Goal: Task Accomplishment & Management: Use online tool/utility

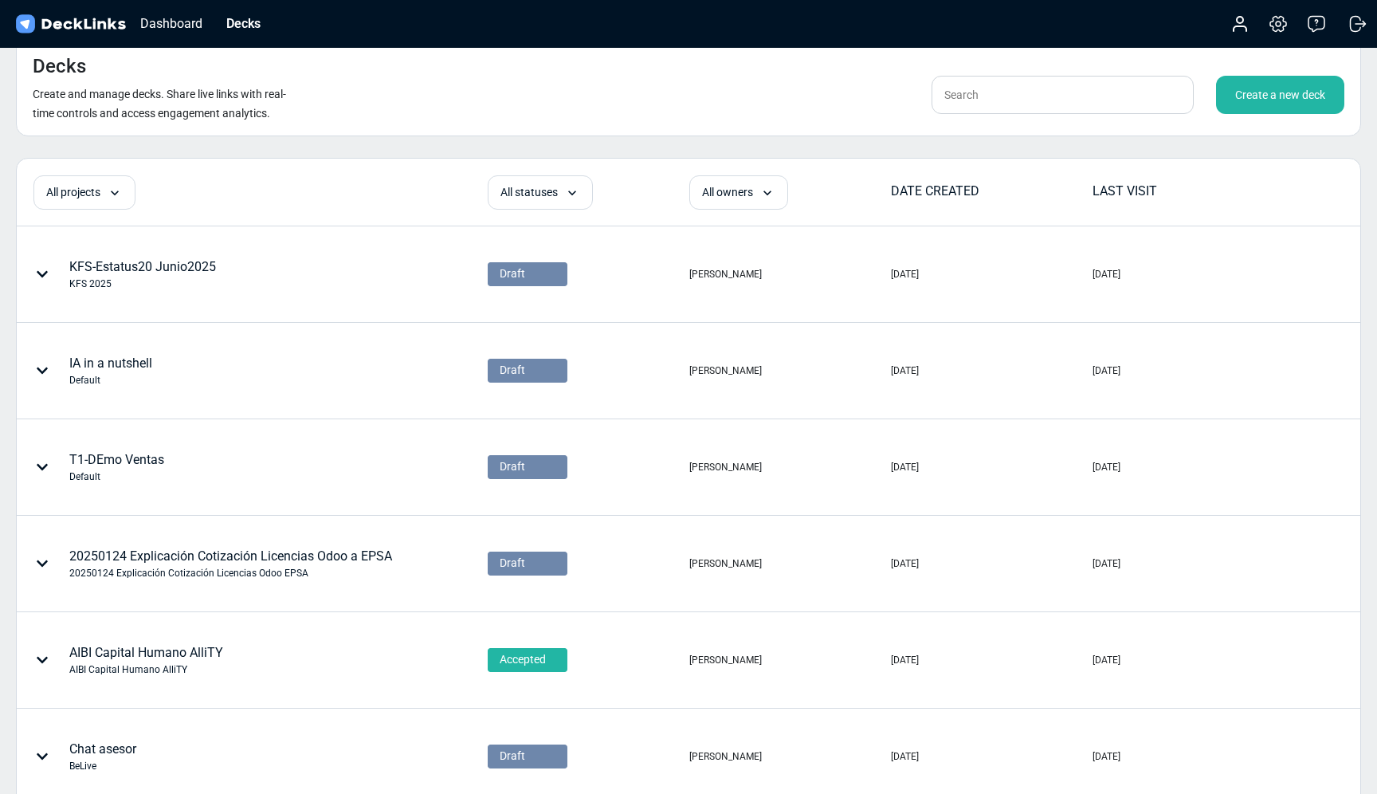
click at [1262, 87] on div "Create a new deck" at bounding box center [1280, 95] width 128 height 38
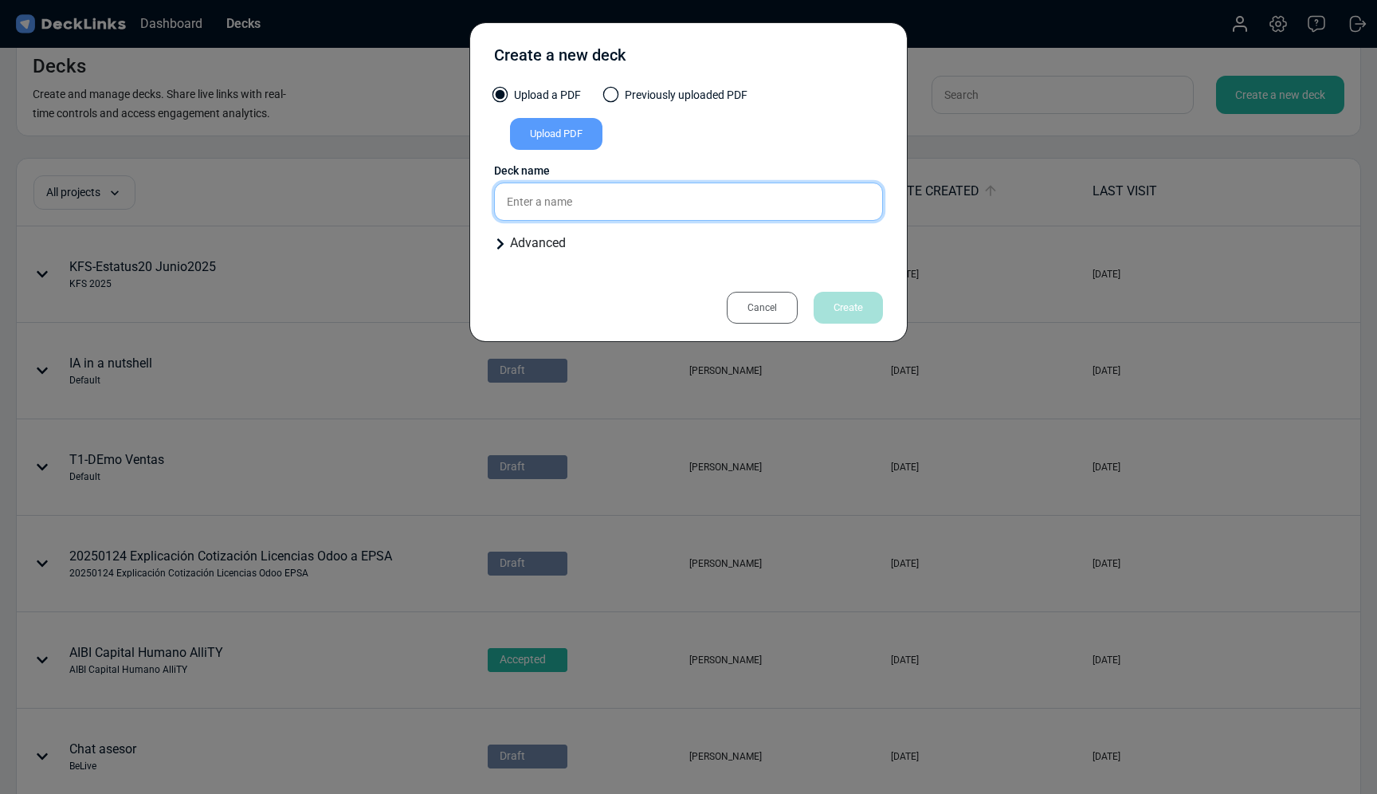
click at [551, 201] on input "text" at bounding box center [688, 202] width 389 height 38
type input "Investigación de mercados"
click at [500, 244] on icon at bounding box center [500, 244] width 13 height 13
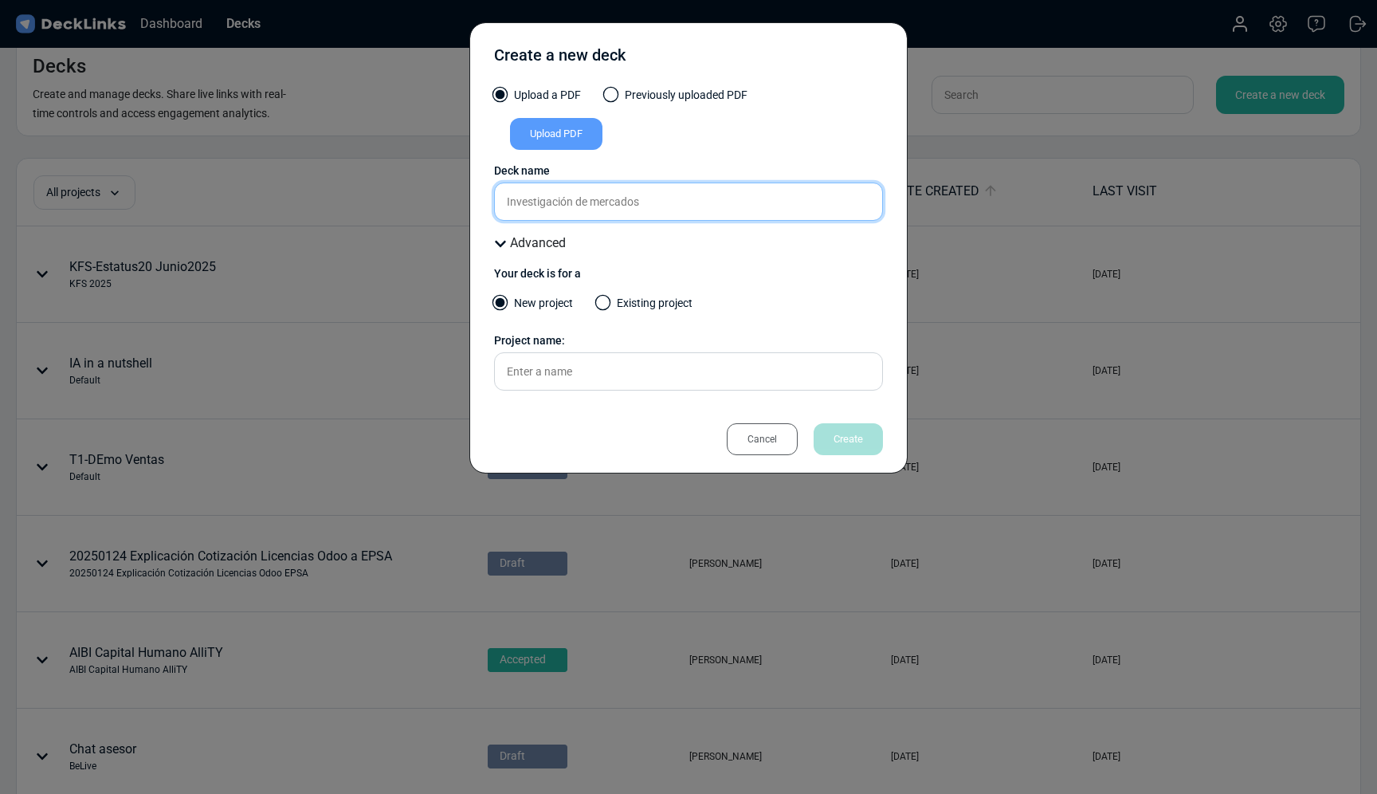
drag, startPoint x: 657, startPoint y: 205, endPoint x: 468, endPoint y: 202, distance: 188.9
click at [468, 202] on div "Create a new deck Upload a PDF Previously uploaded PDF Upload PDF Uploaded by A…" at bounding box center [688, 397] width 1377 height 794
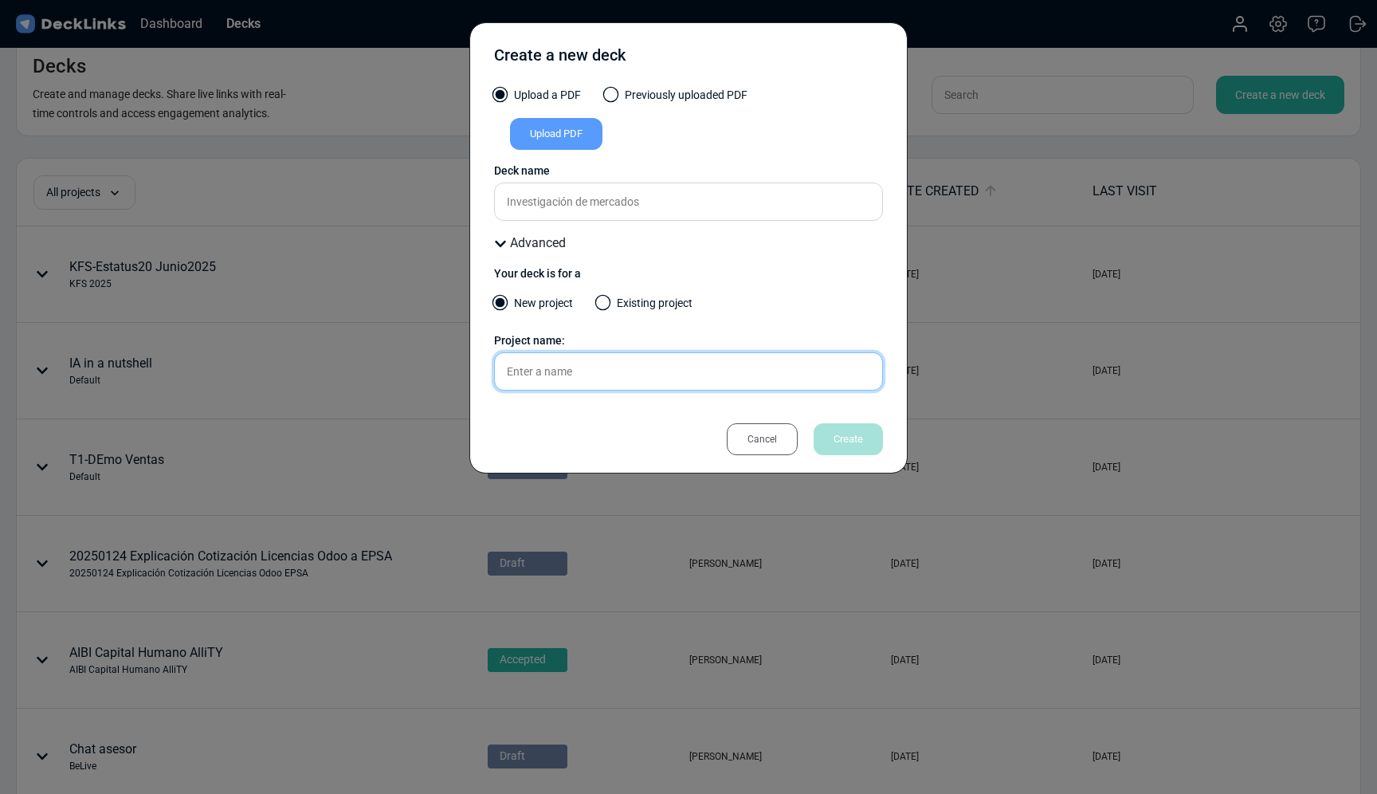
click at [642, 379] on input "text" at bounding box center [688, 371] width 389 height 38
paste input "Investigación de mercados"
type input "Investigación de mercados"
click at [837, 439] on div "Cancel Create" at bounding box center [797, 439] width 172 height 32
click at [575, 139] on div "Upload PDF" at bounding box center [556, 134] width 92 height 32
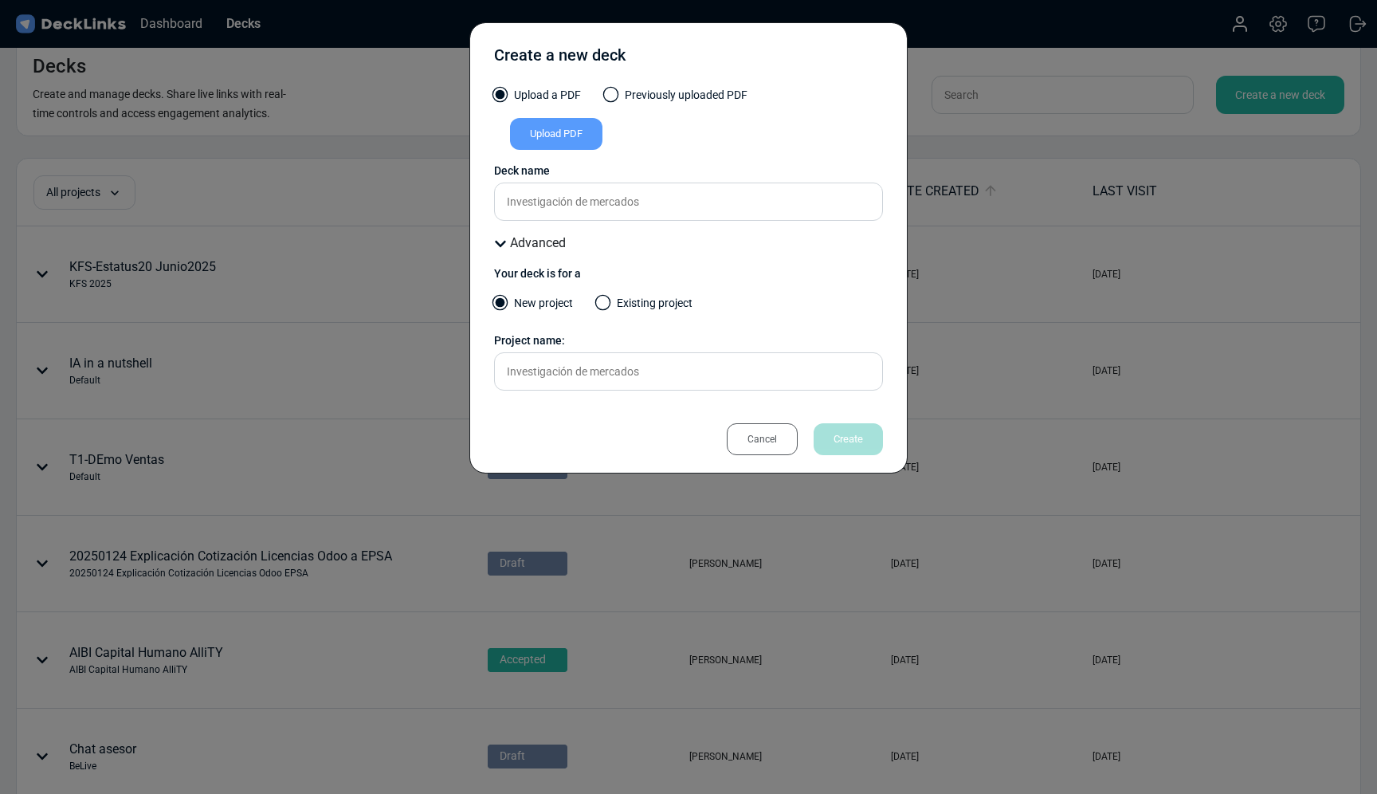
click at [0, 0] on input "Upload PDF" at bounding box center [0, 0] width 0 height 0
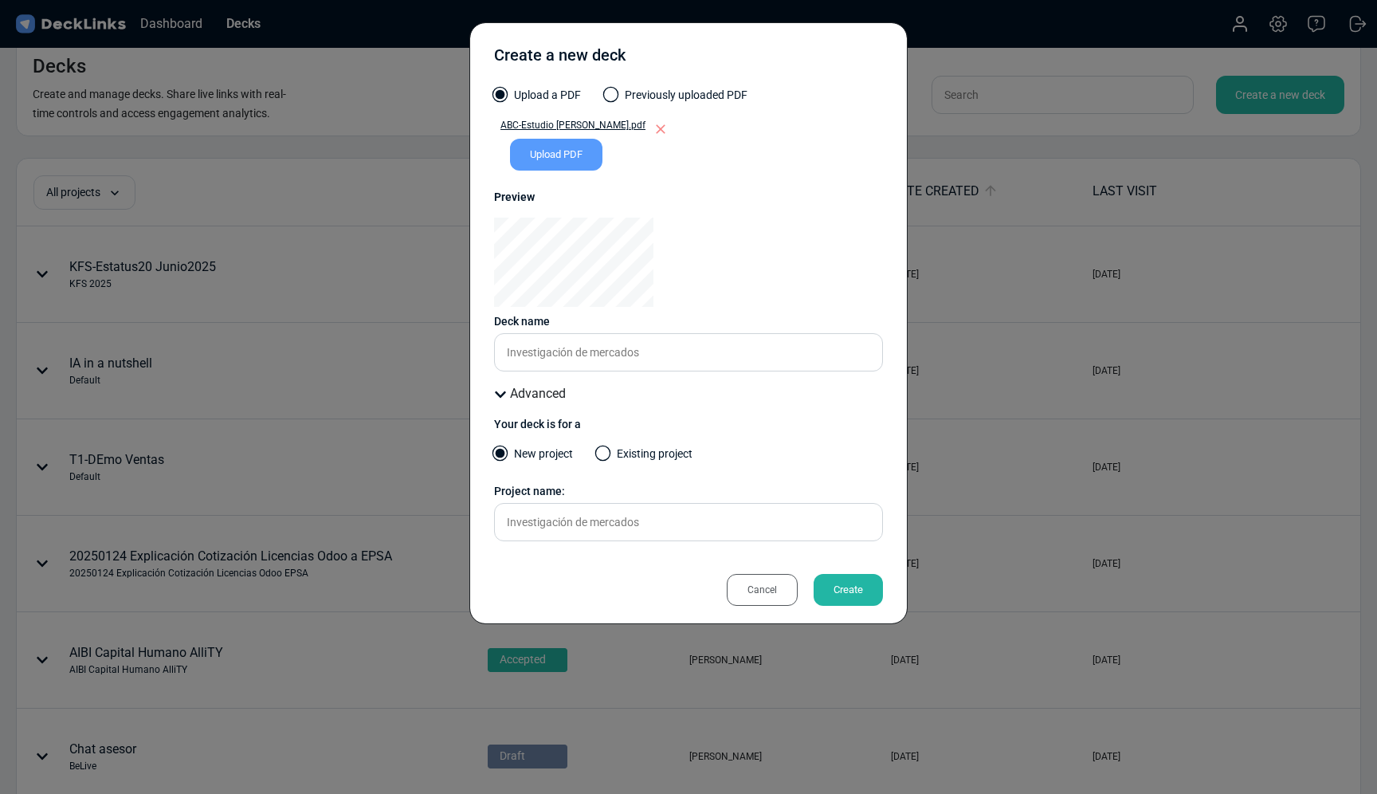
click at [849, 591] on div "Create" at bounding box center [848, 590] width 69 height 32
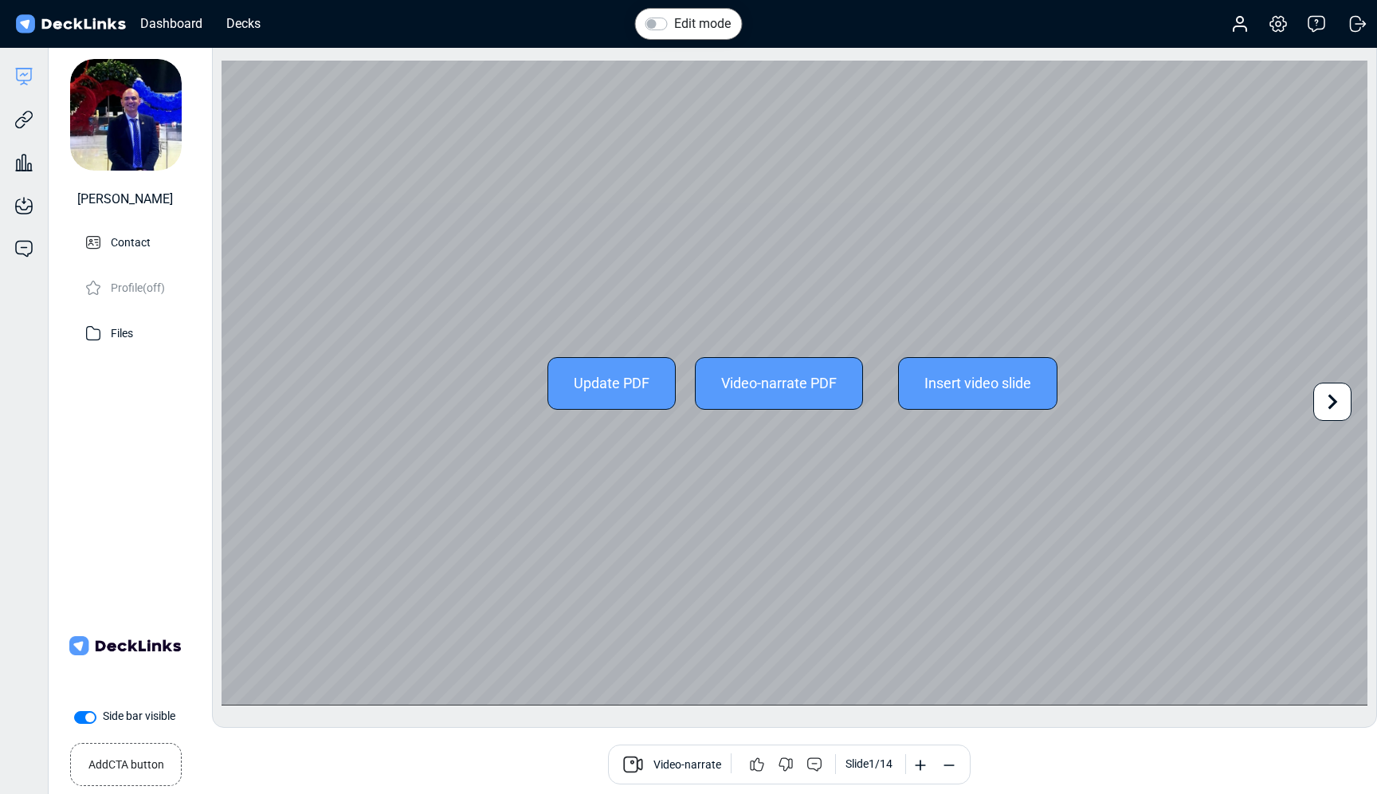
click at [787, 385] on div "Video-narrate PDF" at bounding box center [779, 383] width 168 height 53
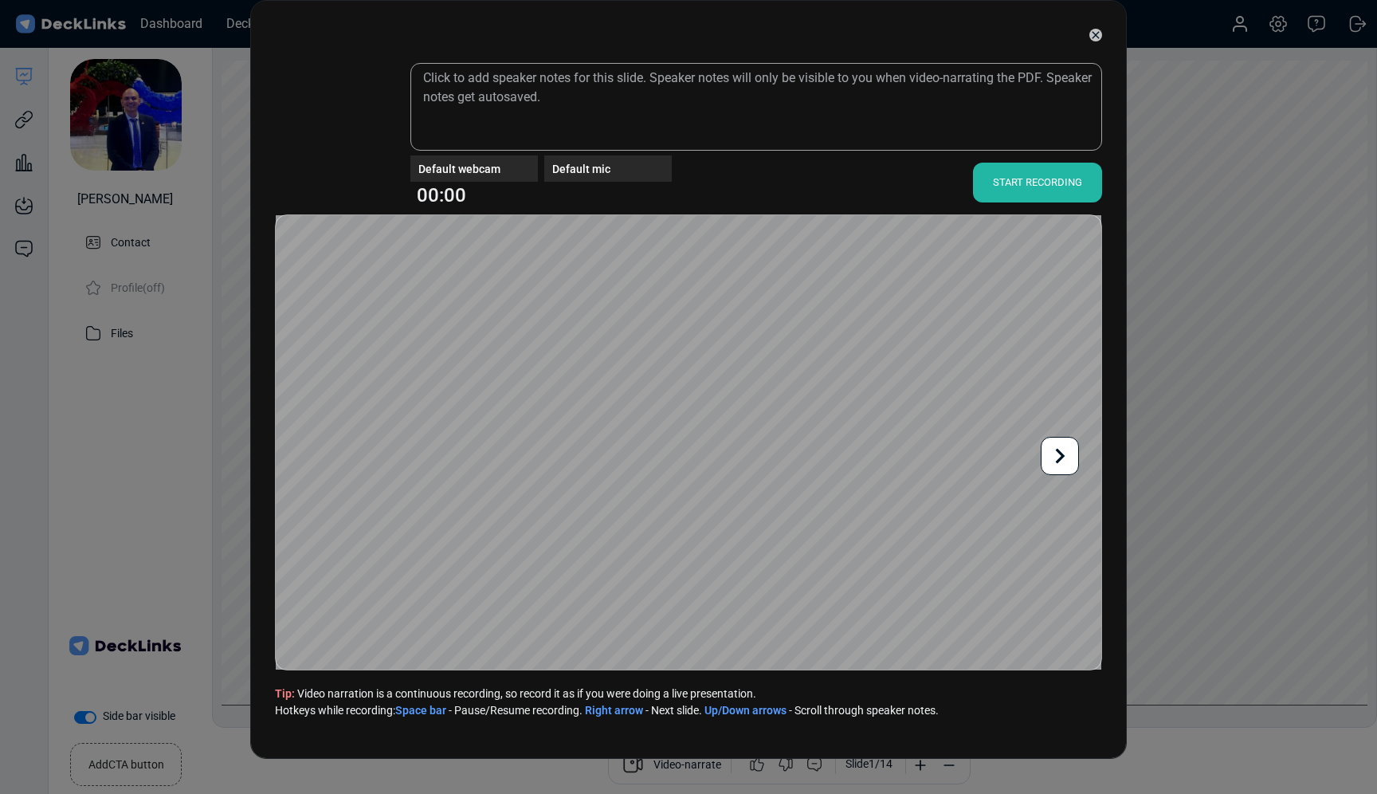
click at [1051, 185] on div "START RECORDING" at bounding box center [1037, 183] width 129 height 40
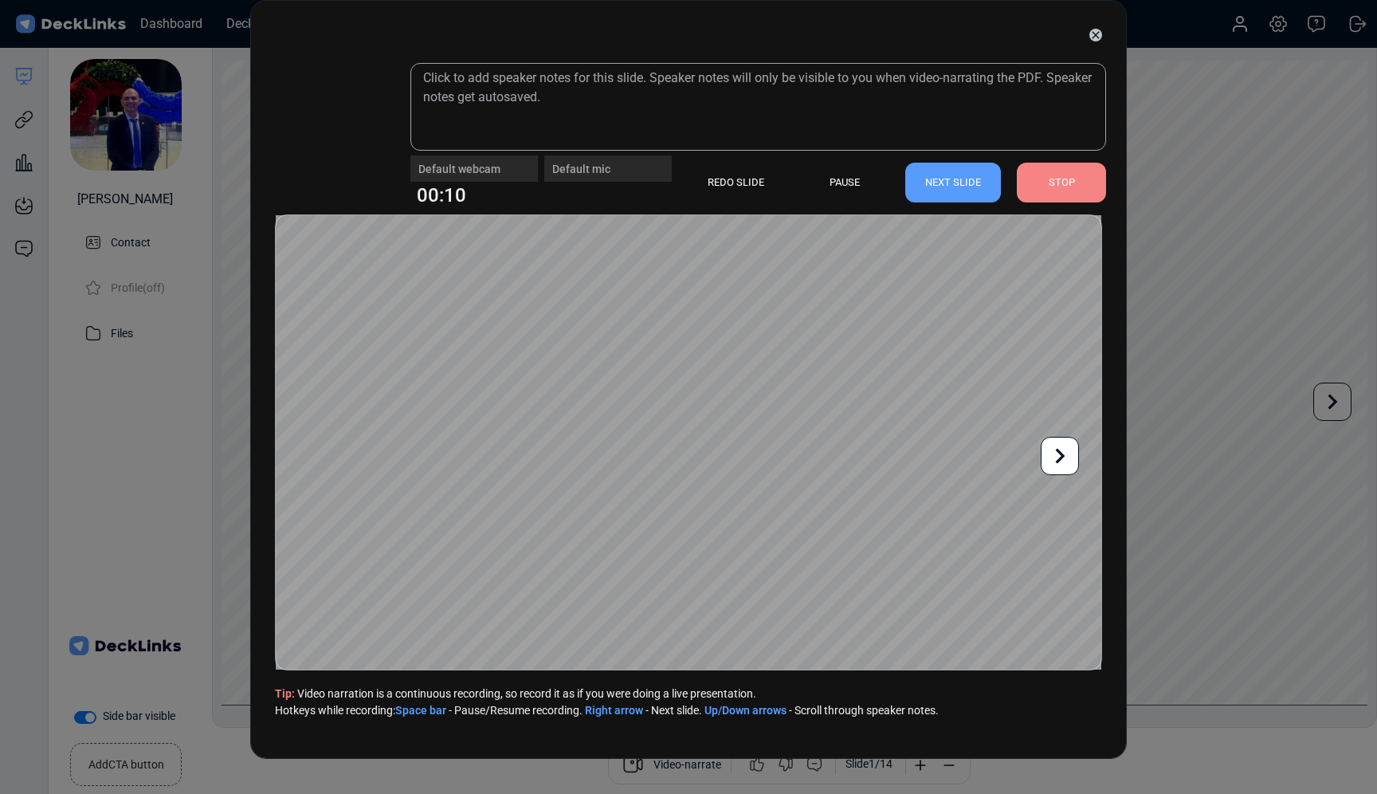
click at [713, 180] on div "REDO SLIDE" at bounding box center [736, 183] width 96 height 40
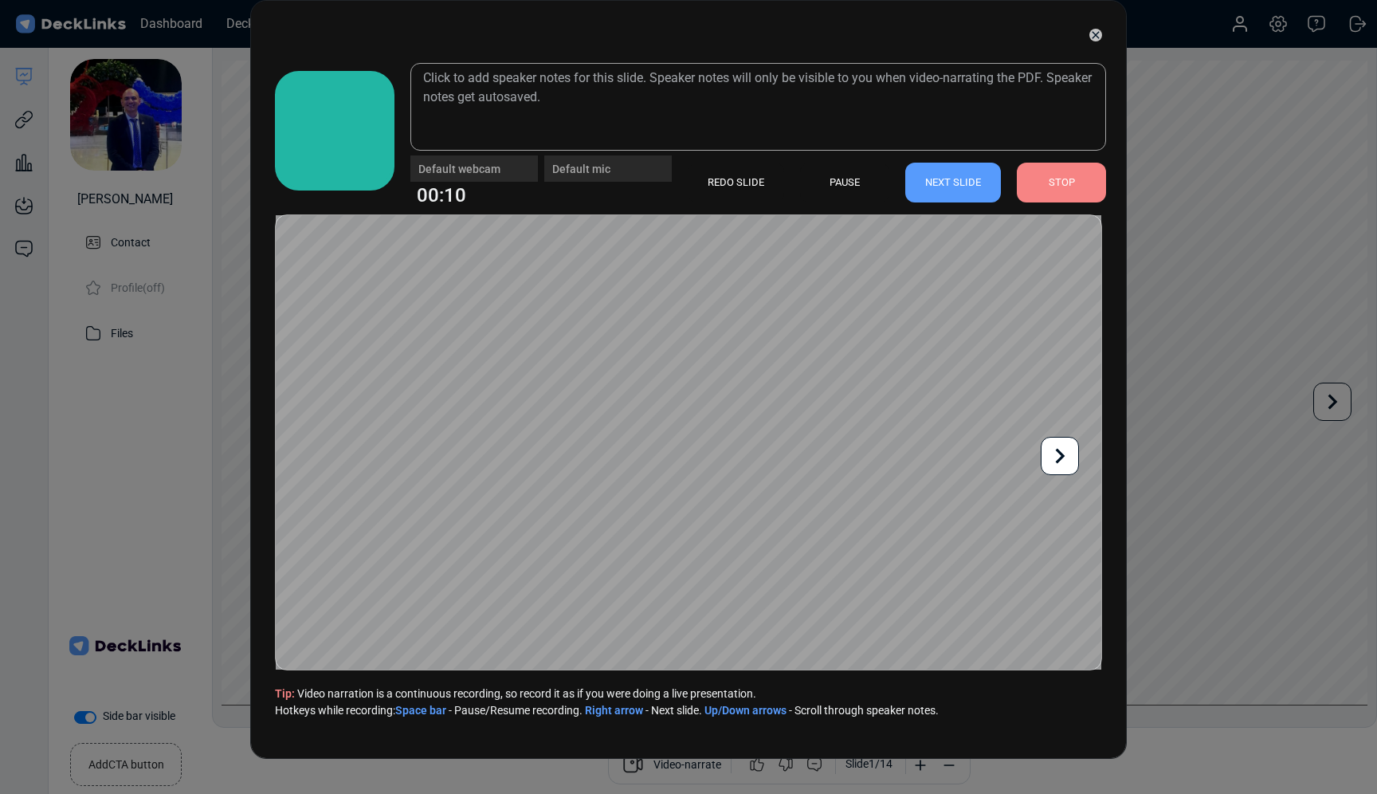
click at [1061, 457] on icon at bounding box center [1061, 456] width 10 height 15
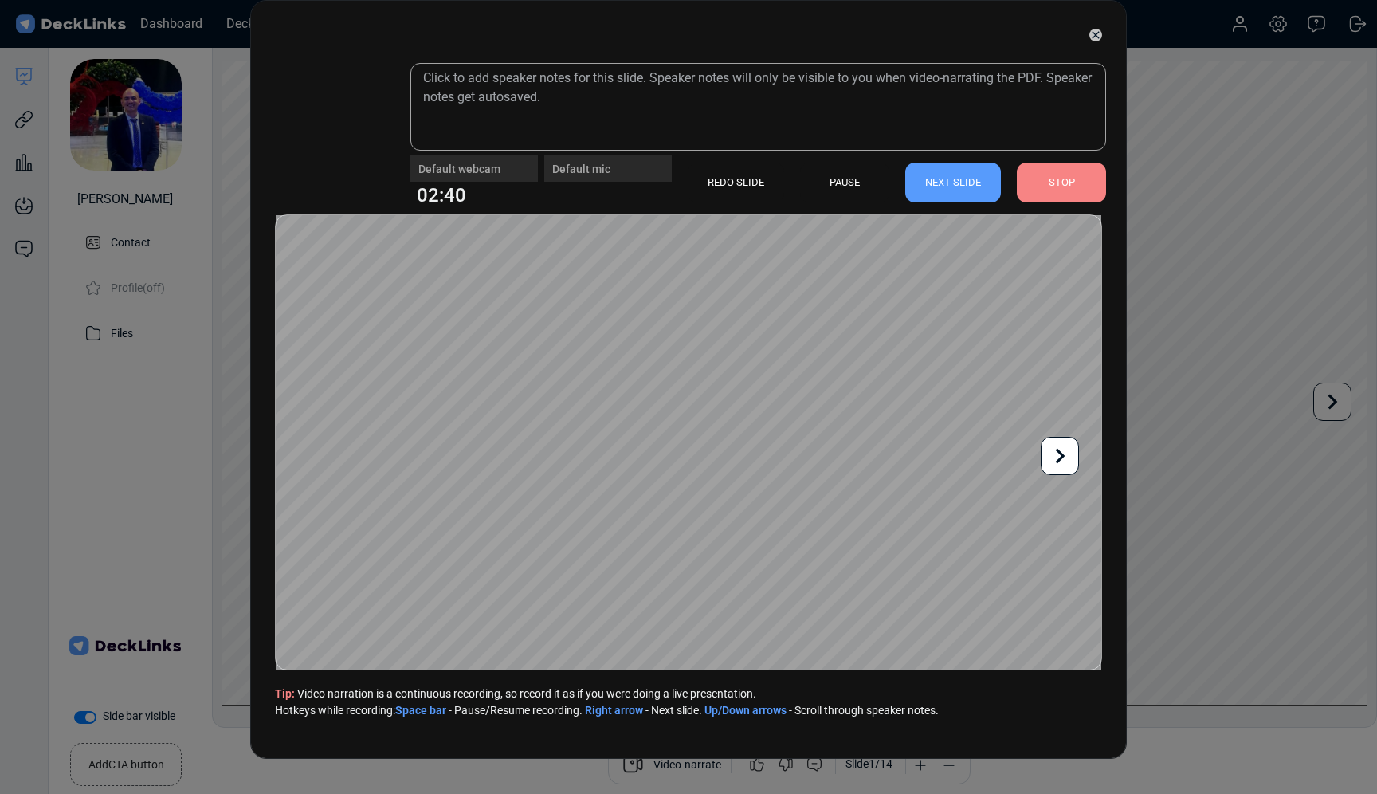
click at [1061, 457] on icon at bounding box center [1061, 456] width 10 height 15
click at [722, 185] on div "REDO SLIDE" at bounding box center [736, 183] width 96 height 40
click at [745, 186] on div "REDO SLIDE" at bounding box center [736, 183] width 96 height 40
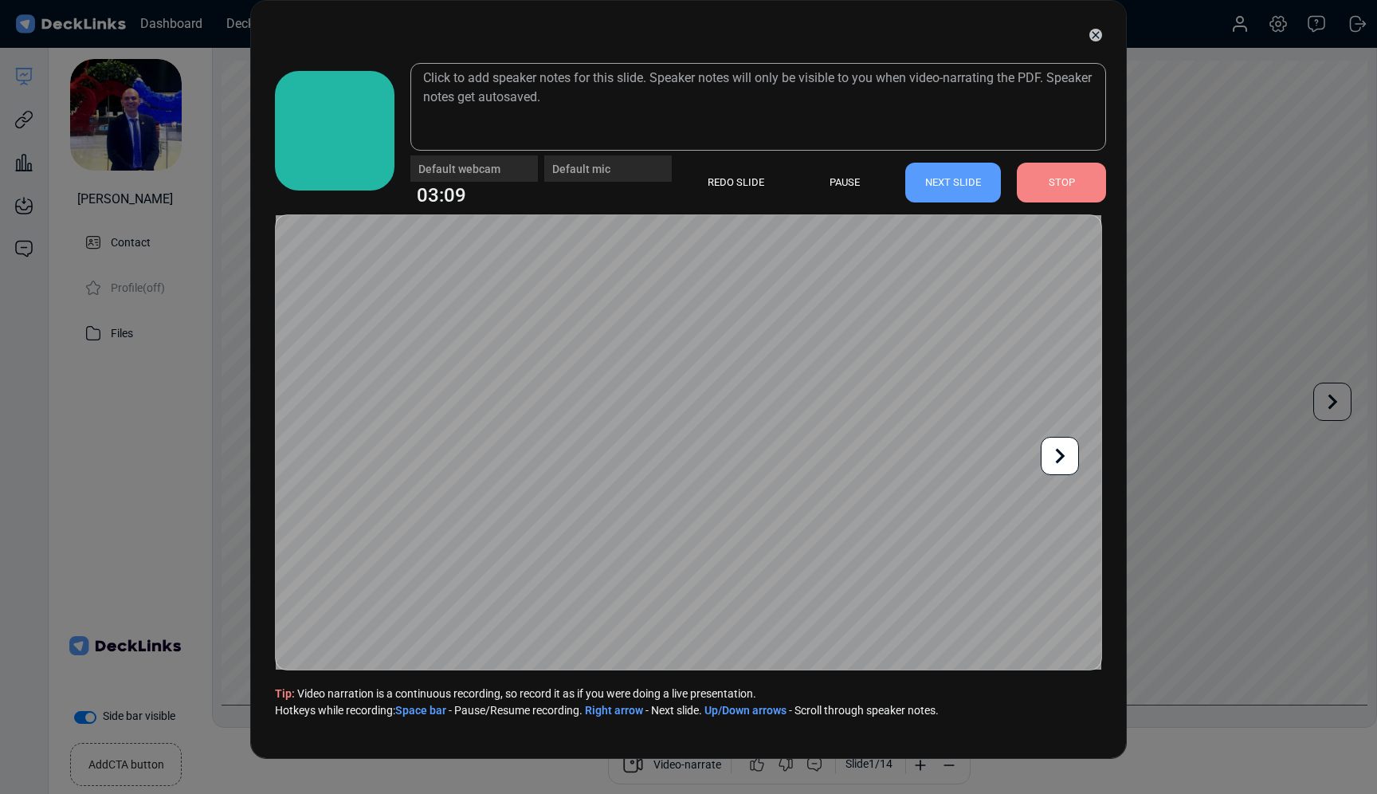
click at [1070, 456] on icon at bounding box center [1060, 456] width 30 height 30
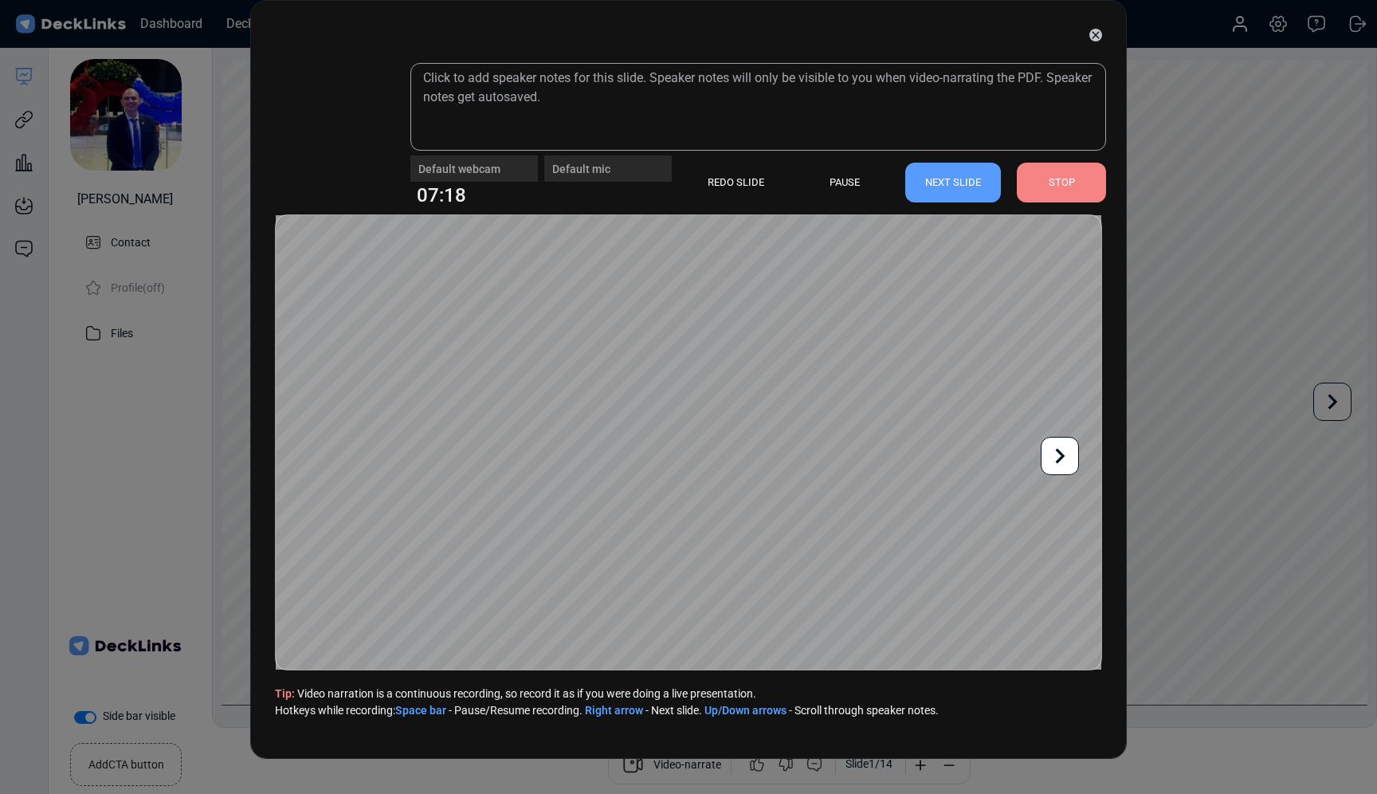
click at [730, 185] on div "REDO SLIDE" at bounding box center [736, 183] width 96 height 40
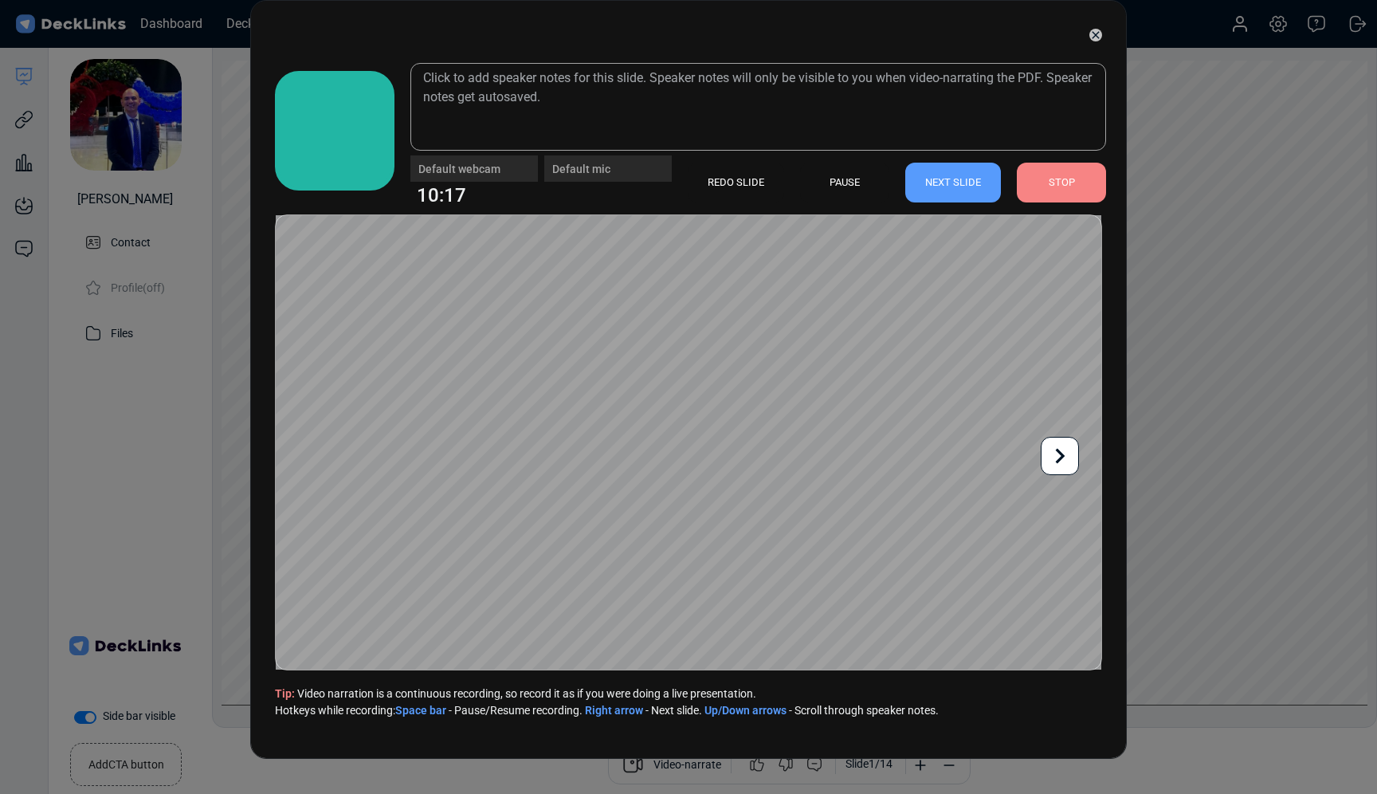
click at [1065, 461] on icon at bounding box center [1060, 456] width 30 height 30
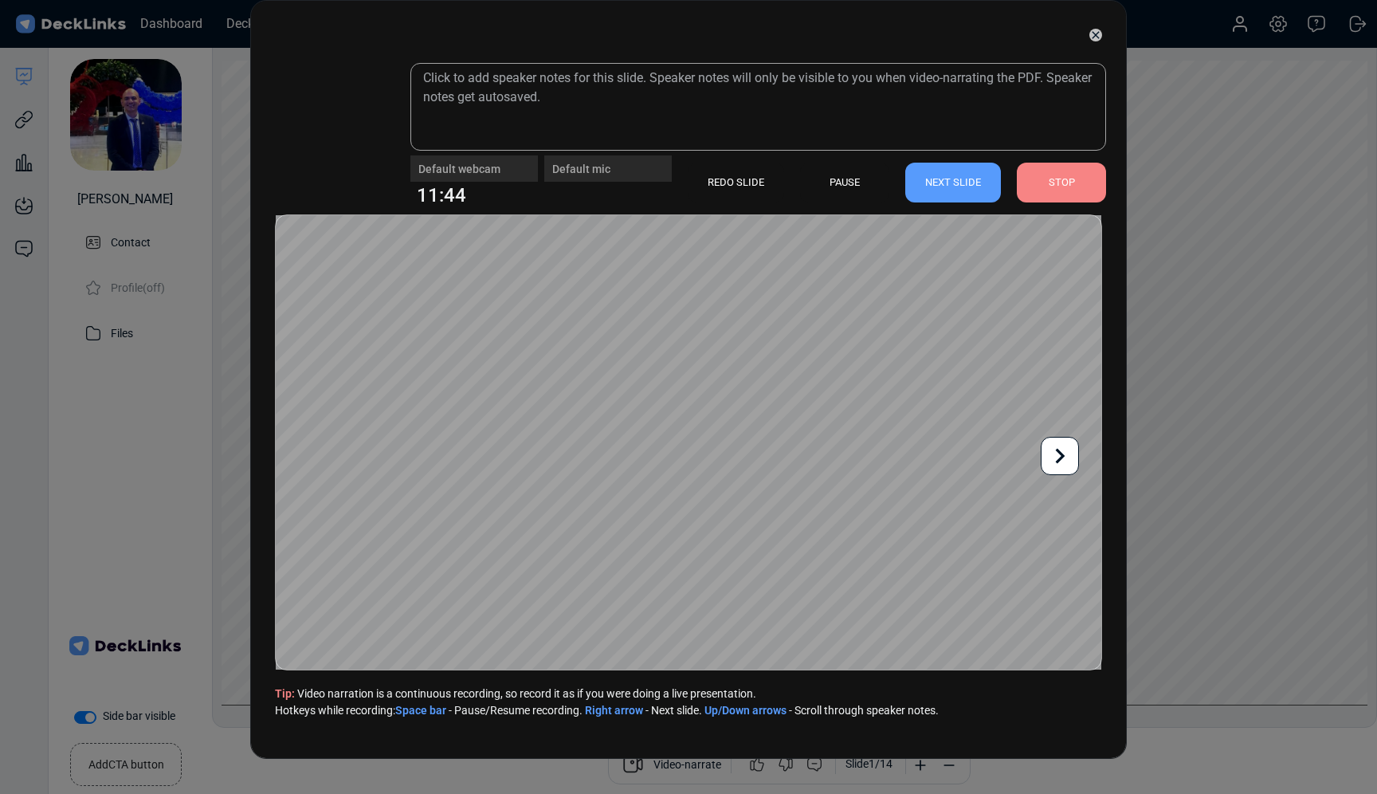
click at [1065, 461] on icon at bounding box center [1060, 456] width 30 height 30
click at [1058, 192] on div "STOP" at bounding box center [1061, 183] width 89 height 40
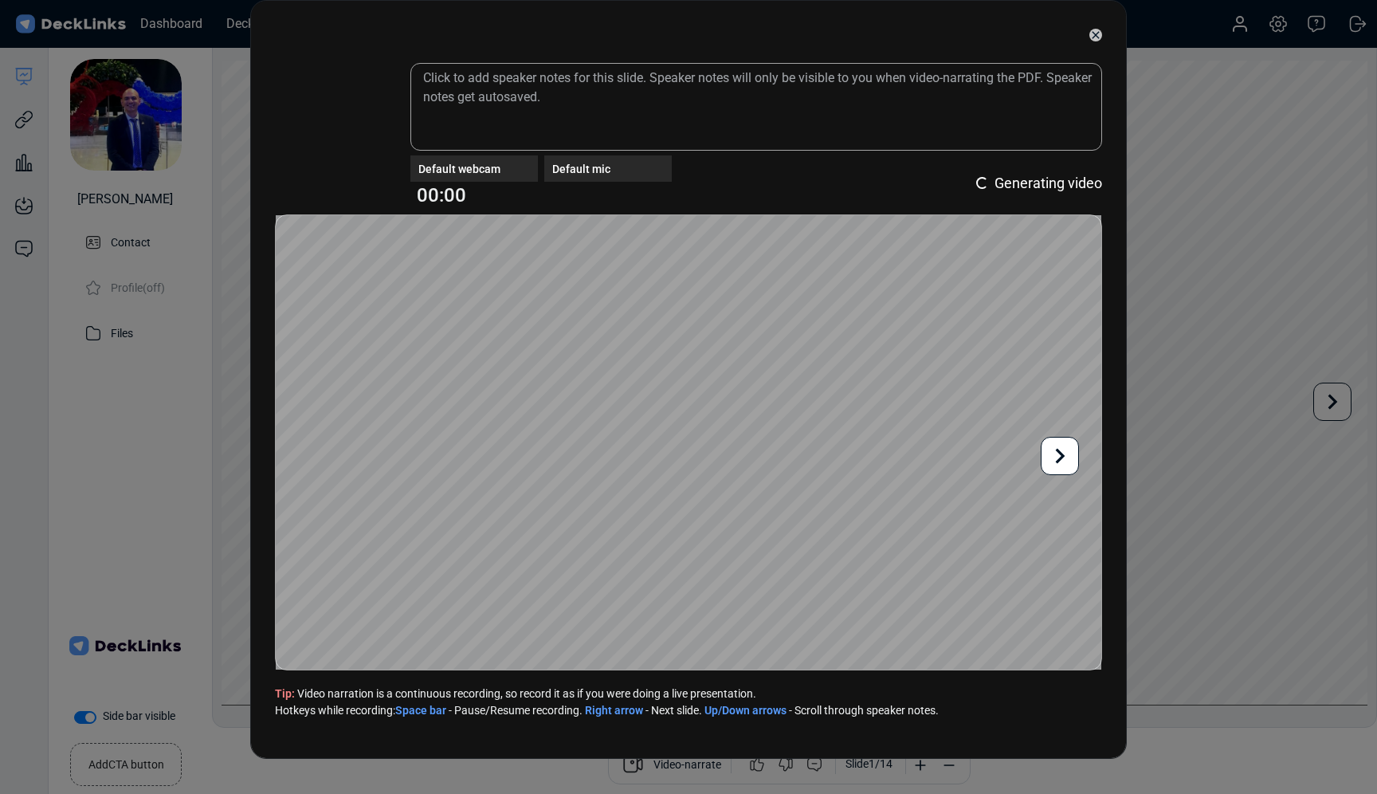
click at [1055, 456] on icon at bounding box center [1060, 456] width 30 height 30
click at [1054, 456] on icon at bounding box center [1060, 456] width 30 height 30
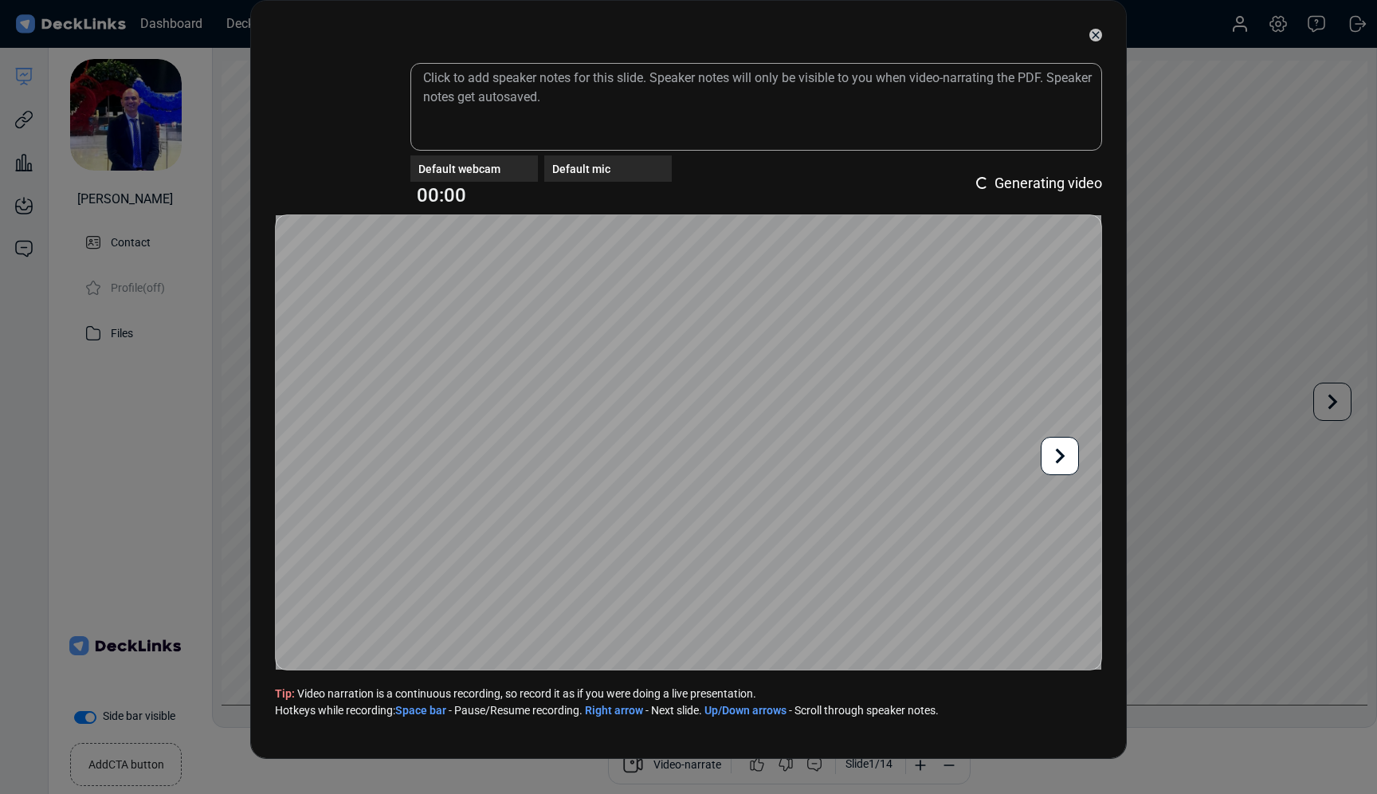
click at [1054, 456] on icon at bounding box center [1060, 456] width 30 height 30
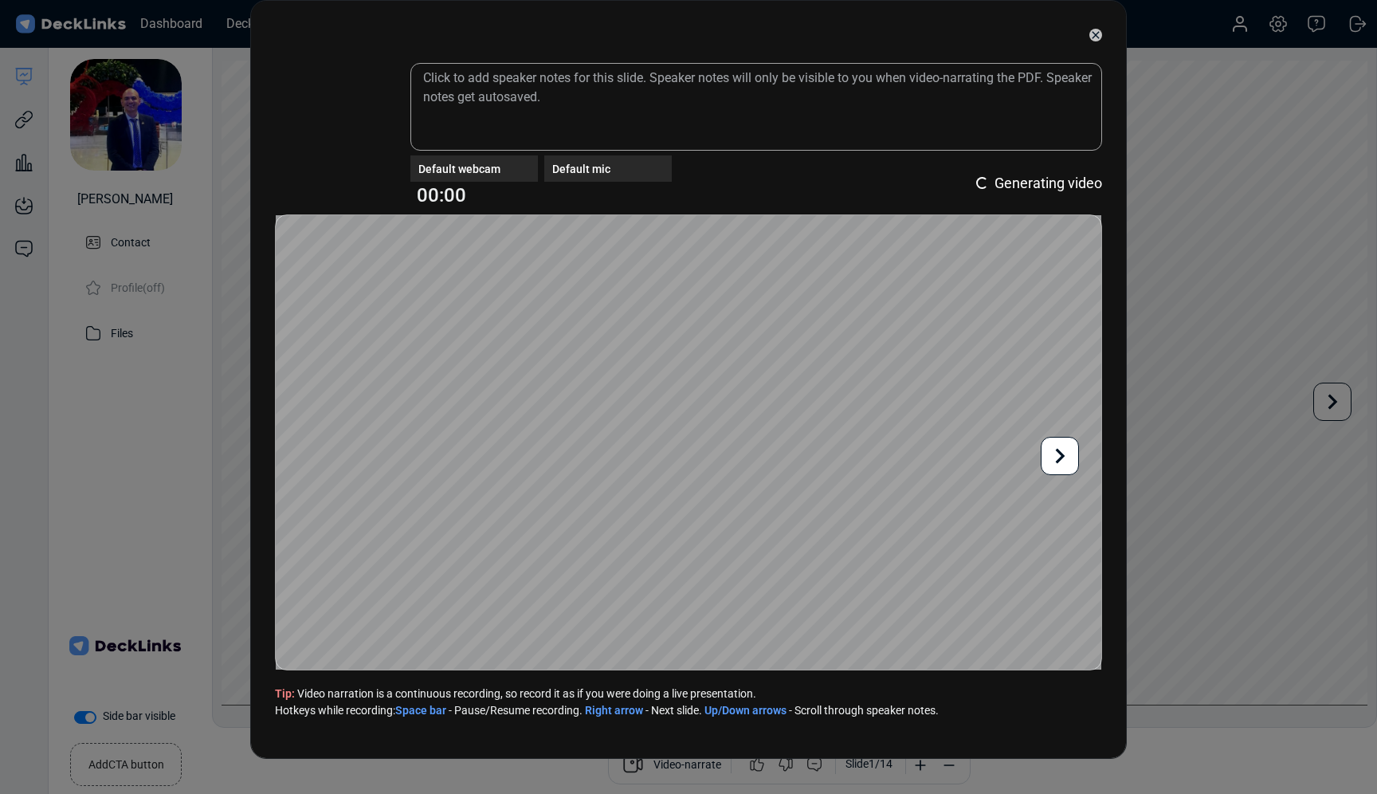
click at [1054, 456] on icon at bounding box center [1060, 456] width 30 height 30
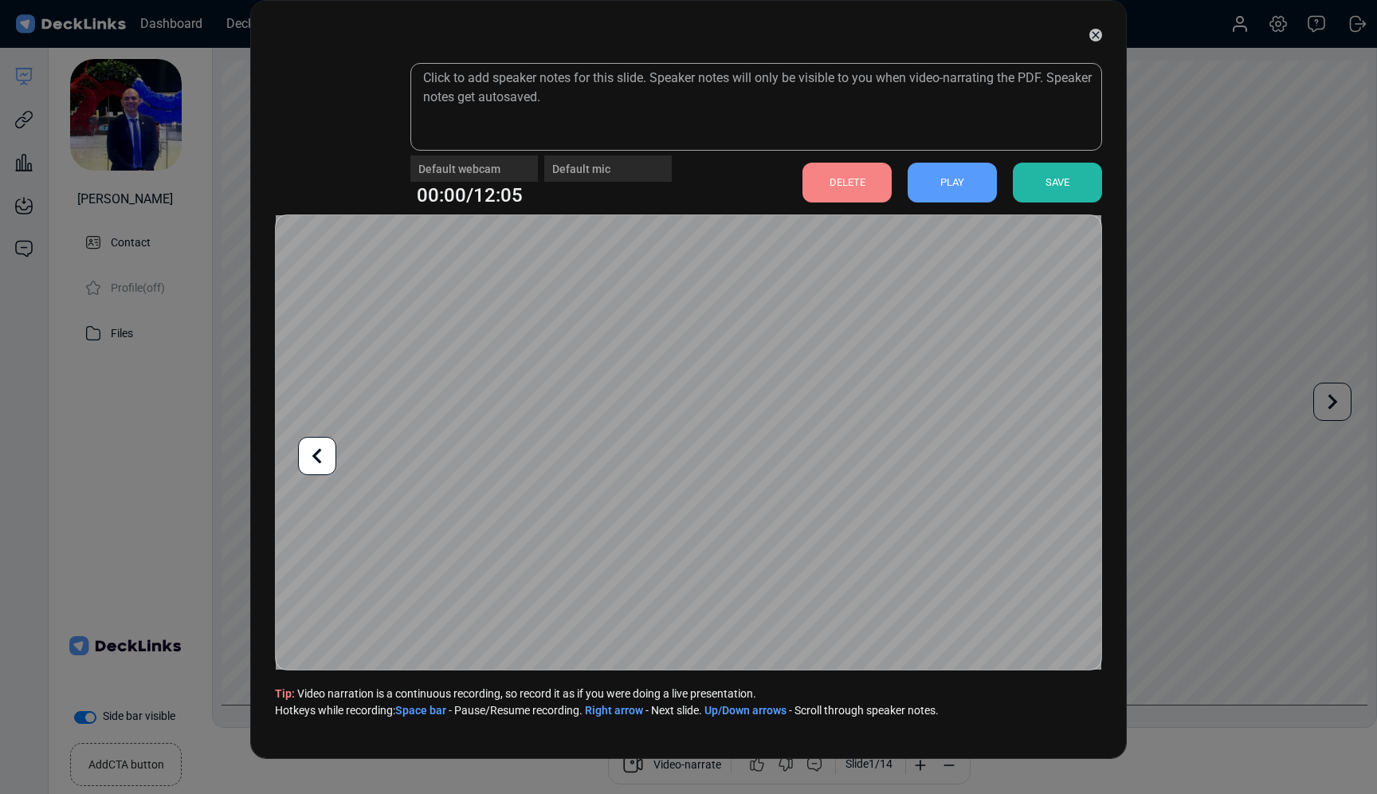
click at [1064, 188] on div "SAVE" at bounding box center [1057, 183] width 89 height 40
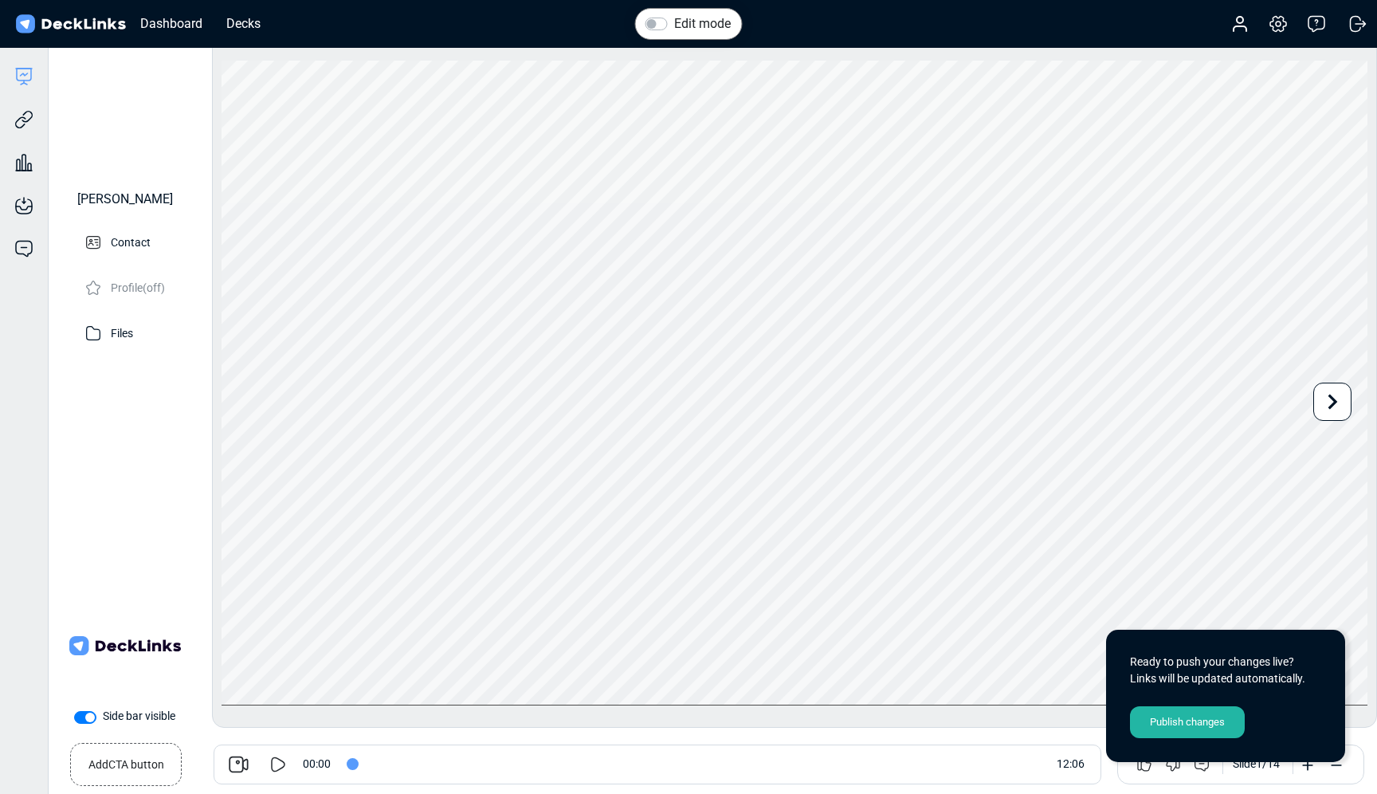
click at [1207, 726] on div "Publish changes" at bounding box center [1187, 722] width 115 height 32
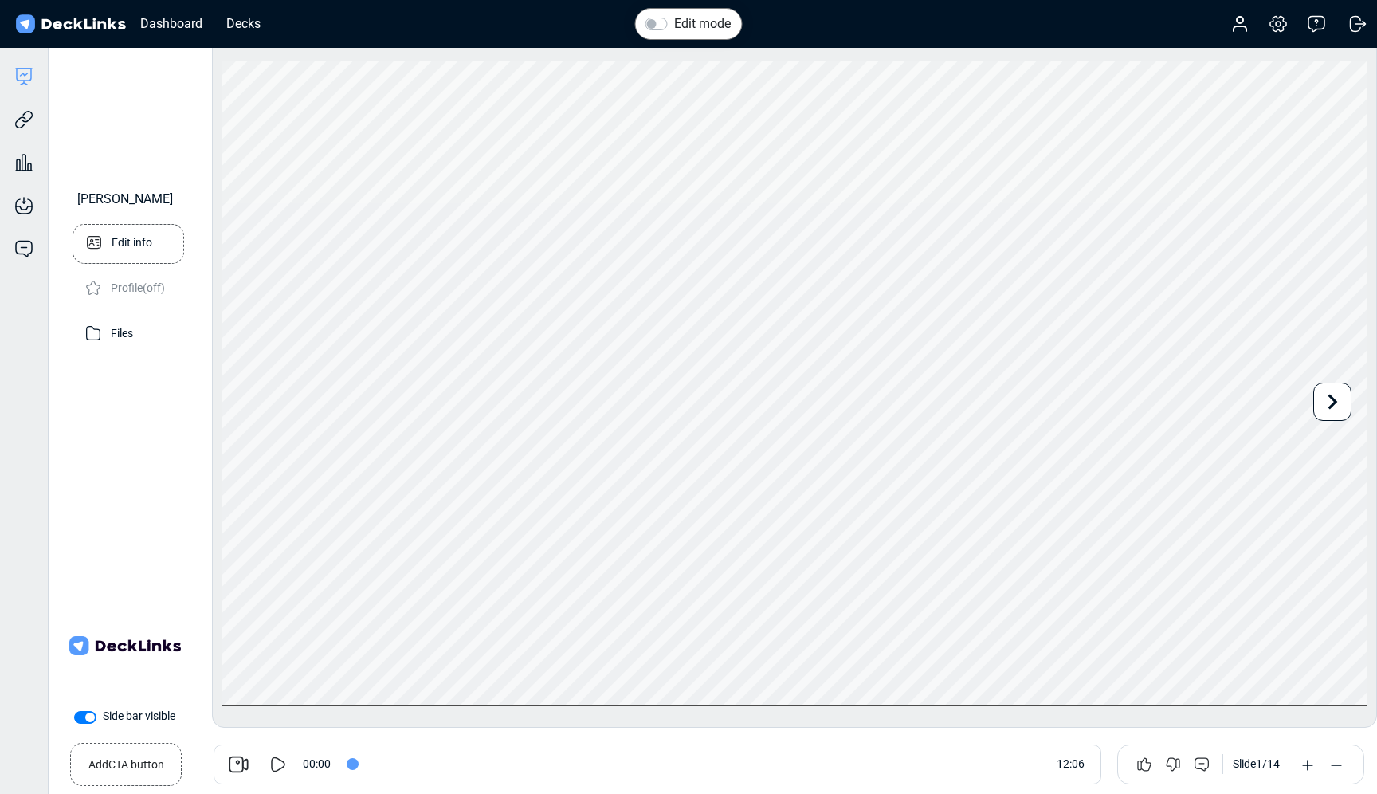
click at [124, 251] on p "Edit info" at bounding box center [132, 241] width 41 height 20
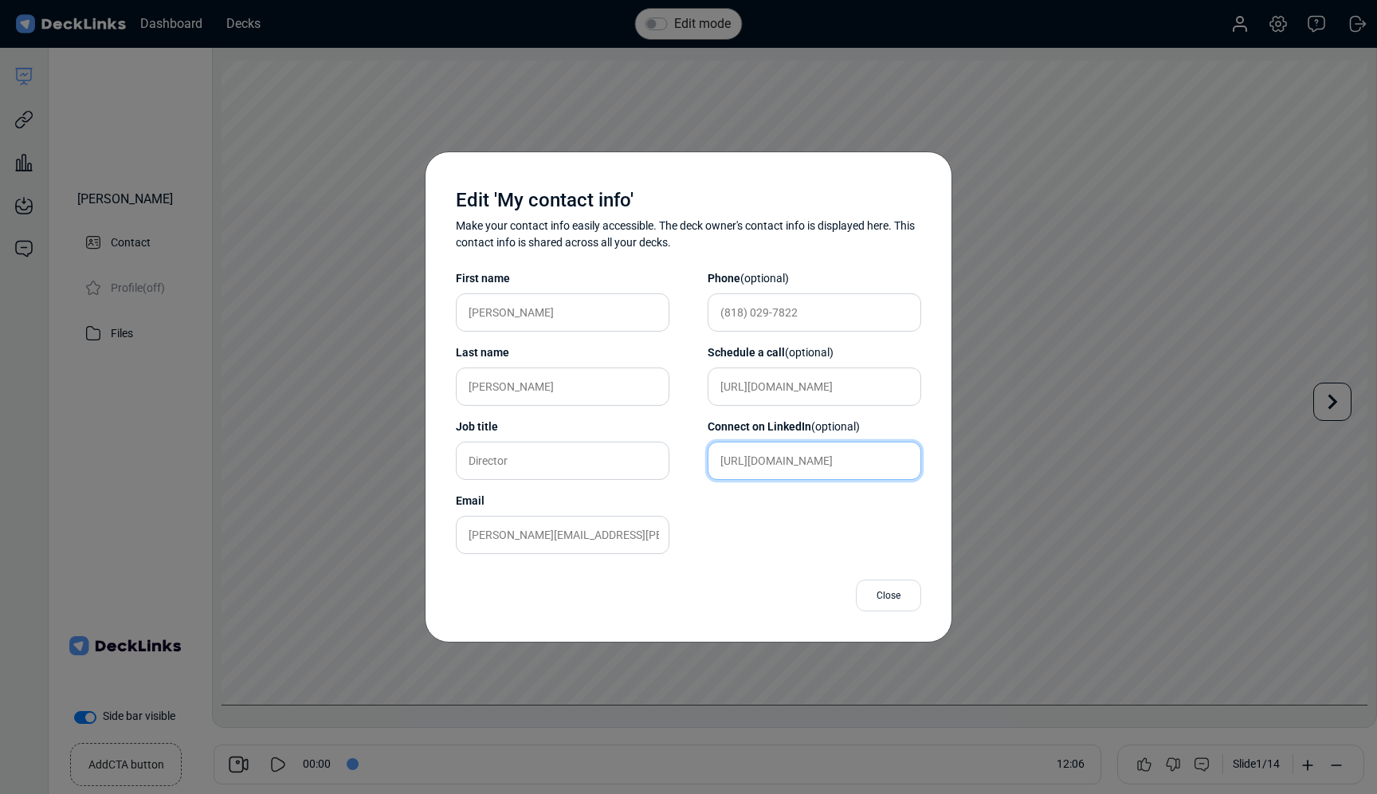
click at [827, 465] on input "[URL][DOMAIN_NAME]" at bounding box center [815, 461] width 214 height 38
click at [562, 454] on input "Director" at bounding box center [563, 461] width 214 height 38
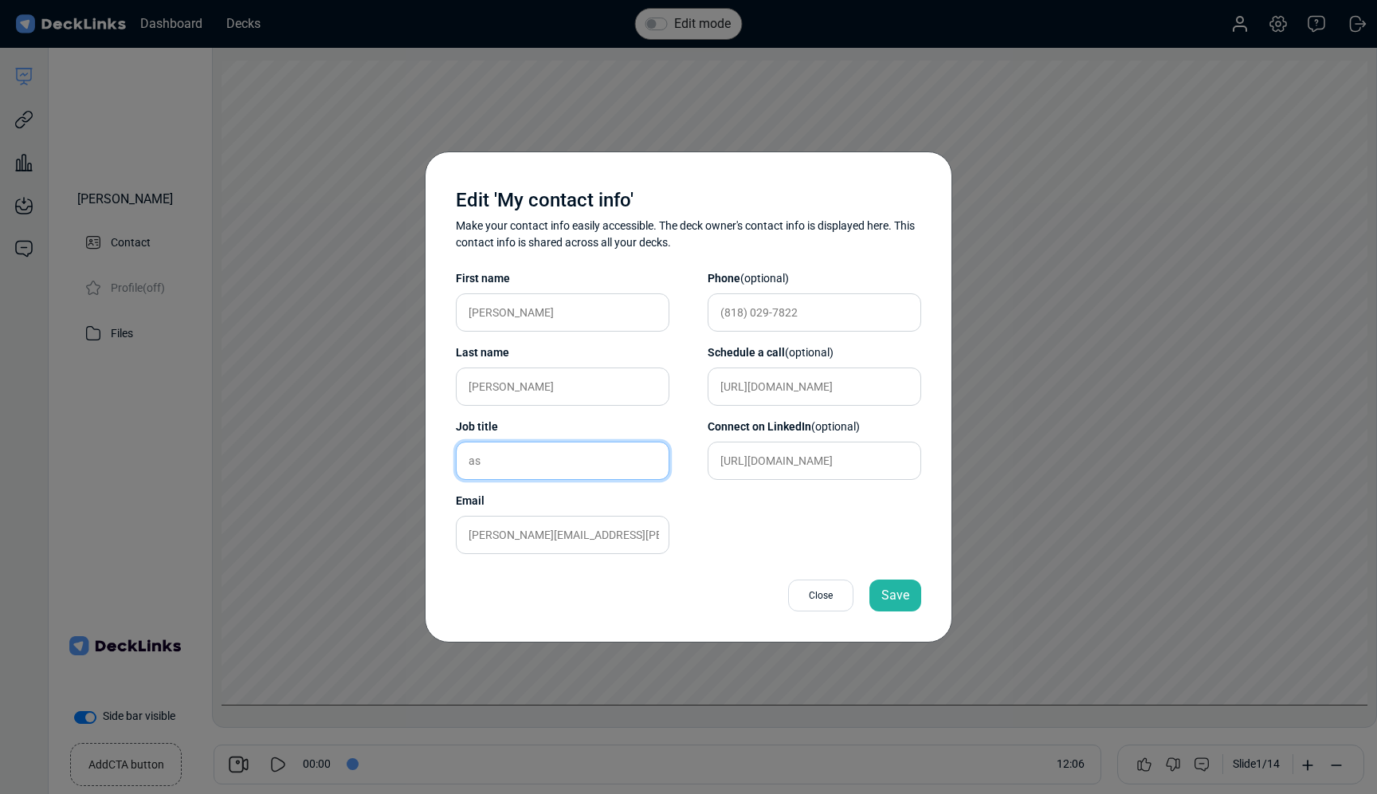
type input "a"
click at [442, 535] on div "Edit 'My contact info' Make your contact info easily accessible. The deck owner…" at bounding box center [689, 397] width 528 height 492
click at [501, 467] on input "text" at bounding box center [563, 461] width 214 height 38
type input "CEO"
click at [905, 600] on div "Save" at bounding box center [896, 595] width 52 height 32
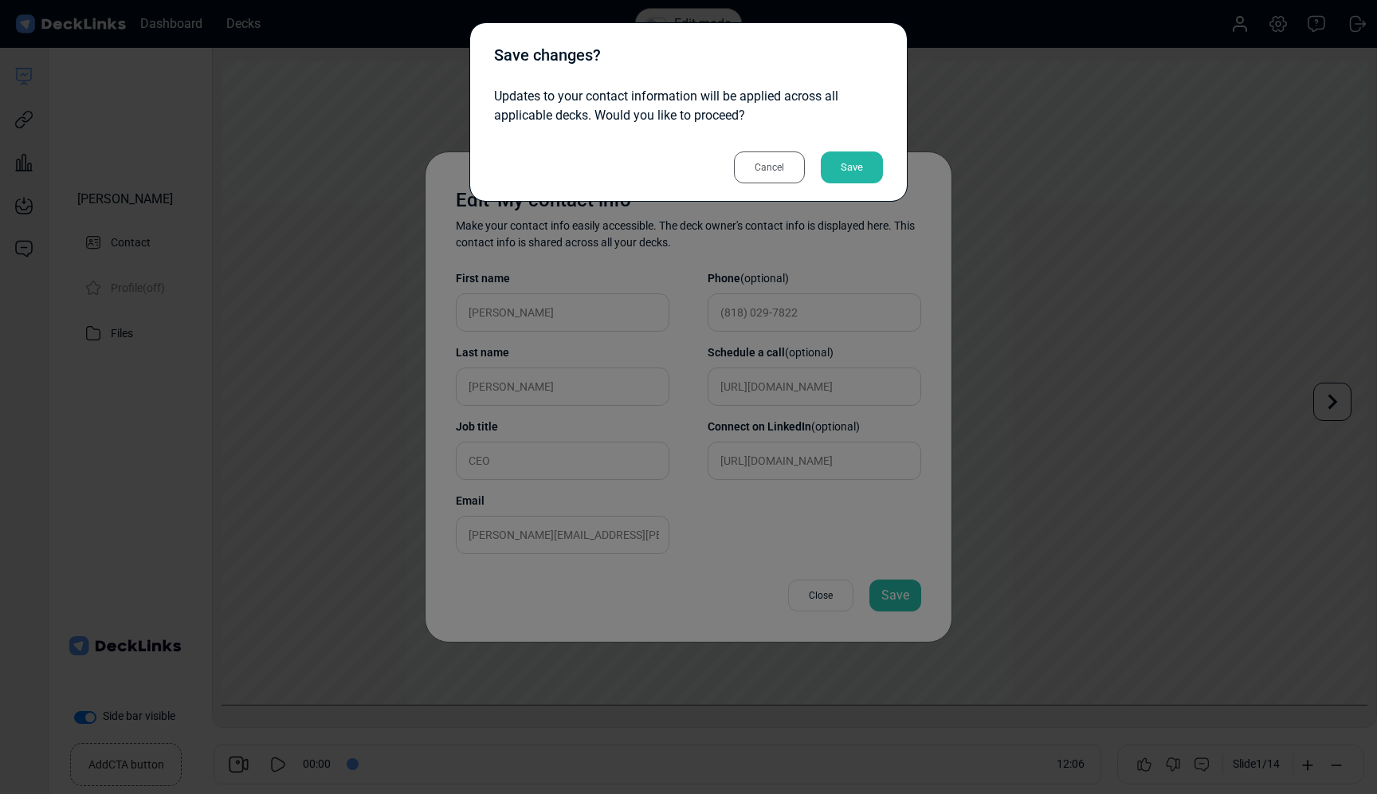
click at [860, 160] on div "Save" at bounding box center [852, 167] width 62 height 32
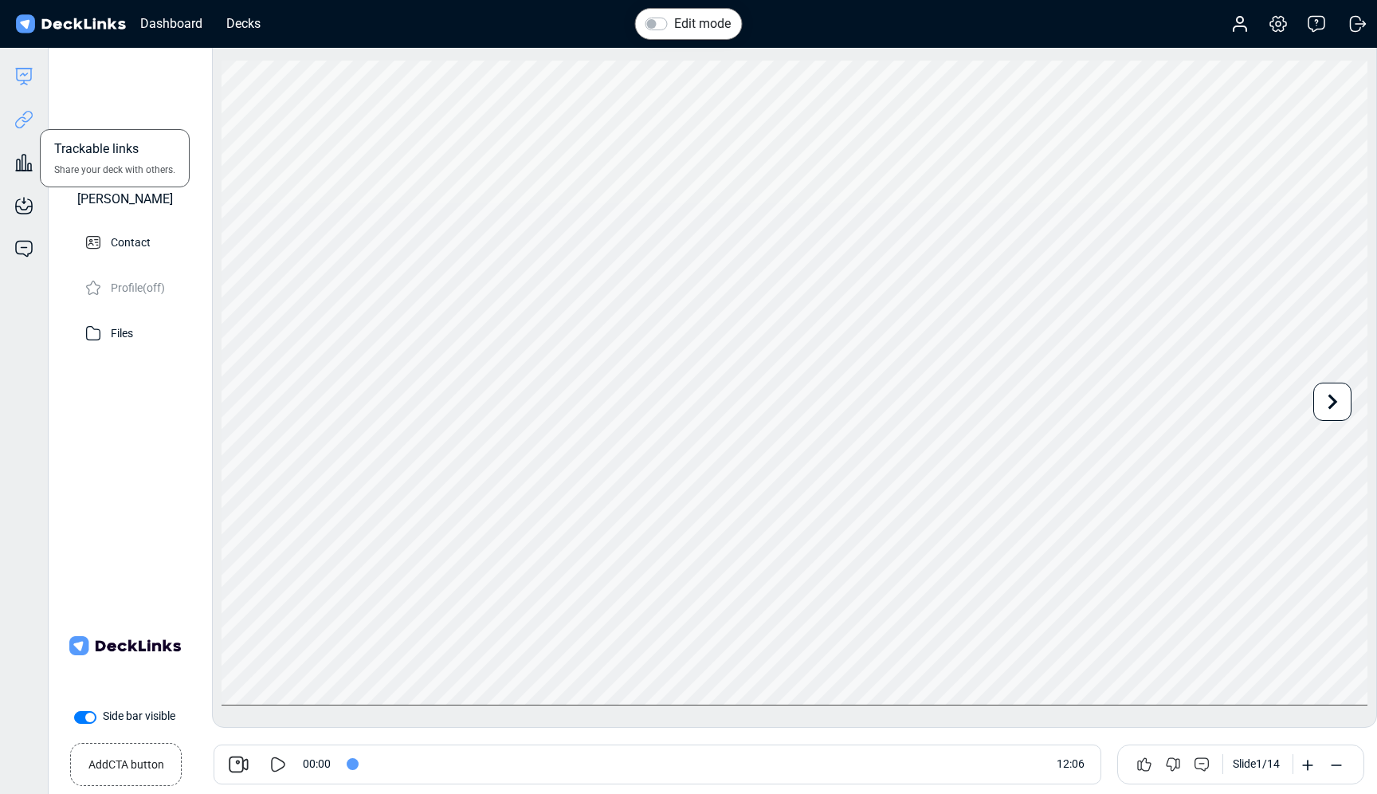
click at [23, 120] on icon at bounding box center [23, 119] width 19 height 19
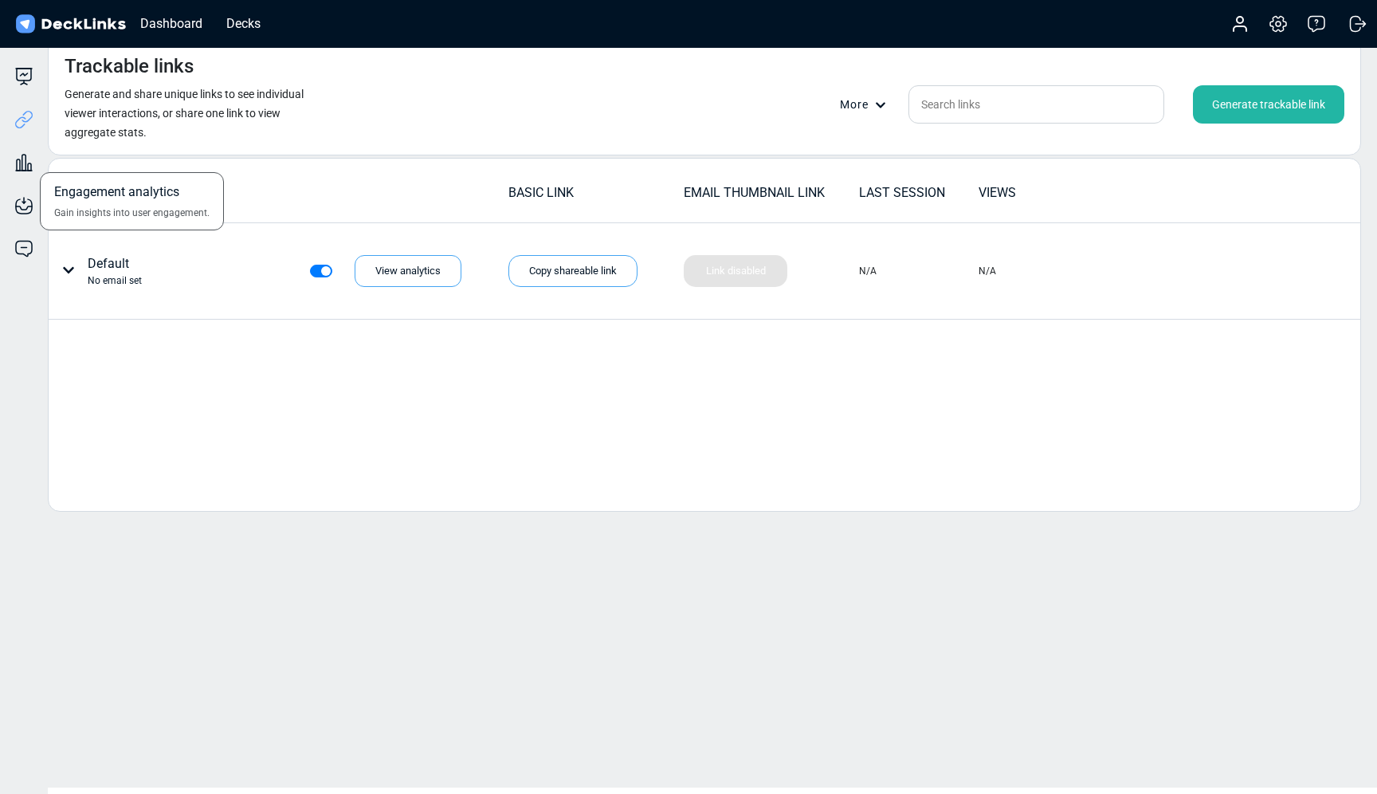
click at [20, 147] on div "Engagement analytics Gain insights into user engagement." at bounding box center [24, 150] width 48 height 43
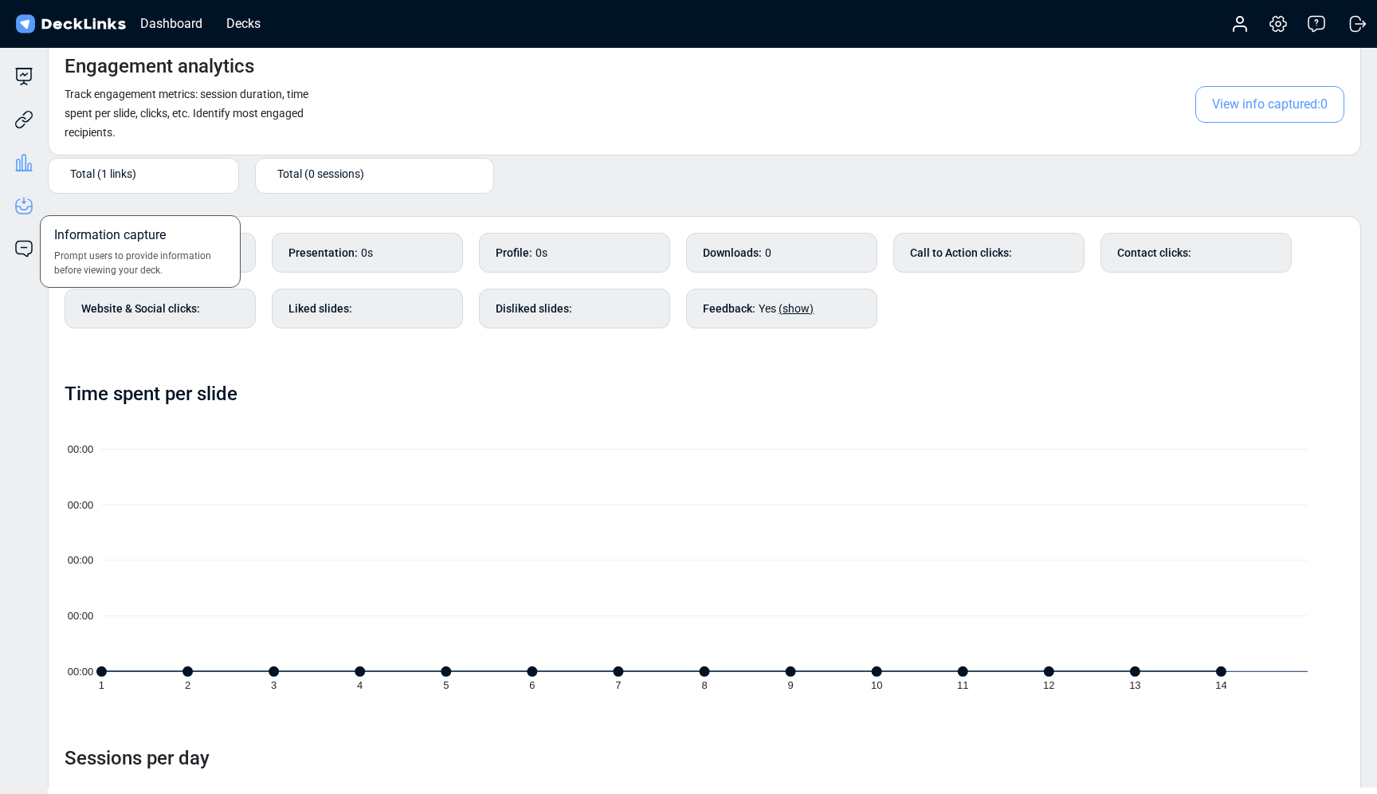
click at [26, 206] on icon at bounding box center [23, 205] width 19 height 19
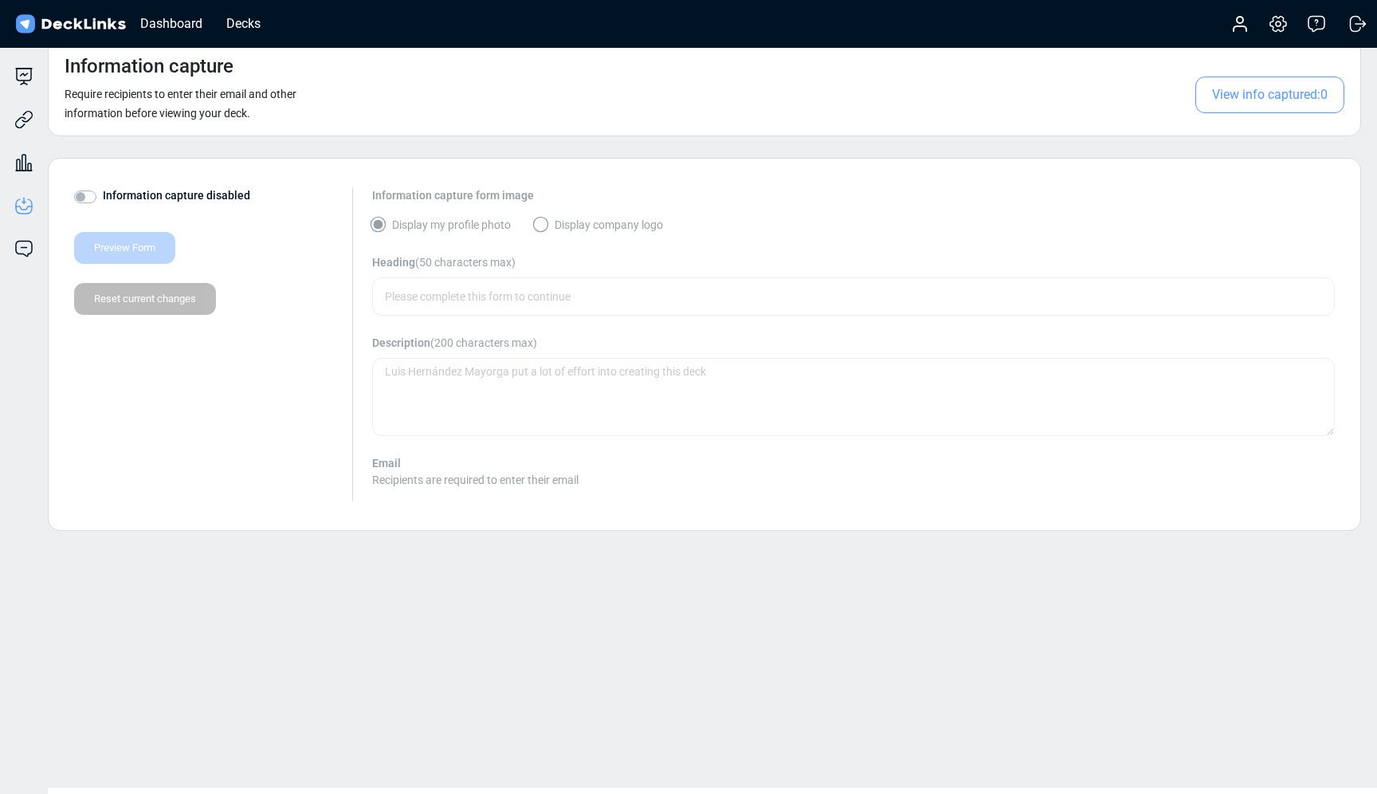
click at [103, 194] on label "Information capture disabled" at bounding box center [176, 195] width 147 height 17
click at [85, 194] on input "Information capture disabled" at bounding box center [80, 195] width 13 height 16
checkbox input "true"
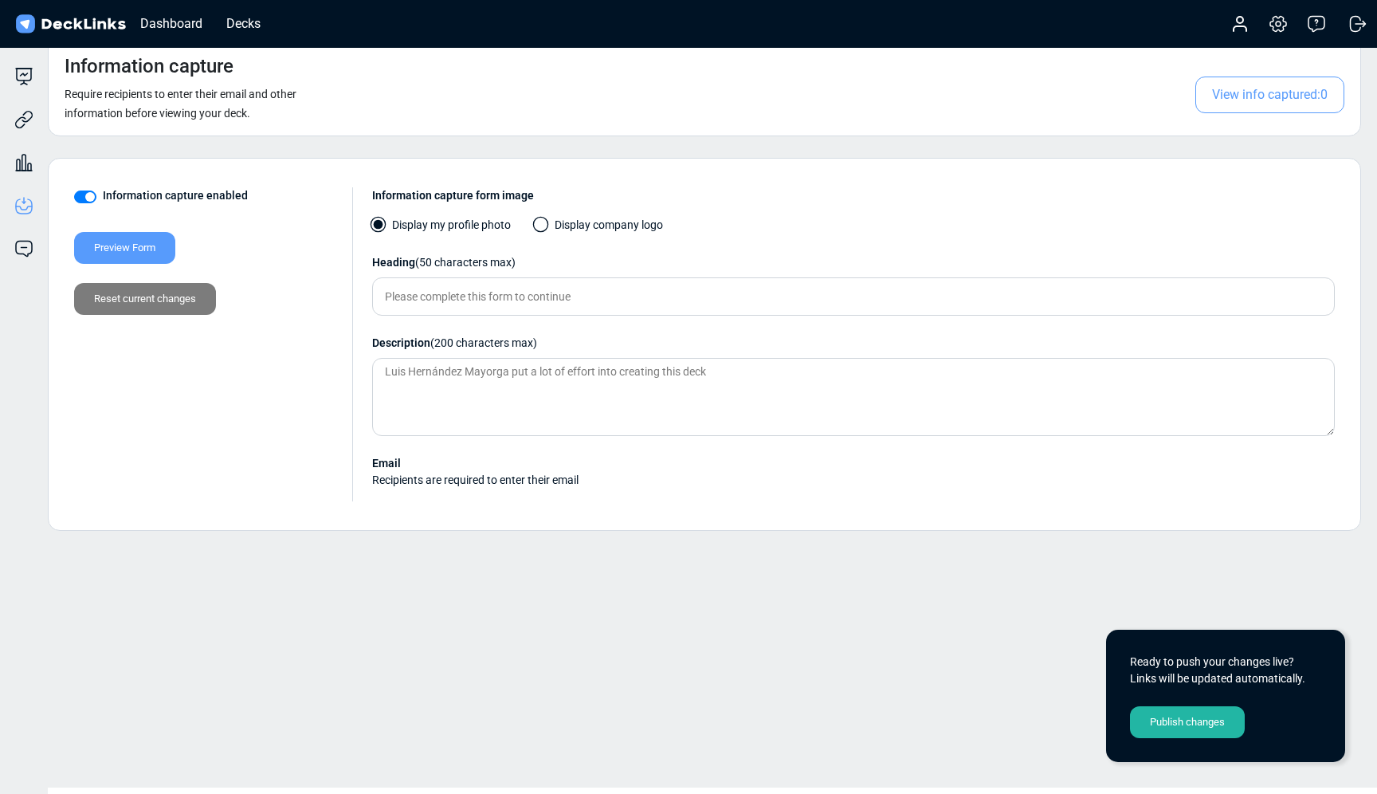
click at [1192, 717] on div "Publish changes" at bounding box center [1187, 722] width 115 height 32
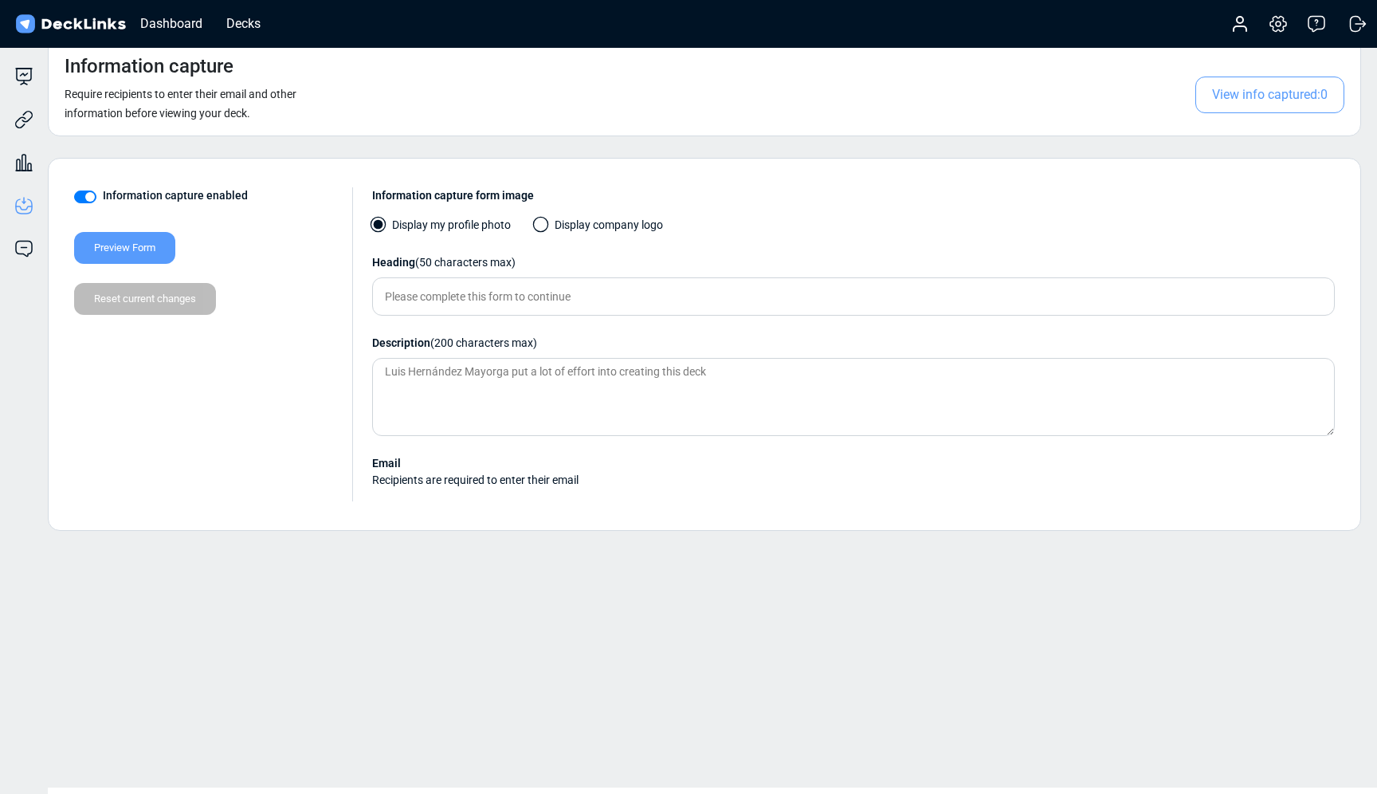
click at [548, 220] on span at bounding box center [541, 225] width 16 height 16
click at [0, 0] on input "Display company logo" at bounding box center [0, 0] width 0 height 0
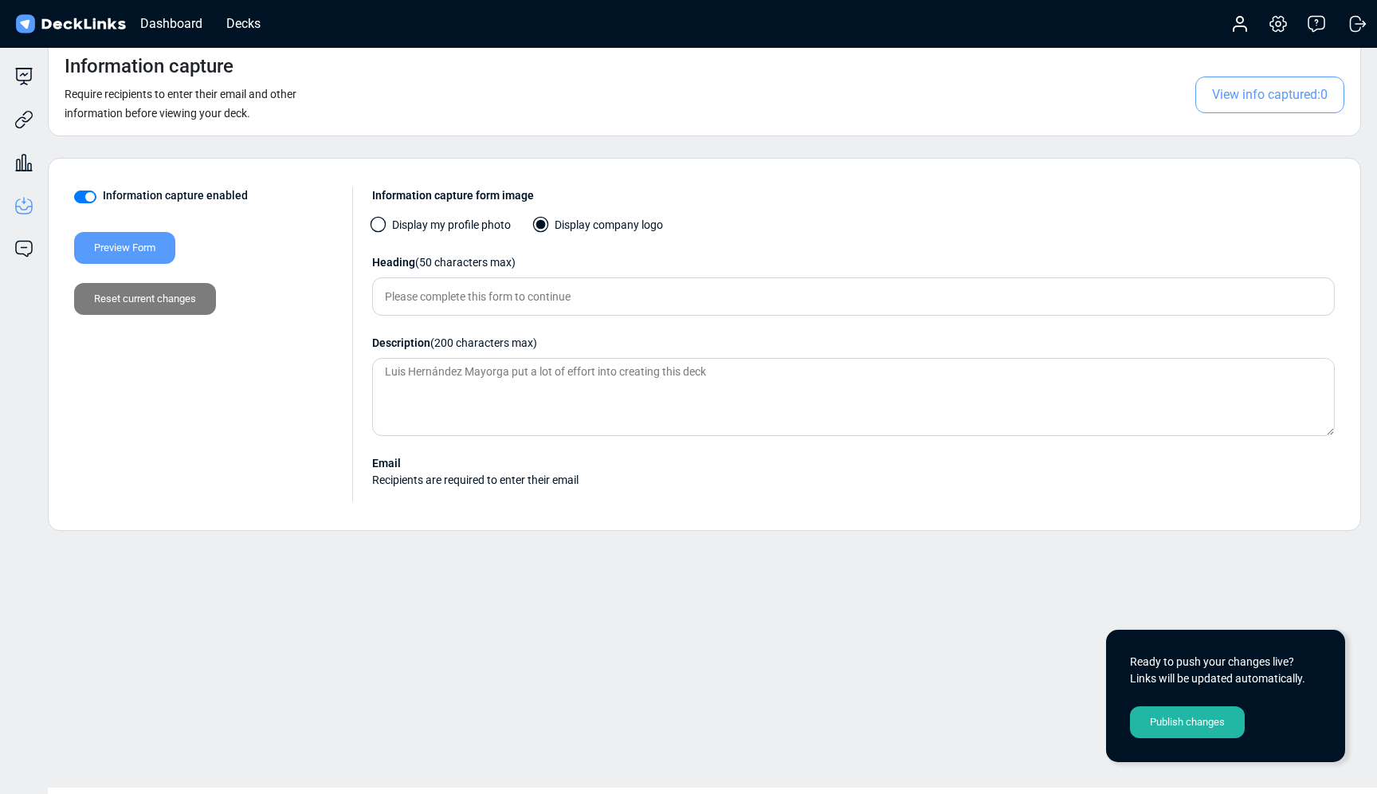
click at [1168, 725] on div "Publish changes" at bounding box center [1187, 722] width 115 height 32
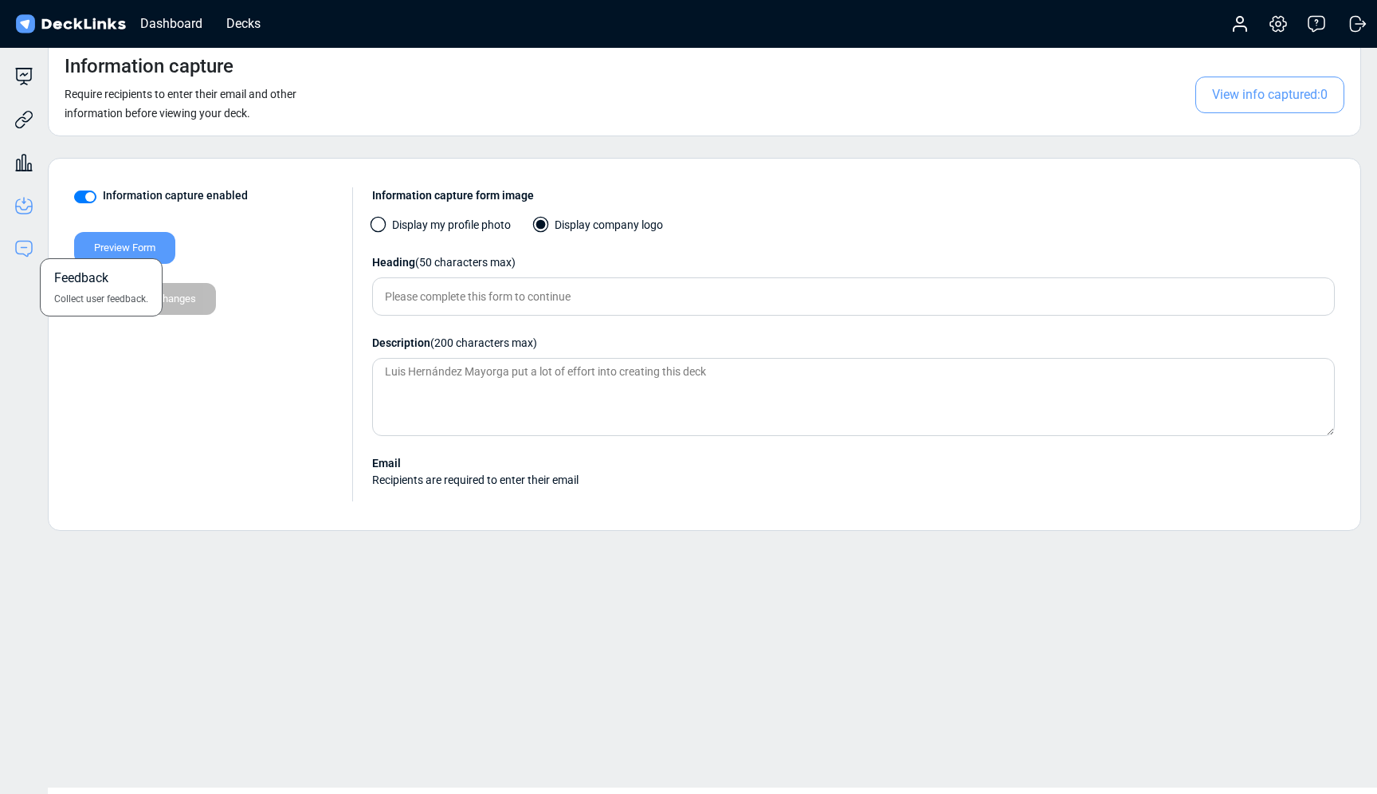
click at [18, 242] on icon at bounding box center [23, 248] width 19 height 19
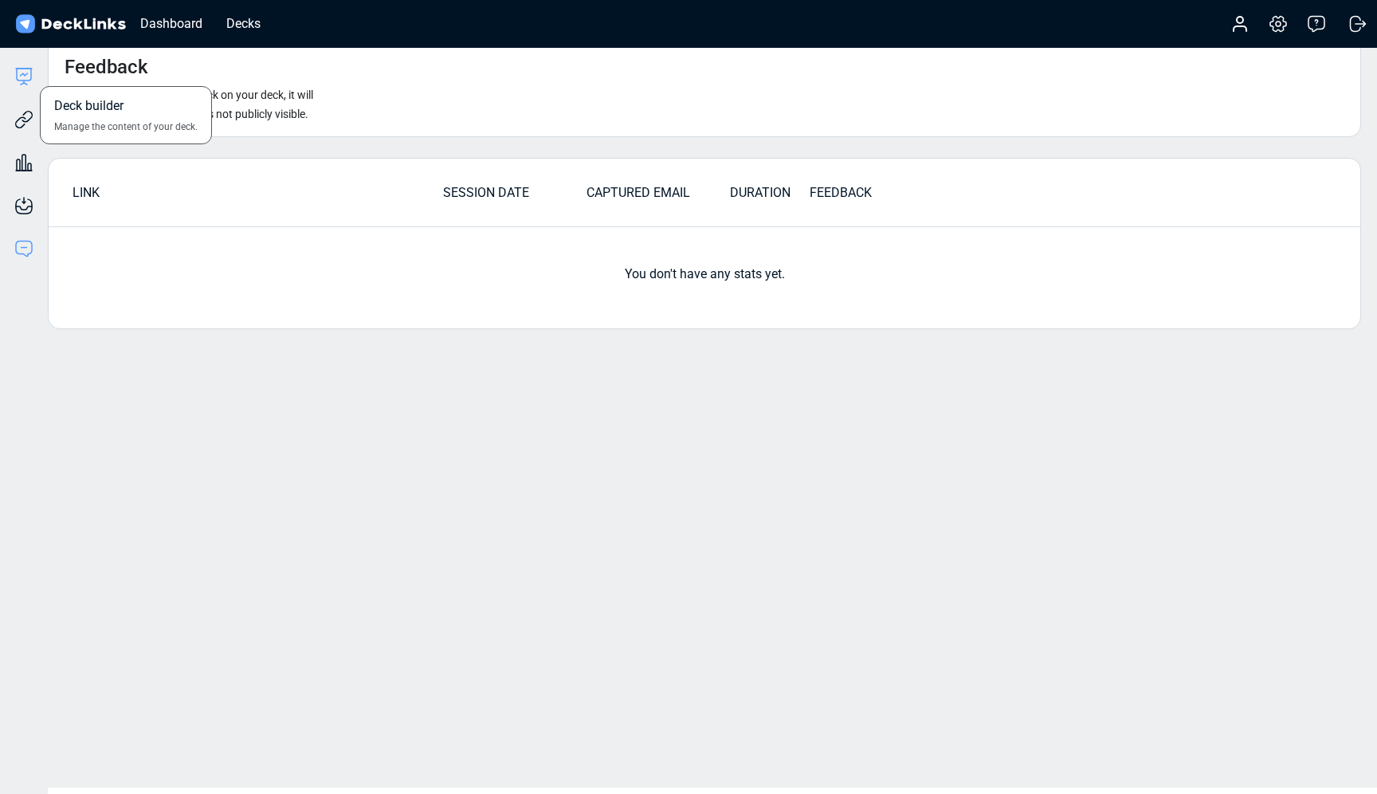
click at [27, 84] on icon at bounding box center [23, 76] width 19 height 19
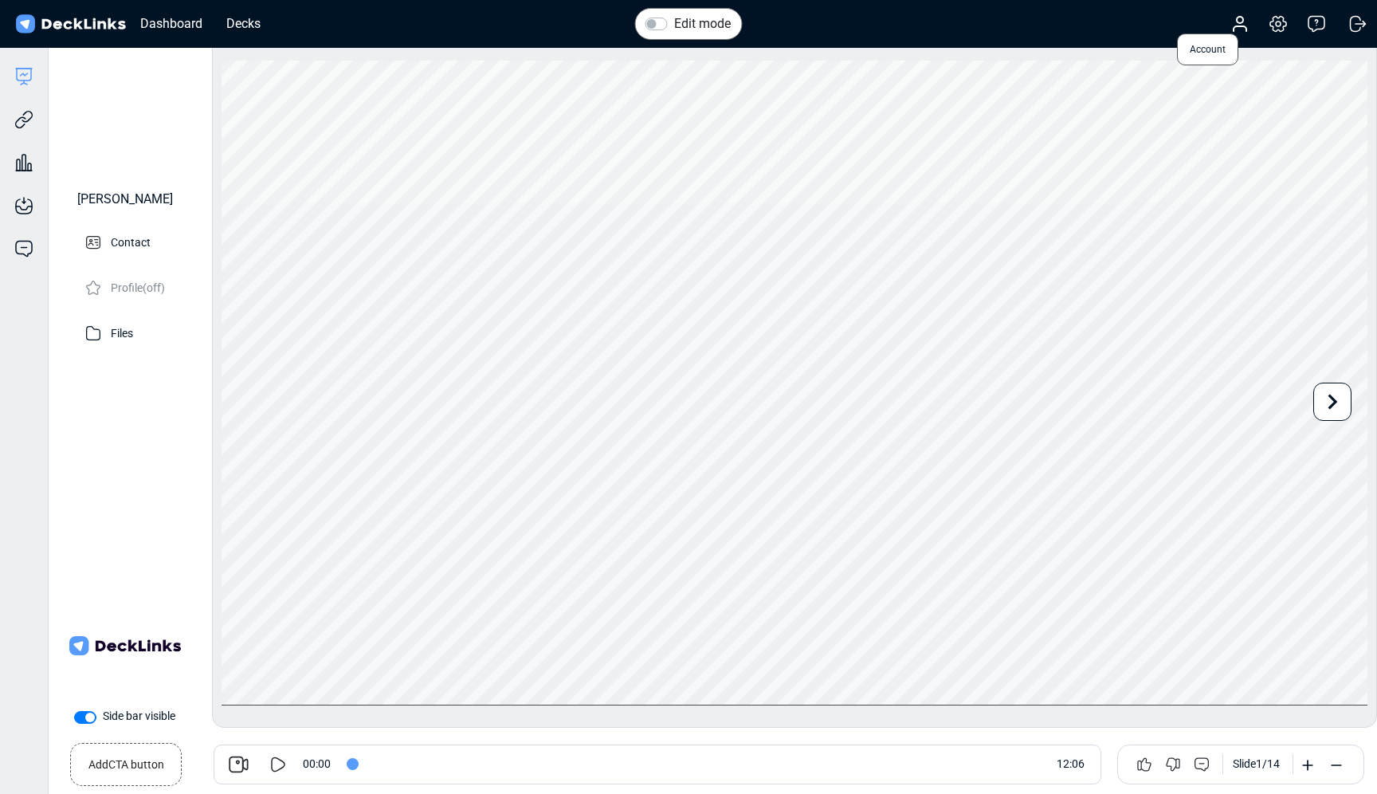
click at [1245, 26] on icon at bounding box center [1240, 28] width 13 height 5
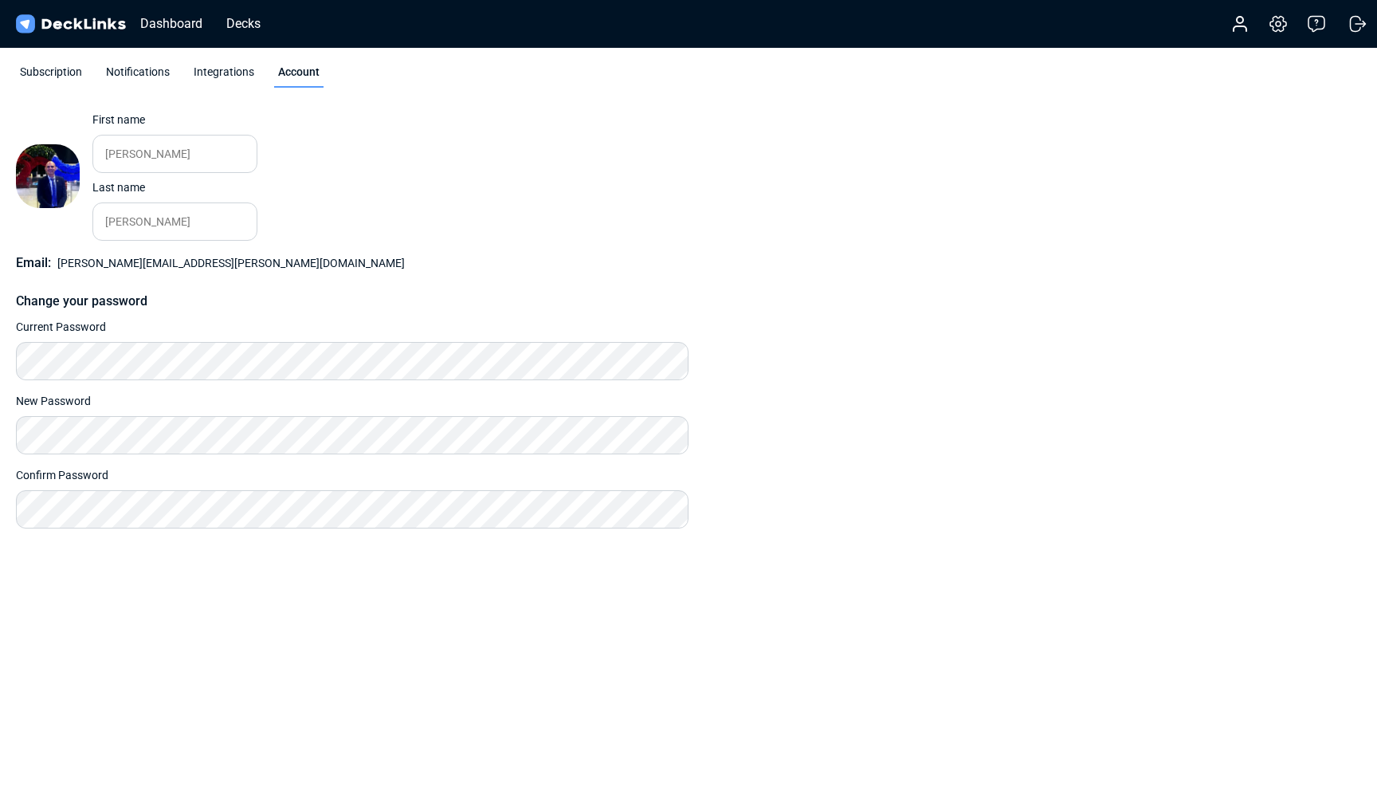
click at [238, 76] on div "Integrations" at bounding box center [224, 76] width 69 height 24
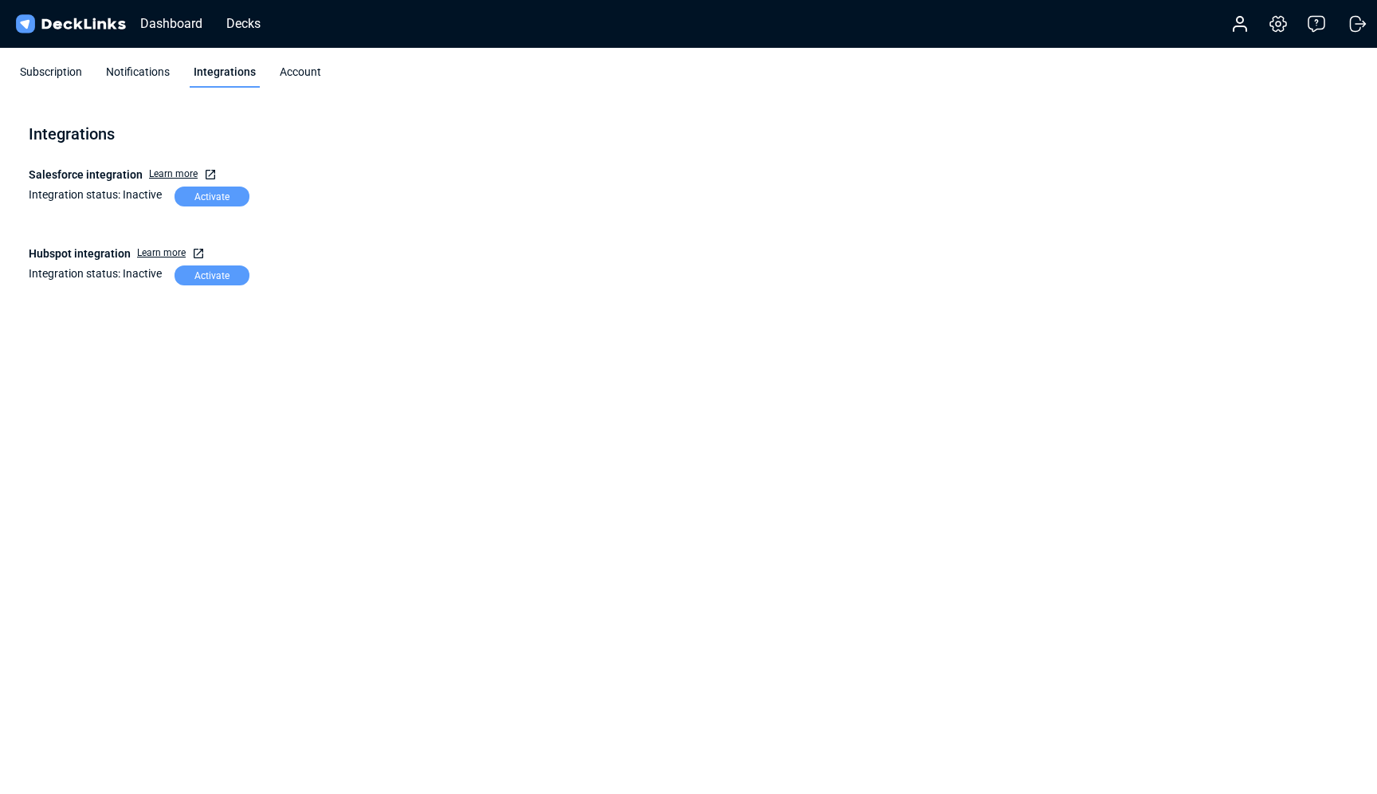
click at [172, 65] on div "Notifications" at bounding box center [138, 76] width 72 height 24
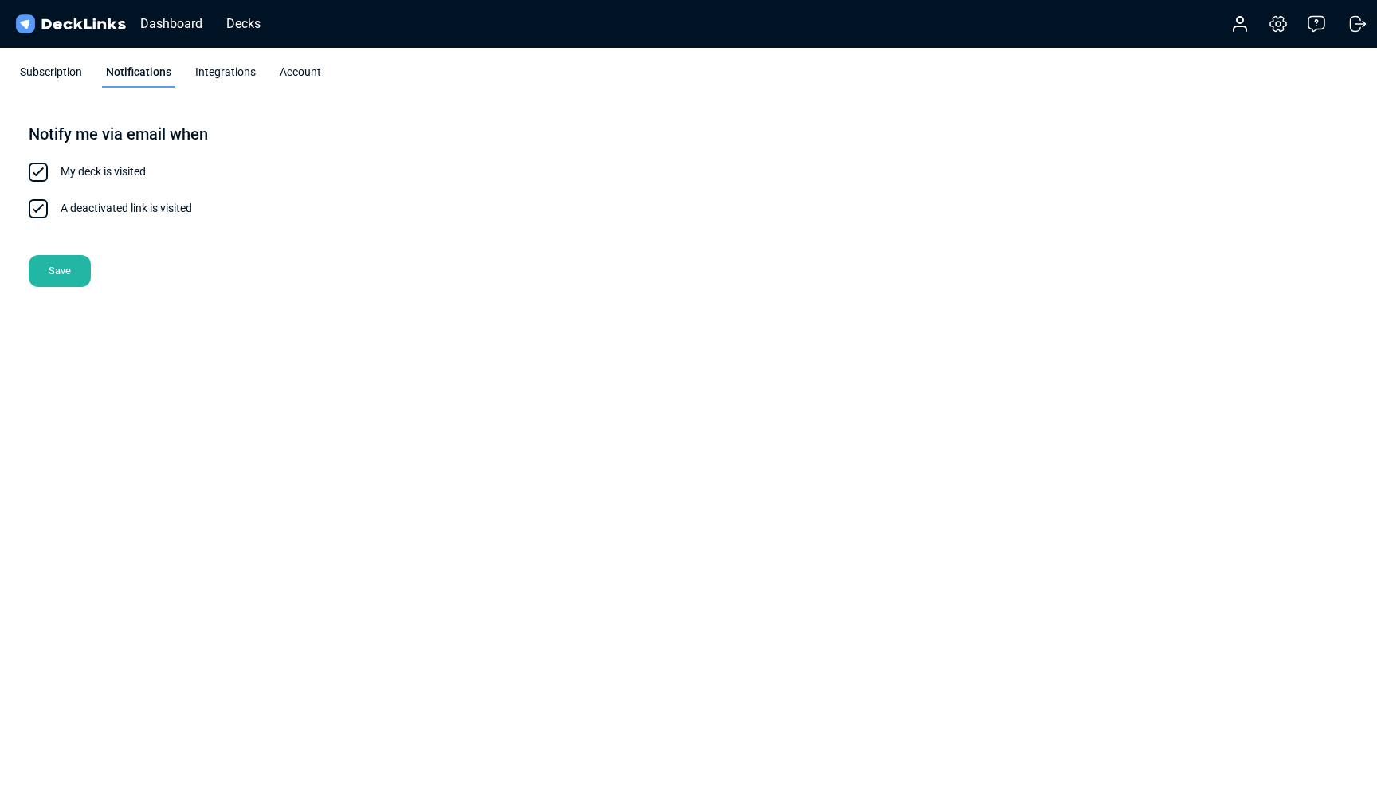
click at [56, 65] on div "Subscription" at bounding box center [51, 76] width 70 height 24
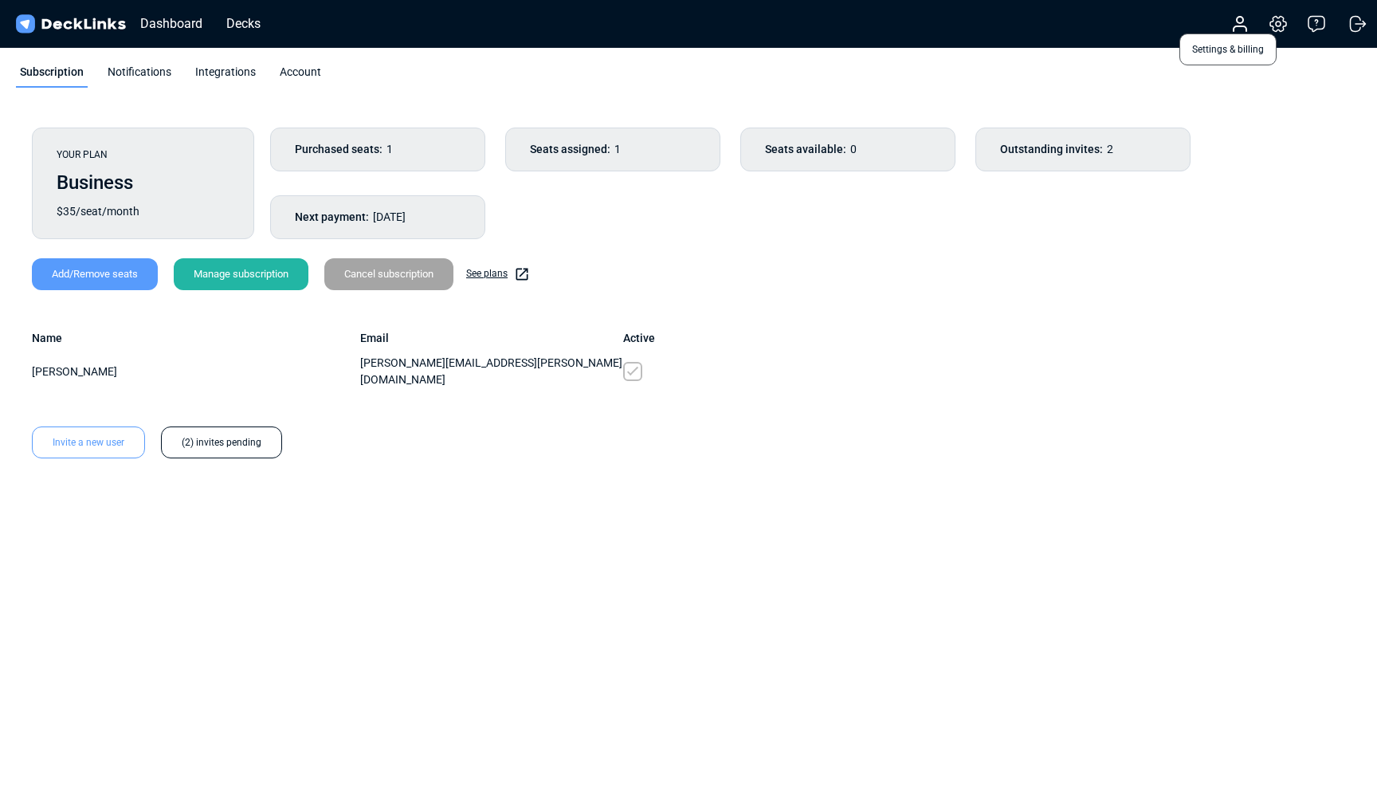
click at [1279, 27] on icon at bounding box center [1278, 23] width 19 height 19
click at [1242, 30] on icon at bounding box center [1240, 28] width 13 height 5
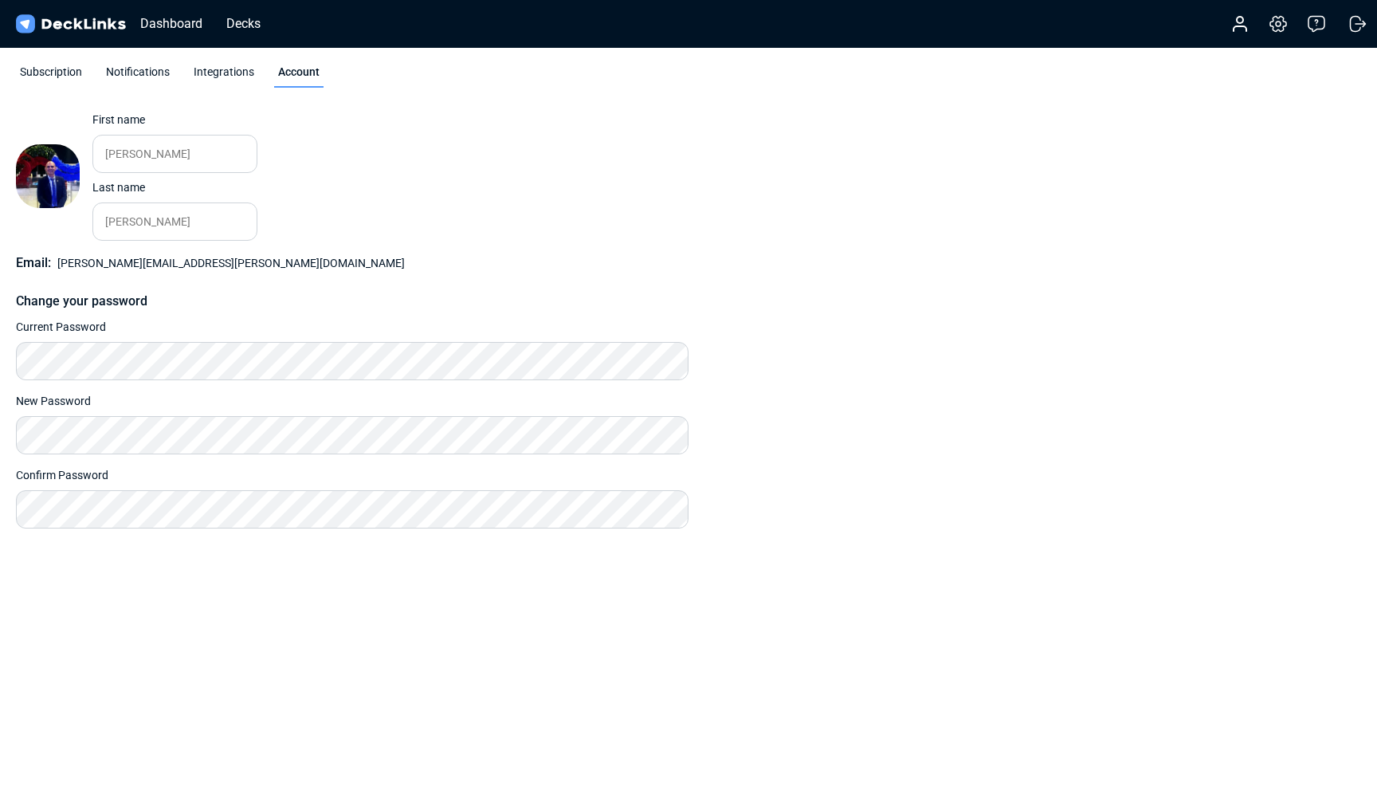
click at [34, 69] on div "Subscription" at bounding box center [51, 76] width 70 height 24
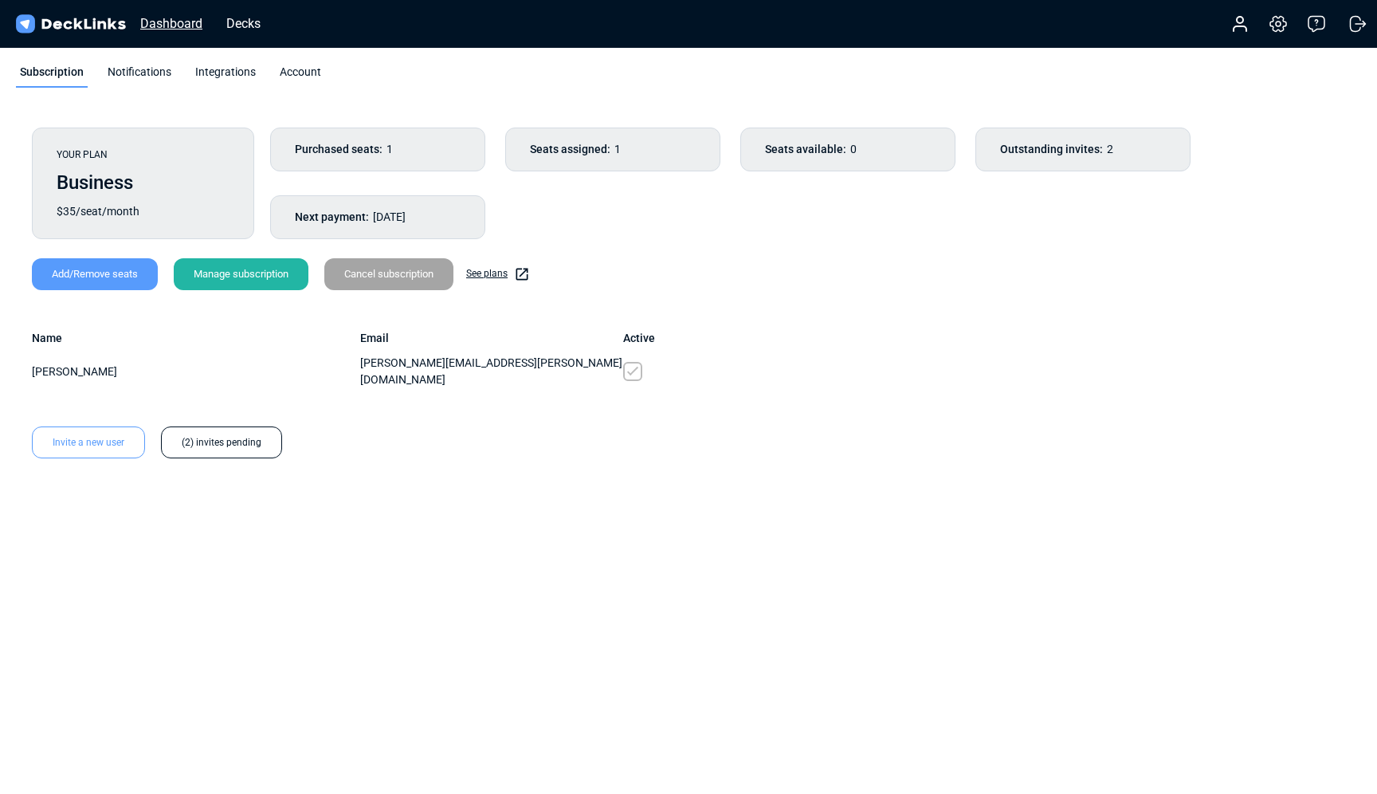
click at [158, 22] on div "Dashboard" at bounding box center [171, 24] width 78 height 20
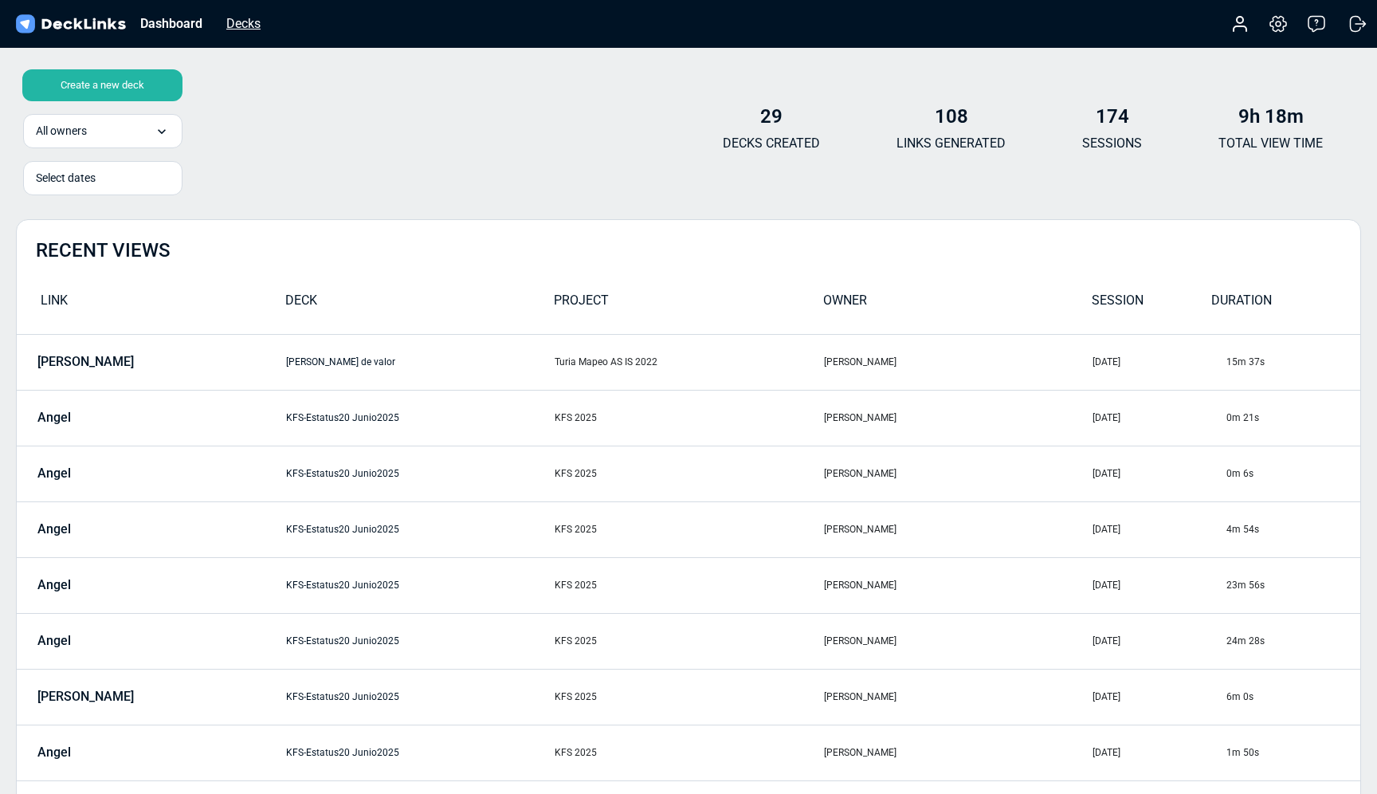
click at [250, 26] on div "Decks" at bounding box center [243, 24] width 50 height 20
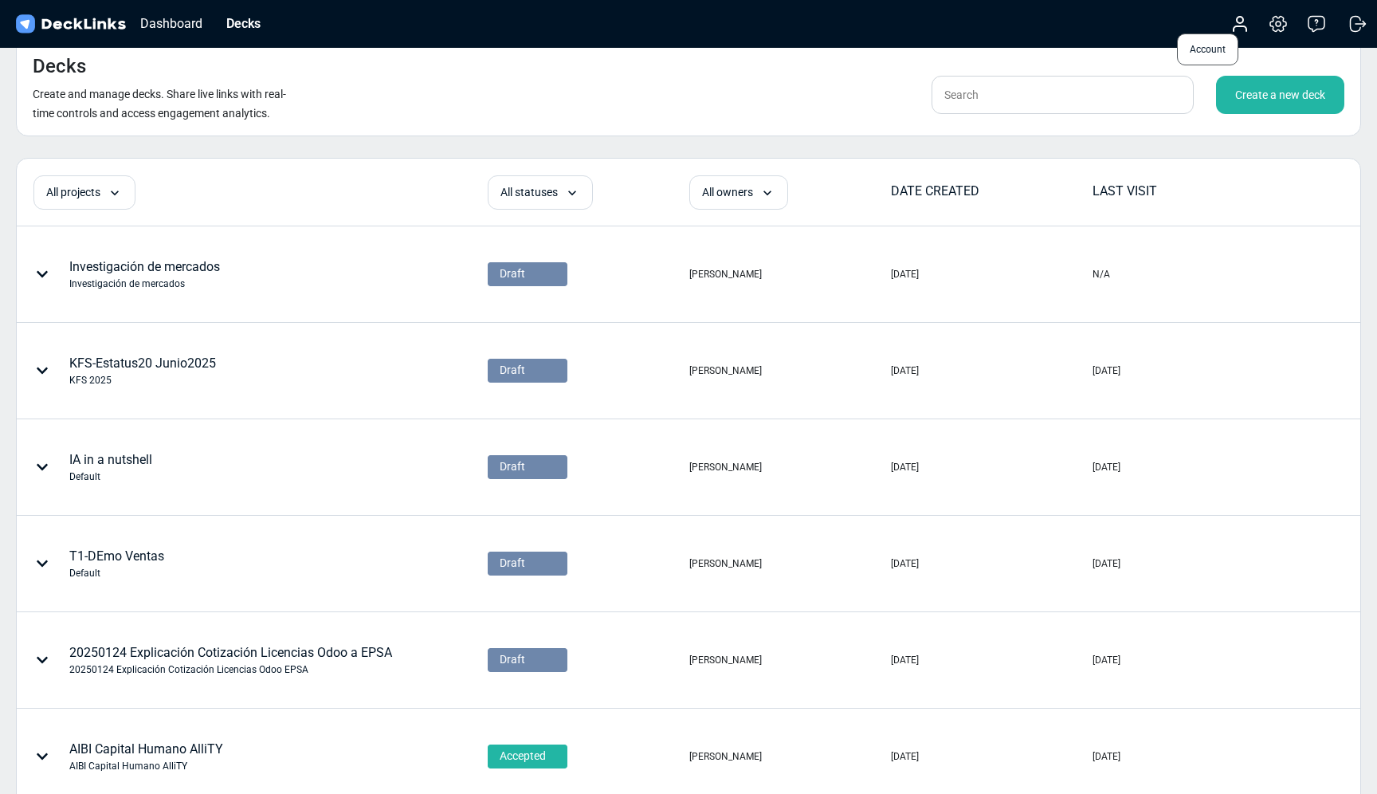
click at [1243, 23] on icon at bounding box center [1240, 23] width 19 height 19
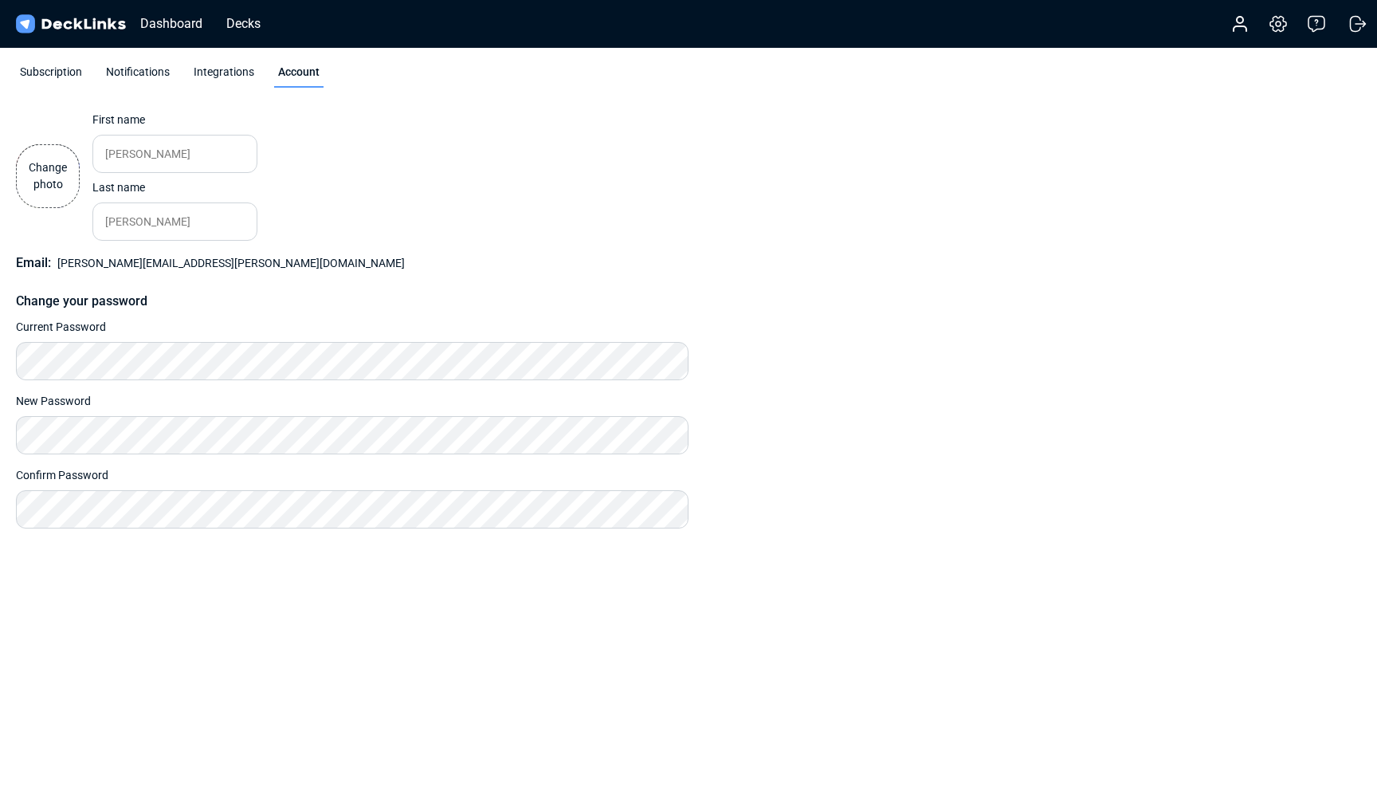
click at [30, 179] on label "Change photo" at bounding box center [48, 176] width 64 height 64
click at [0, 0] on input "Change photo" at bounding box center [0, 0] width 0 height 0
click at [1287, 22] on div "Account Settings & billing Help Logout" at bounding box center [1290, 23] width 159 height 35
click at [1281, 33] on div "Account Settings & billing Help Logout" at bounding box center [1290, 23] width 159 height 35
click at [1281, 28] on icon at bounding box center [1278, 23] width 19 height 19
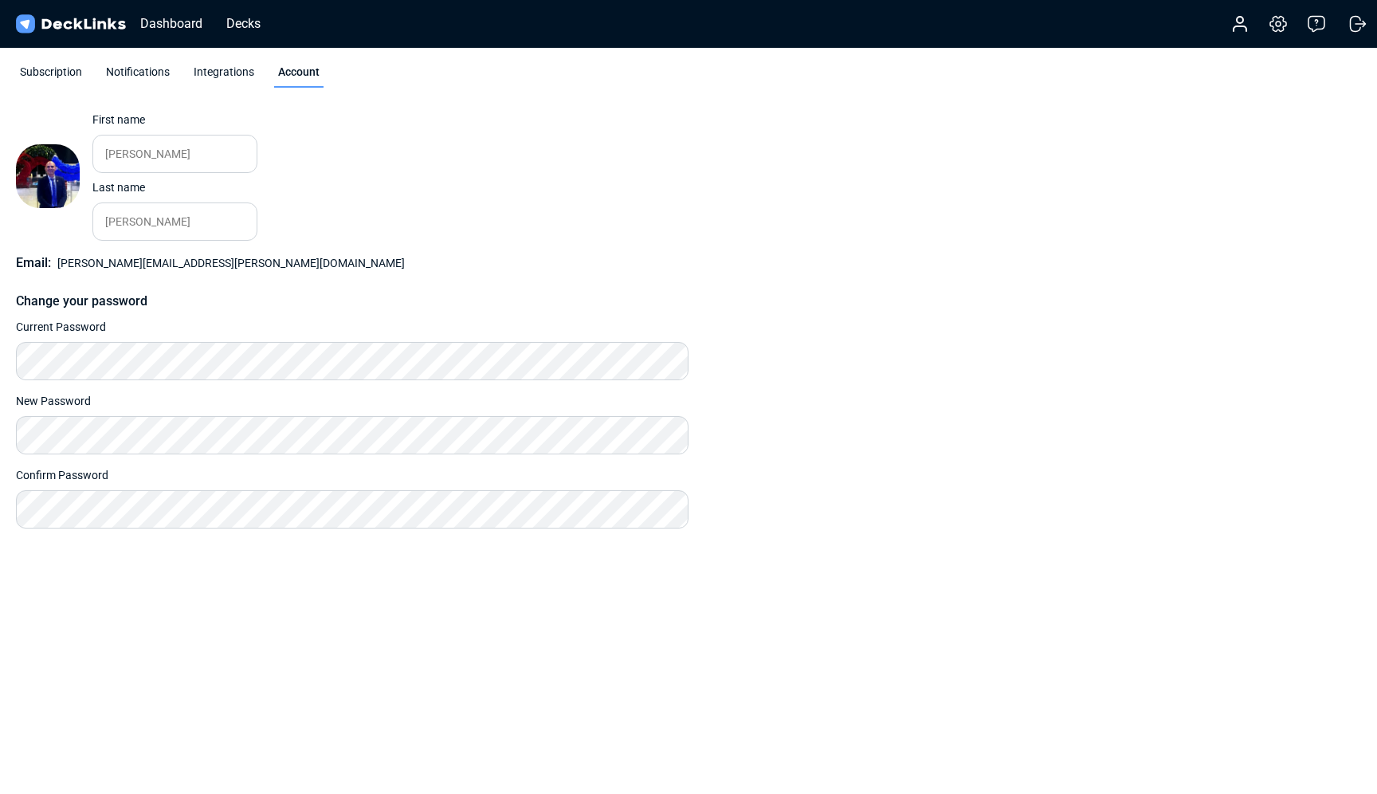
click at [1226, 19] on div "Account Settings & billing Help Logout" at bounding box center [1290, 23] width 159 height 35
click at [1241, 23] on icon at bounding box center [1240, 23] width 19 height 19
click at [1273, 33] on div "Account Settings & billing Help Logout" at bounding box center [1290, 23] width 159 height 35
click at [1278, 26] on icon at bounding box center [1278, 23] width 19 height 19
click at [232, 73] on div "Integrations" at bounding box center [224, 76] width 69 height 24
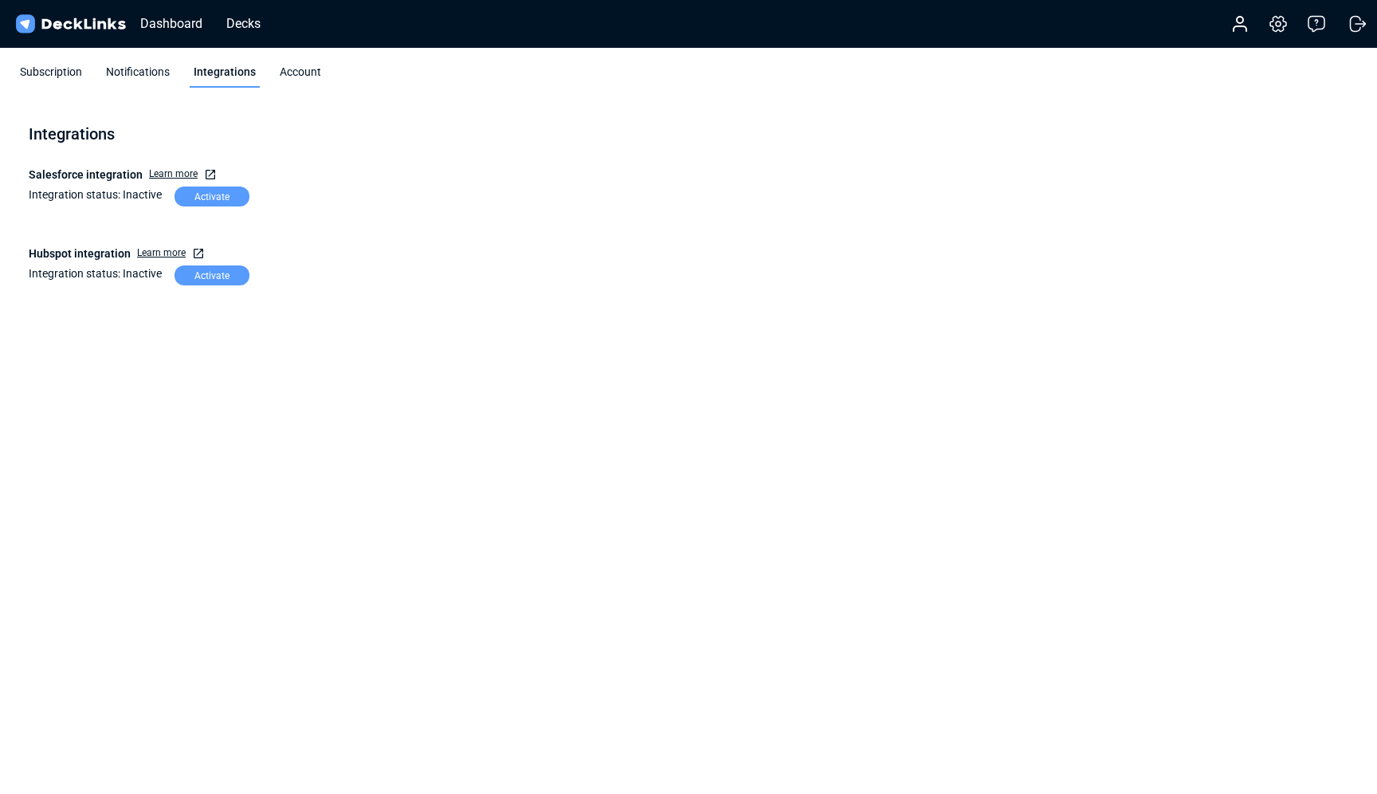
click at [151, 72] on div "Notifications" at bounding box center [138, 76] width 72 height 24
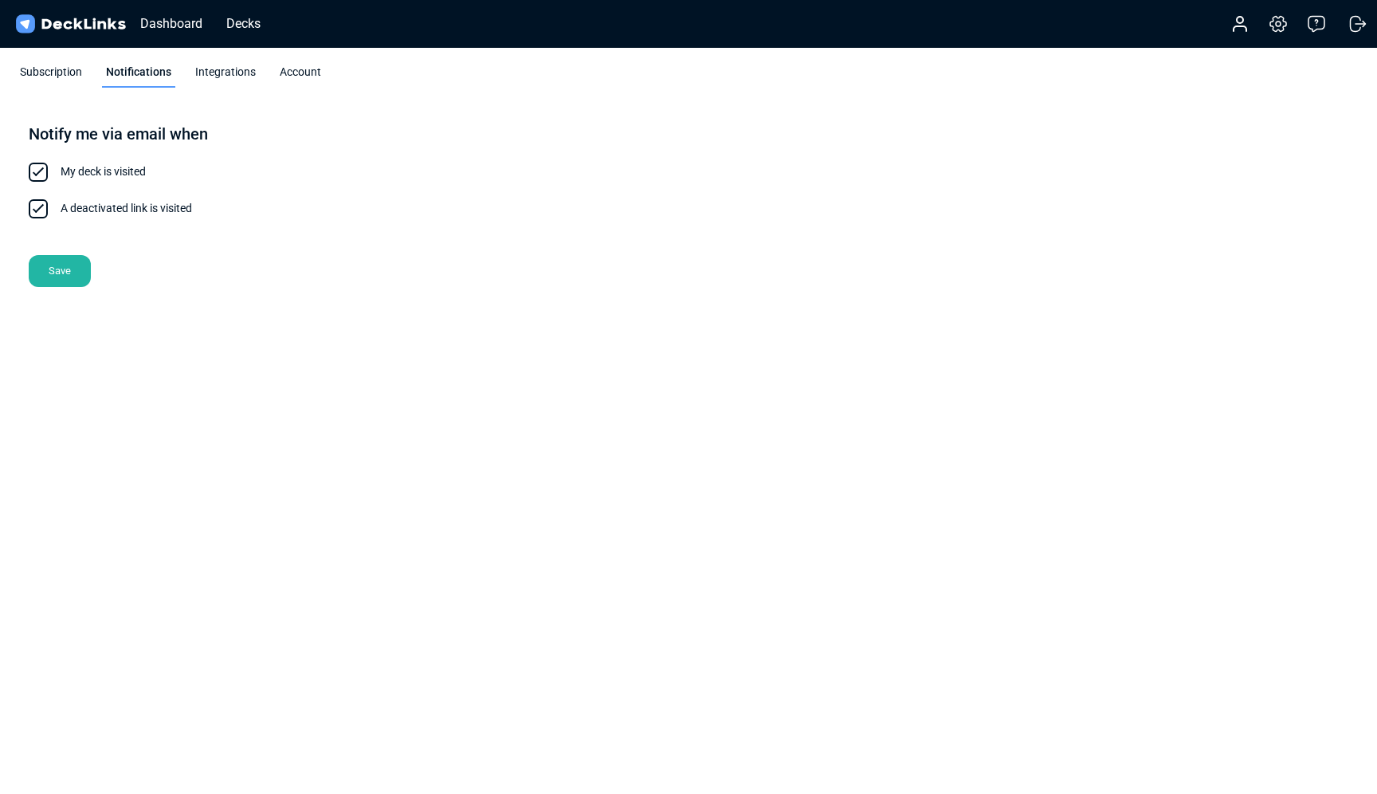
click at [65, 72] on div "Subscription" at bounding box center [51, 76] width 70 height 24
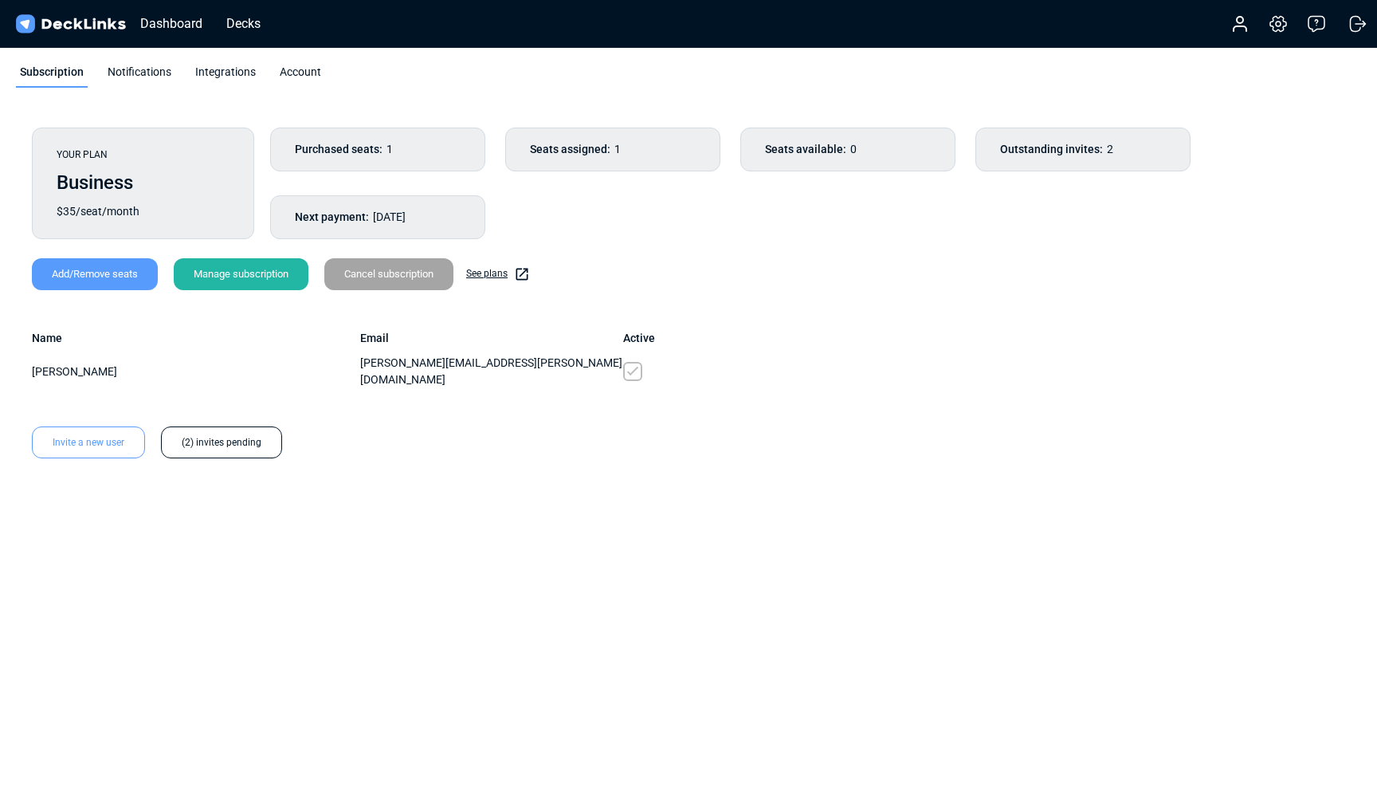
click at [259, 33] on div "Dashboard Decks" at bounding box center [143, 23] width 260 height 35
click at [245, 25] on div "Decks" at bounding box center [243, 24] width 50 height 20
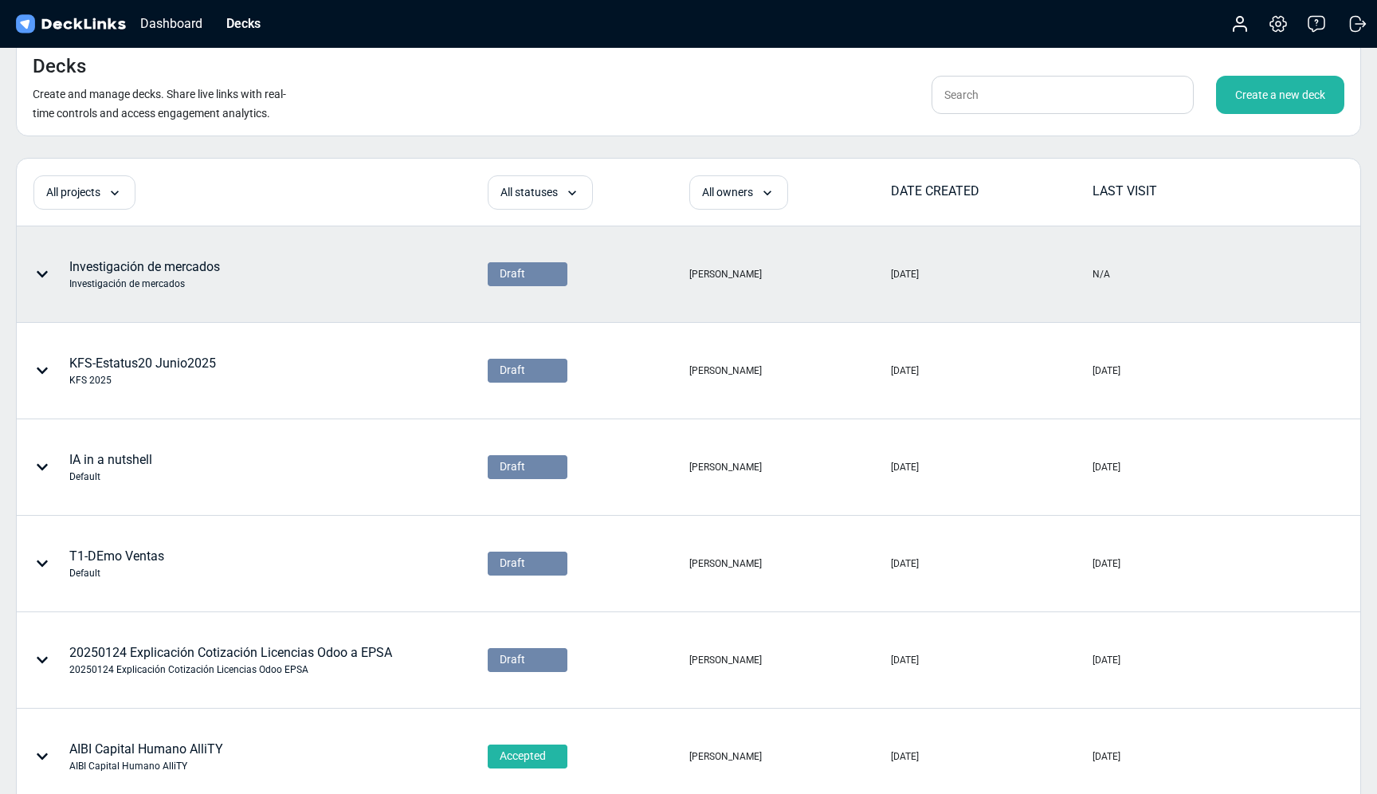
click at [151, 272] on div "Investigación de mercados Investigación de mercados" at bounding box center [144, 273] width 151 height 33
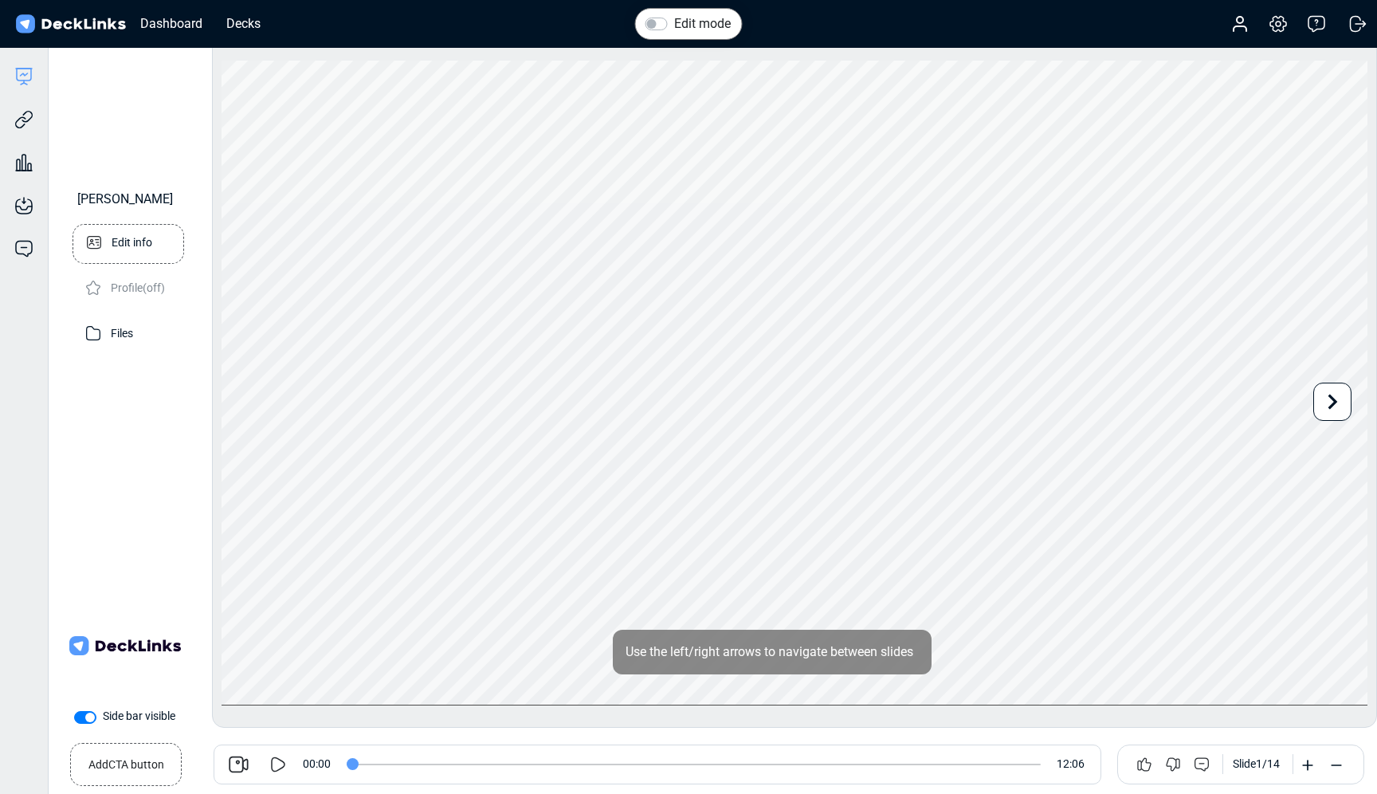
click at [100, 249] on icon at bounding box center [94, 242] width 14 height 13
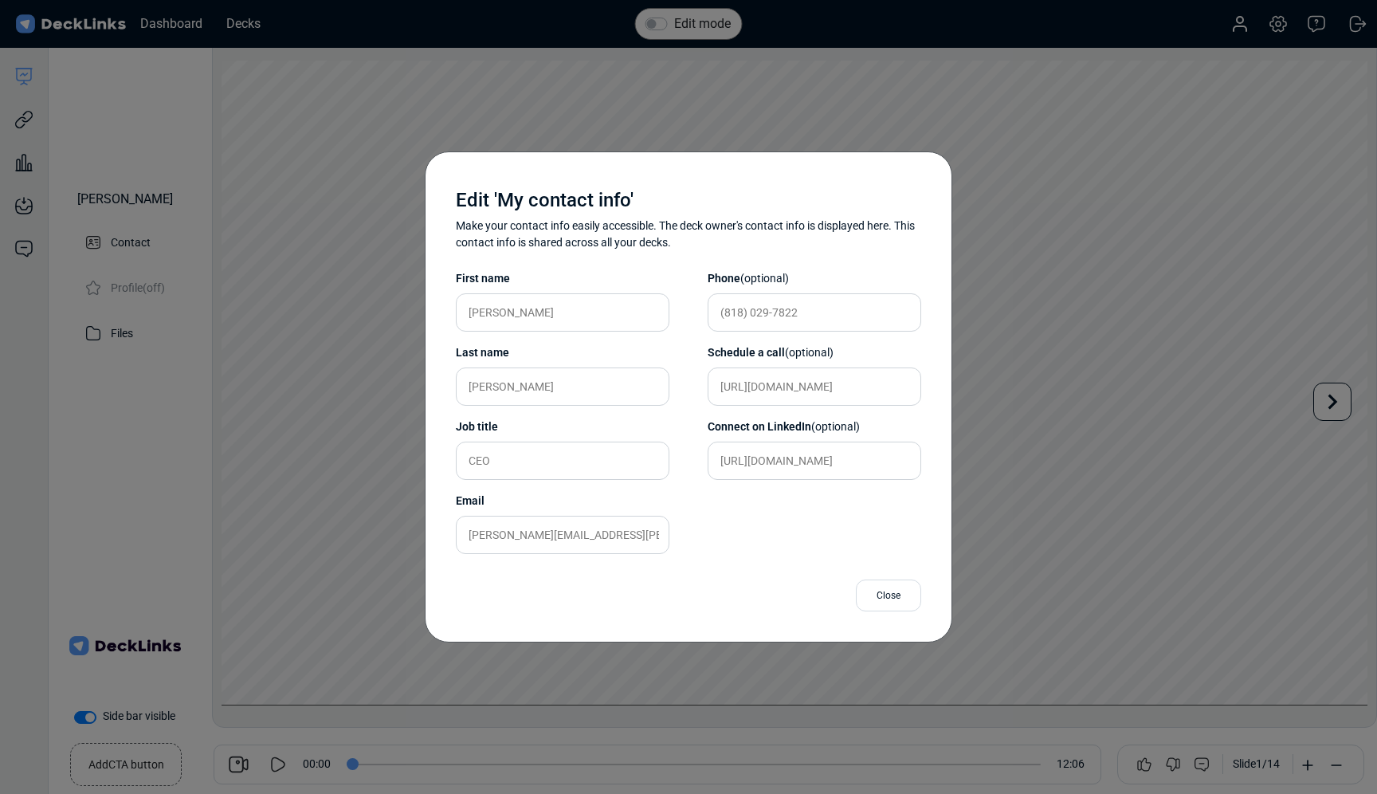
click at [887, 593] on div "Close" at bounding box center [888, 595] width 65 height 32
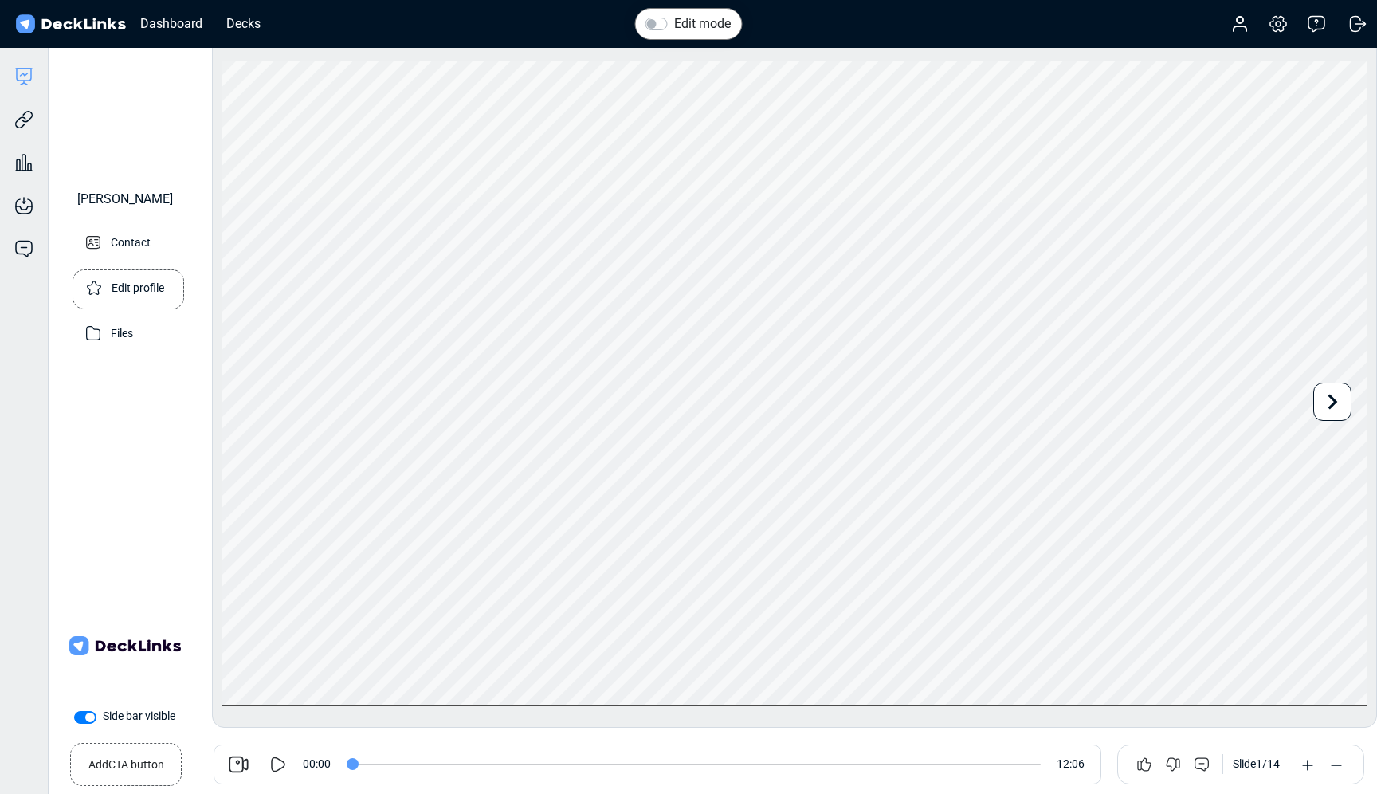
click at [139, 296] on p "Edit profile" at bounding box center [138, 287] width 53 height 20
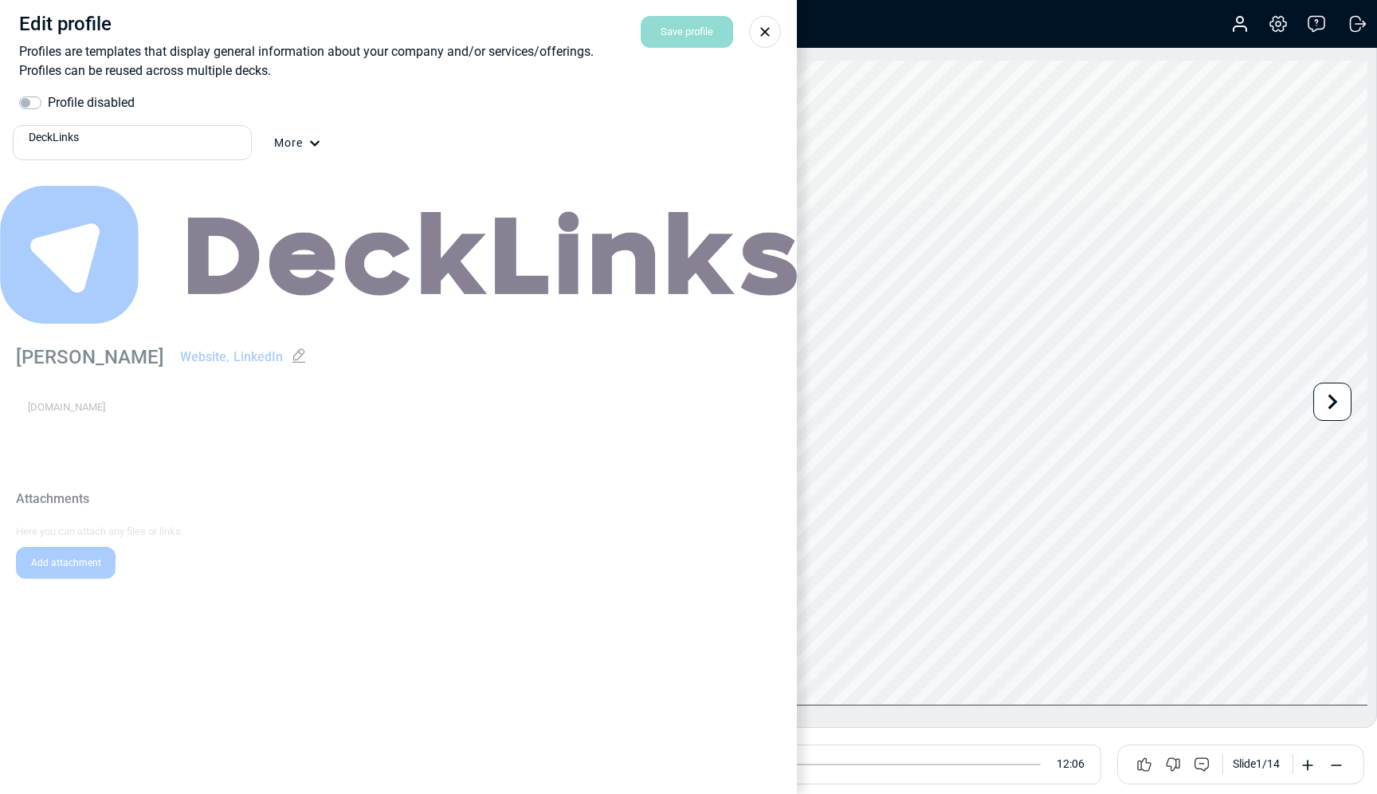
click at [317, 148] on icon at bounding box center [314, 143] width 11 height 11
click at [119, 449] on div at bounding box center [688, 397] width 1377 height 794
click at [305, 145] on div "More" at bounding box center [297, 154] width 46 height 38
click at [351, 183] on div "Duplicate profile" at bounding box center [371, 183] width 101 height 32
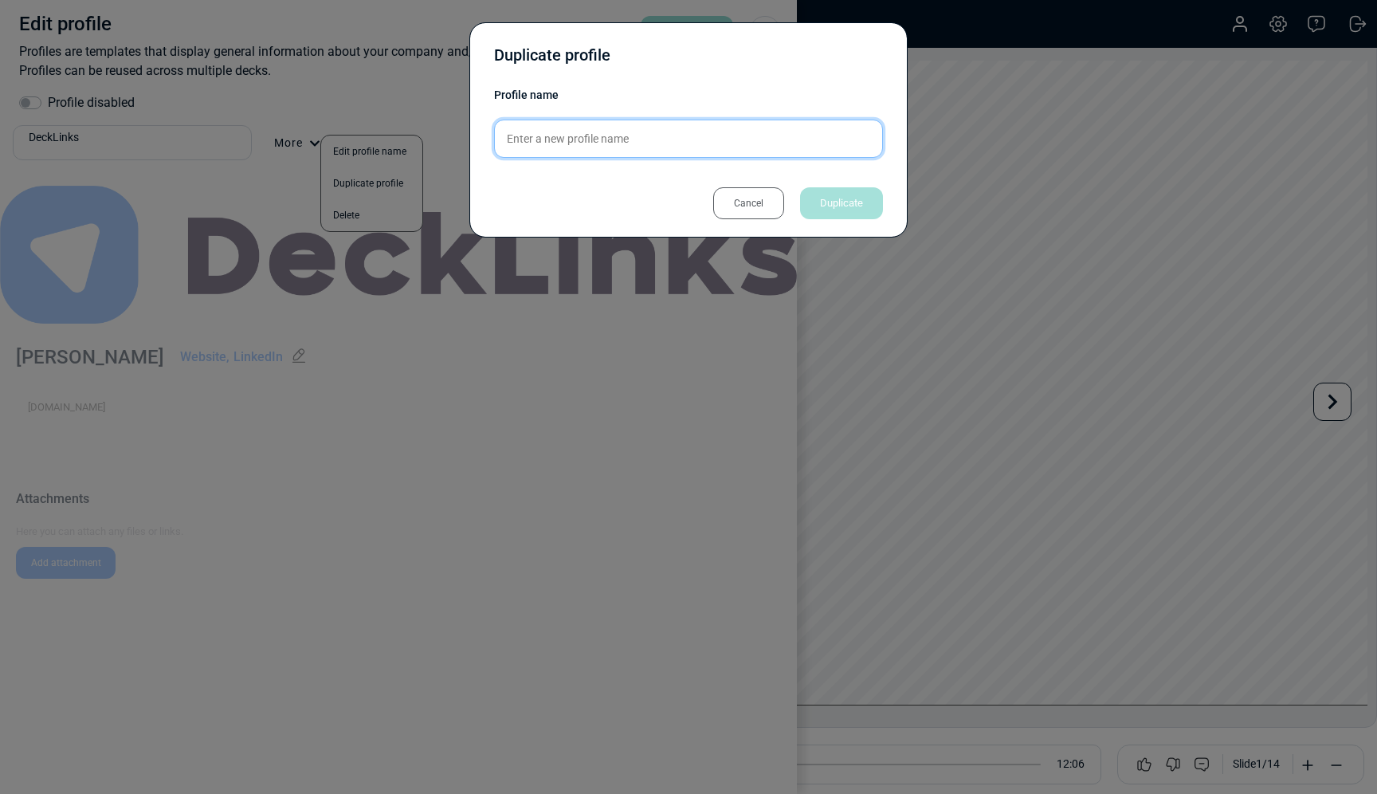
click at [615, 139] on input "text" at bounding box center [688, 139] width 389 height 38
type input "ABC"
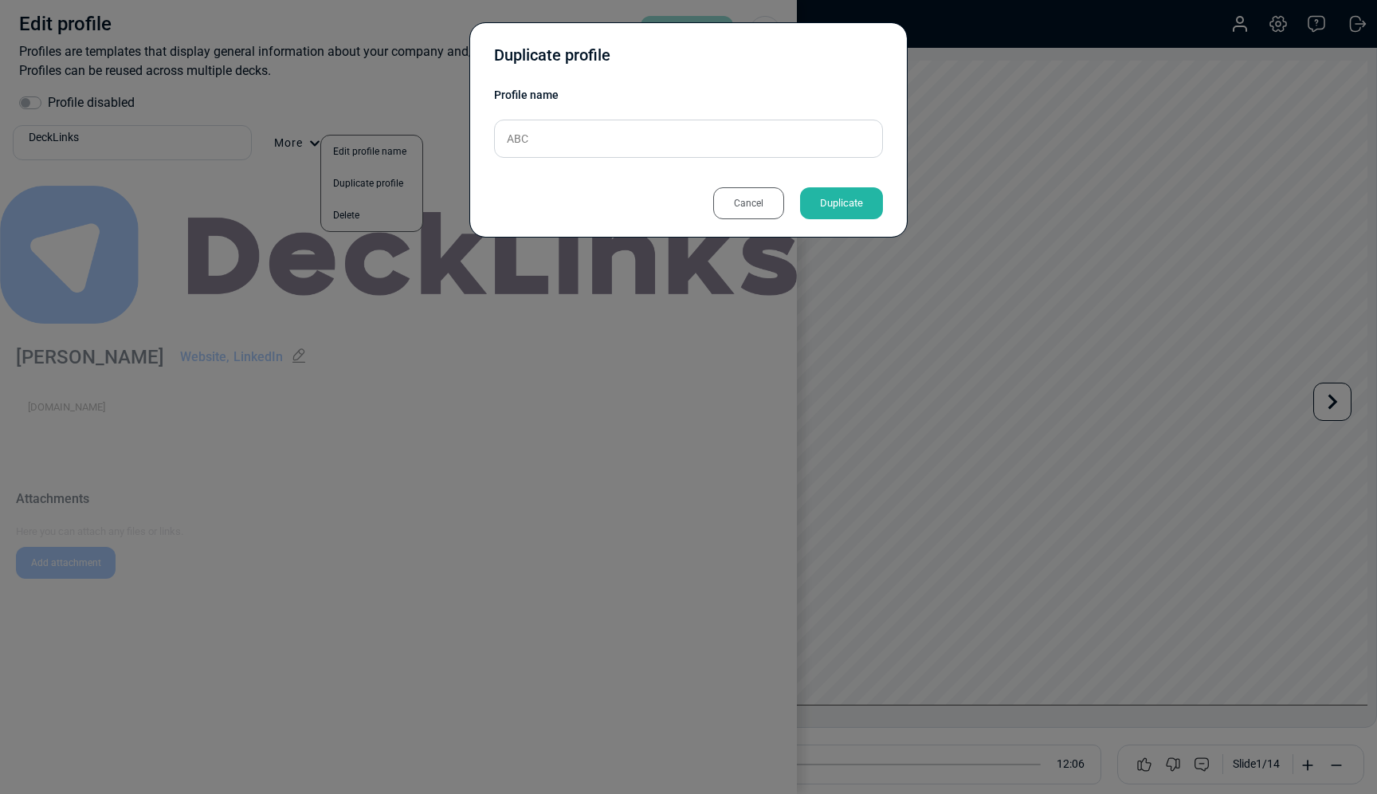
click at [867, 207] on div "Duplicate" at bounding box center [841, 203] width 83 height 32
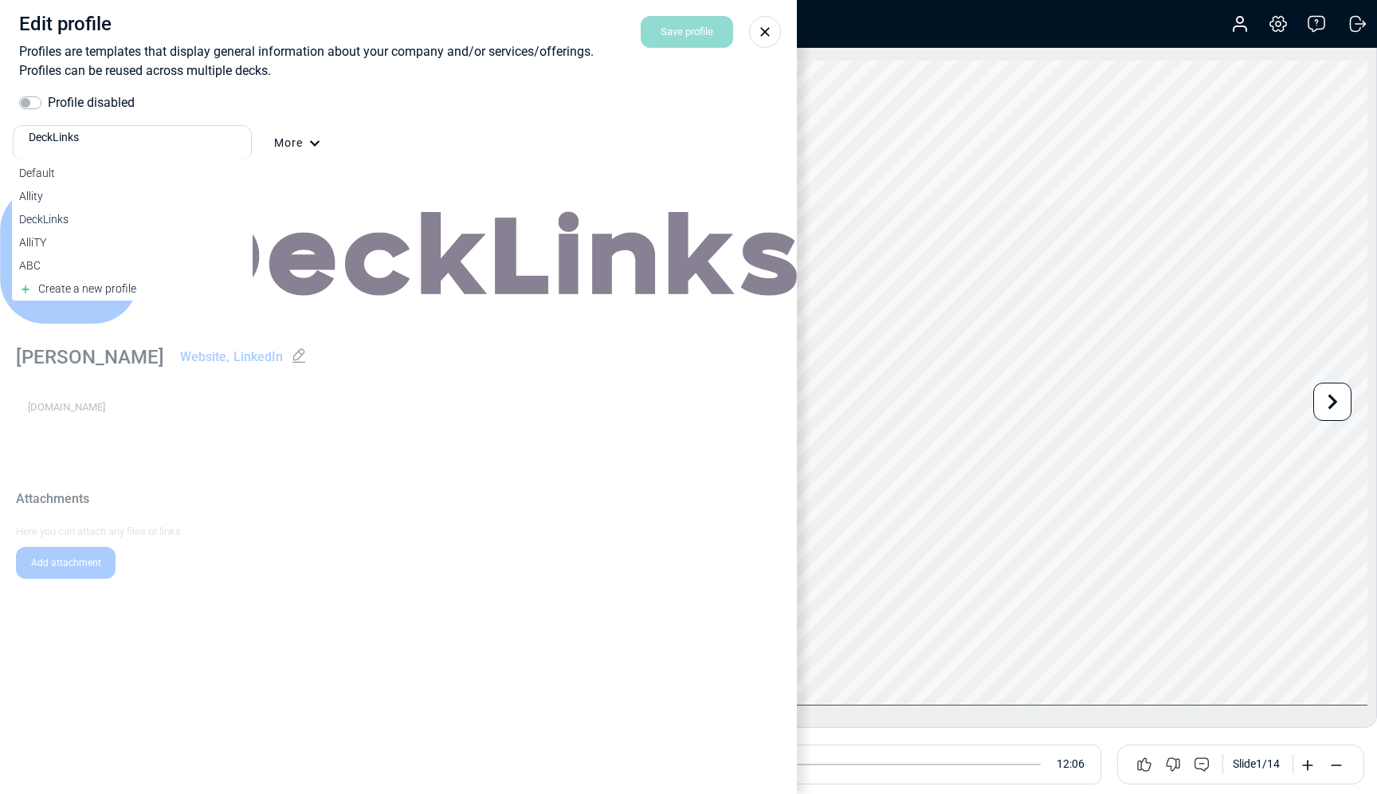
click at [246, 132] on div at bounding box center [247, 143] width 8 height 34
click at [89, 193] on div "Allity" at bounding box center [132, 196] width 226 height 17
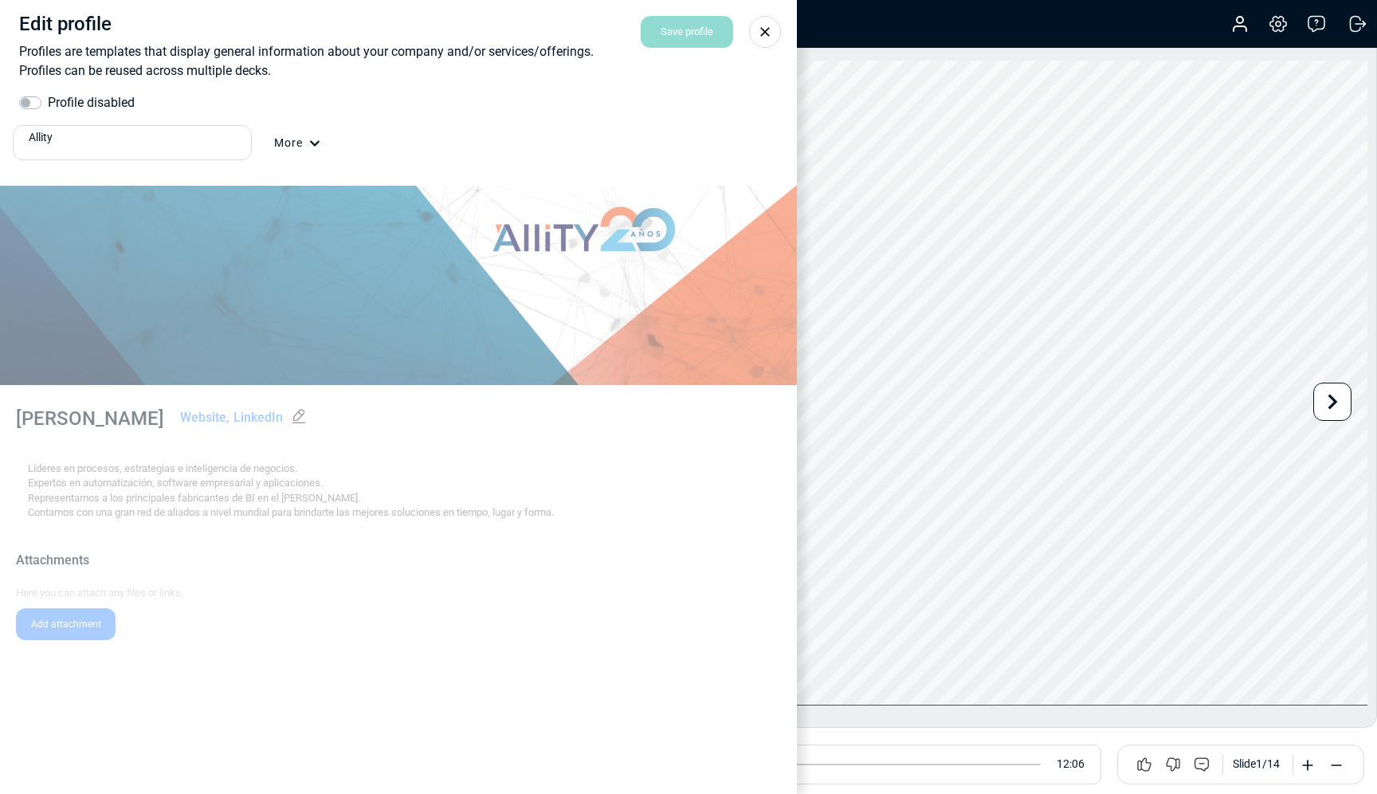
click at [307, 146] on div "More" at bounding box center [297, 154] width 46 height 38
click at [344, 216] on div "Delete" at bounding box center [371, 215] width 101 height 32
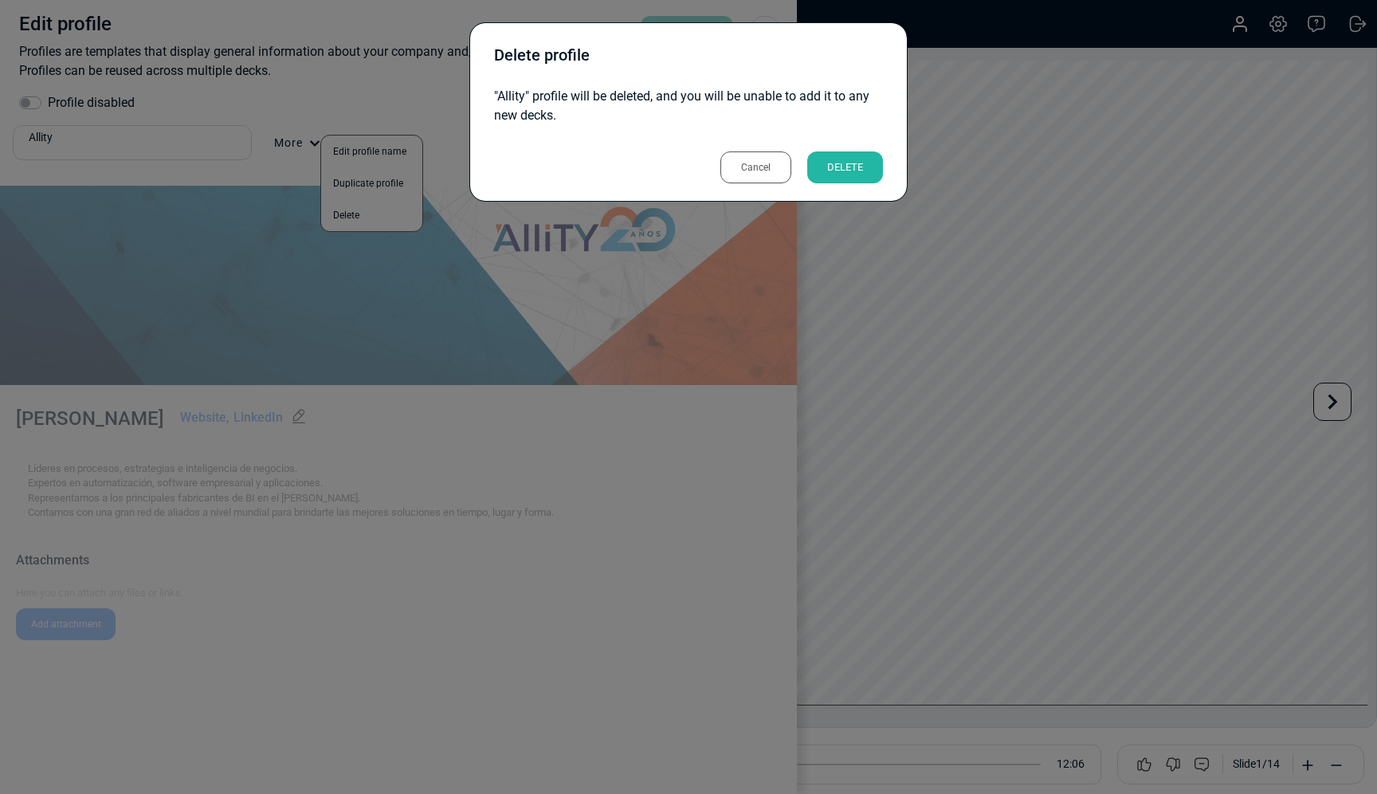
click at [764, 167] on div "Cancel" at bounding box center [755, 167] width 71 height 32
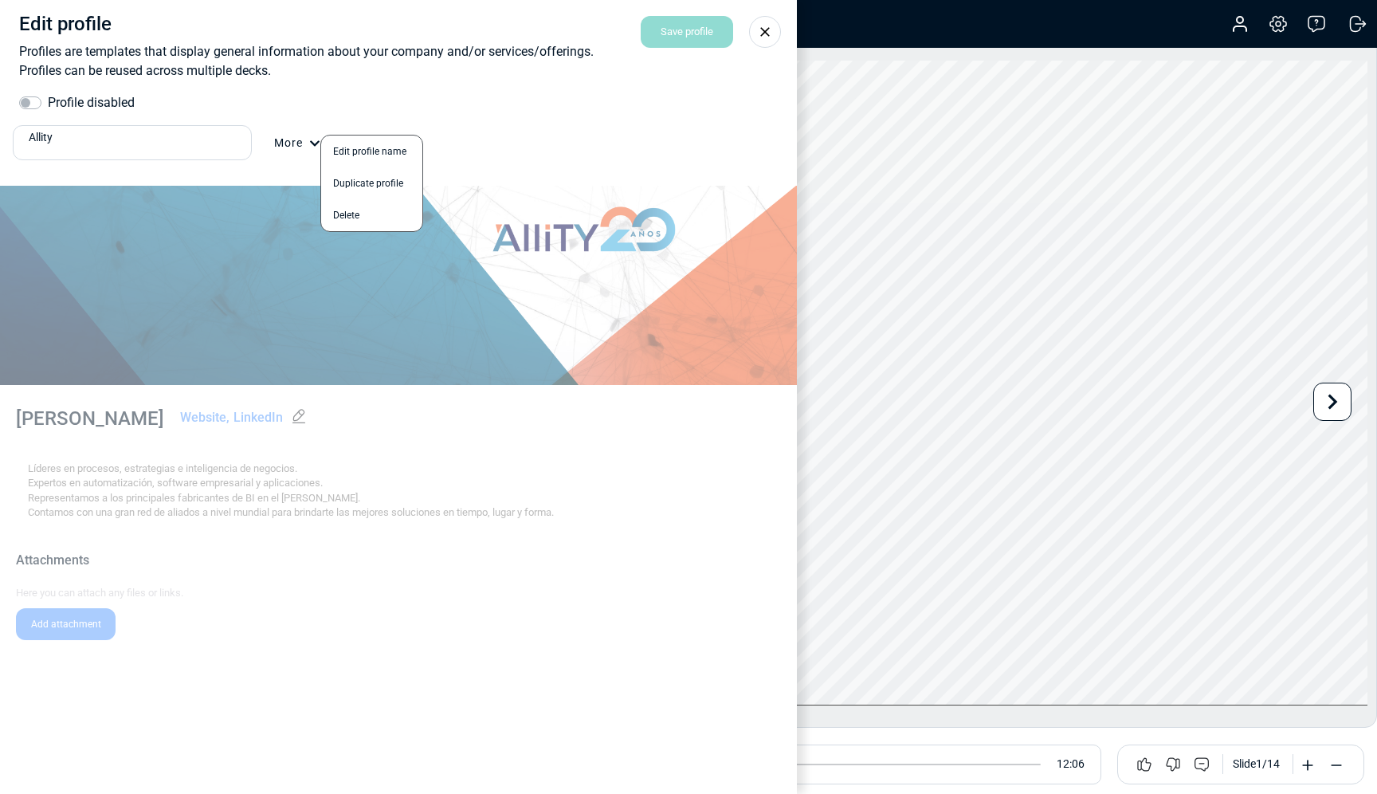
click at [135, 463] on div at bounding box center [688, 397] width 1377 height 794
click at [135, 463] on div "Edit profile Profiles are templates that display general information about your…" at bounding box center [398, 397] width 797 height 794
click at [555, 517] on div "Edit profile Profiles are templates that display general information about your…" at bounding box center [398, 397] width 797 height 794
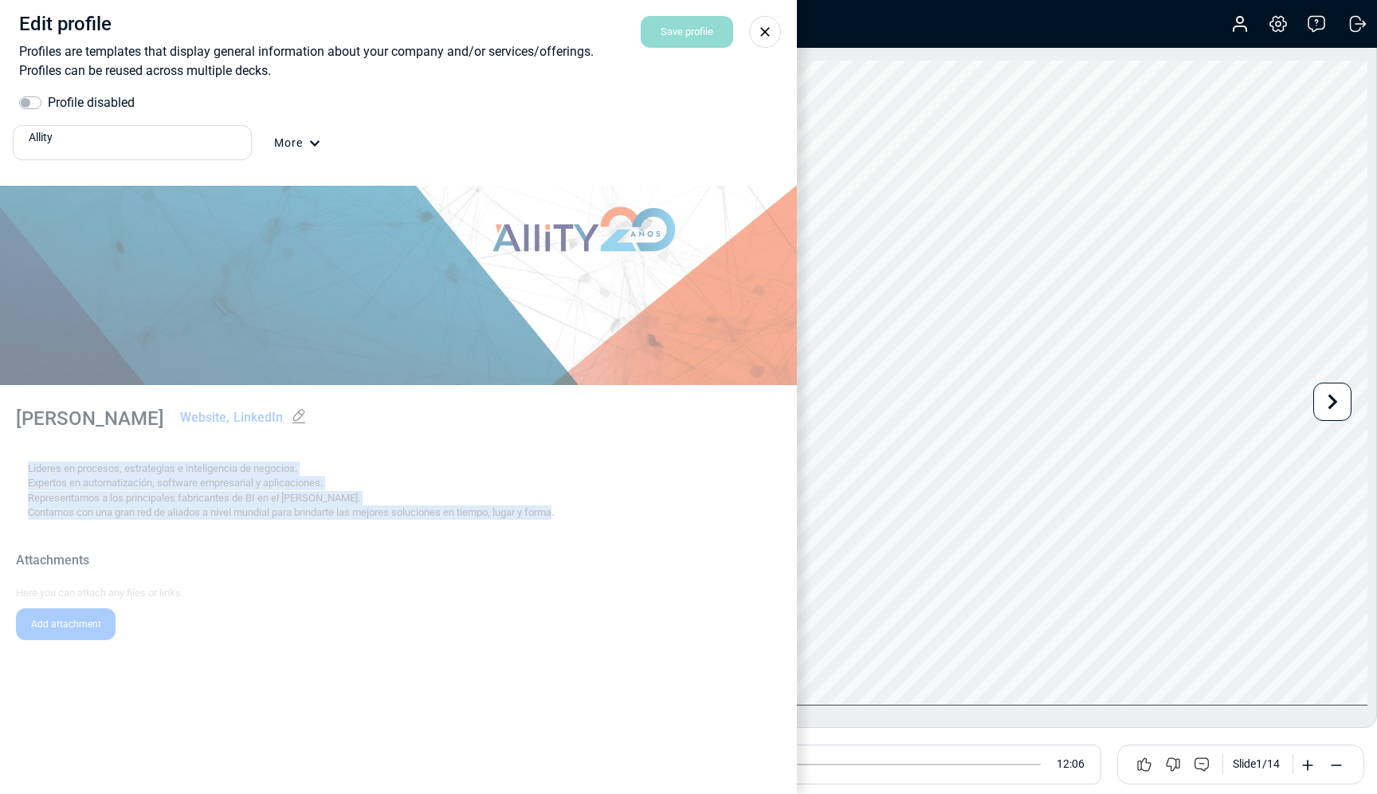
drag, startPoint x: 567, startPoint y: 515, endPoint x: 26, endPoint y: 464, distance: 542.8
click at [26, 464] on div "Edit profile Profiles are templates that display general information about your…" at bounding box center [398, 397] width 797 height 794
copy div "Líderes en procesos, estrategias e inteligencia de negocios. Expertos en automa…"
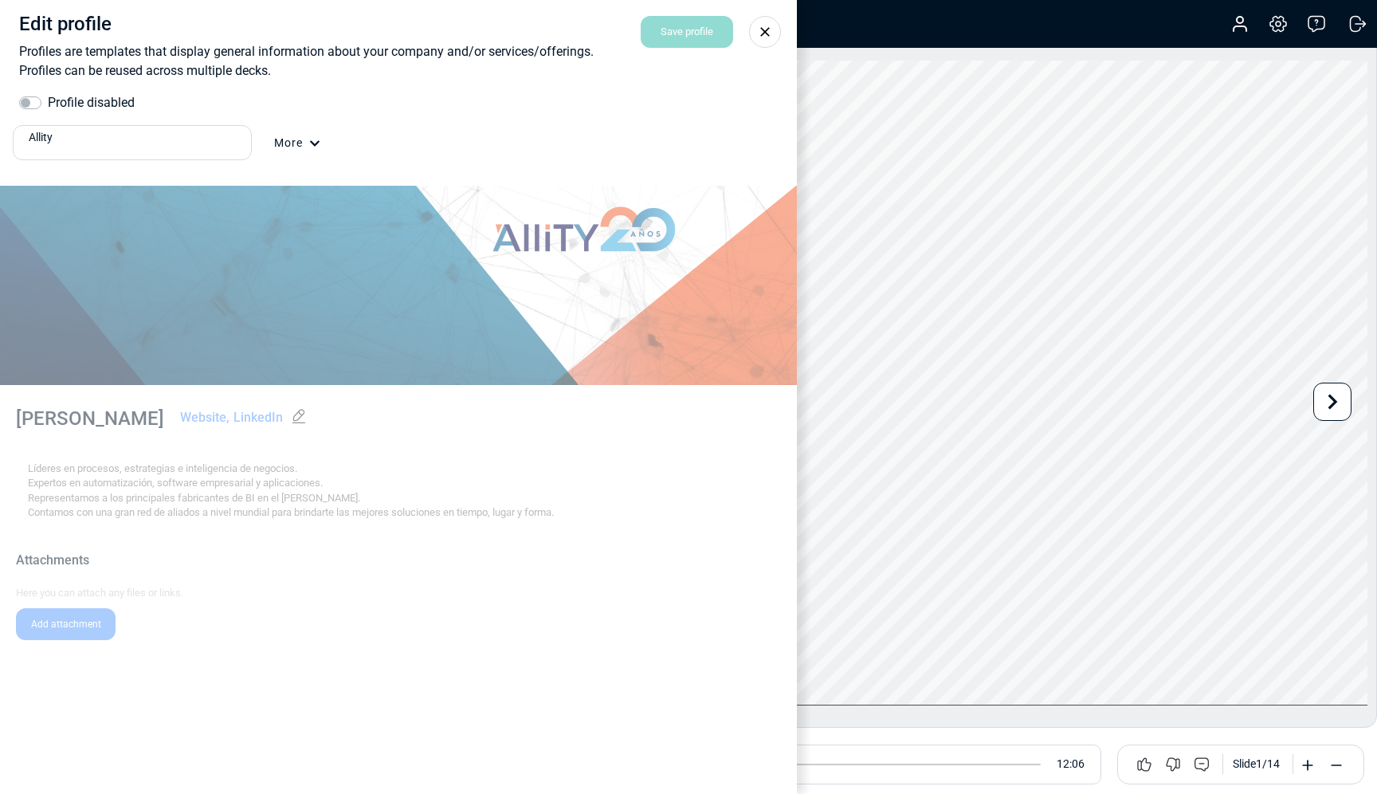
click at [311, 132] on div "Allity More" at bounding box center [398, 149] width 759 height 48
click at [294, 150] on div "More" at bounding box center [297, 154] width 46 height 38
click at [363, 218] on div "Delete" at bounding box center [371, 215] width 101 height 32
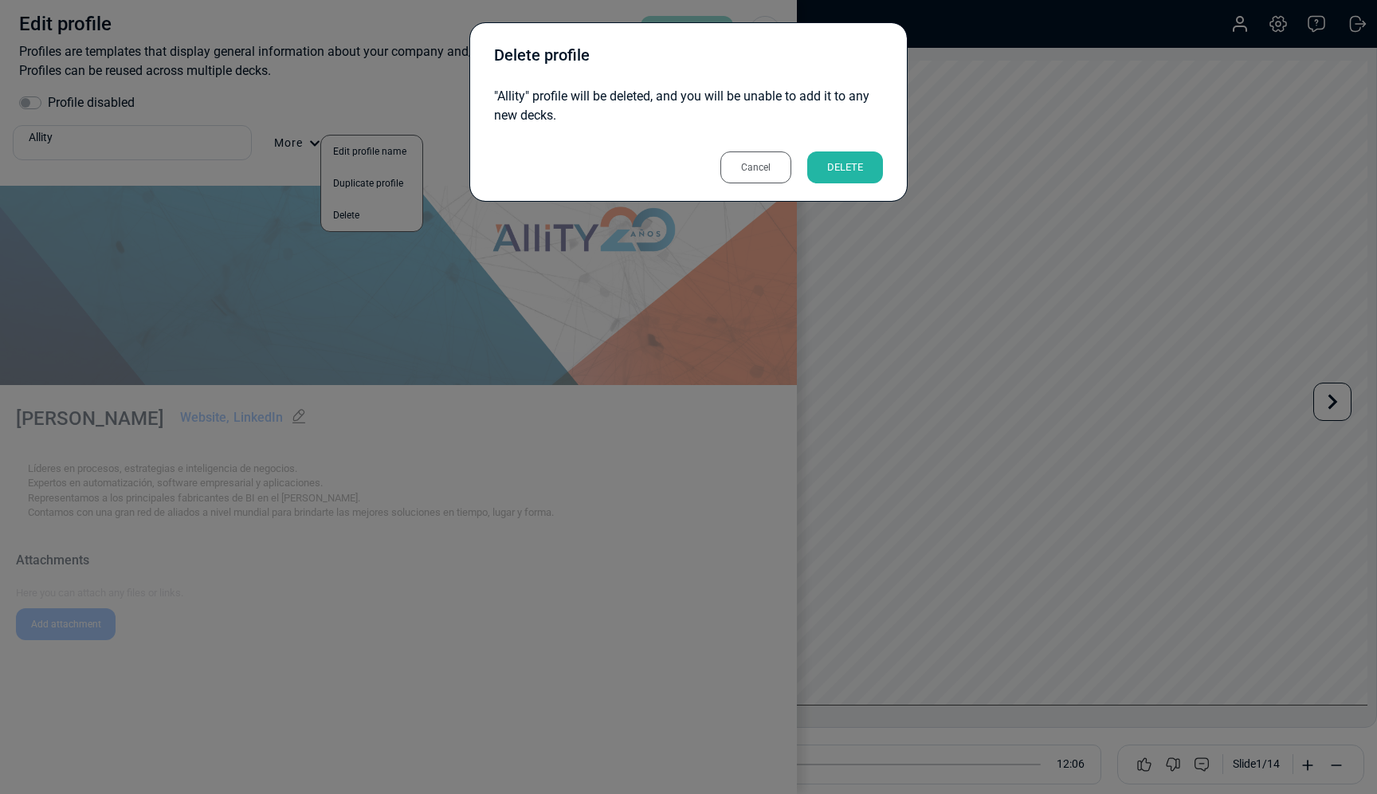
click at [838, 172] on div "DELETE" at bounding box center [845, 167] width 76 height 32
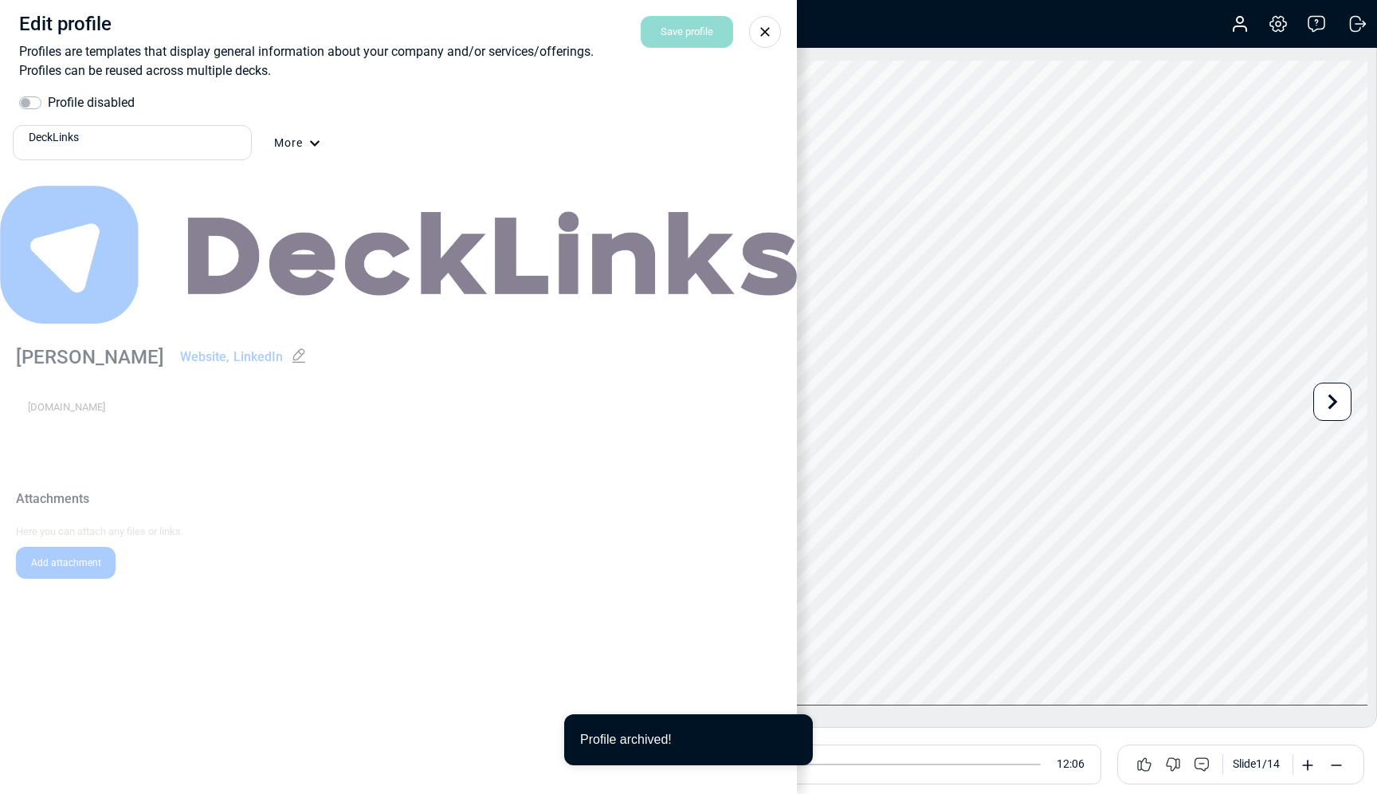
click at [187, 155] on div "DeckLinks" at bounding box center [133, 143] width 223 height 35
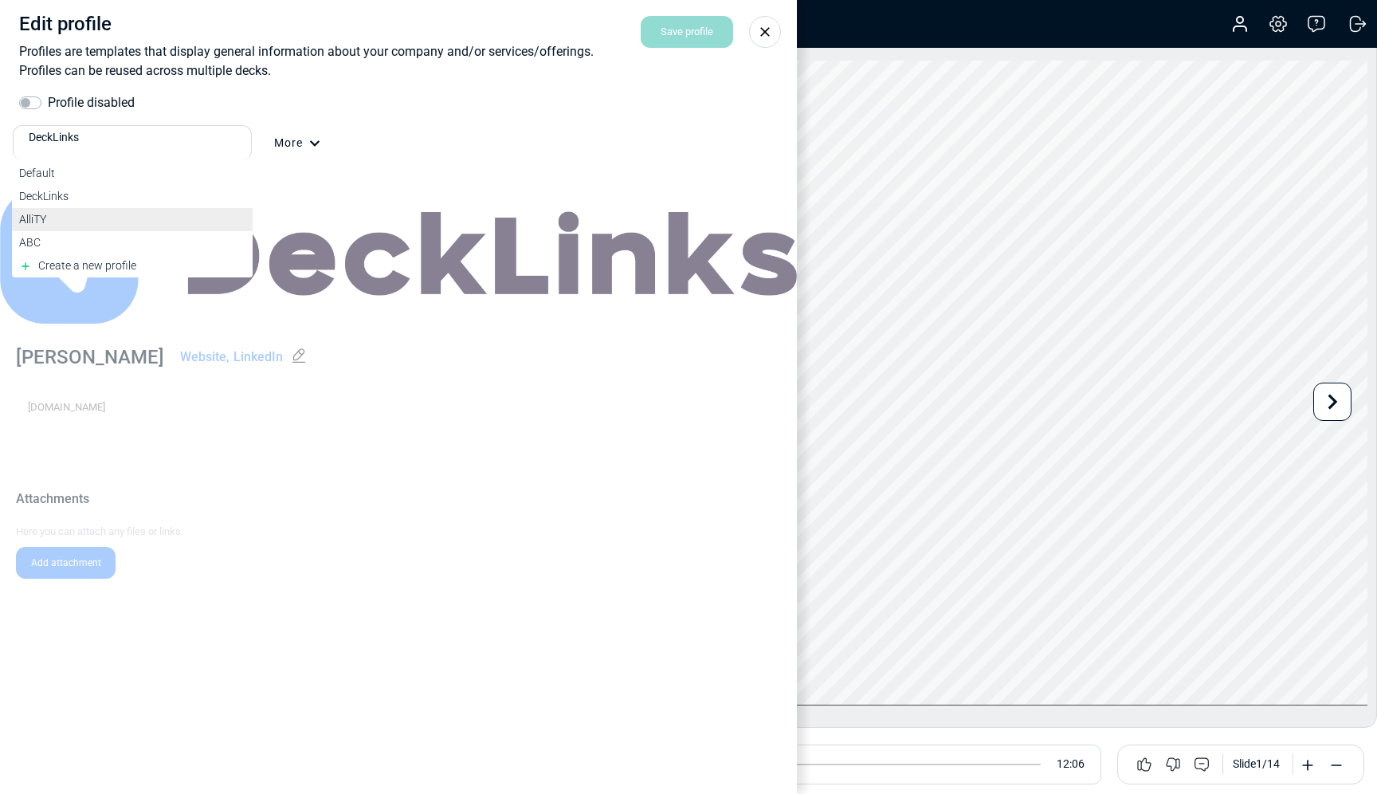
click at [100, 216] on div "AlliTY" at bounding box center [132, 219] width 226 height 17
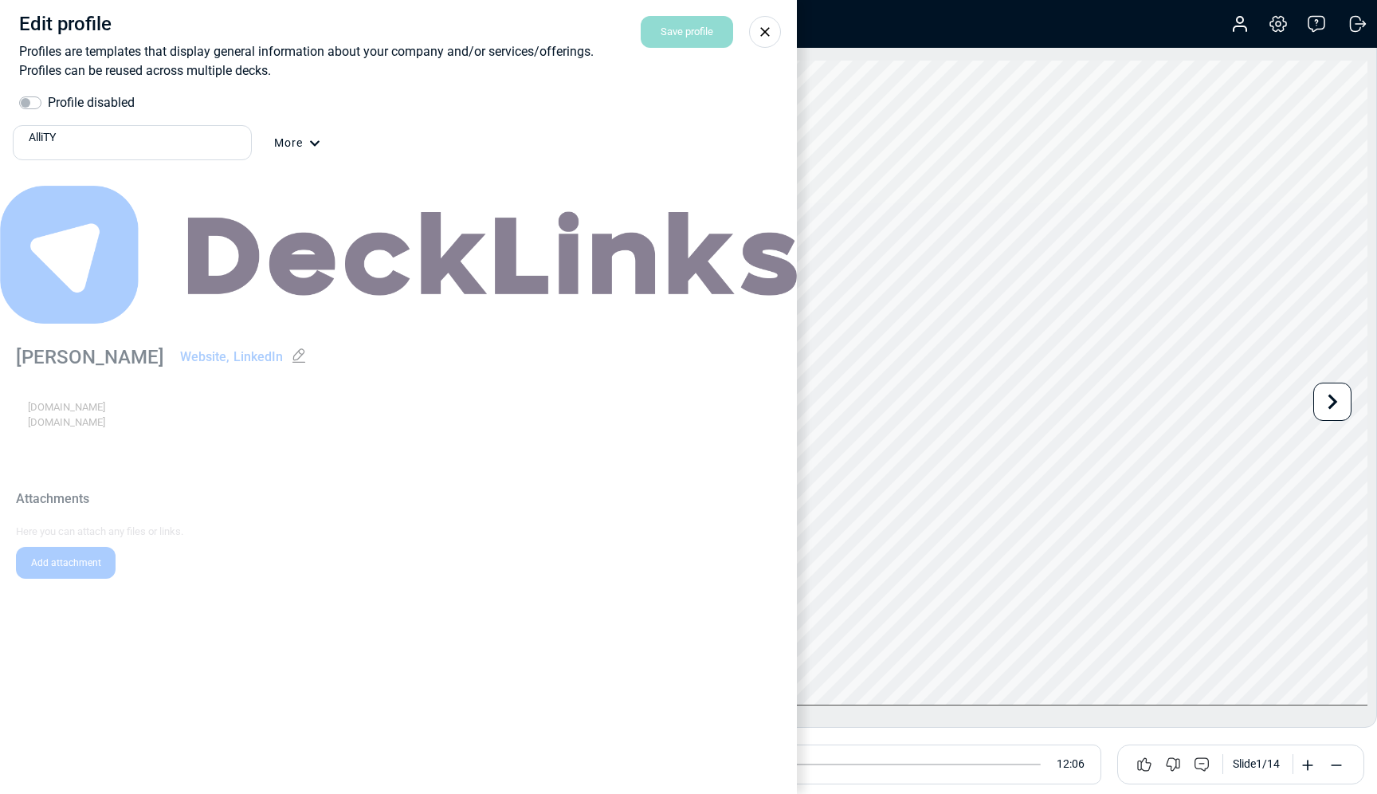
click at [307, 139] on div "More" at bounding box center [297, 154] width 46 height 38
click at [350, 210] on div "Delete" at bounding box center [371, 215] width 101 height 32
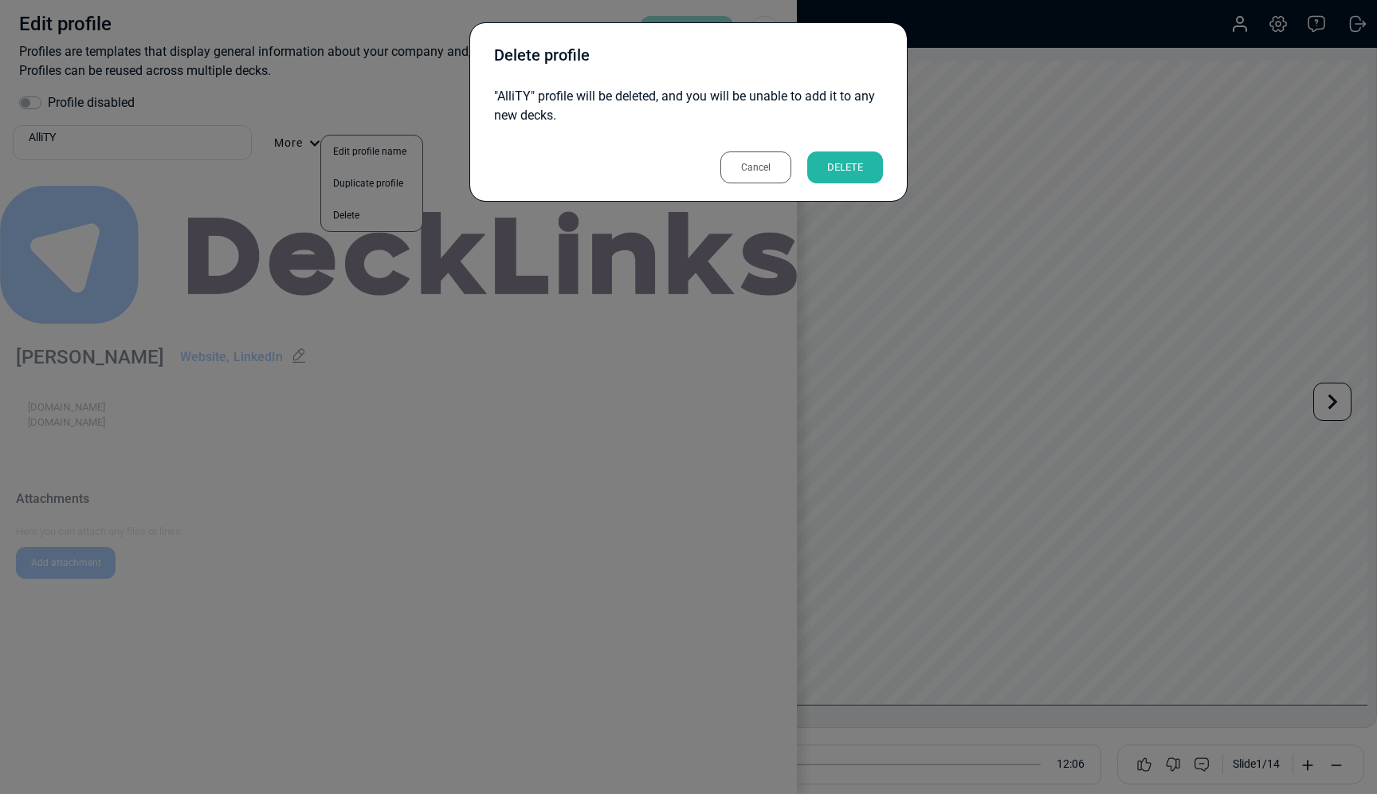
click at [842, 160] on div "DELETE" at bounding box center [845, 167] width 76 height 32
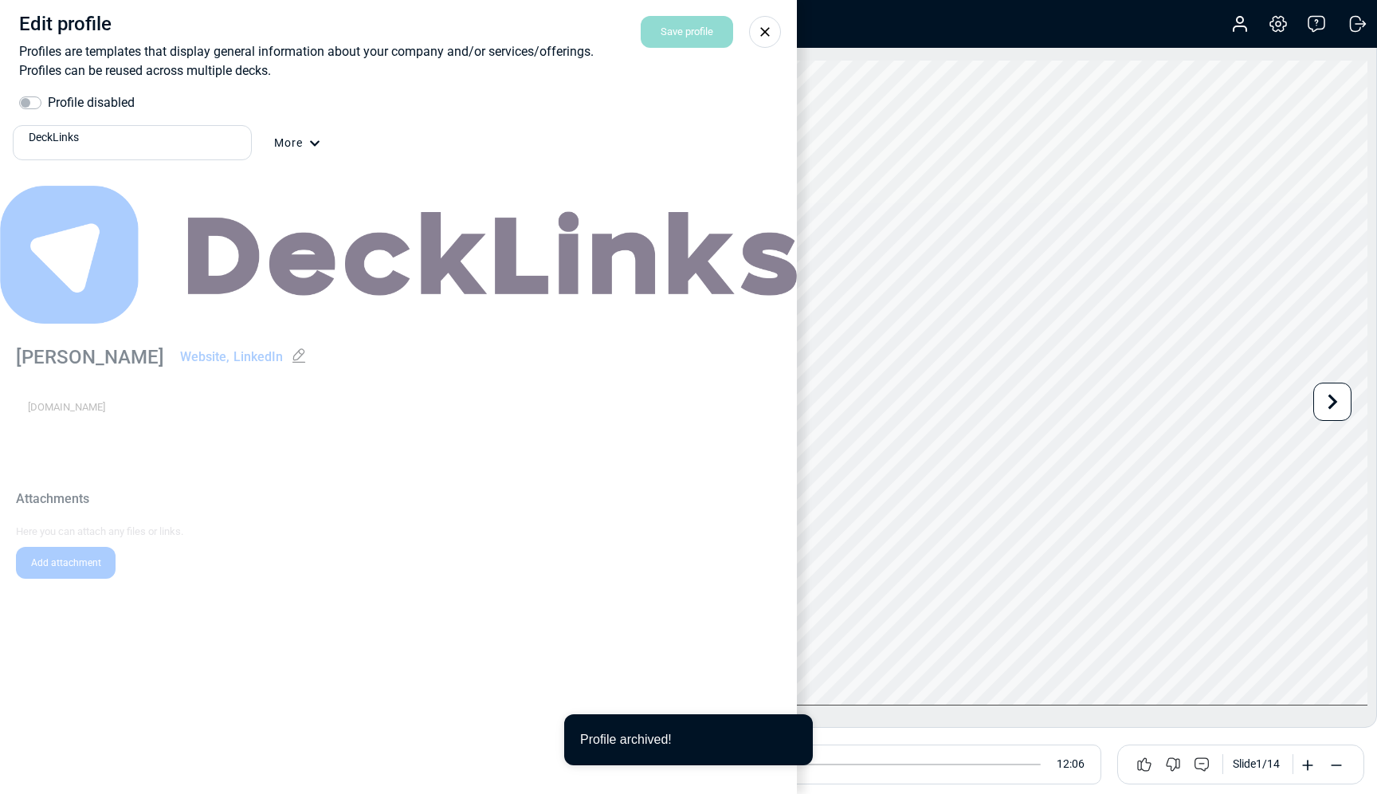
click at [151, 137] on div "DeckLinks" at bounding box center [137, 137] width 216 height 17
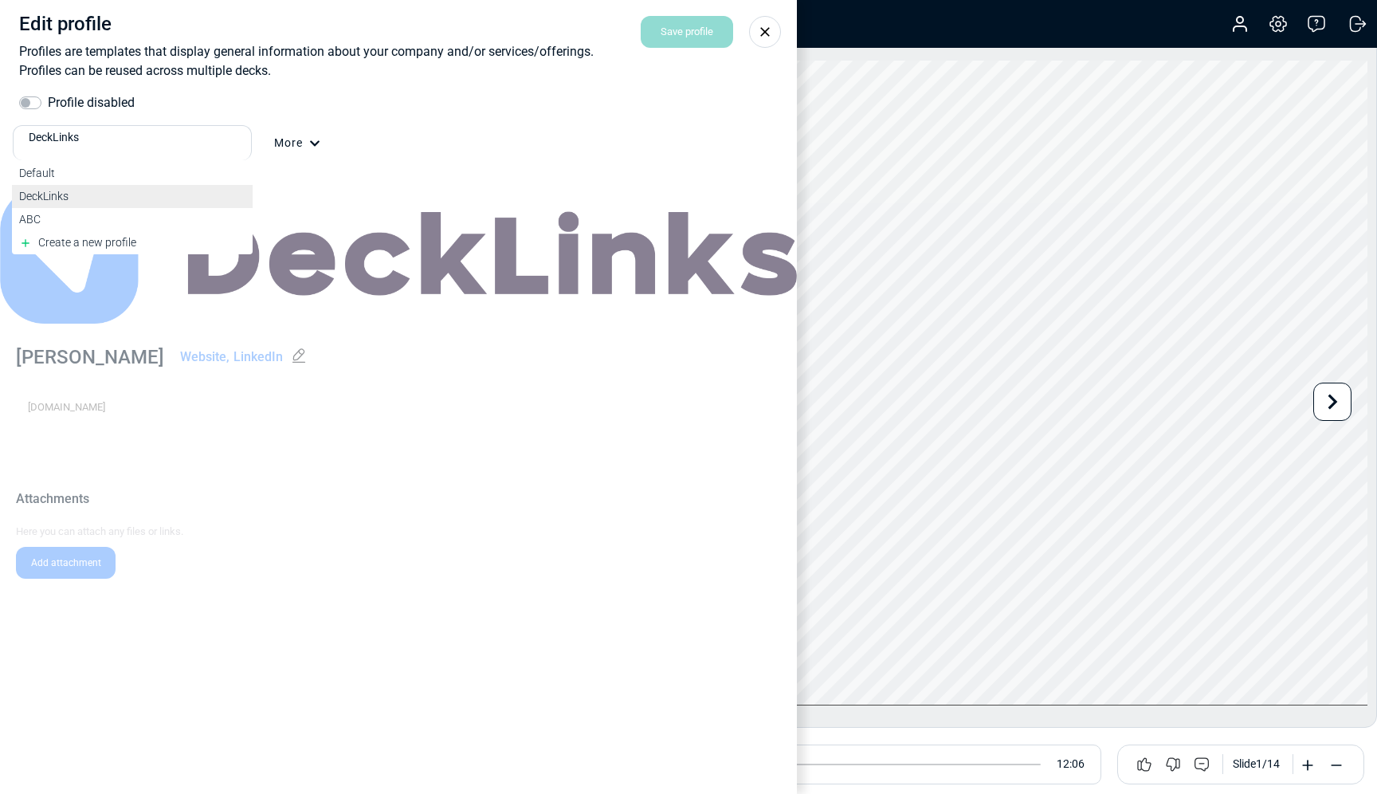
click at [88, 197] on div "DeckLinks" at bounding box center [132, 196] width 226 height 17
click at [106, 143] on div "DeckLinks" at bounding box center [137, 137] width 216 height 17
click at [57, 220] on div "ABC" at bounding box center [132, 219] width 226 height 17
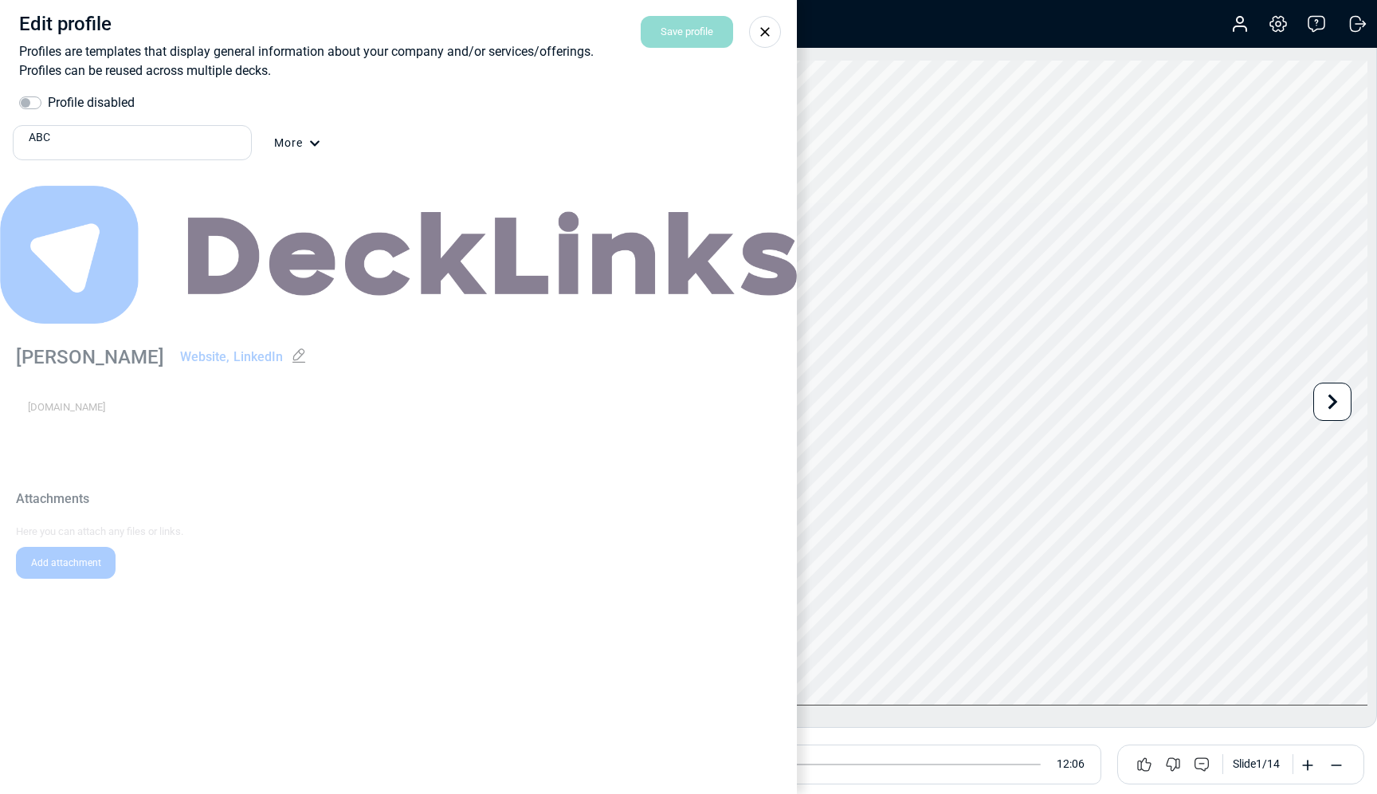
click at [155, 375] on div "Edit profile Profiles are templates that display general information about your…" at bounding box center [398, 397] width 797 height 794
click at [74, 417] on div "Edit profile Profiles are templates that display general information about your…" at bounding box center [398, 397] width 797 height 794
drag, startPoint x: 55, startPoint y: 527, endPoint x: 104, endPoint y: 461, distance: 81.5
click at [55, 527] on div "Edit profile Profiles are templates that display general information about your…" at bounding box center [398, 397] width 797 height 794
click at [240, 355] on div "Edit profile Profiles are templates that display general information about your…" at bounding box center [398, 397] width 797 height 794
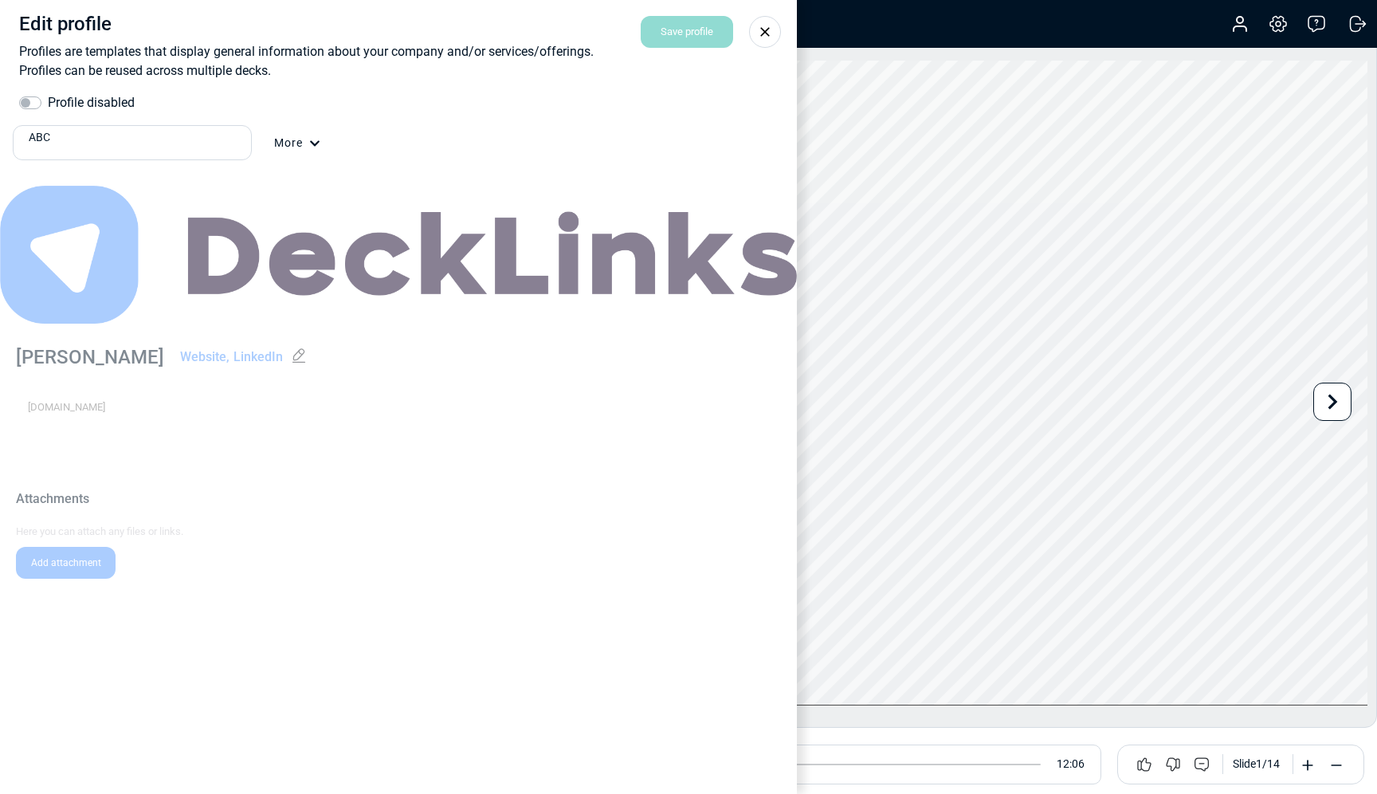
click at [251, 357] on div "Edit profile Profiles are templates that display general information about your…" at bounding box center [398, 397] width 797 height 794
click at [48, 104] on label "Profile disabled" at bounding box center [91, 102] width 87 height 19
click at [23, 104] on input "Profile disabled" at bounding box center [25, 101] width 13 height 16
checkbox input "true"
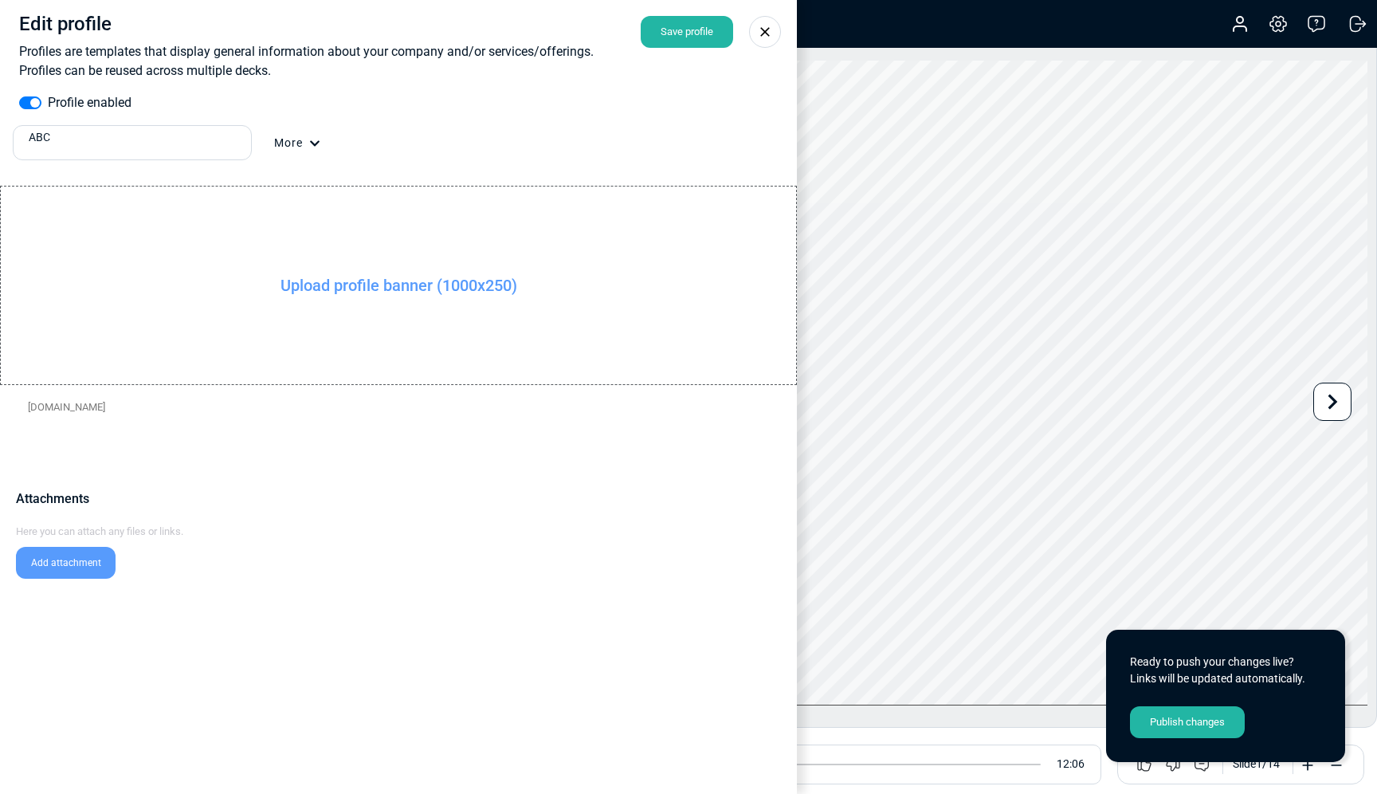
click at [187, 281] on label "Upload profile banner (1000x250)" at bounding box center [398, 285] width 797 height 199
click at [0, 0] on input "Upload profile banner (1000x250)" at bounding box center [0, 0] width 0 height 0
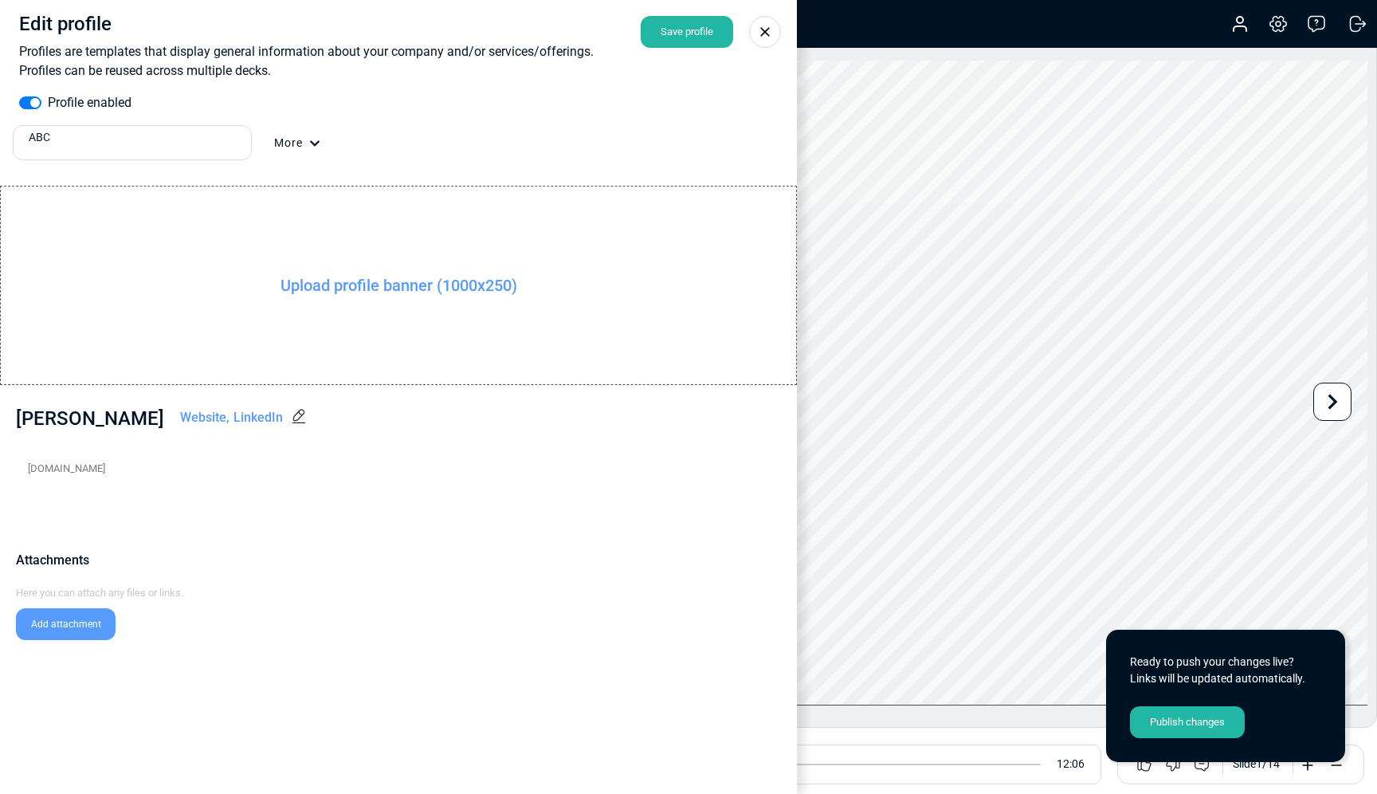
click at [291, 418] on icon at bounding box center [299, 416] width 16 height 16
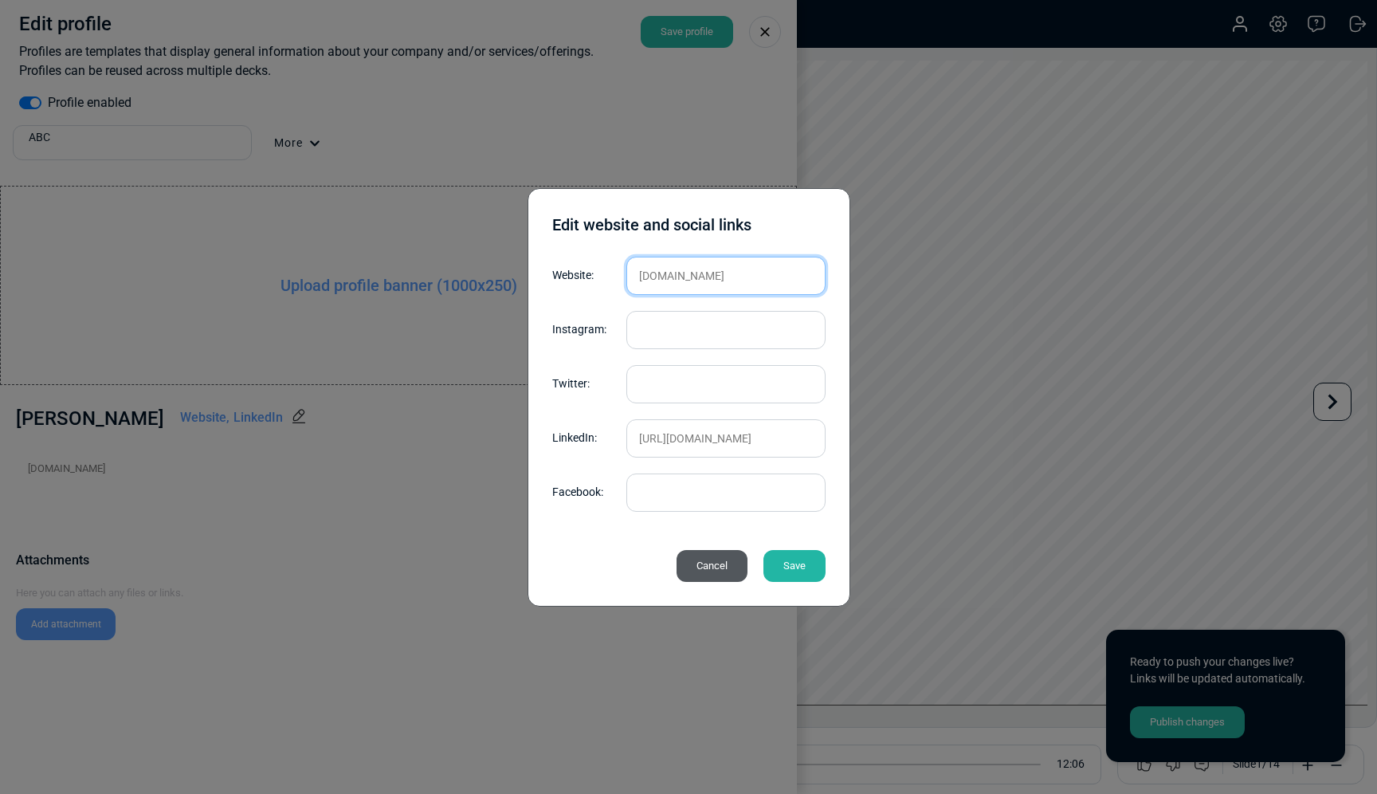
click at [756, 276] on input "[DOMAIN_NAME]" at bounding box center [725, 276] width 199 height 38
click at [695, 275] on input "[DOMAIN_NAME]" at bounding box center [725, 276] width 199 height 38
type input "[DOMAIN_NAME]"
click at [797, 569] on div "Save" at bounding box center [795, 566] width 62 height 32
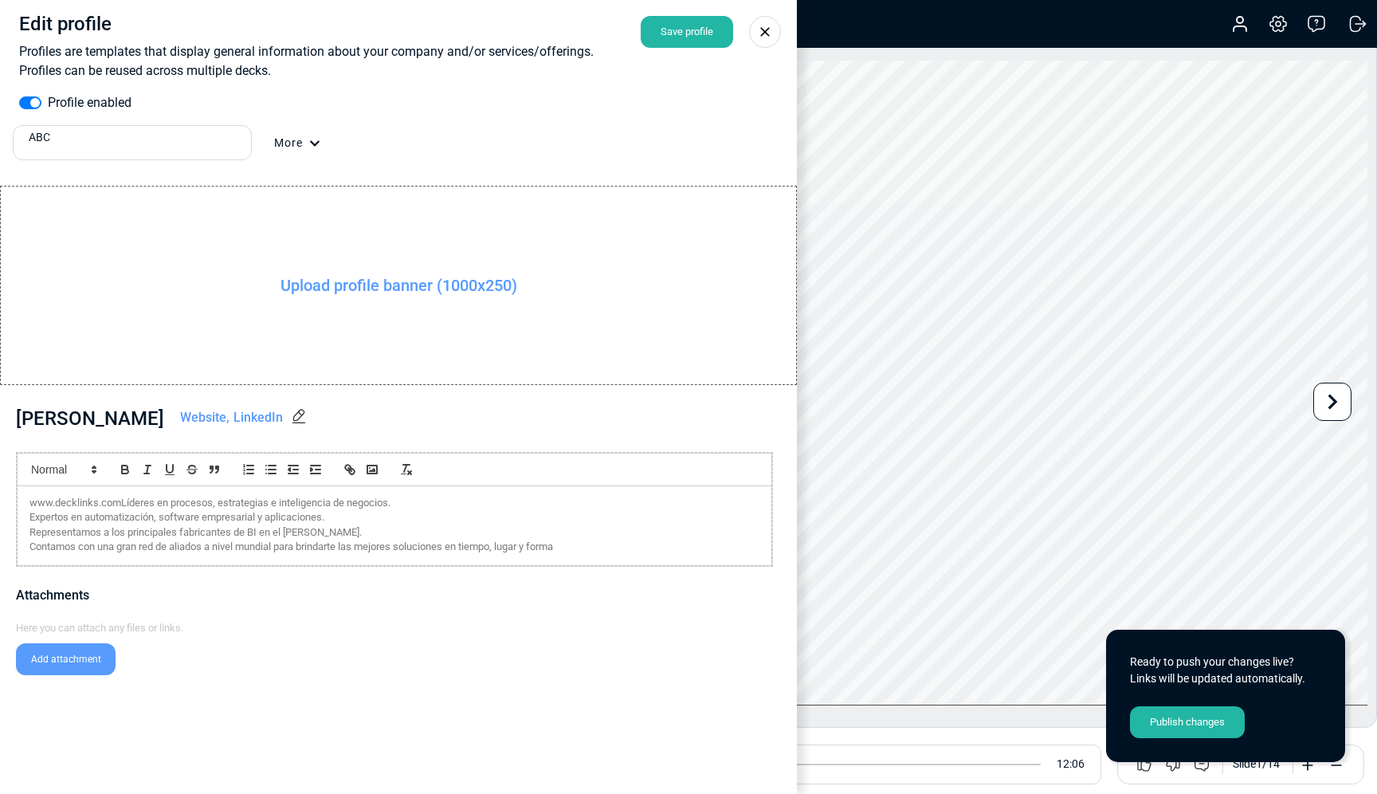
click at [124, 508] on p "www.decklinks.comLíderes en procesos, estrategias e inteligencia de negocios." at bounding box center [394, 503] width 730 height 14
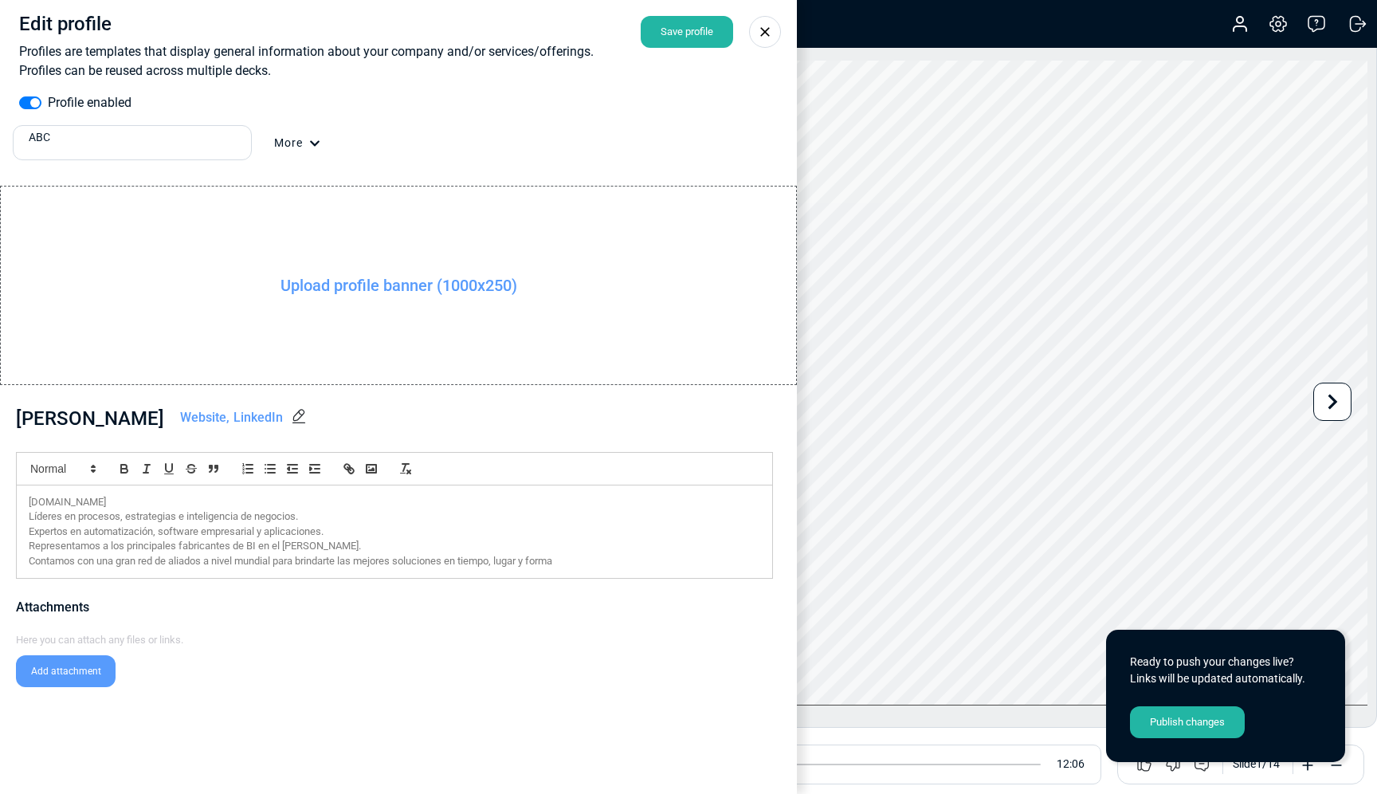
drag, startPoint x: 150, startPoint y: 497, endPoint x: 0, endPoint y: 495, distance: 149.8
click at [0, 495] on div "[PERSON_NAME] Website LinkedIn [DOMAIN_NAME] Líderes en procesos, estrategias e…" at bounding box center [398, 604] width 797 height 401
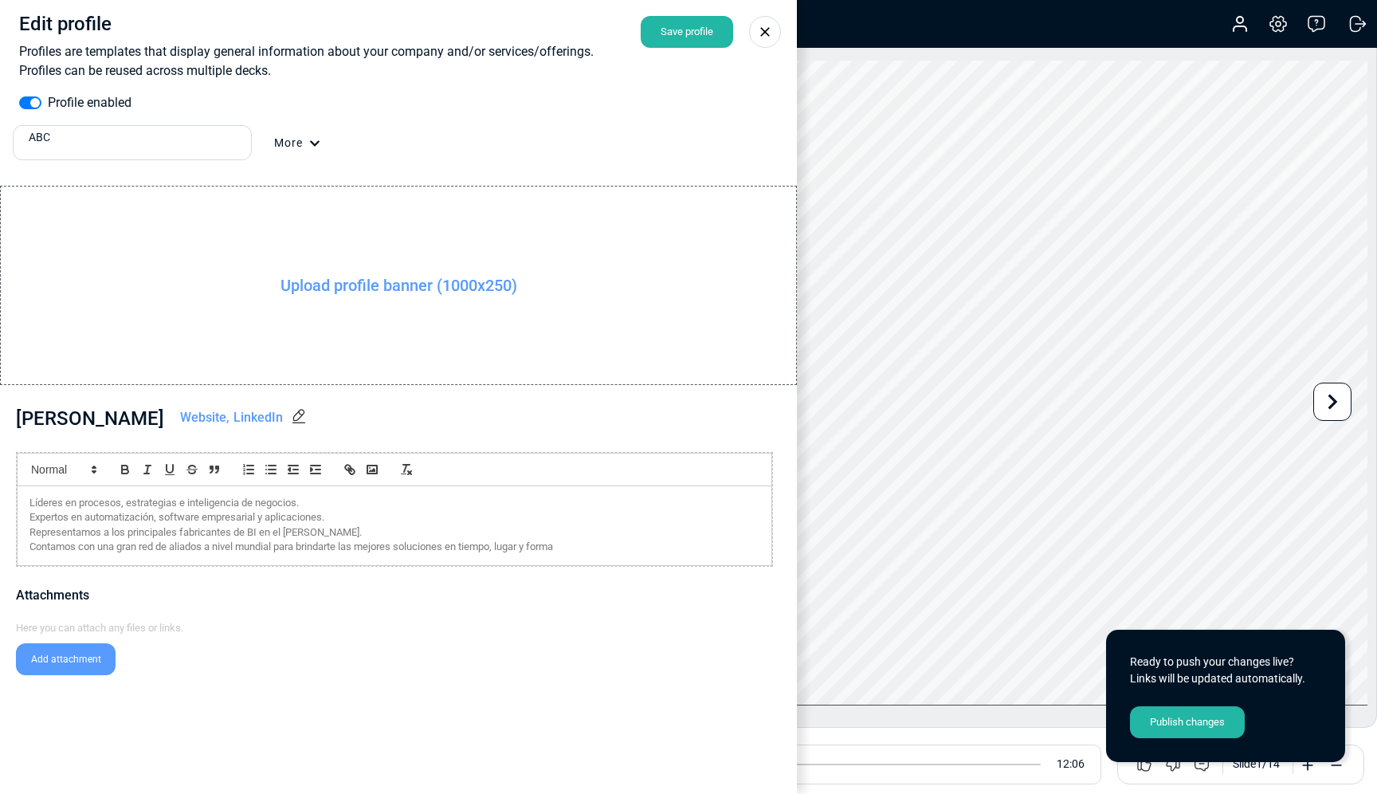
click at [304, 517] on p "Expertos en automatización, software empresarial y aplicaciones." at bounding box center [394, 517] width 730 height 14
click at [363, 532] on p "Representamos a los principales fabricantes de BI en el [PERSON_NAME]." at bounding box center [394, 532] width 730 height 14
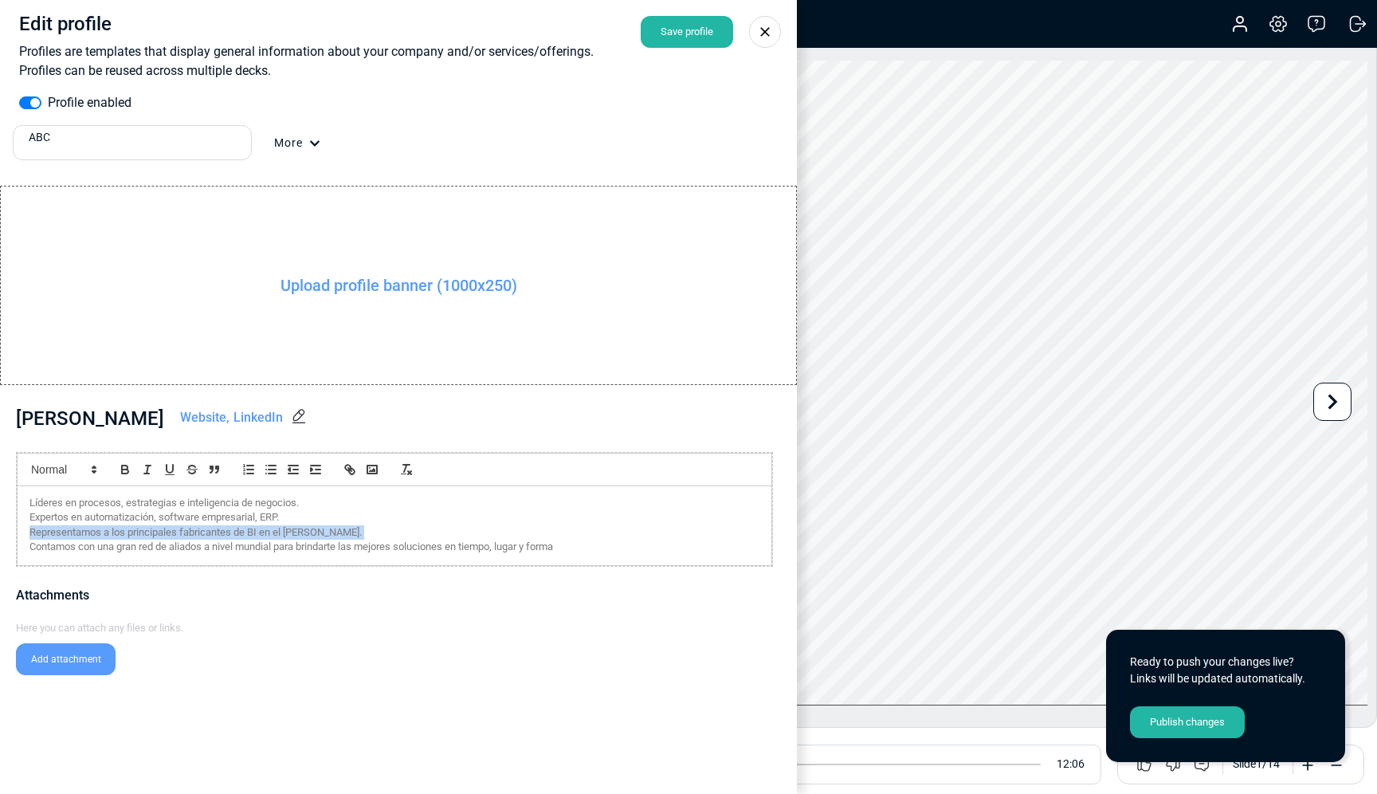
click at [363, 532] on p "Representamos a los principales fabricantes de BI en el [PERSON_NAME]." at bounding box center [394, 532] width 730 height 14
click at [599, 535] on p "Contamos con una gran red de aliados a nivel mundial para brindarte las mejores…" at bounding box center [394, 532] width 730 height 14
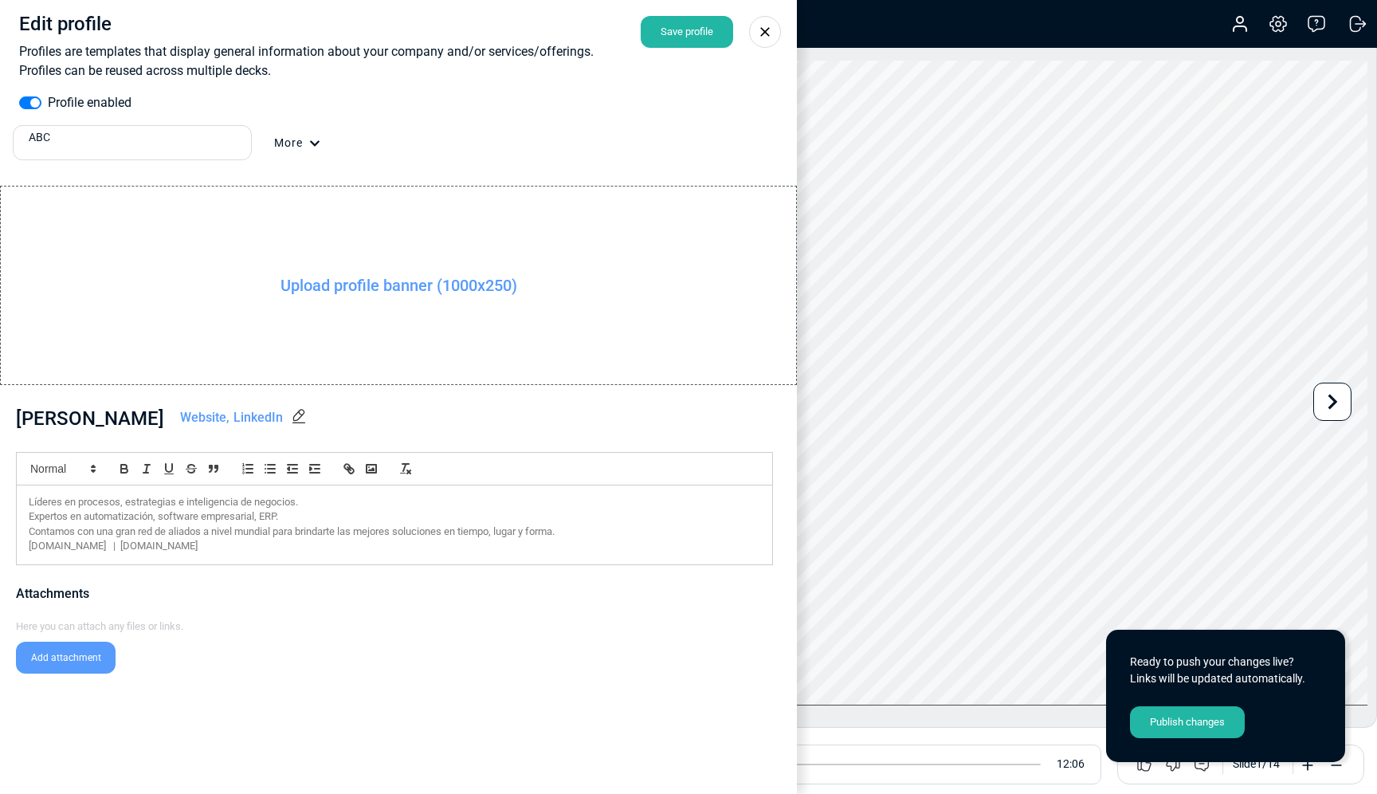
click at [692, 33] on div "Save profile" at bounding box center [687, 32] width 92 height 32
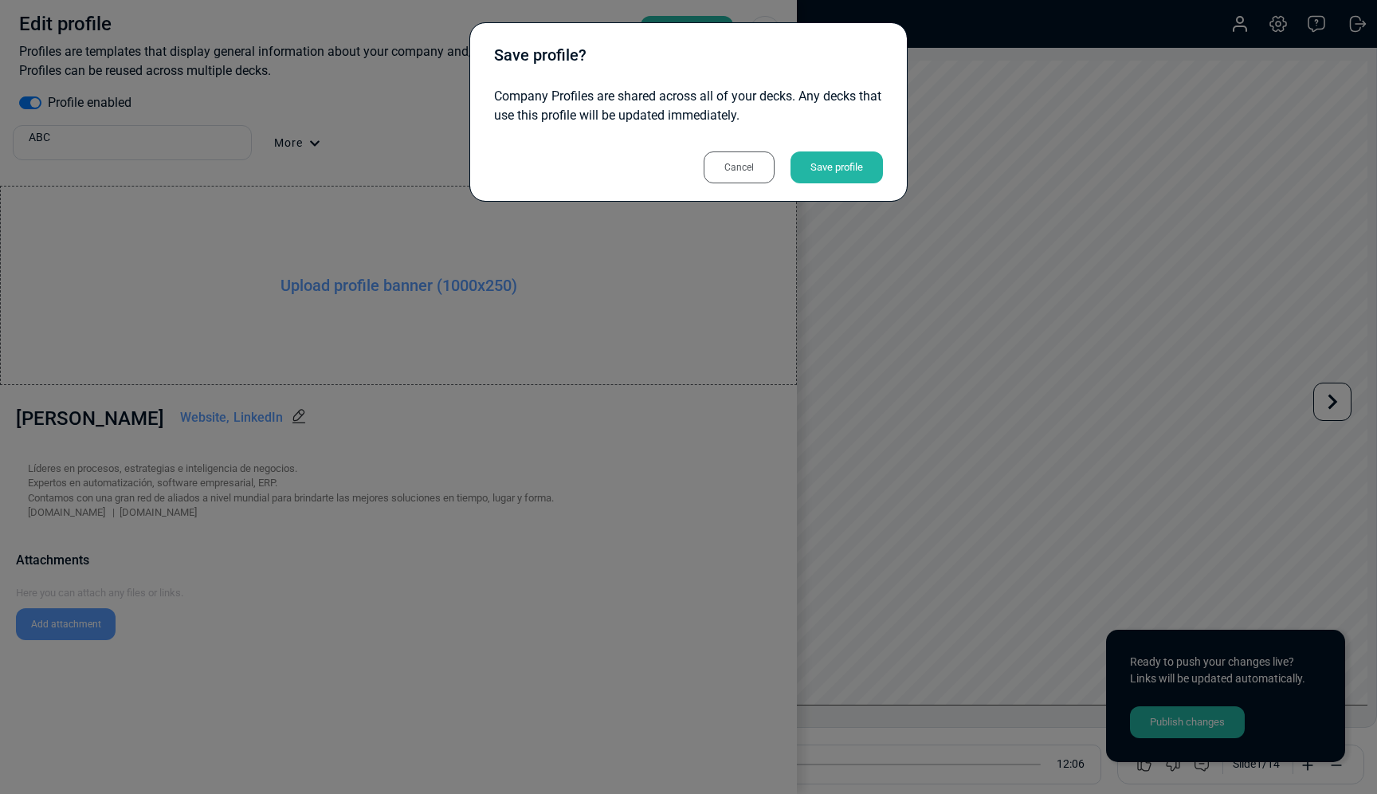
click at [858, 164] on div "Save profile" at bounding box center [837, 167] width 92 height 32
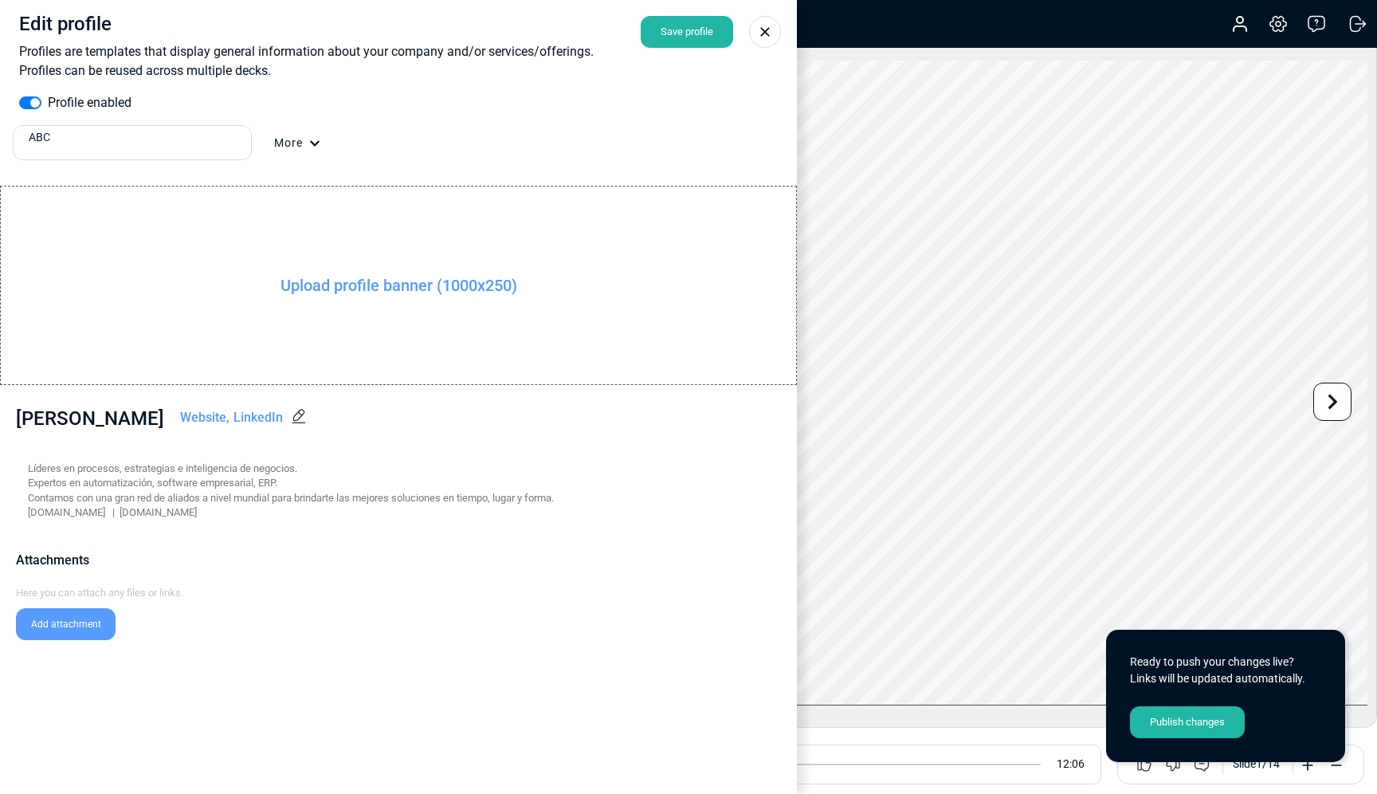
click at [219, 145] on div "ABC" at bounding box center [137, 137] width 216 height 17
click at [135, 173] on div "Default" at bounding box center [132, 173] width 226 height 17
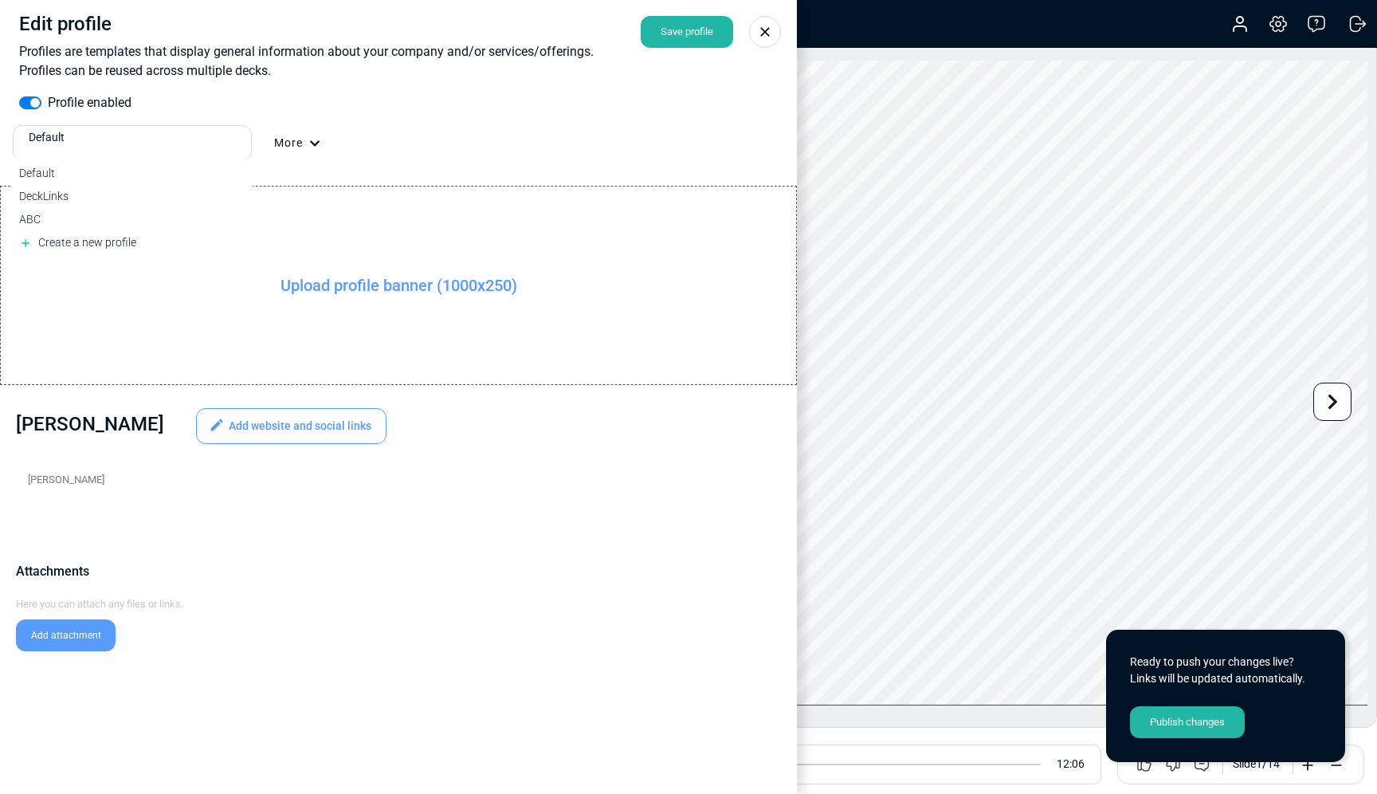
click at [224, 148] on div "Default" at bounding box center [133, 143] width 223 height 35
click at [143, 196] on div "DeckLinks" at bounding box center [132, 196] width 226 height 17
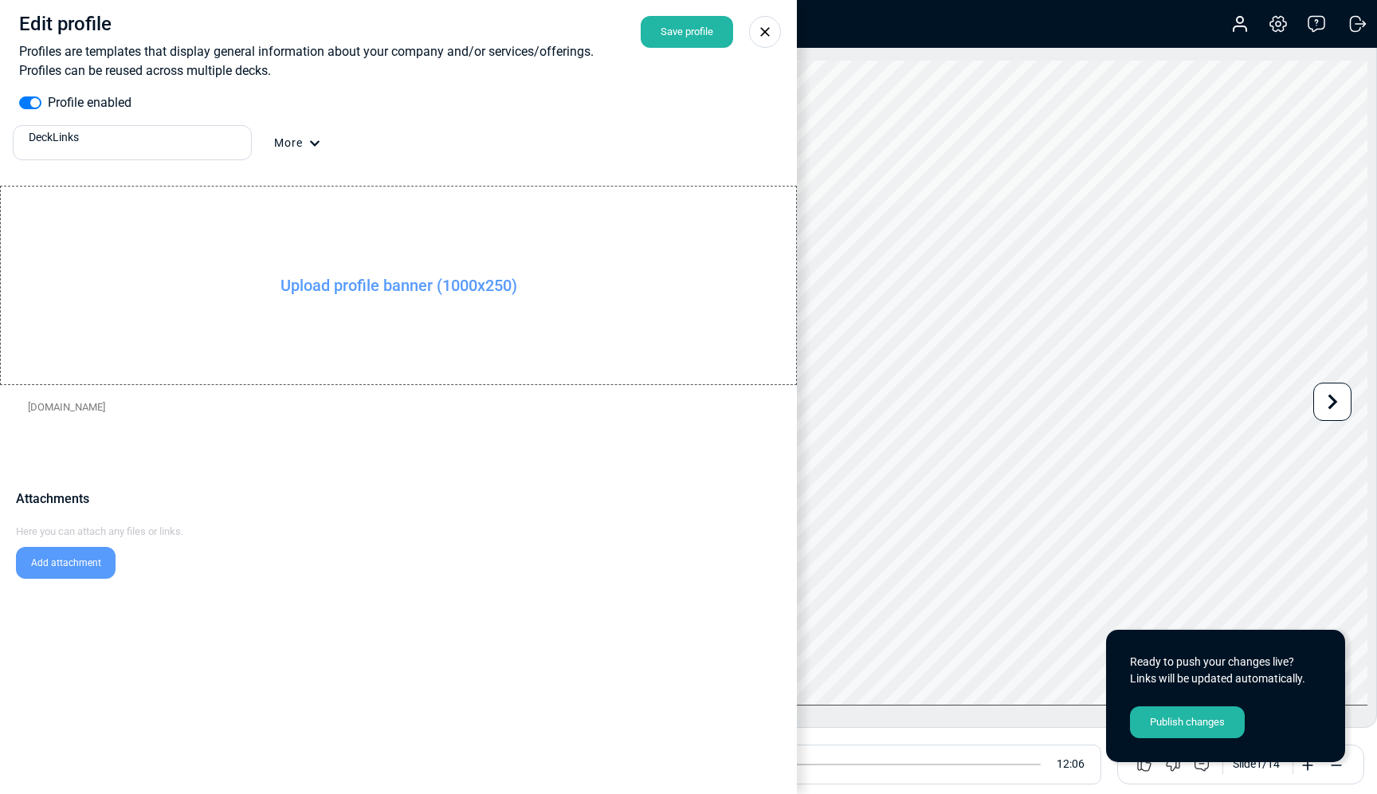
click at [764, 33] on icon at bounding box center [765, 32] width 16 height 16
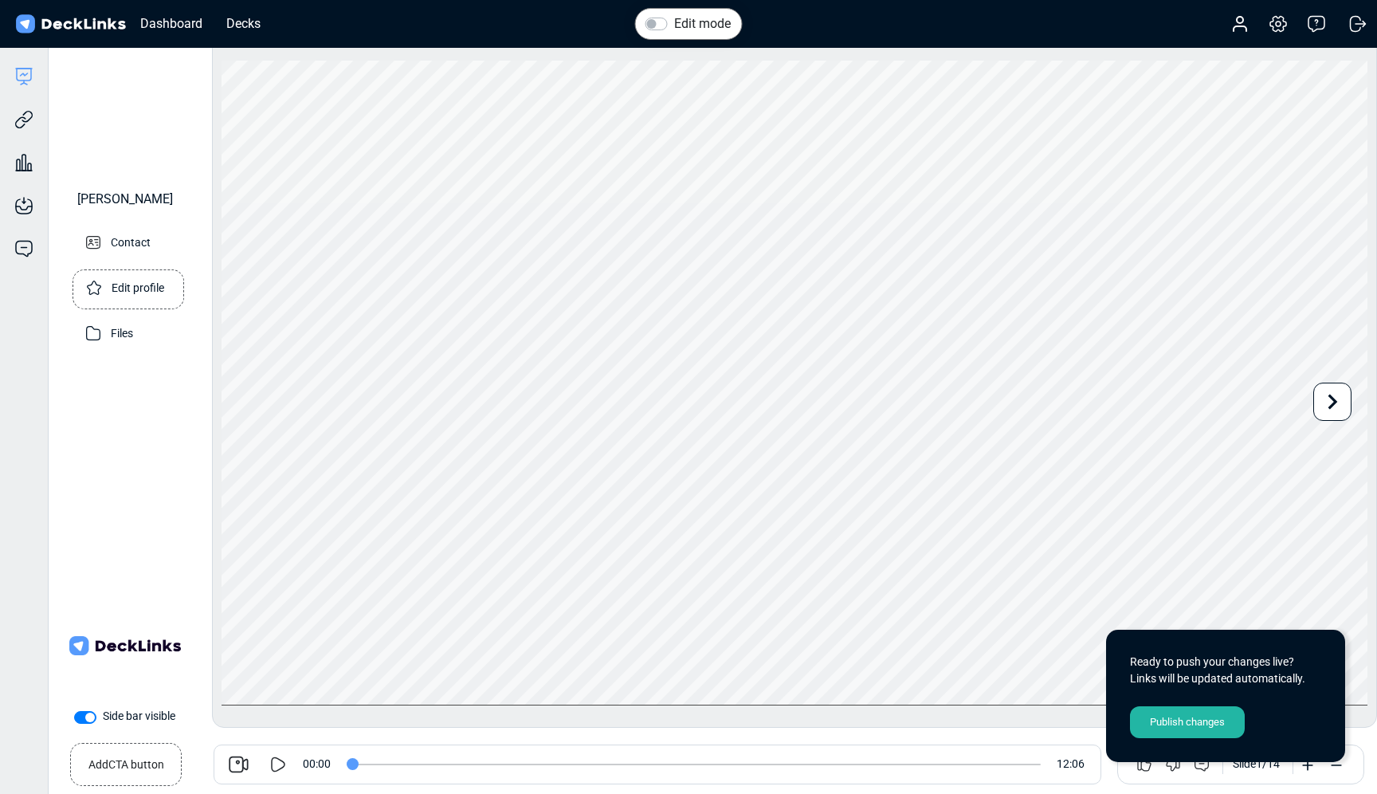
click at [124, 296] on p "Edit profile" at bounding box center [138, 287] width 53 height 20
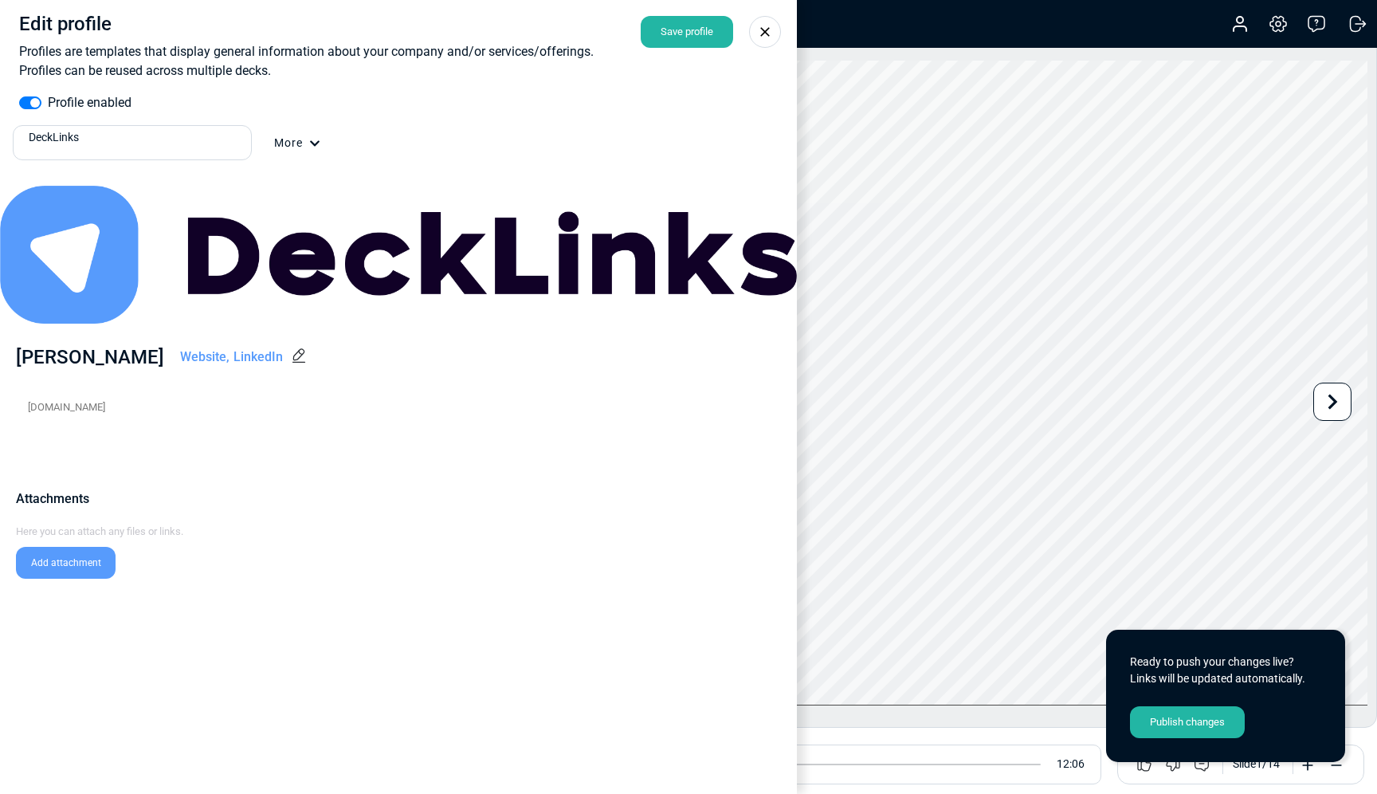
click at [187, 143] on div "DeckLinks" at bounding box center [137, 137] width 216 height 17
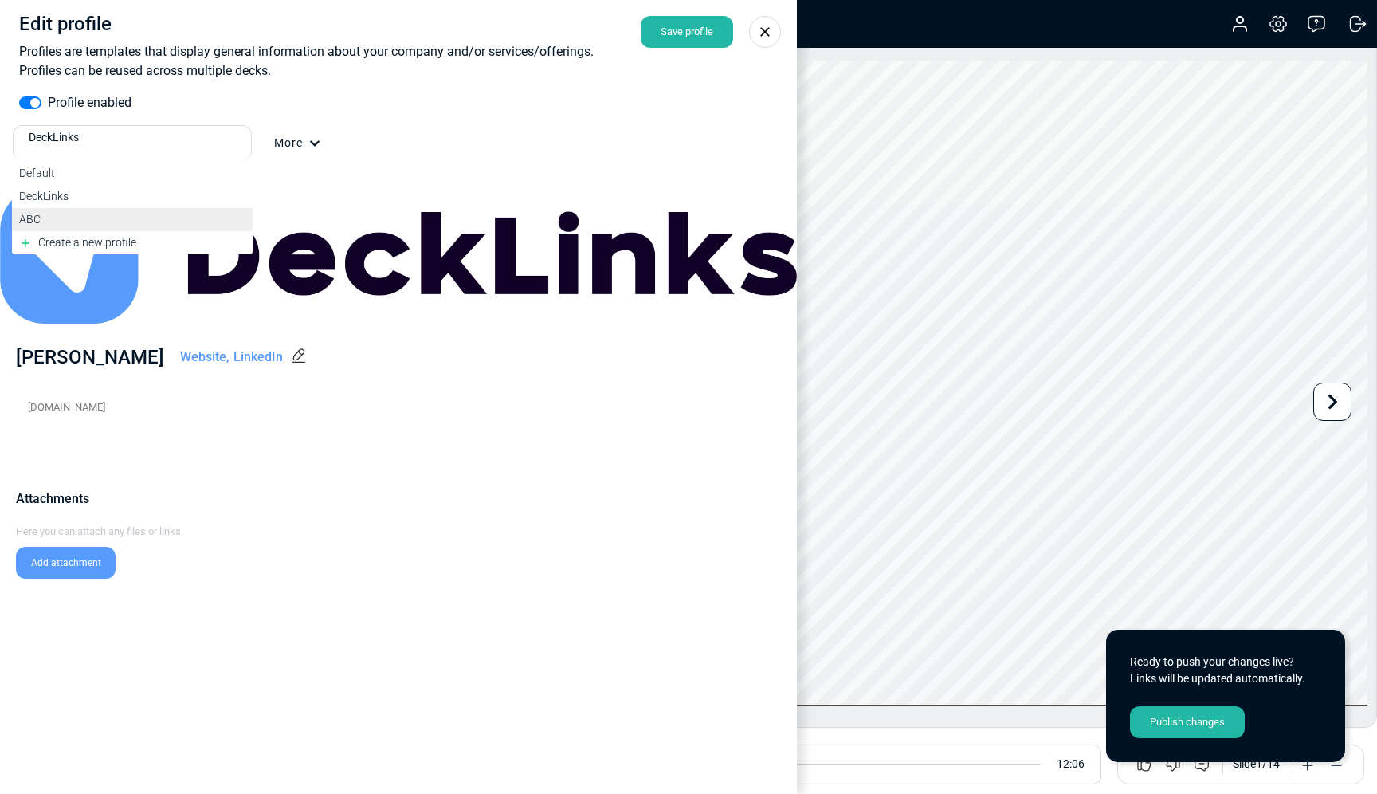
click at [80, 217] on div "ABC" at bounding box center [132, 219] width 226 height 17
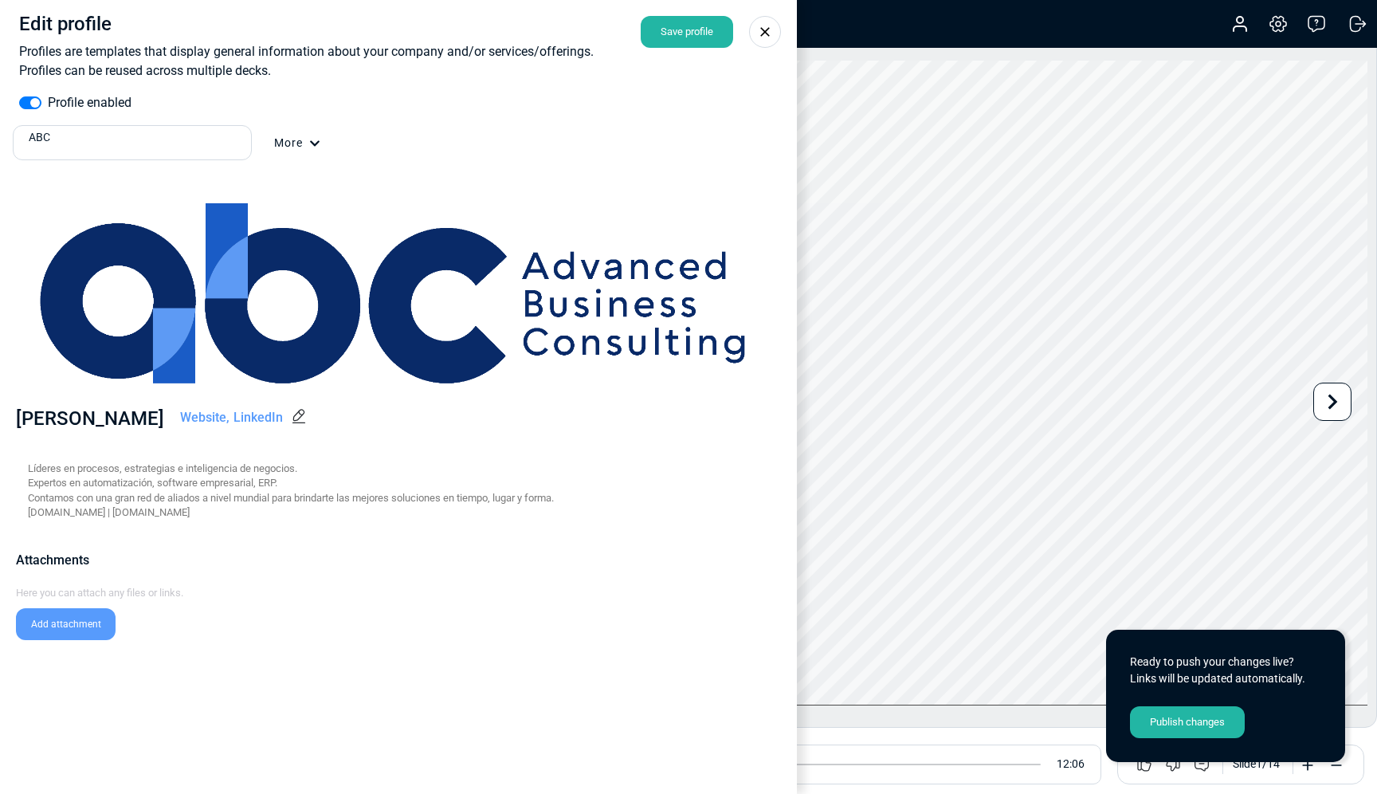
click at [694, 29] on div "Save profile" at bounding box center [687, 32] width 92 height 32
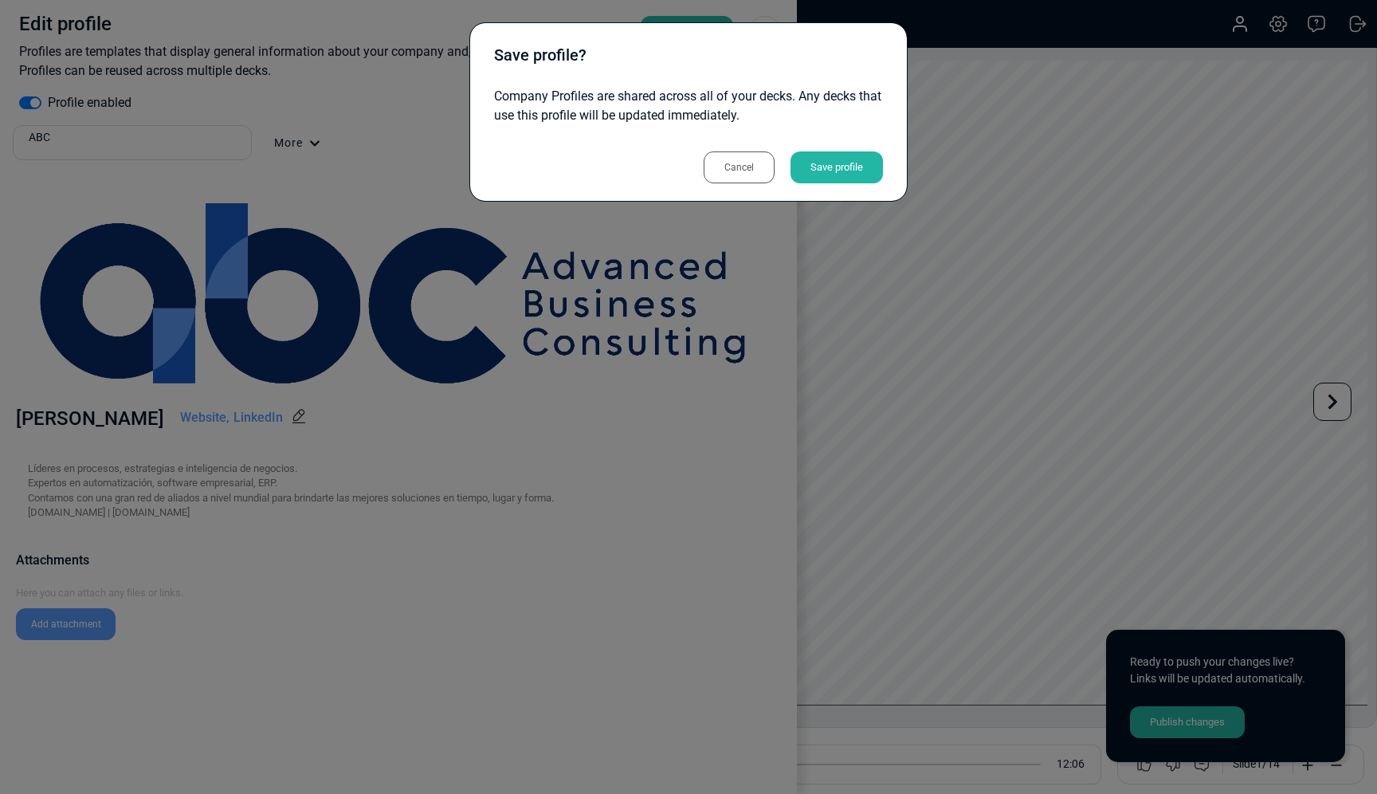
click at [835, 168] on div "Save profile" at bounding box center [837, 167] width 92 height 32
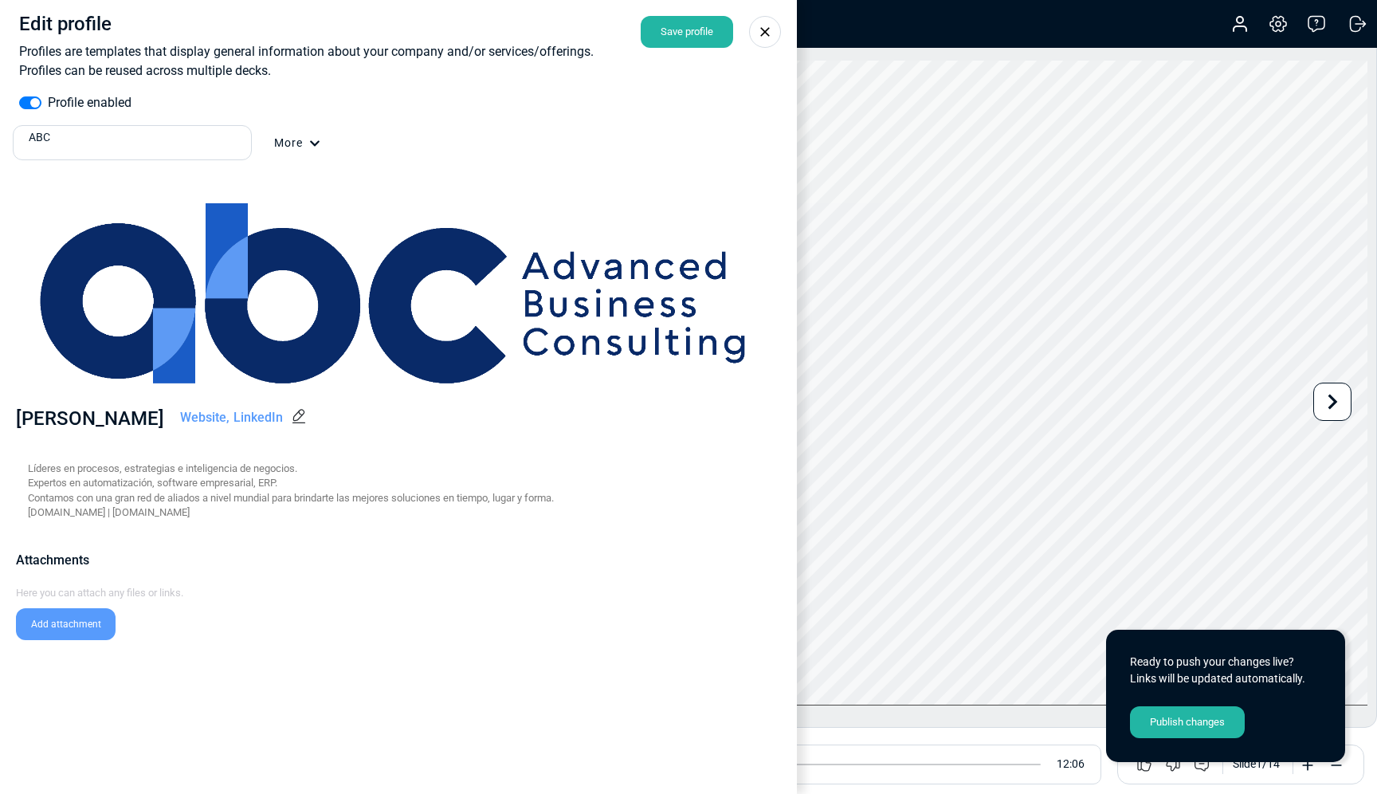
click at [760, 35] on icon at bounding box center [765, 32] width 16 height 16
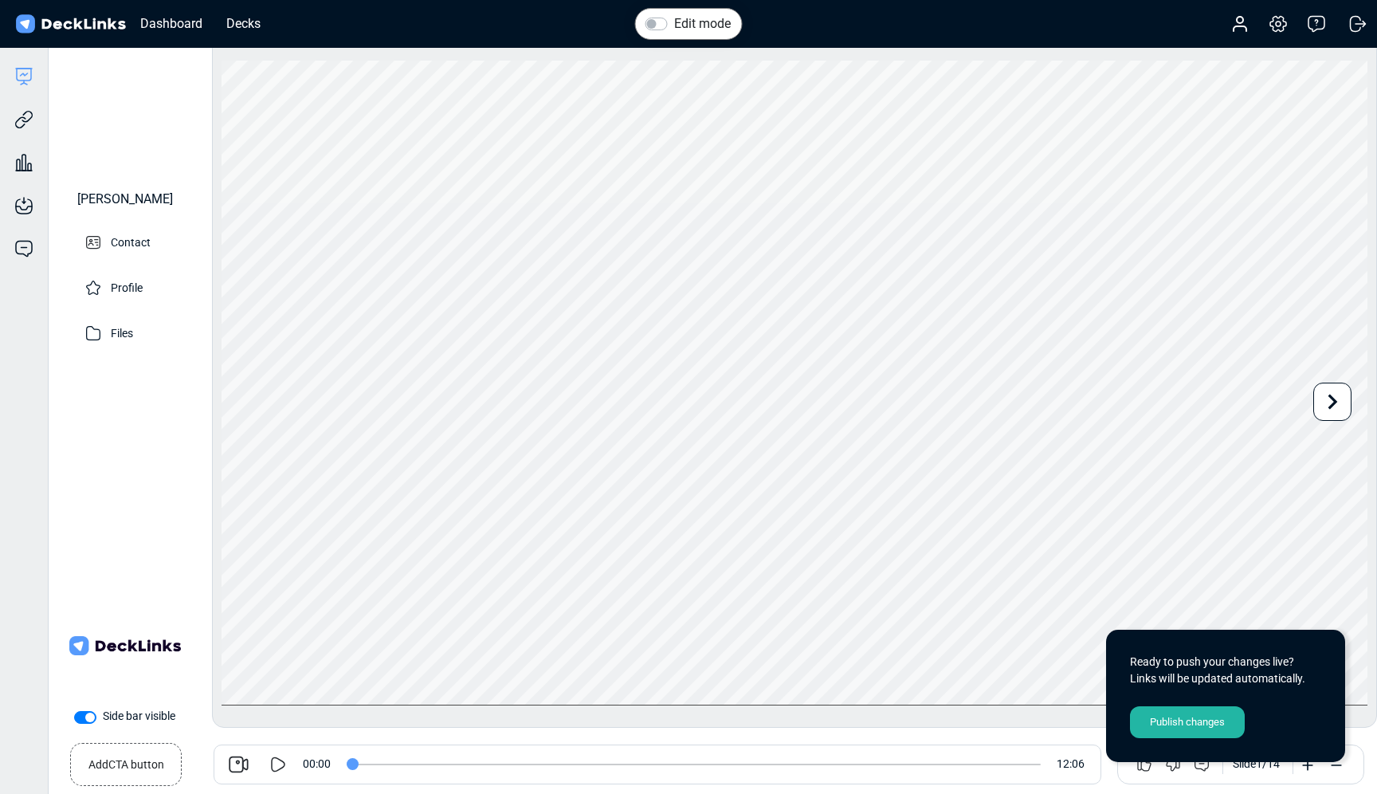
click at [1203, 728] on div "Publish changes" at bounding box center [1187, 722] width 115 height 32
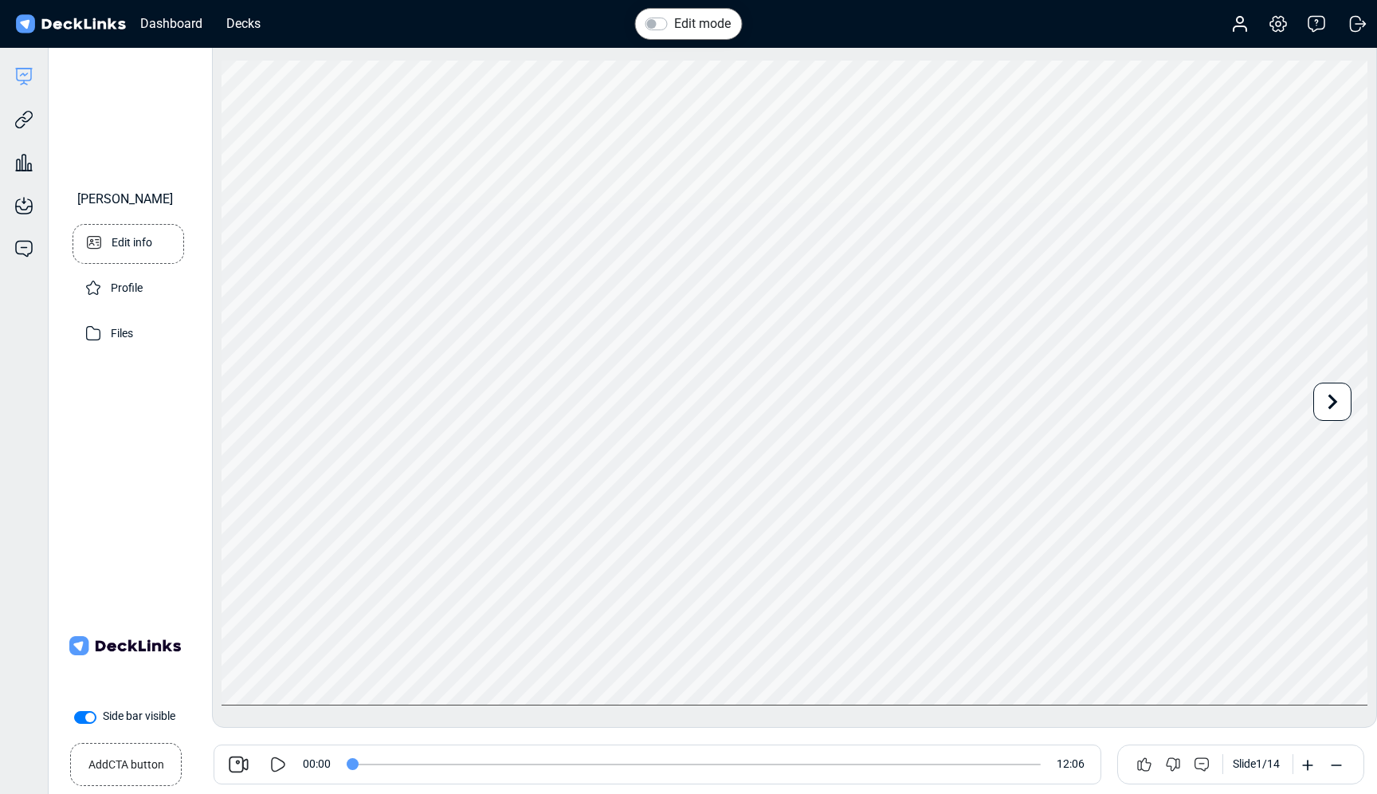
click at [155, 264] on div "Edit info" at bounding box center [128, 244] width 91 height 39
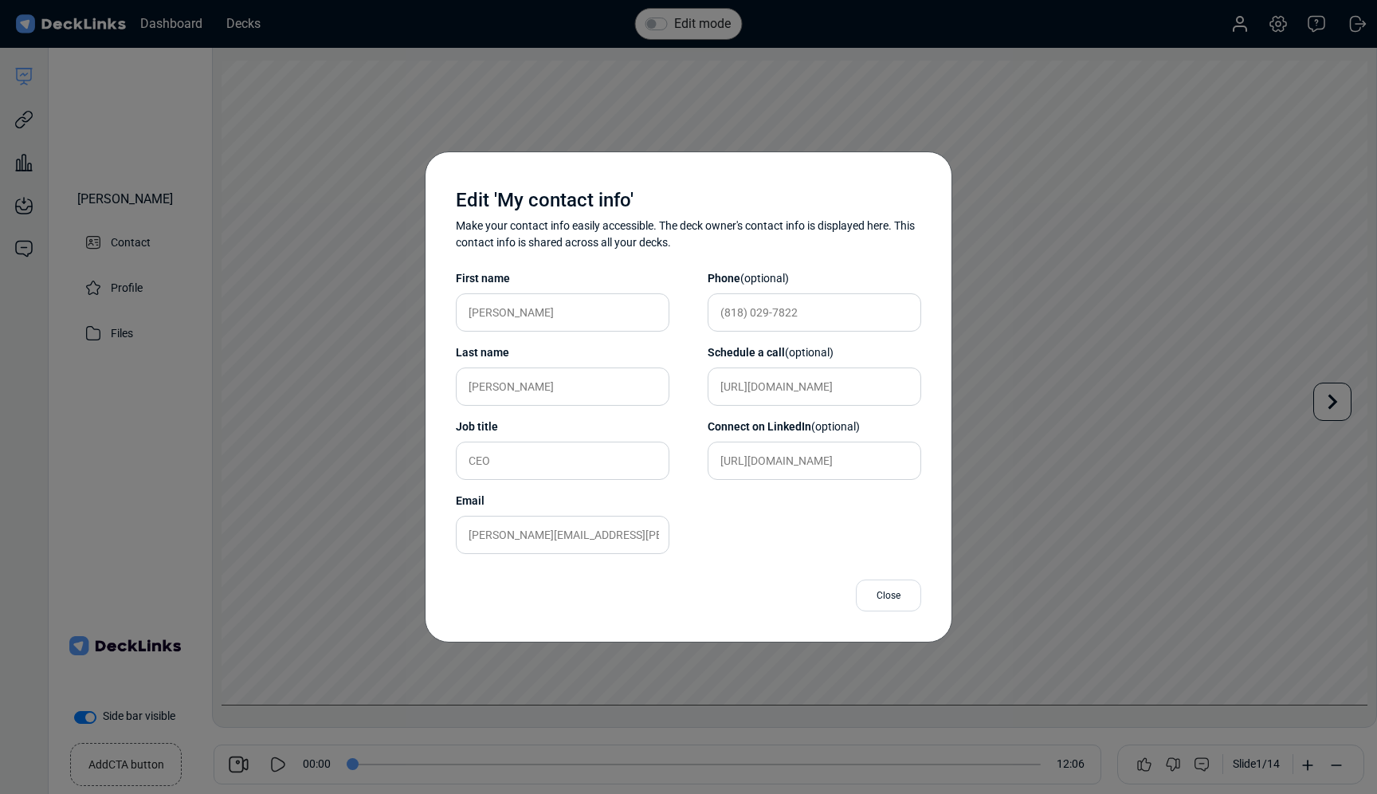
click at [893, 610] on div "Close" at bounding box center [888, 595] width 65 height 32
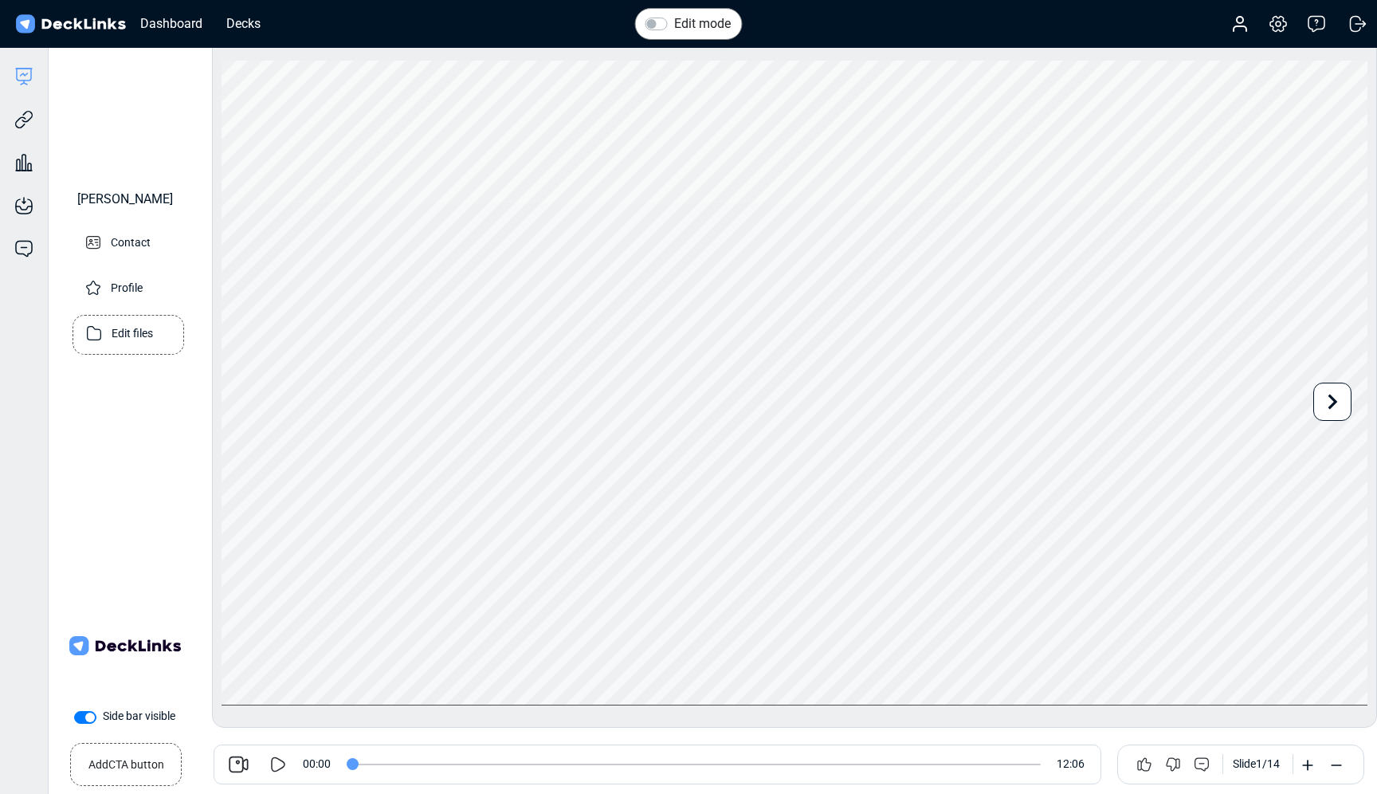
click at [114, 342] on p "Edit files" at bounding box center [132, 332] width 41 height 20
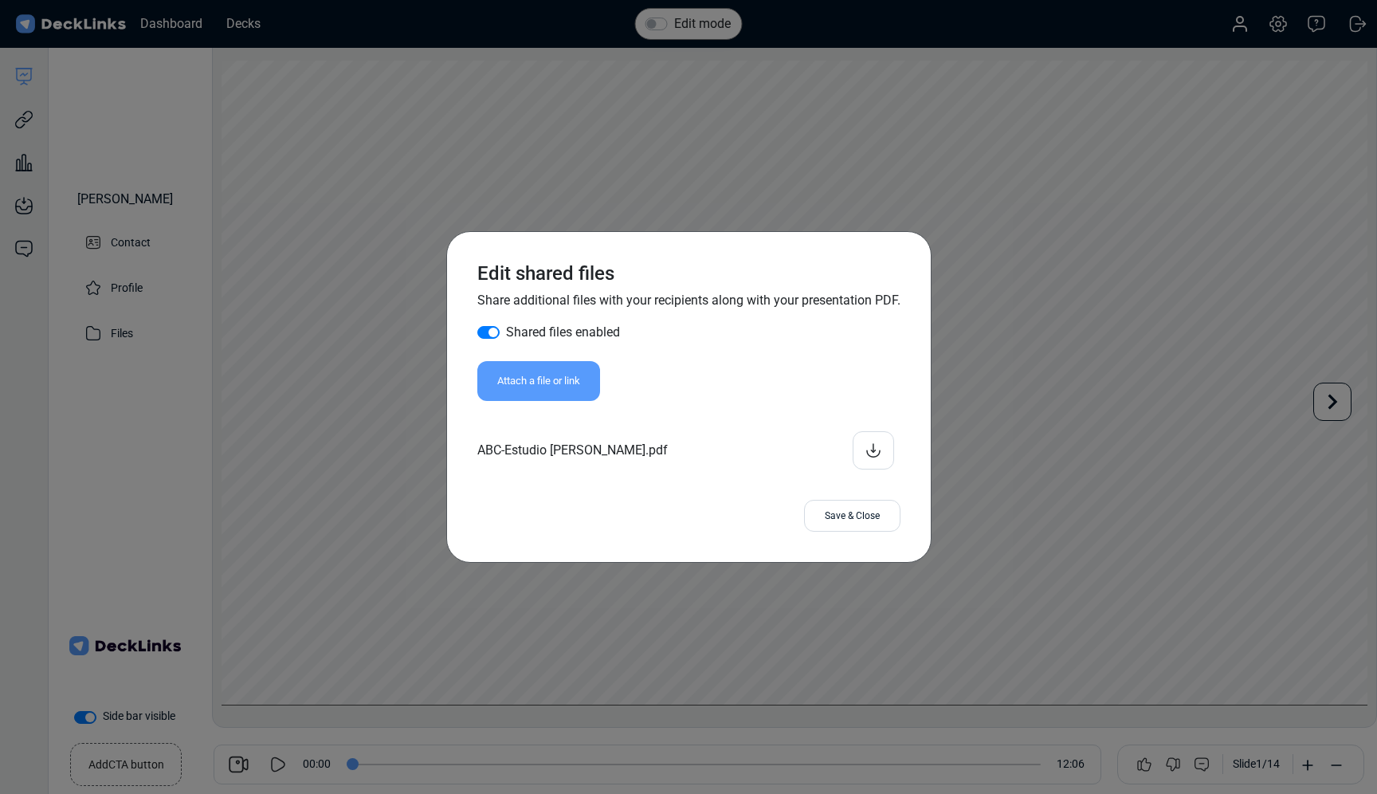
click at [842, 522] on div "Save & Close" at bounding box center [852, 516] width 96 height 32
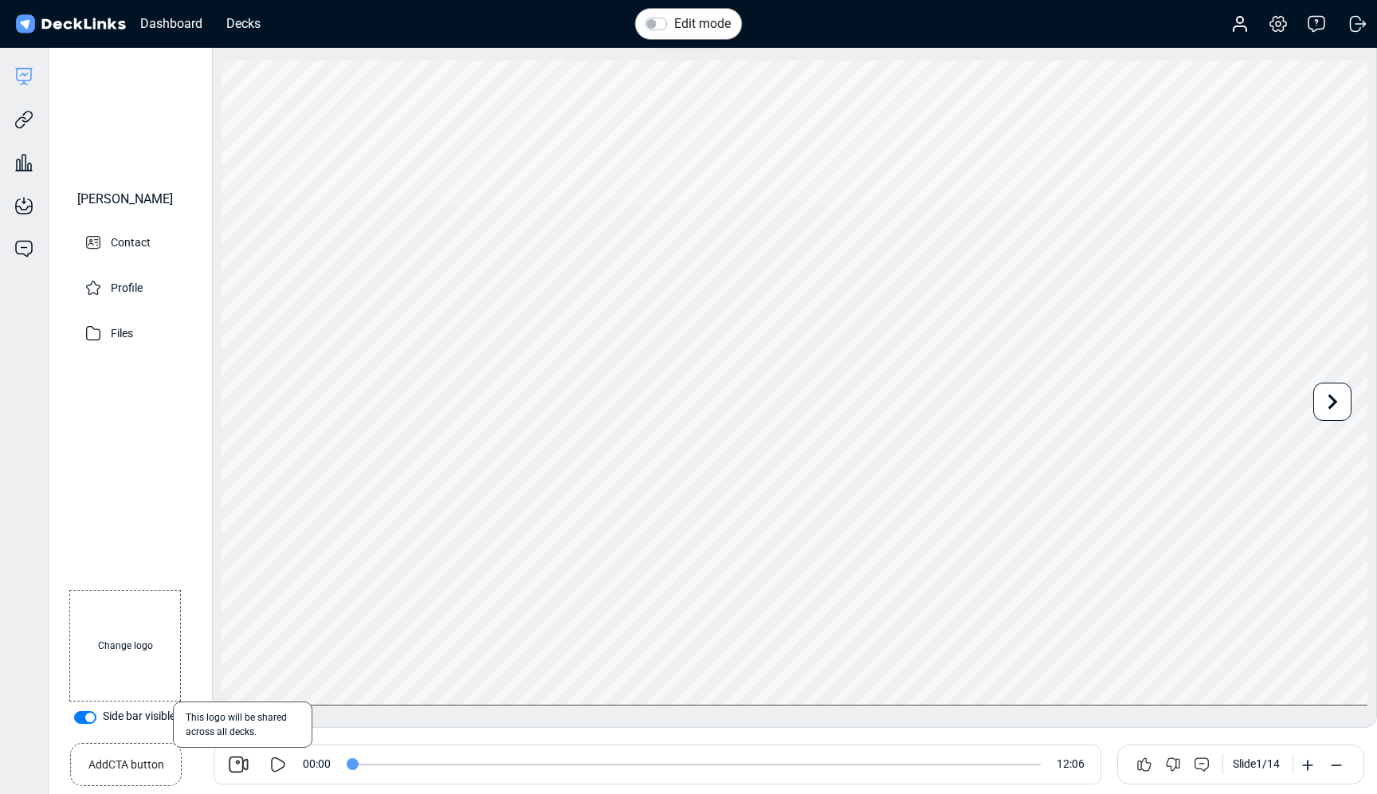
click at [133, 645] on label "Change logo" at bounding box center [125, 646] width 112 height 112
click at [0, 0] on input "Change logo" at bounding box center [0, 0] width 0 height 0
click at [674, 26] on label "Edit mode" at bounding box center [702, 23] width 57 height 19
click at [650, 26] on input "Edit mode" at bounding box center [652, 22] width 13 height 16
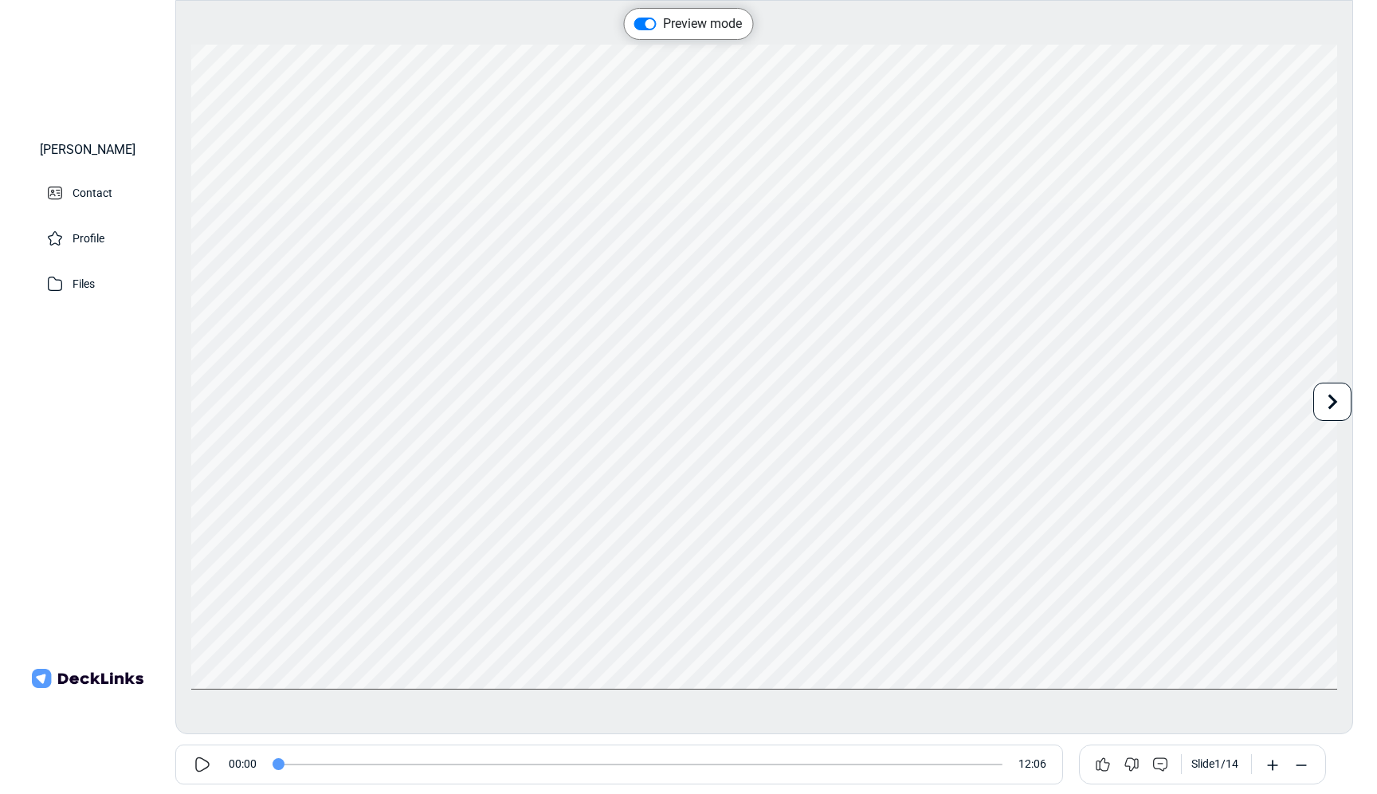
click at [93, 679] on img at bounding box center [88, 678] width 112 height 112
click at [663, 25] on label "Preview mode" at bounding box center [702, 23] width 79 height 19
click at [646, 25] on input "Preview mode" at bounding box center [640, 22] width 13 height 16
checkbox input "false"
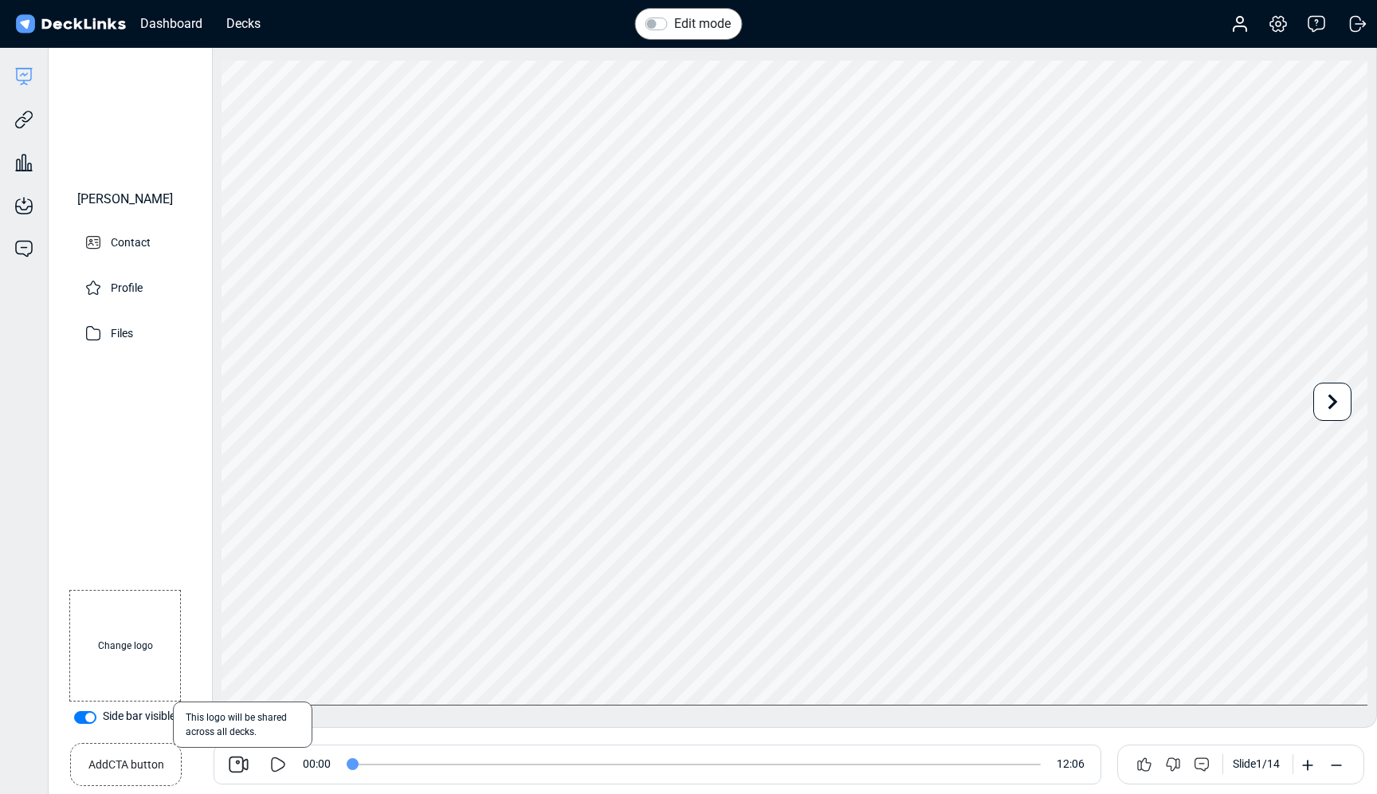
click at [102, 645] on label "Change logo" at bounding box center [125, 646] width 112 height 112
click at [0, 0] on input "Change logo" at bounding box center [0, 0] width 0 height 0
click at [118, 772] on small "Add CTA button" at bounding box center [126, 761] width 76 height 23
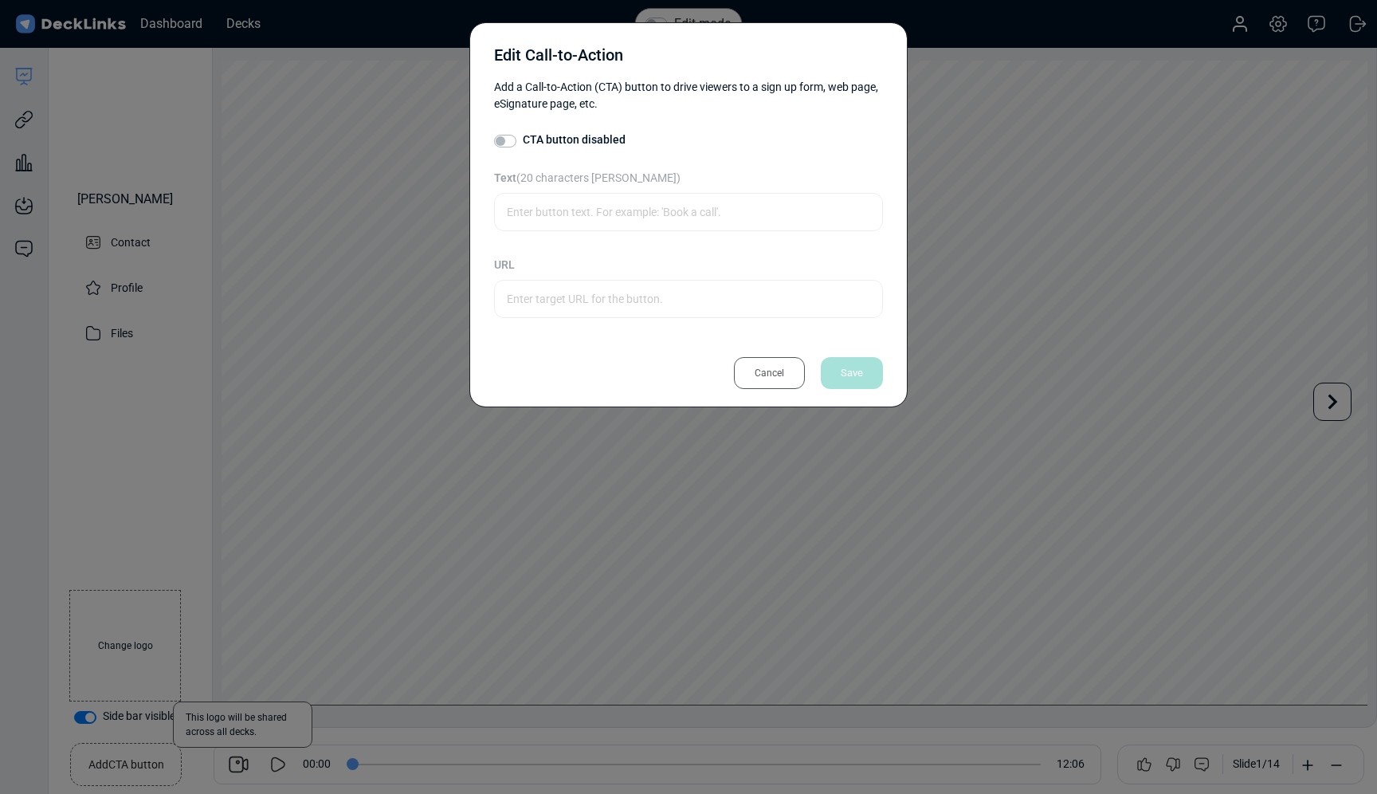
click at [762, 376] on div "Cancel" at bounding box center [769, 373] width 71 height 32
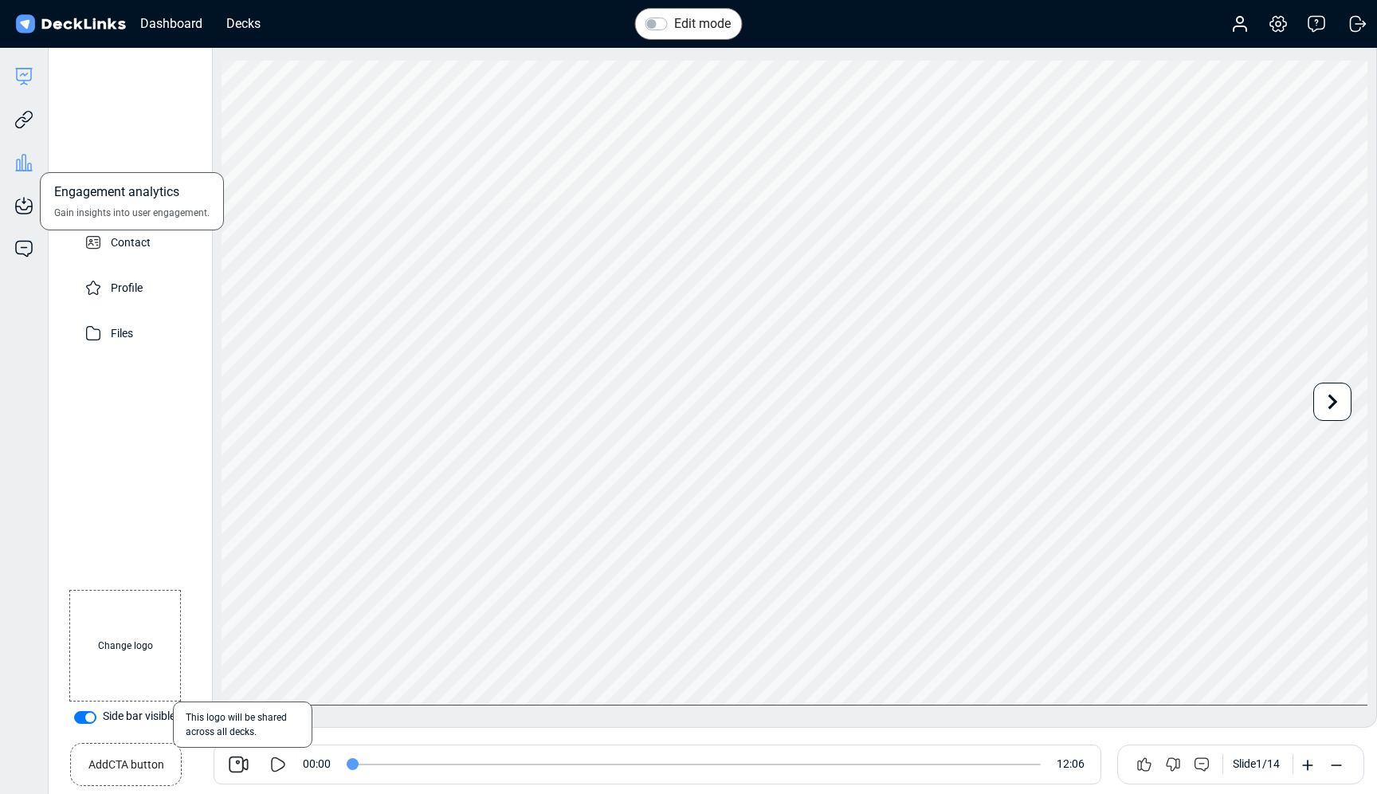
click at [18, 159] on icon at bounding box center [18, 164] width 3 height 11
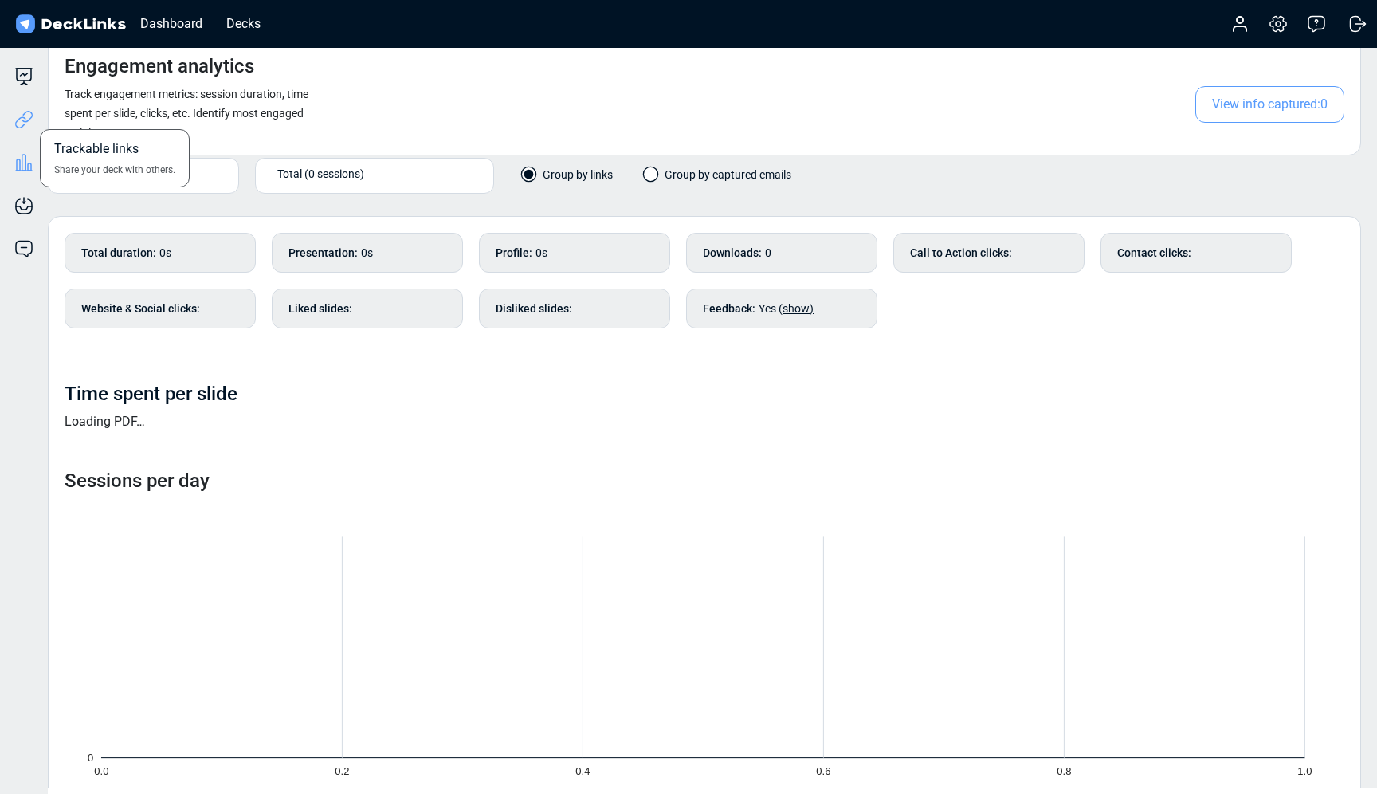
click at [30, 127] on icon at bounding box center [23, 119] width 19 height 19
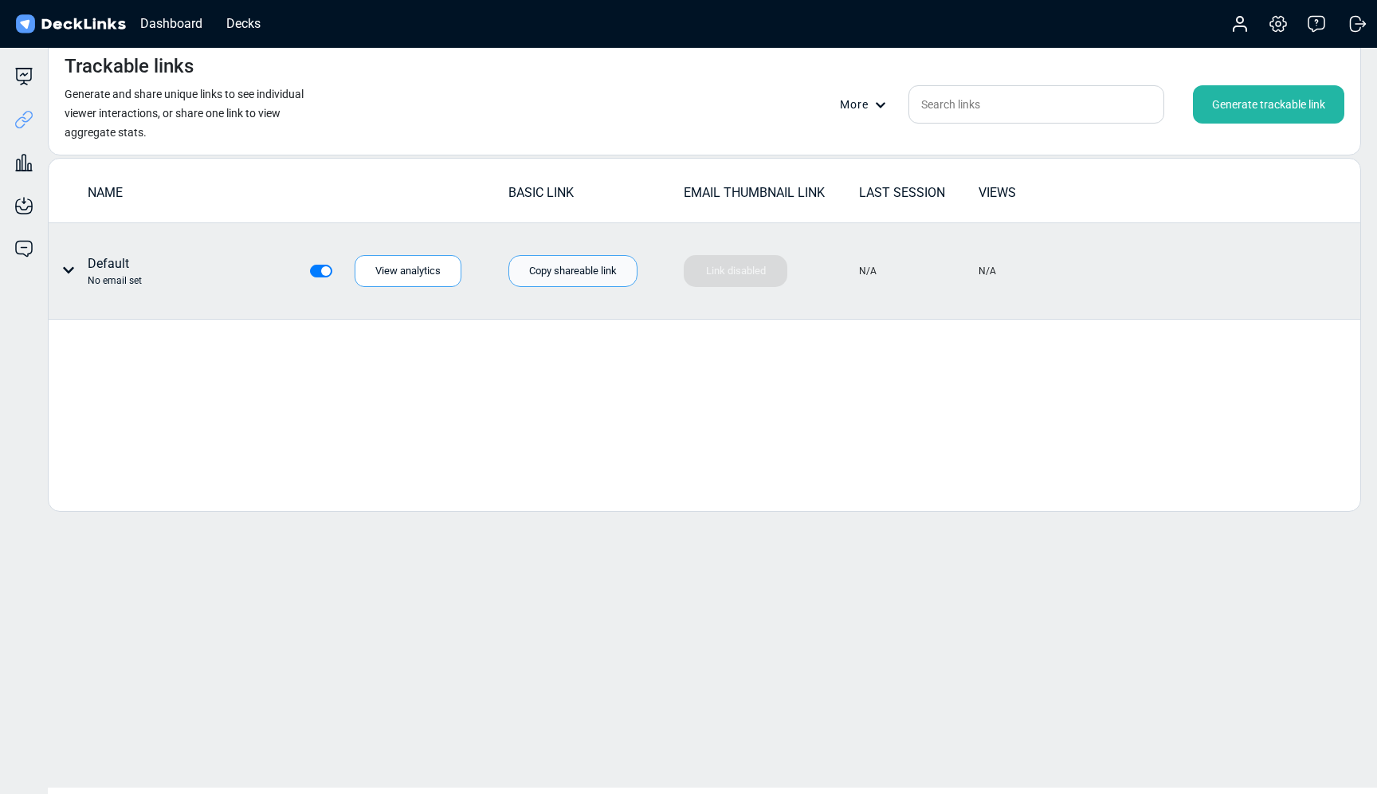
click at [583, 274] on div "Copy shareable link" at bounding box center [572, 271] width 129 height 32
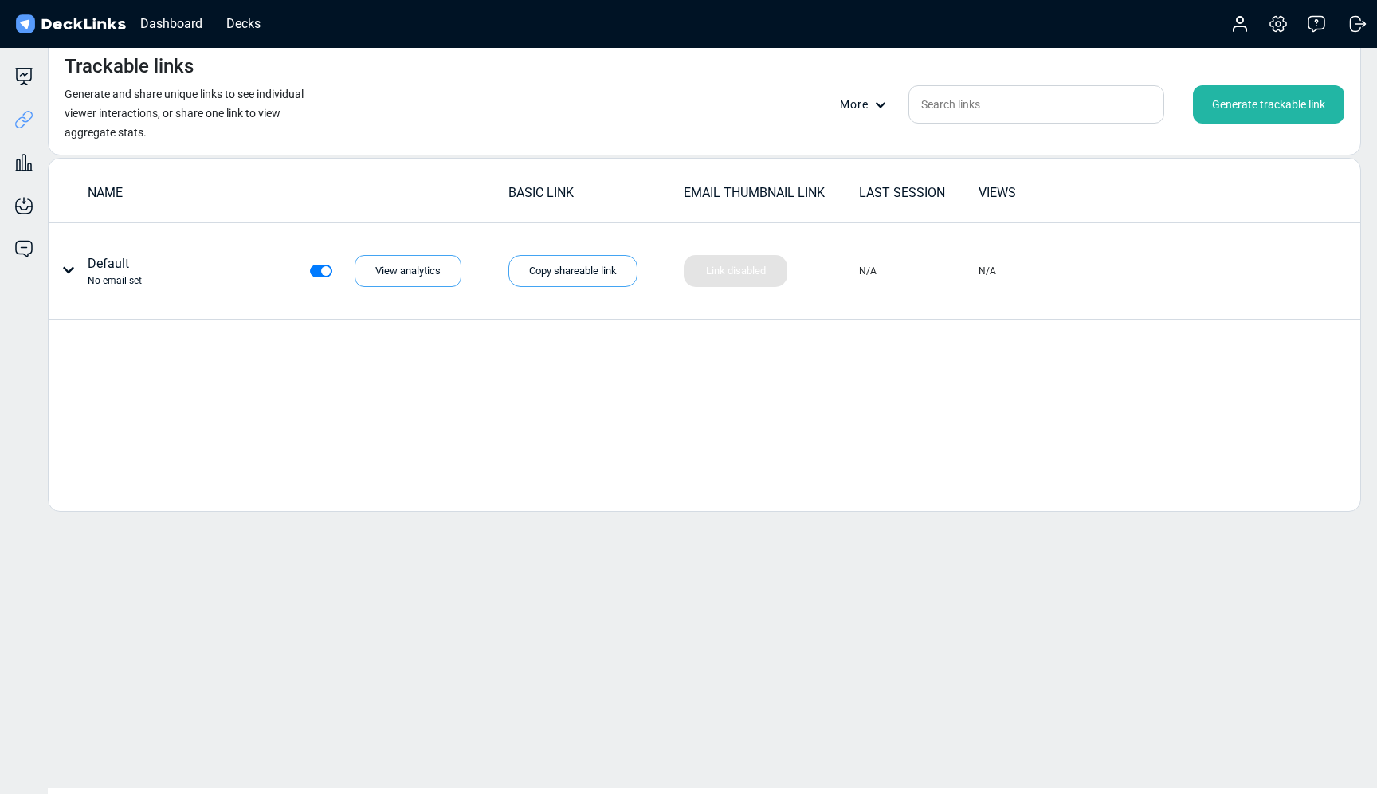
click at [1272, 100] on div "Generate trackable link" at bounding box center [1268, 104] width 151 height 38
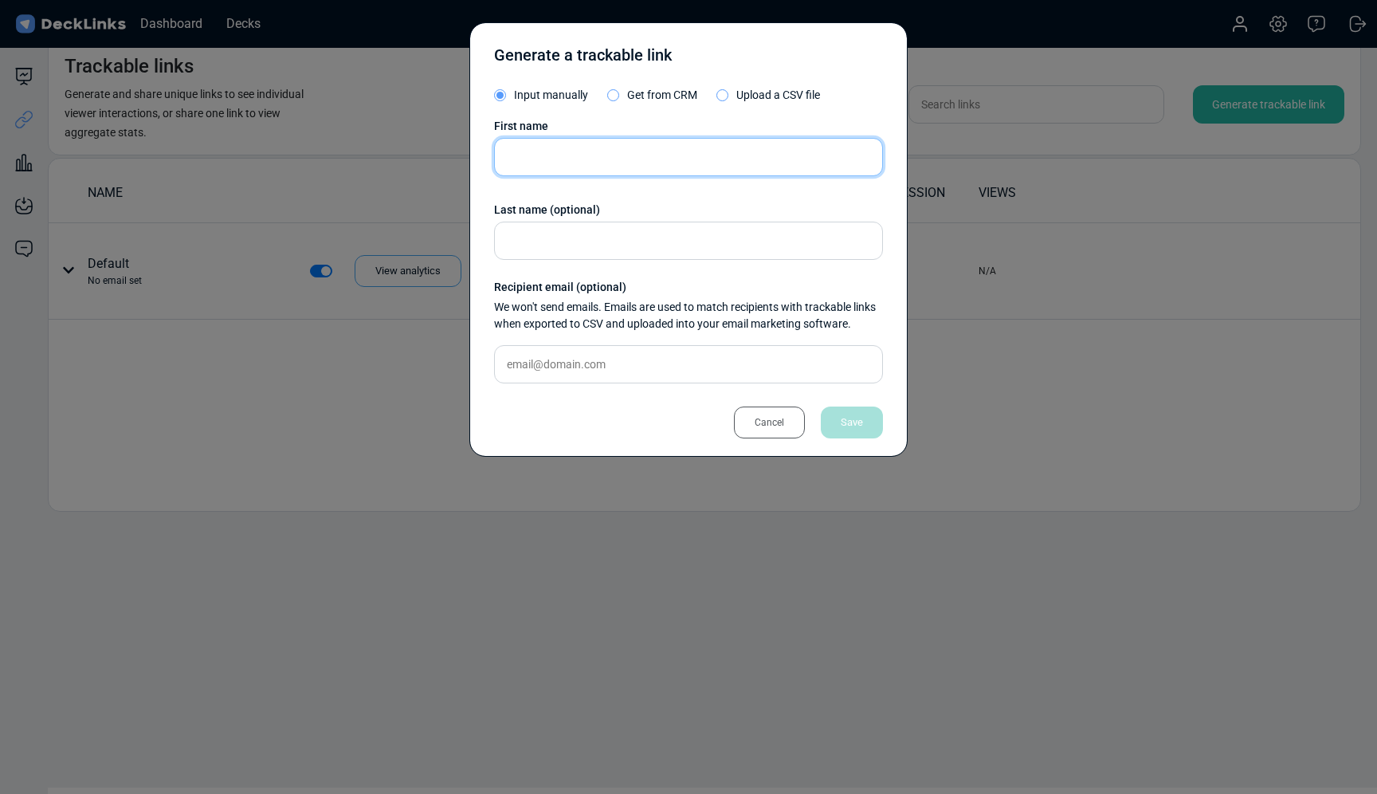
click at [639, 156] on input "text" at bounding box center [688, 157] width 389 height 38
type input "[PERSON_NAME]"
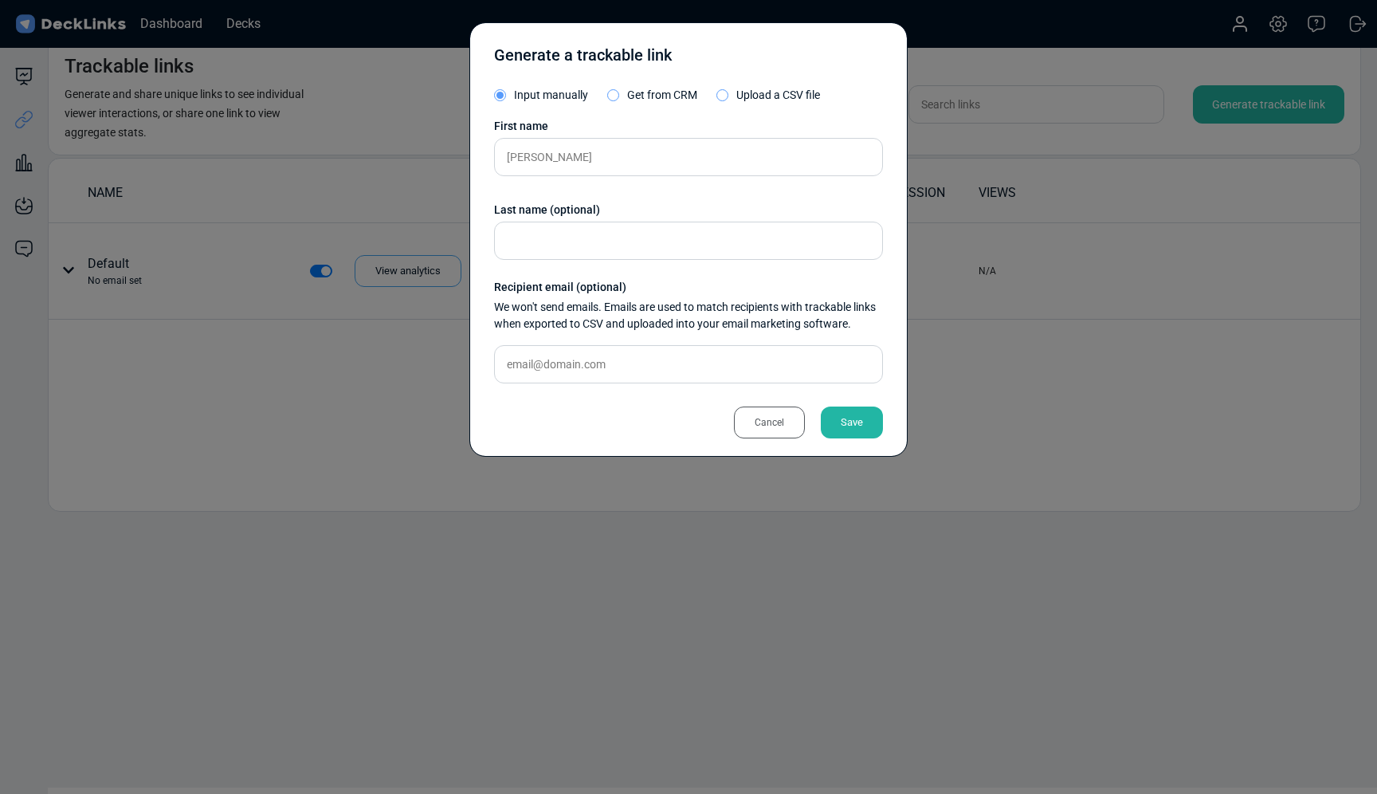
click at [864, 421] on div "Save" at bounding box center [852, 422] width 62 height 32
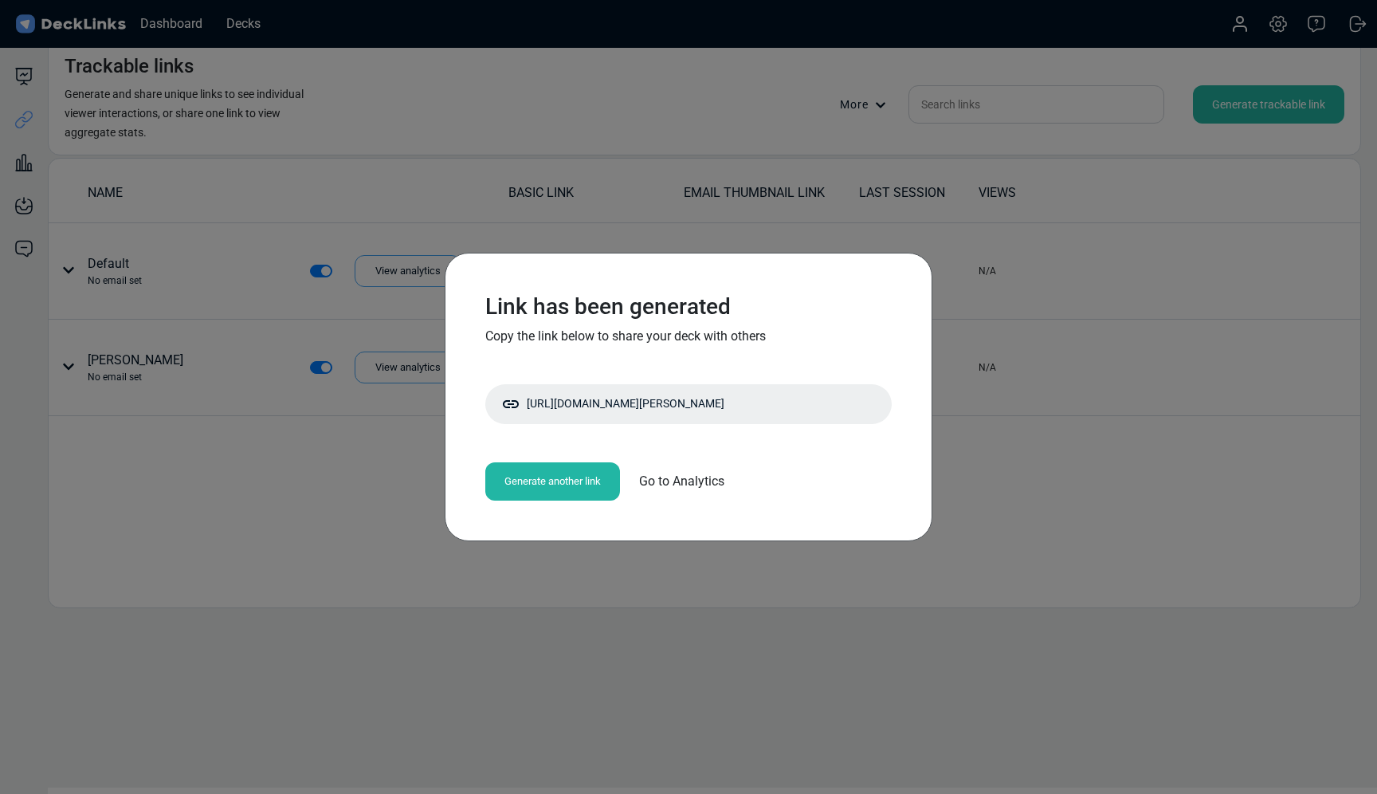
click at [669, 484] on span "Go to Analytics" at bounding box center [681, 481] width 85 height 19
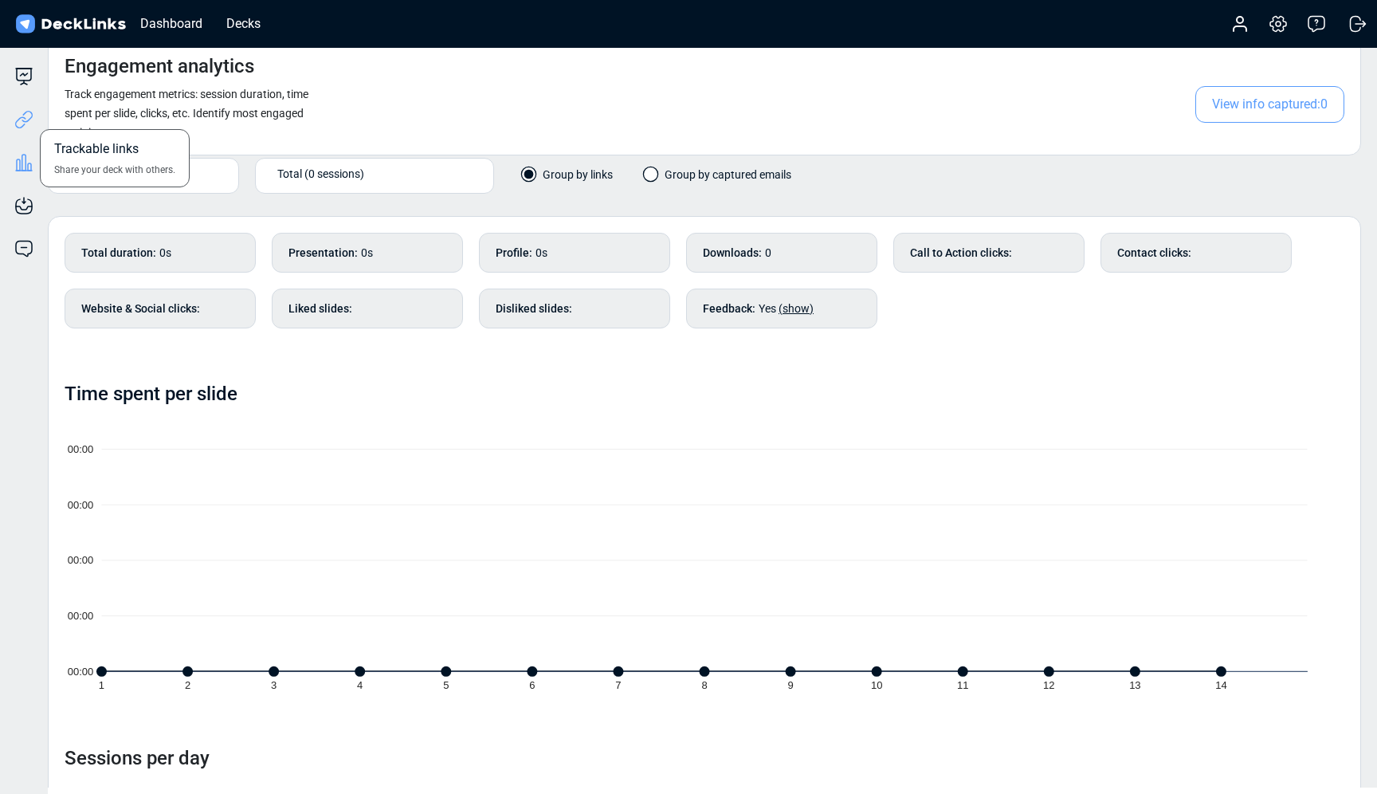
click at [27, 120] on icon at bounding box center [23, 119] width 19 height 19
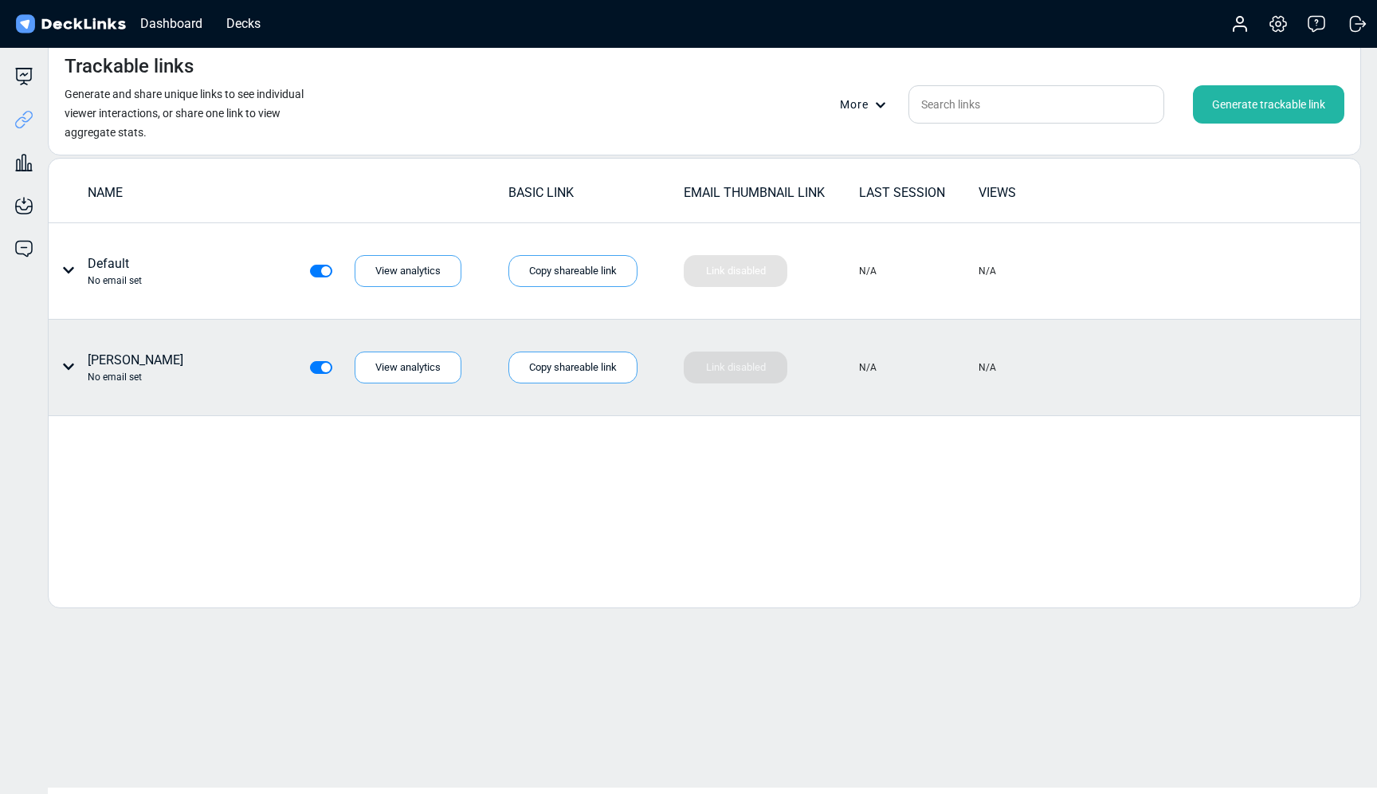
click at [122, 353] on div "[PERSON_NAME] No email set" at bounding box center [136, 367] width 96 height 33
click at [106, 372] on div "No email set" at bounding box center [136, 377] width 96 height 14
click at [69, 367] on icon at bounding box center [68, 366] width 11 height 6
click at [131, 434] on div "Individual link settings" at bounding box center [128, 433] width 143 height 32
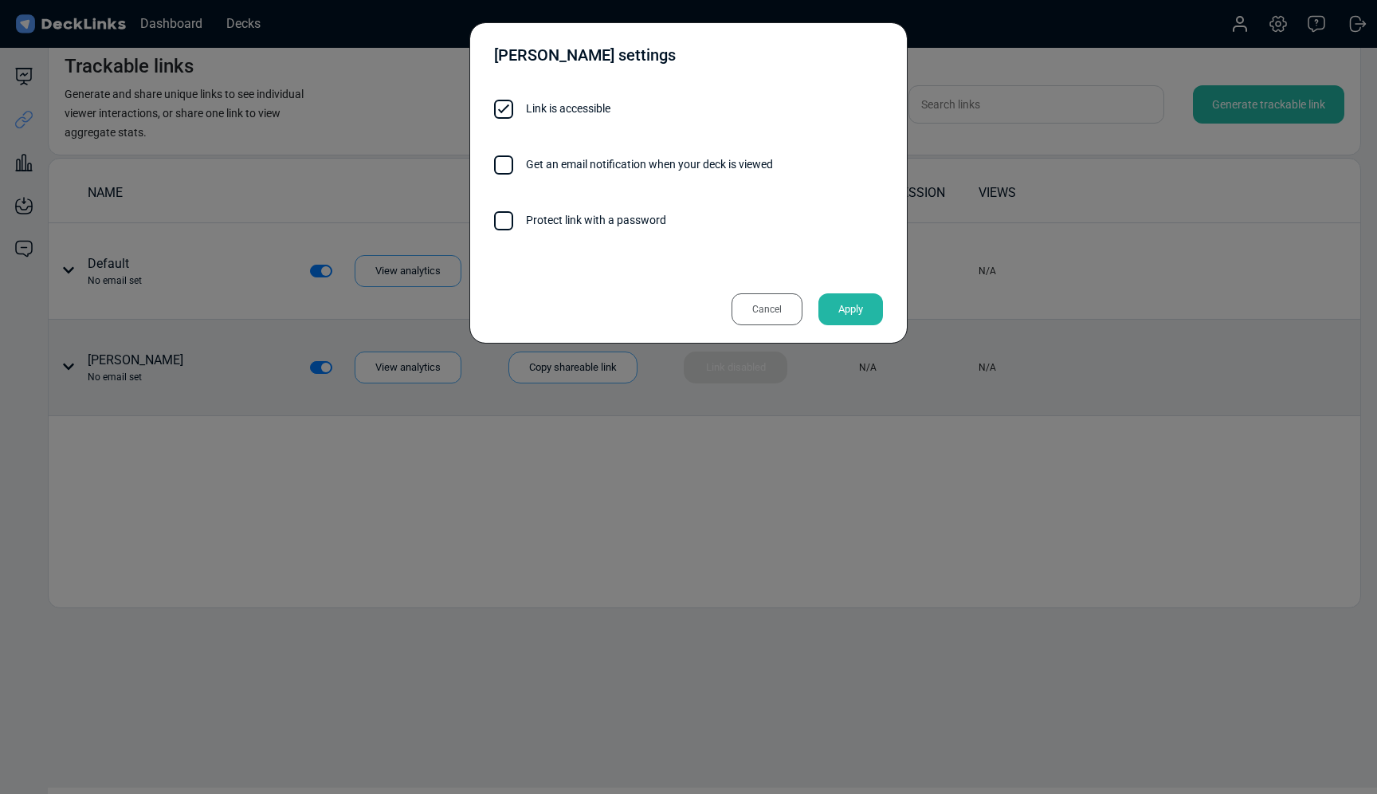
click at [595, 163] on label "Get an email notification when your deck is viewed" at bounding box center [688, 164] width 389 height 18
click at [773, 156] on input "Get an email notification when your deck is viewed" at bounding box center [773, 156] width 0 height 0
click at [849, 309] on div "Apply" at bounding box center [851, 309] width 65 height 32
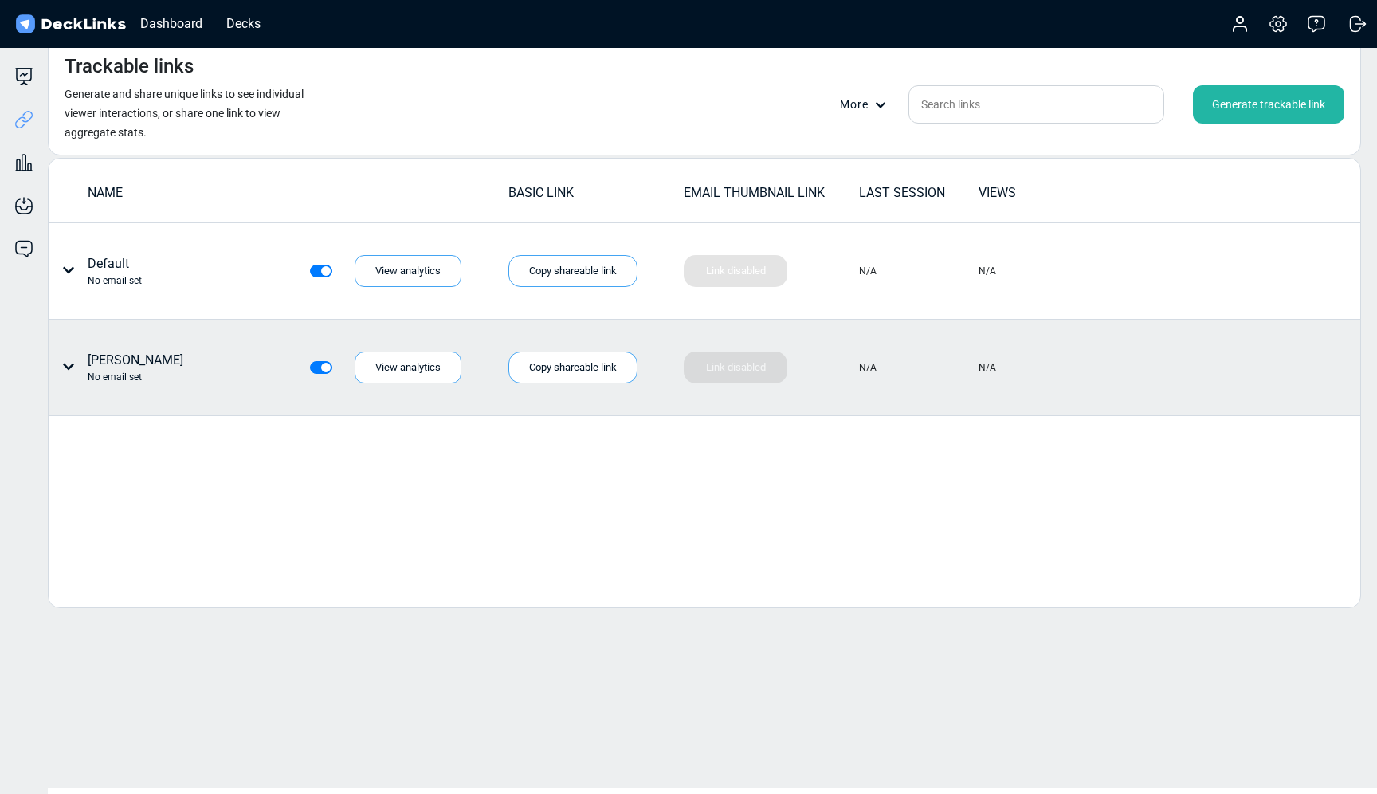
click at [95, 360] on div "[PERSON_NAME] No email set" at bounding box center [136, 367] width 96 height 33
click at [67, 367] on icon at bounding box center [68, 366] width 11 height 6
click at [129, 402] on div "Edit link name" at bounding box center [128, 401] width 143 height 32
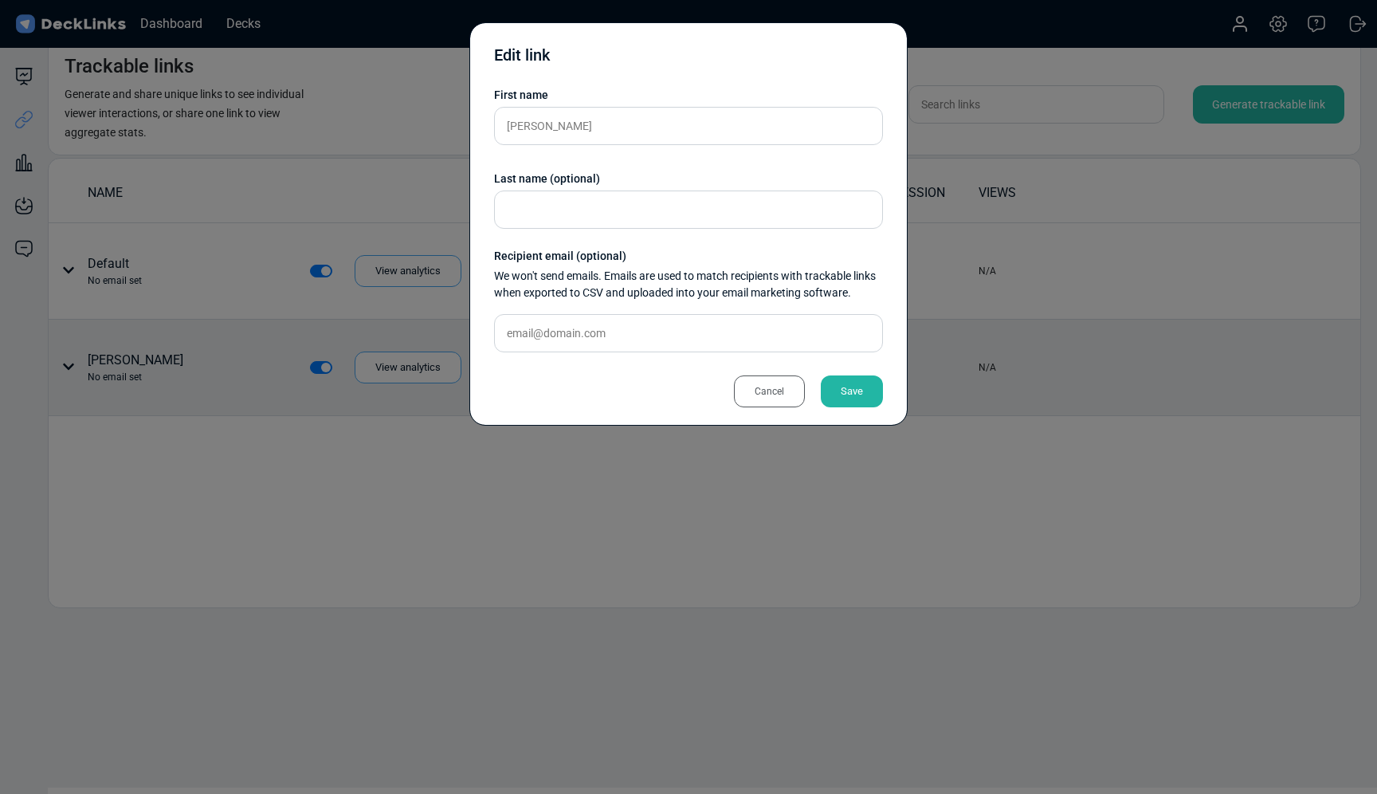
click at [775, 396] on div "Cancel" at bounding box center [769, 391] width 71 height 32
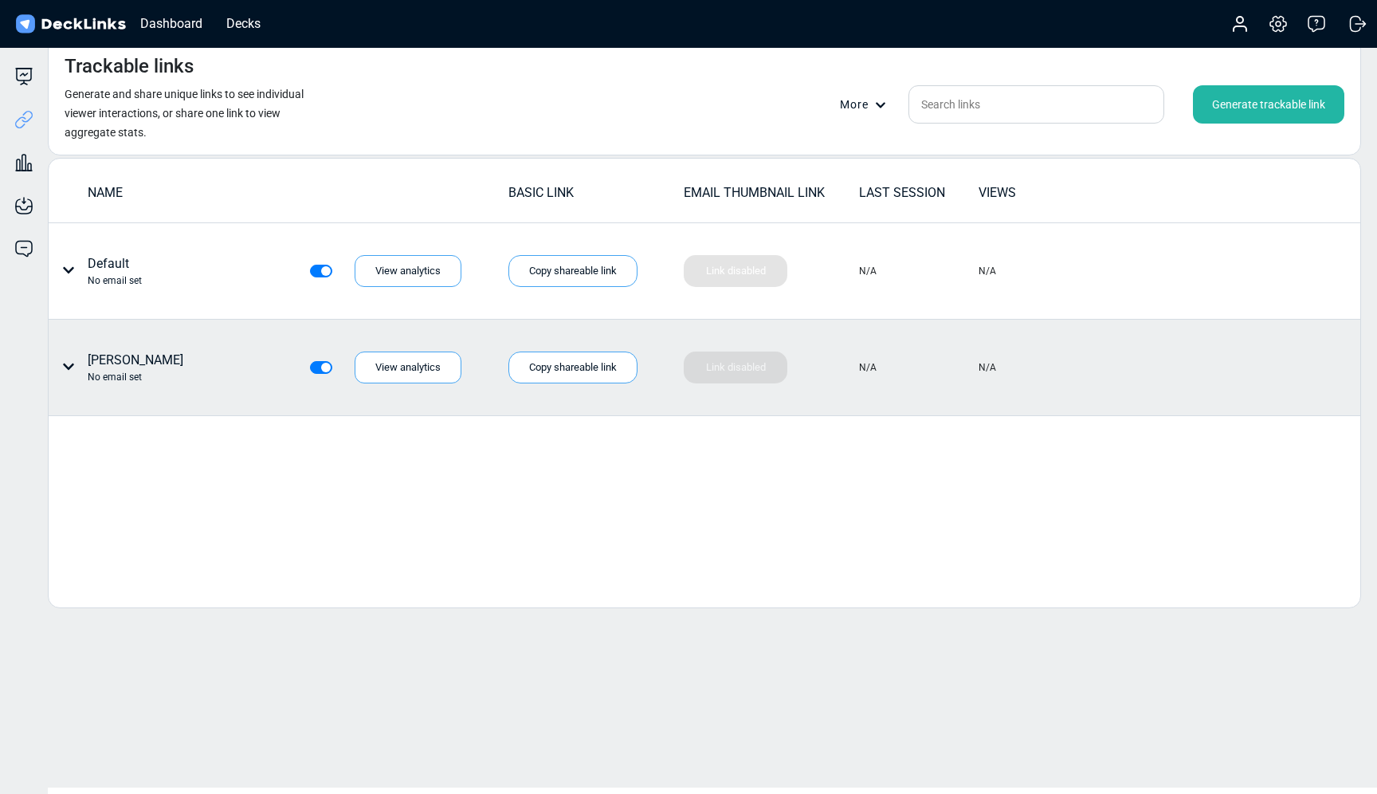
click at [875, 105] on icon at bounding box center [880, 105] width 11 height 11
click at [887, 131] on div "Master link settings" at bounding box center [897, 130] width 112 height 32
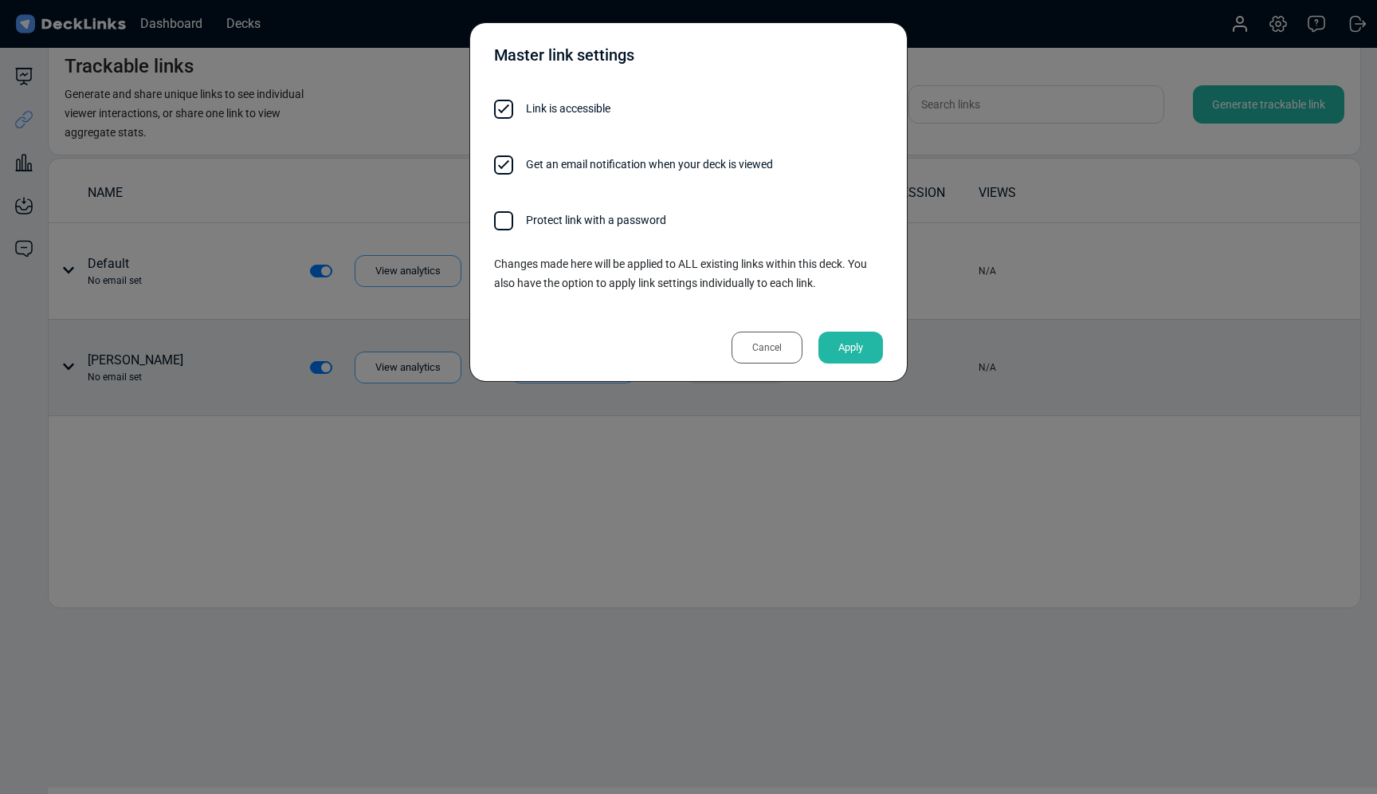
click at [758, 342] on div "Cancel" at bounding box center [767, 348] width 71 height 32
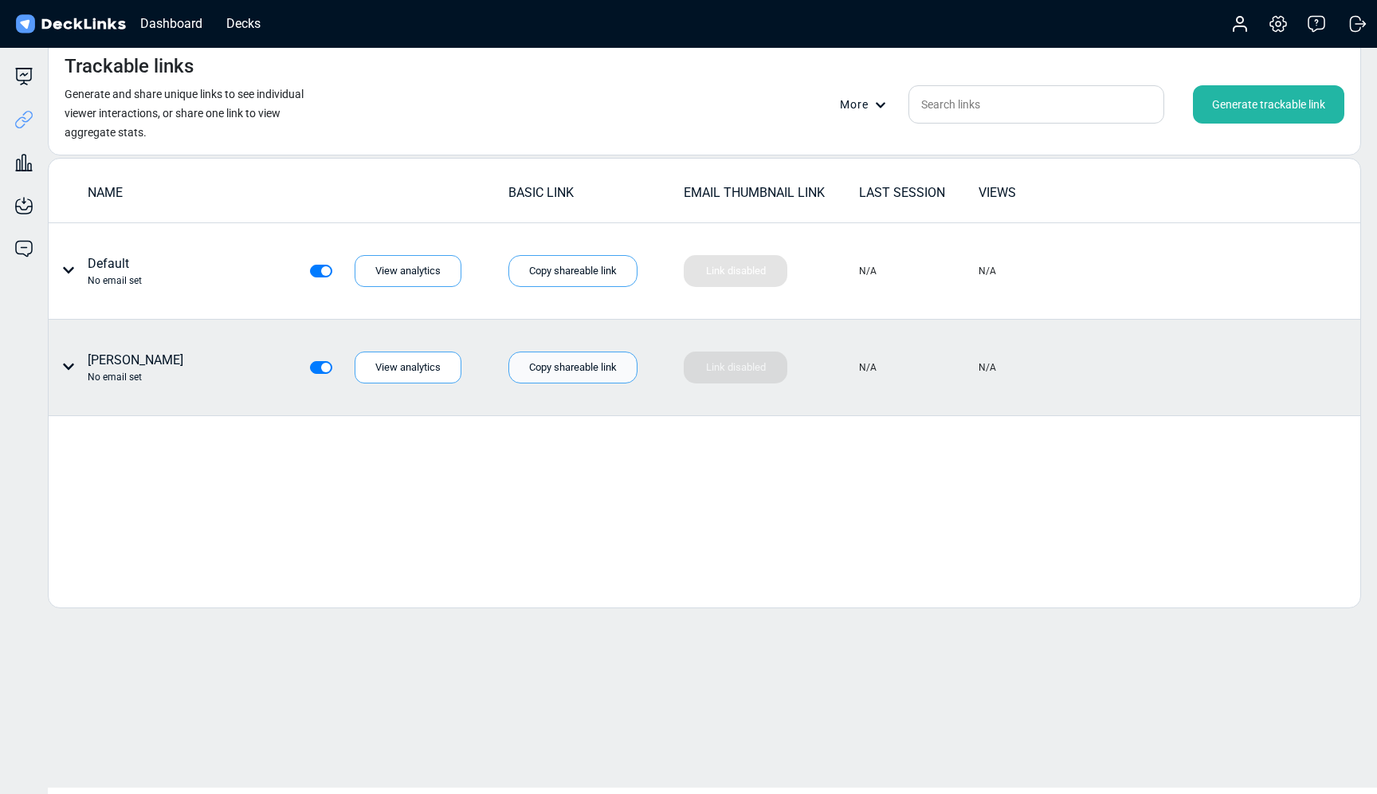
click at [553, 369] on div "Copy shareable link" at bounding box center [572, 367] width 129 height 32
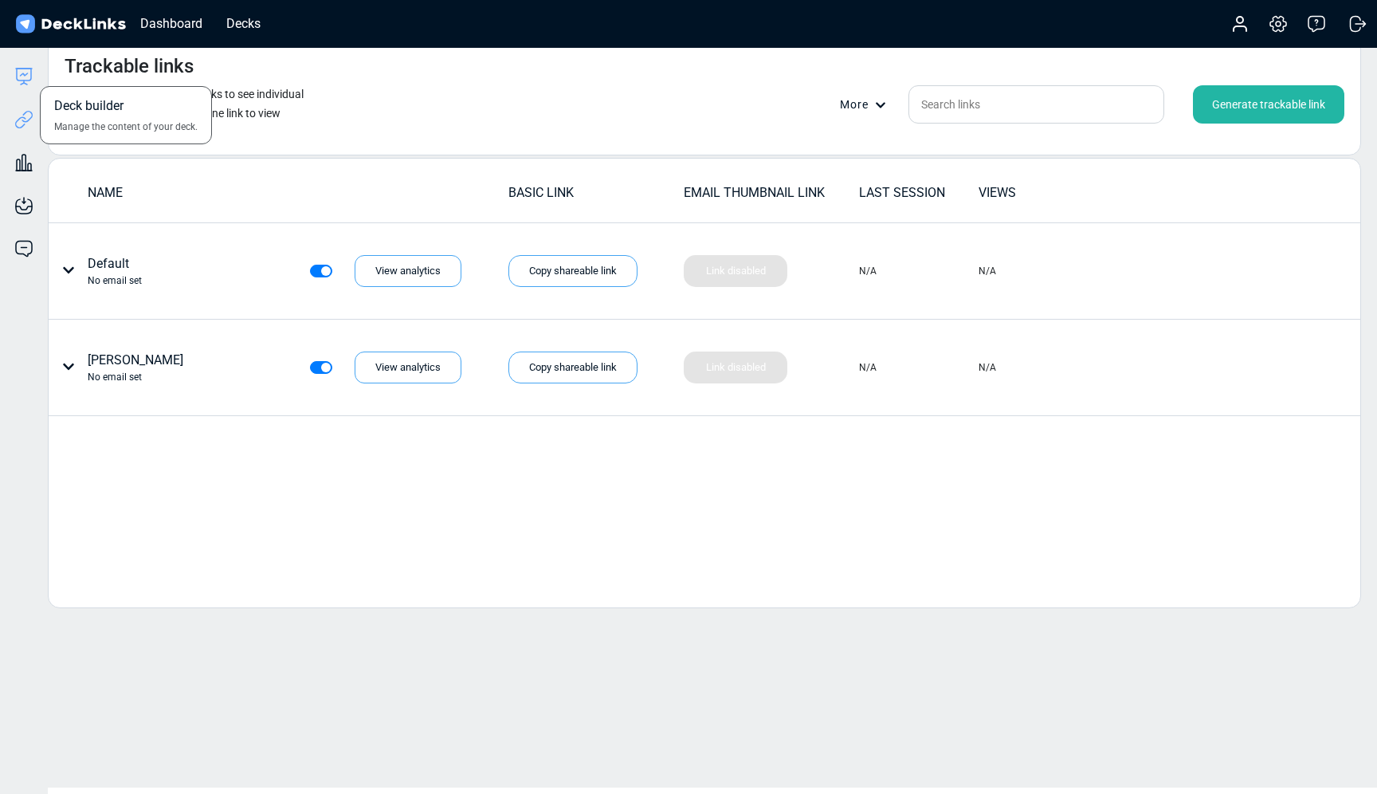
click at [33, 76] on icon at bounding box center [23, 76] width 19 height 19
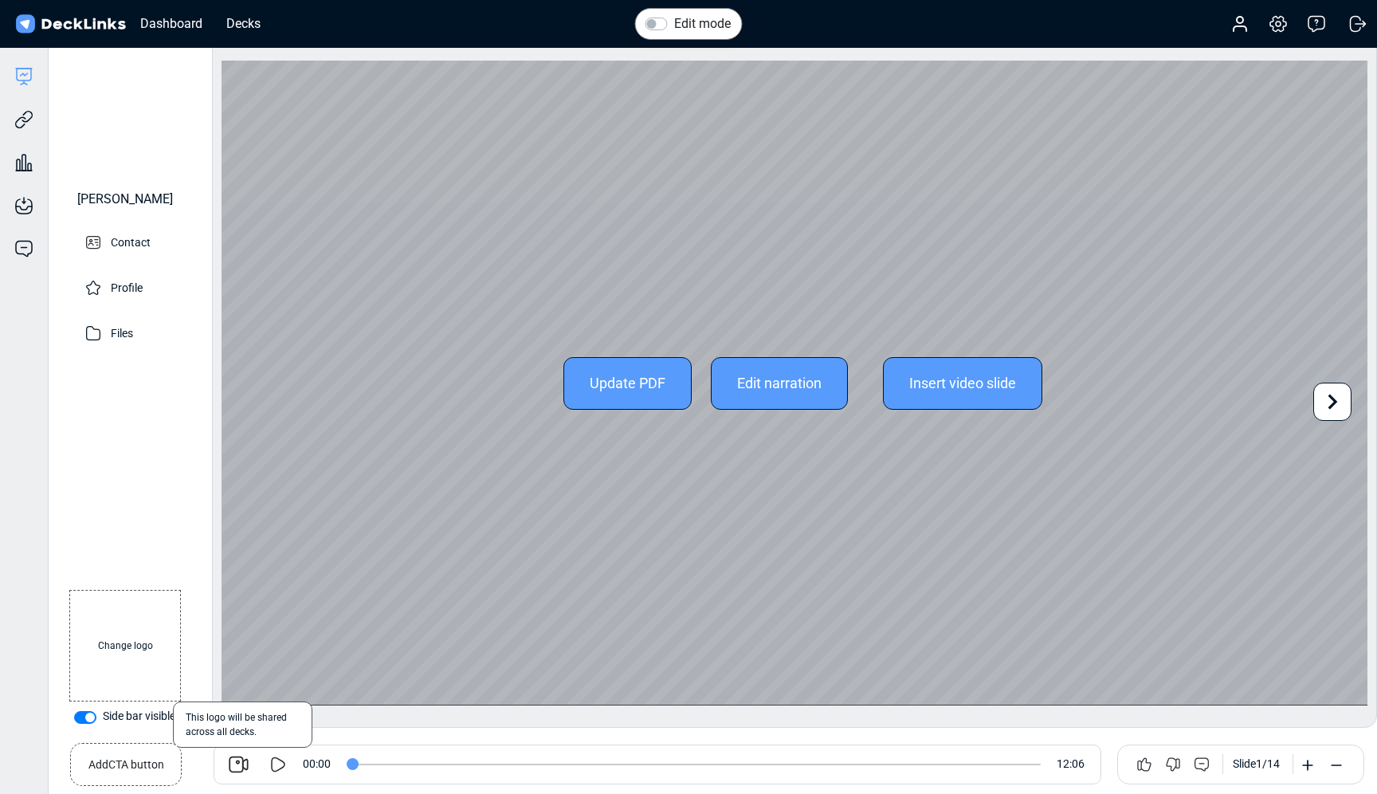
click at [1337, 401] on icon at bounding box center [1332, 402] width 30 height 30
click at [1336, 401] on icon at bounding box center [1334, 402] width 10 height 15
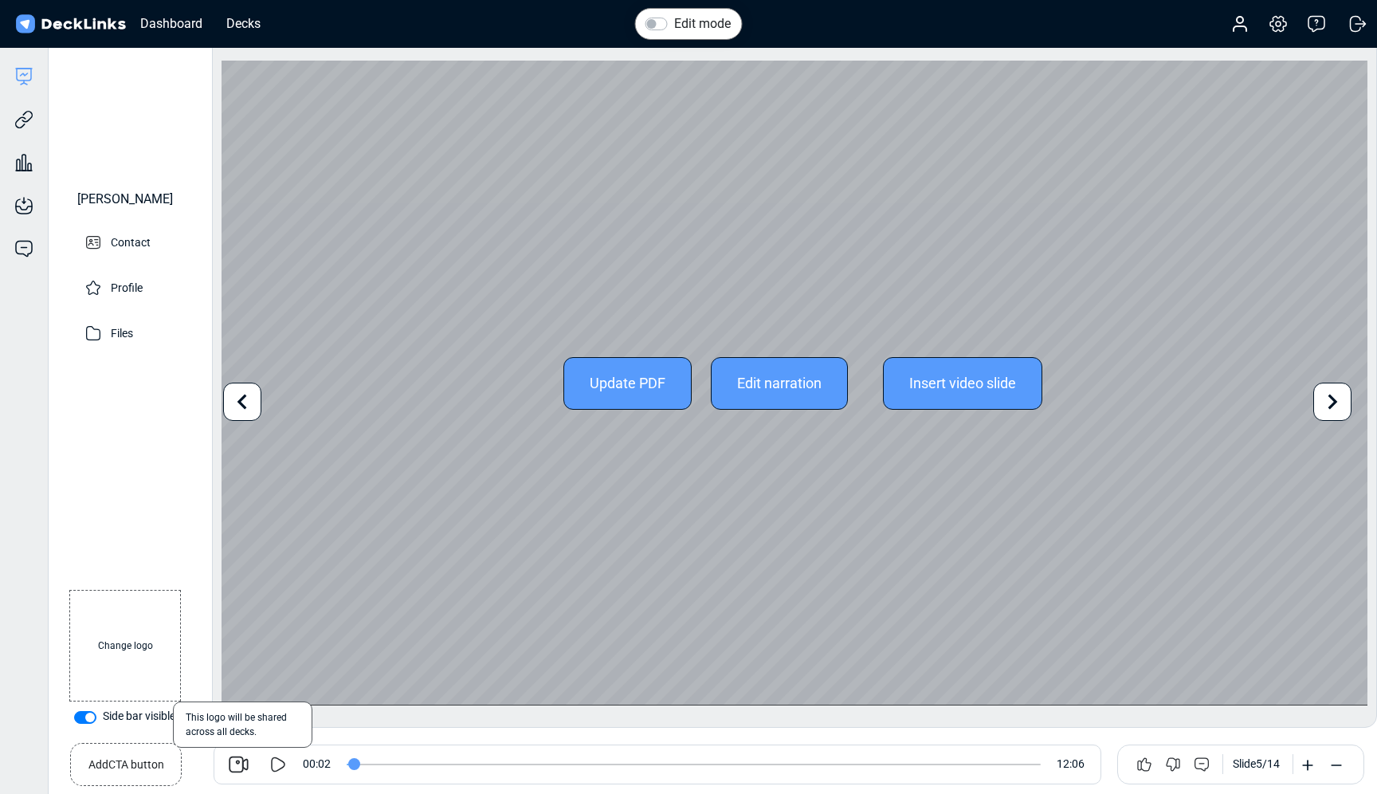
click at [1336, 401] on icon at bounding box center [1334, 402] width 10 height 15
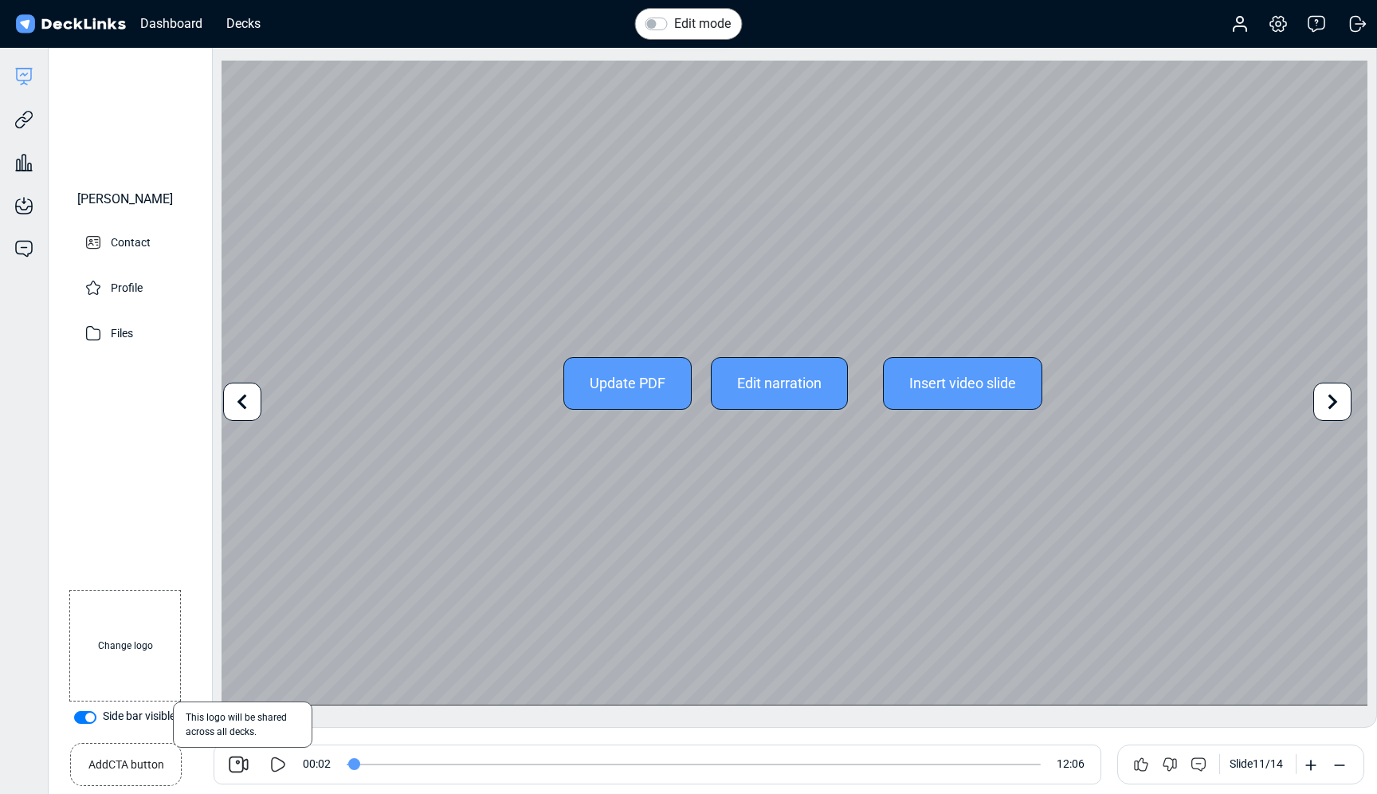
click at [1336, 401] on icon at bounding box center [1334, 402] width 10 height 15
click at [1336, 401] on div "Update PDF Edit narration Insert video slide" at bounding box center [795, 383] width 1146 height 645
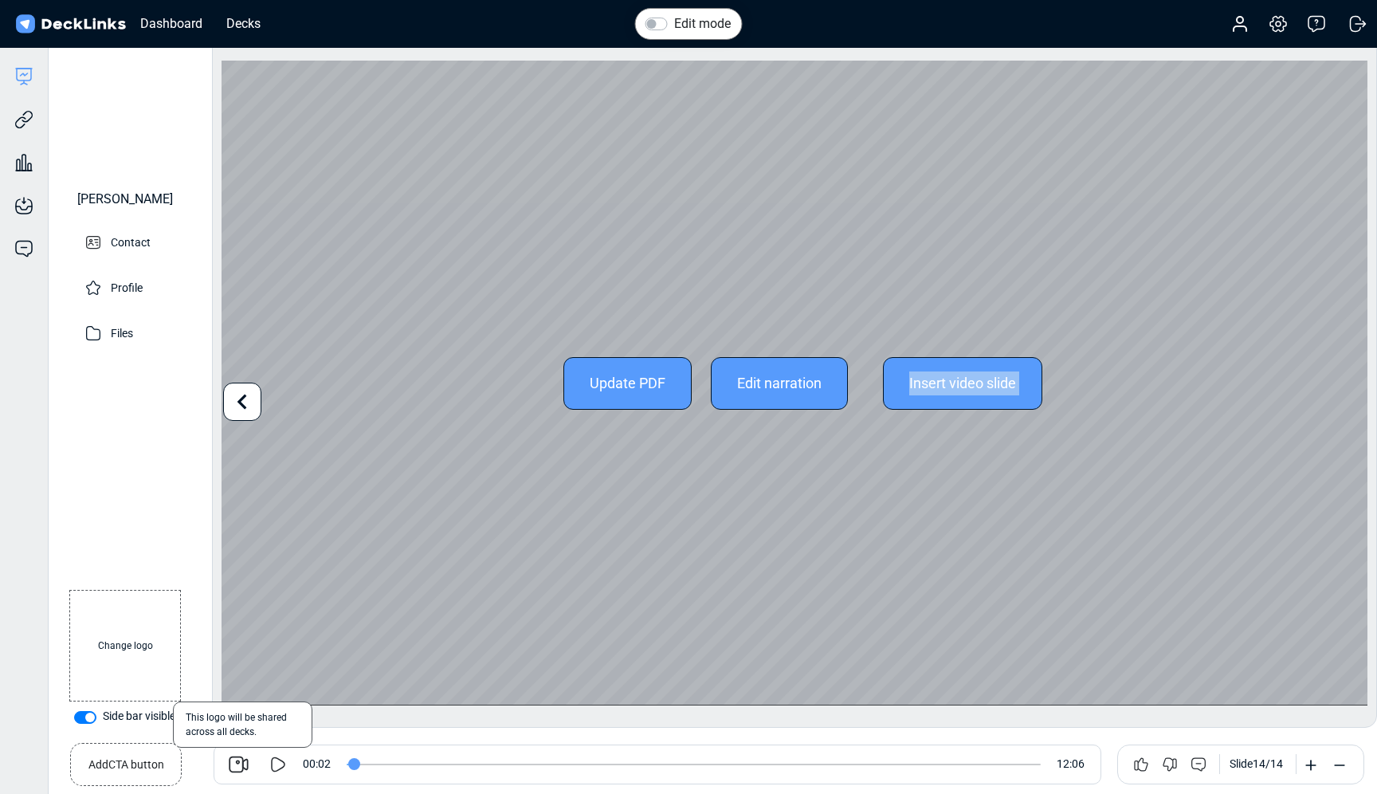
click at [1336, 401] on div "Update PDF Edit narration Insert video slide" at bounding box center [795, 383] width 1146 height 645
type input "2"
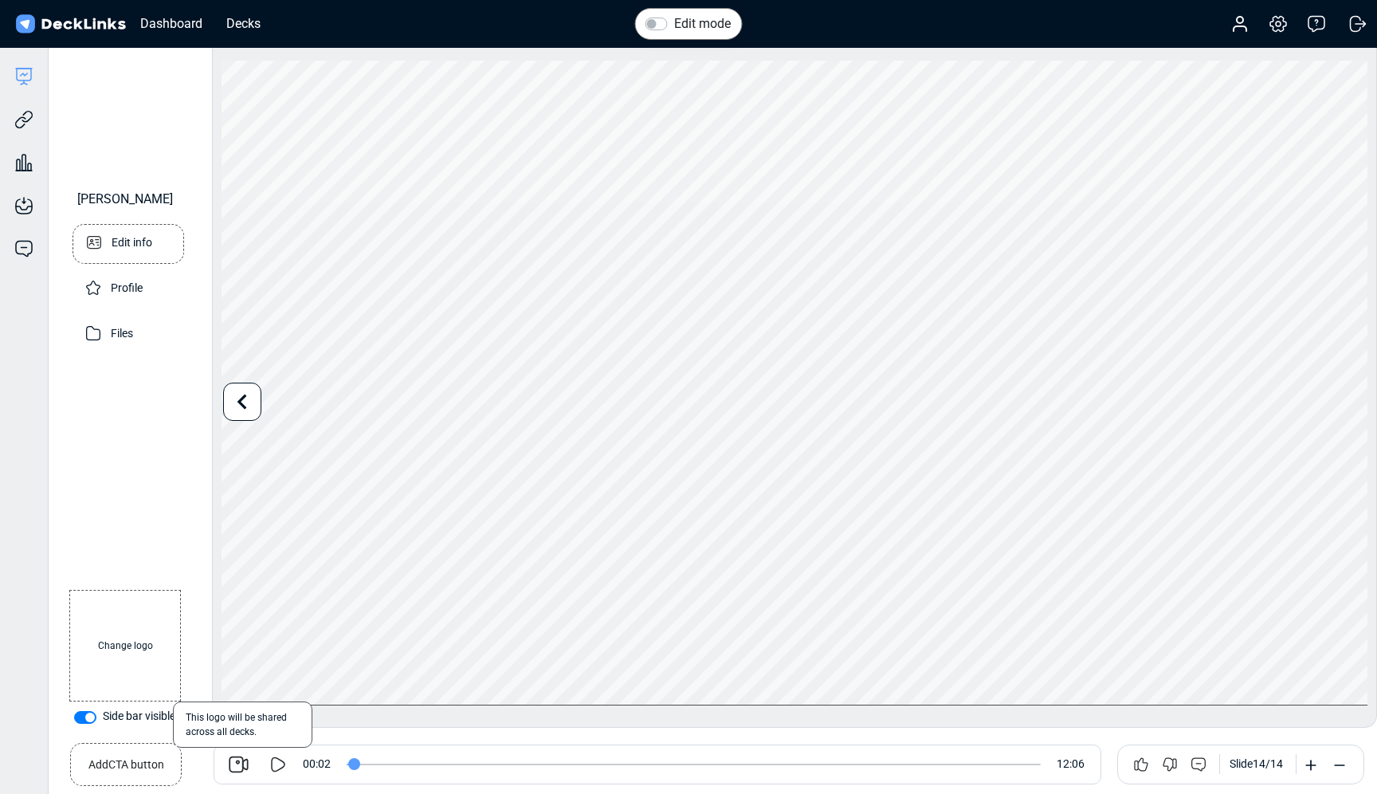
click at [132, 251] on p "Edit info" at bounding box center [132, 241] width 41 height 20
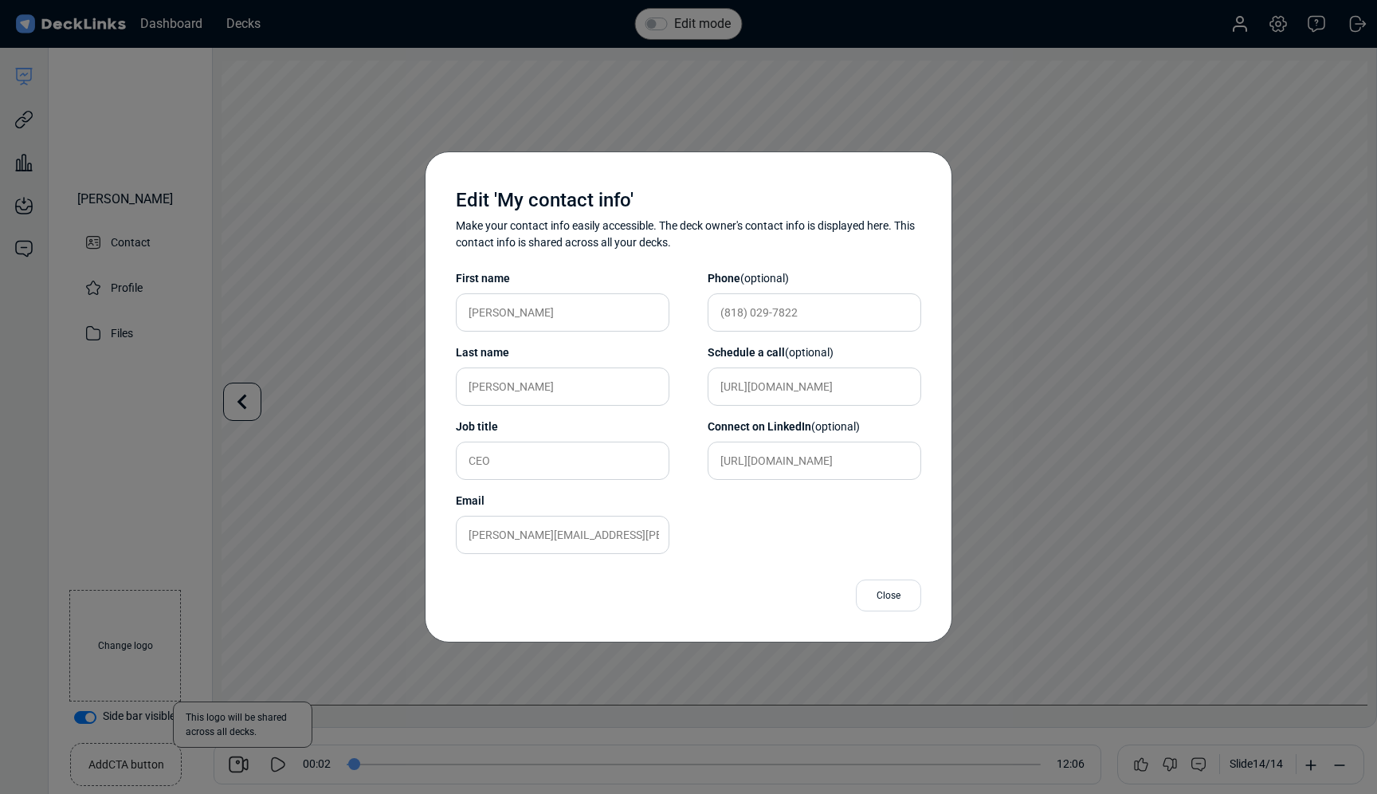
click at [524, 442] on div "CEO" at bounding box center [563, 461] width 214 height 38
click at [522, 476] on input "CEO" at bounding box center [563, 461] width 214 height 38
type input "CEO"
click at [902, 594] on div "Save" at bounding box center [896, 595] width 52 height 32
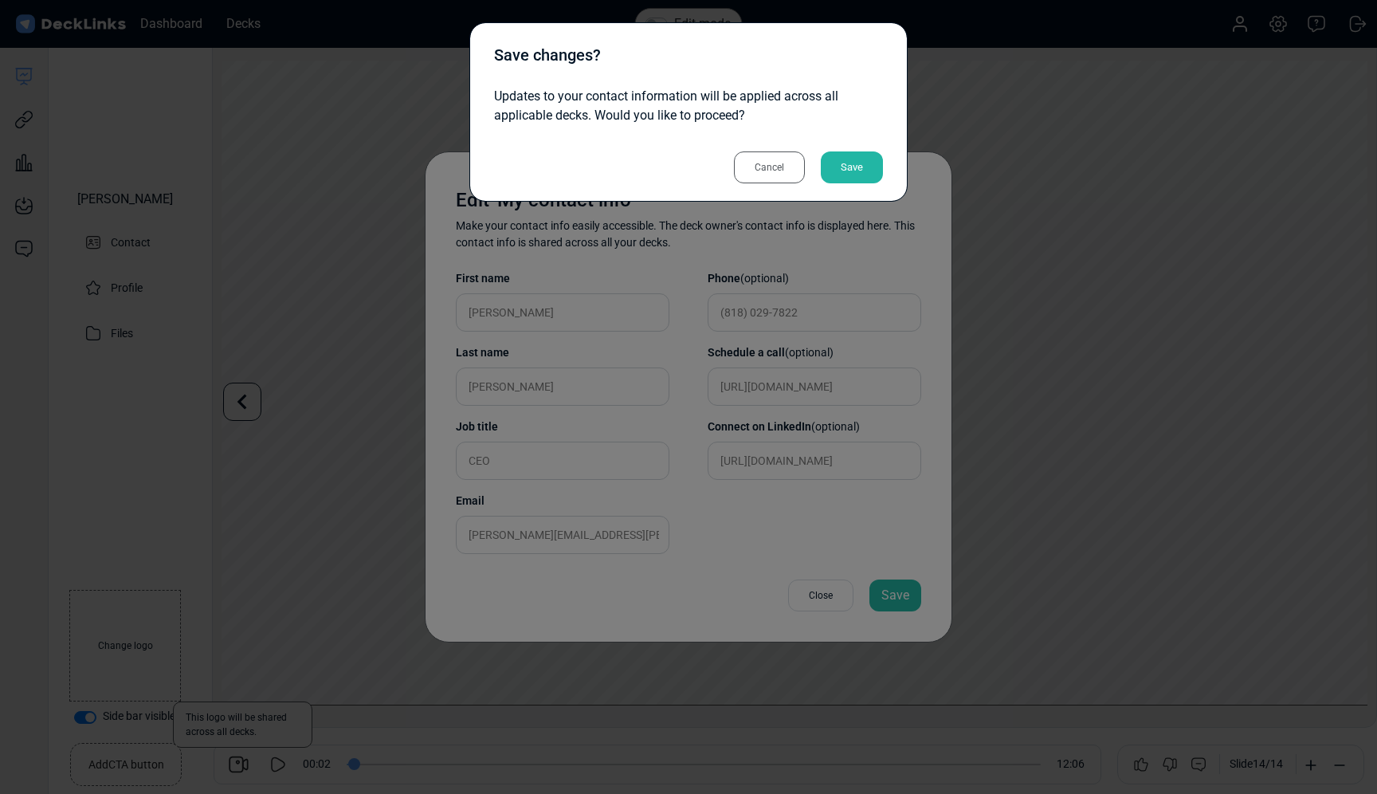
click at [858, 172] on div "Save" at bounding box center [852, 167] width 62 height 32
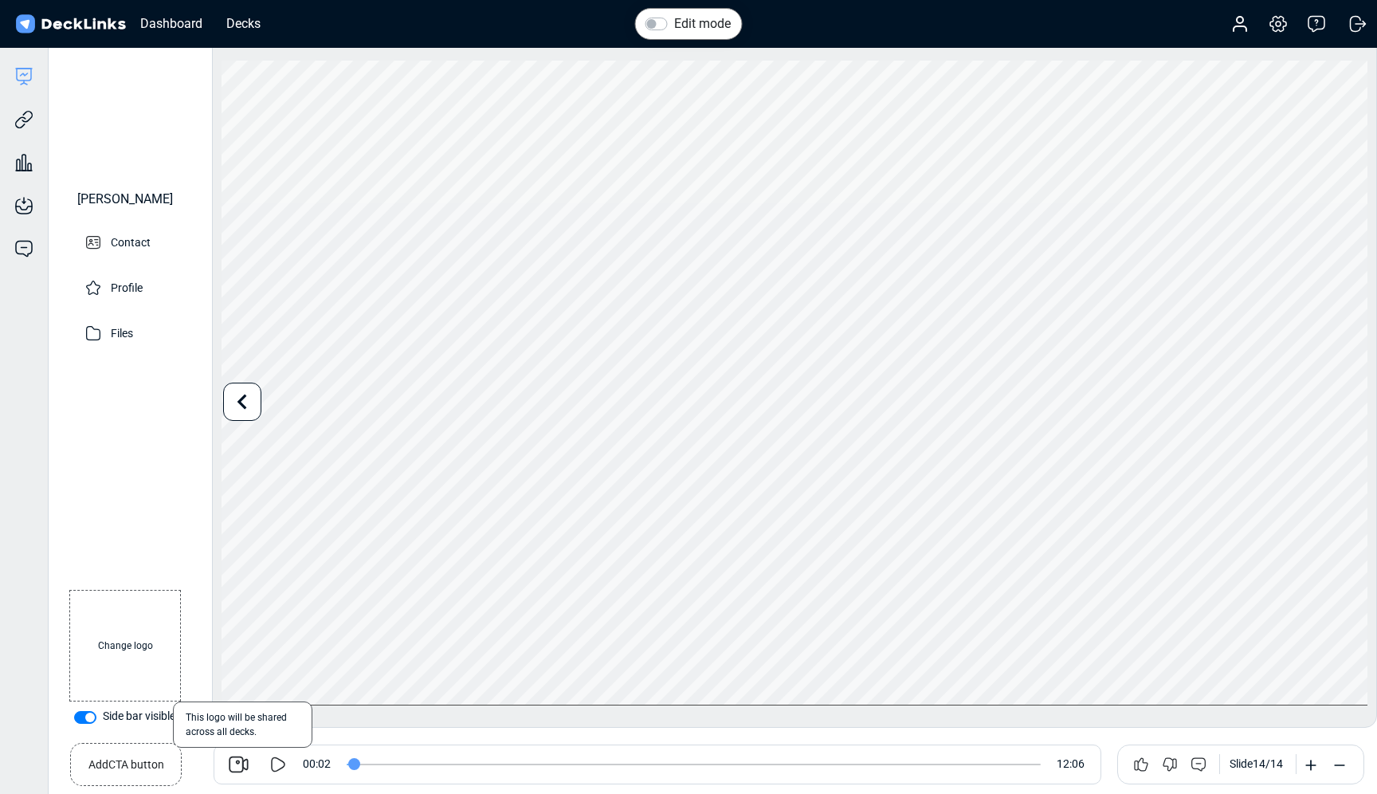
click at [103, 717] on label "Side bar visible" at bounding box center [139, 716] width 73 height 17
click at [84, 717] on input "Side bar visible" at bounding box center [80, 716] width 13 height 16
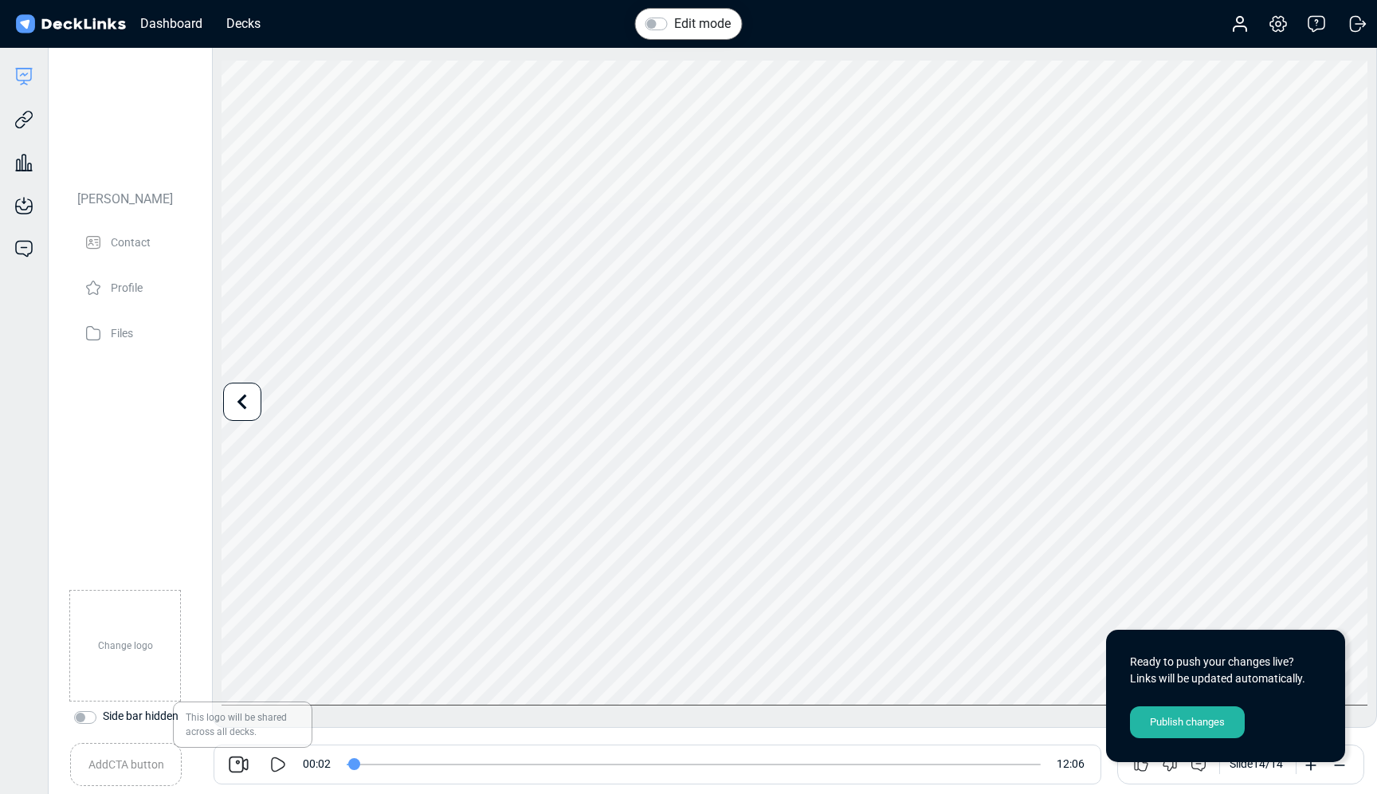
click at [103, 717] on label "Side bar hidden" at bounding box center [141, 716] width 76 height 17
click at [84, 717] on input "Side bar hidden" at bounding box center [80, 716] width 13 height 16
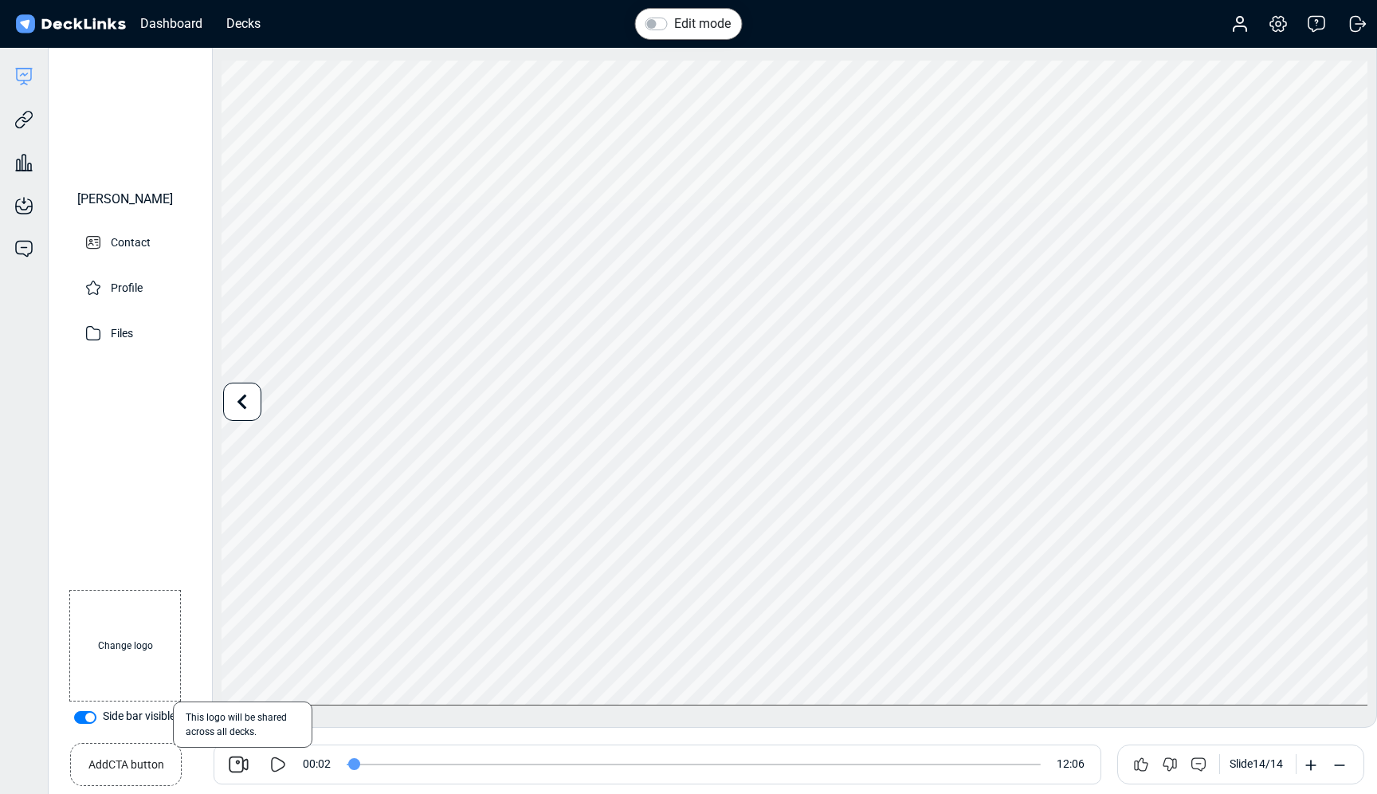
click at [103, 717] on label "Side bar visible" at bounding box center [139, 716] width 73 height 17
click at [87, 717] on input "Side bar visible" at bounding box center [80, 716] width 13 height 16
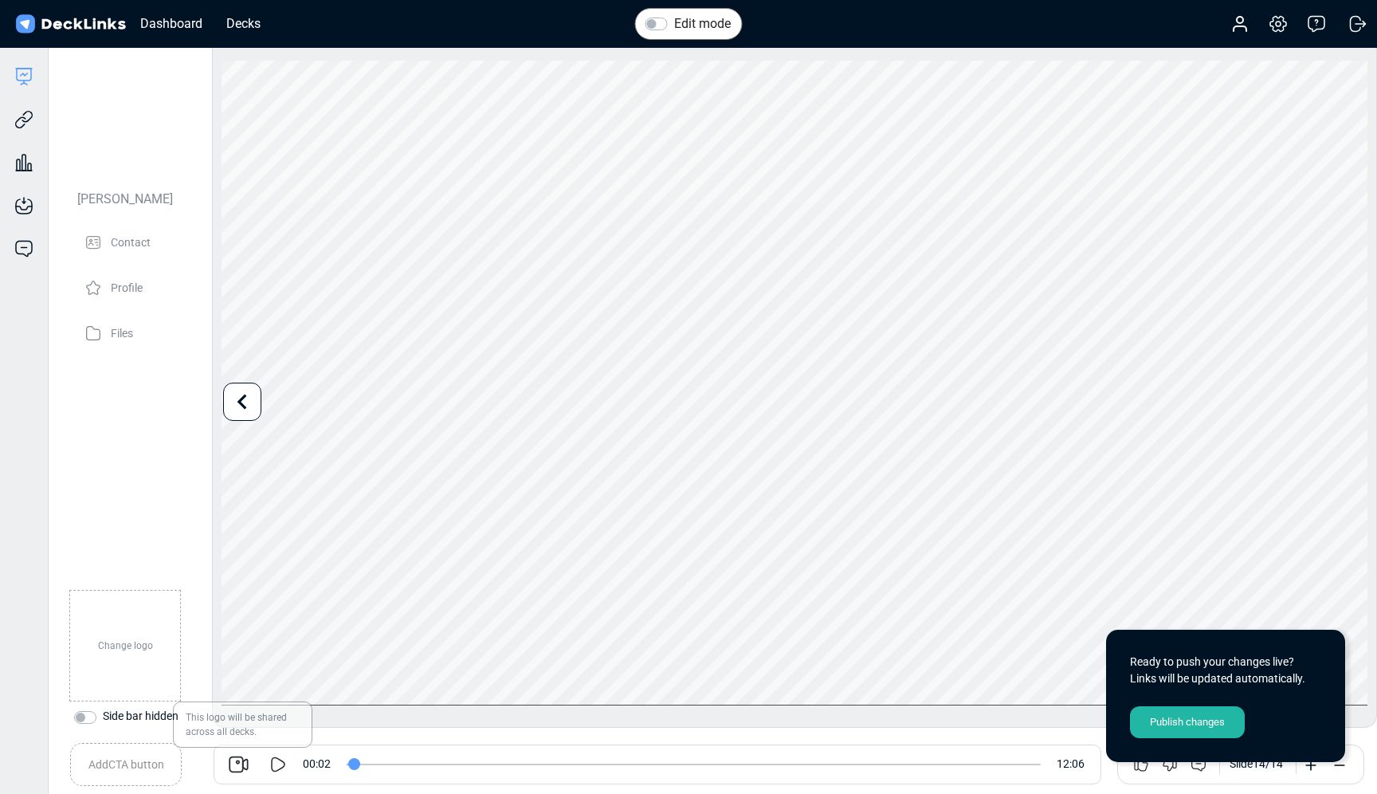
click at [103, 720] on label "Side bar hidden" at bounding box center [141, 716] width 76 height 17
click at [85, 720] on input "Side bar hidden" at bounding box center [80, 716] width 13 height 16
checkbox input "true"
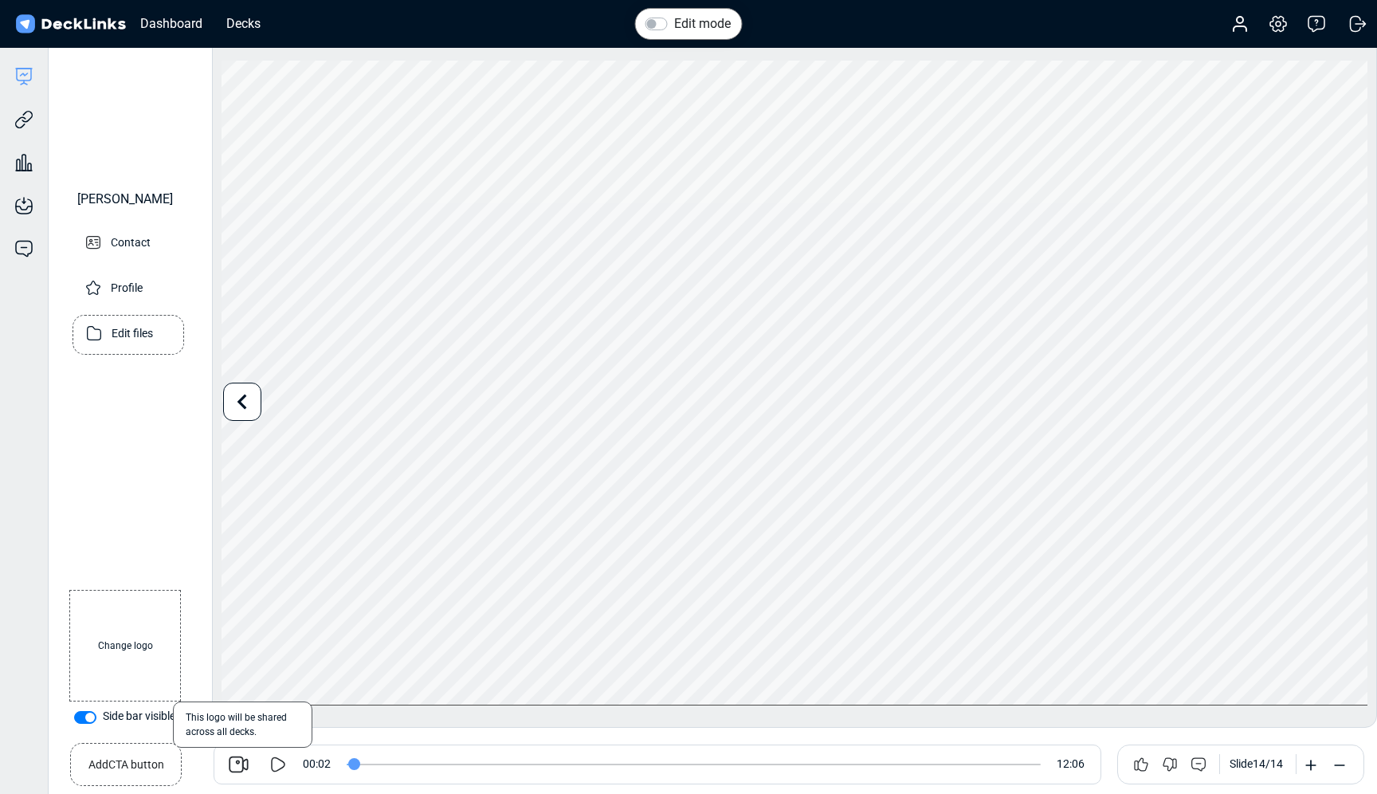
click at [117, 342] on p "Edit files" at bounding box center [132, 332] width 41 height 20
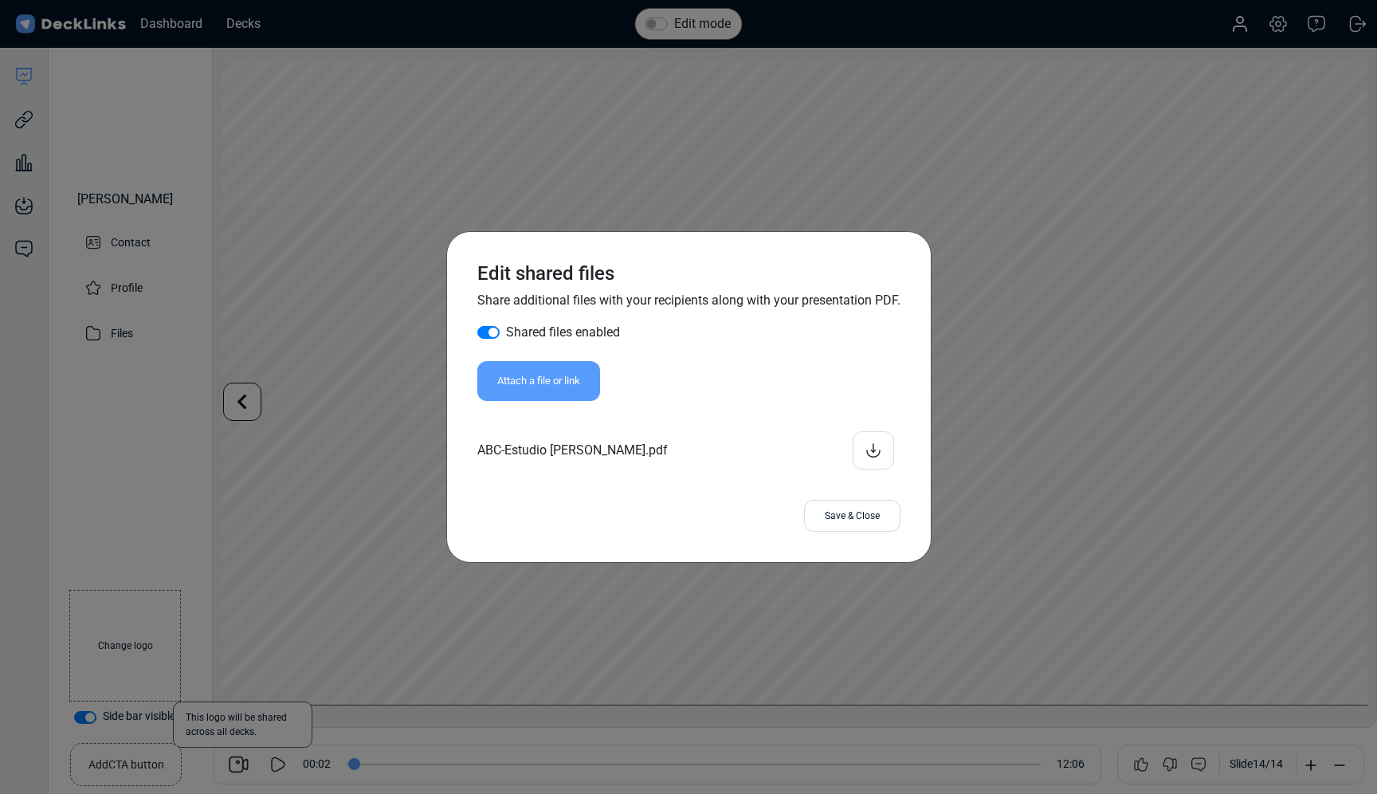
click at [877, 522] on div "Save & Close" at bounding box center [852, 516] width 96 height 32
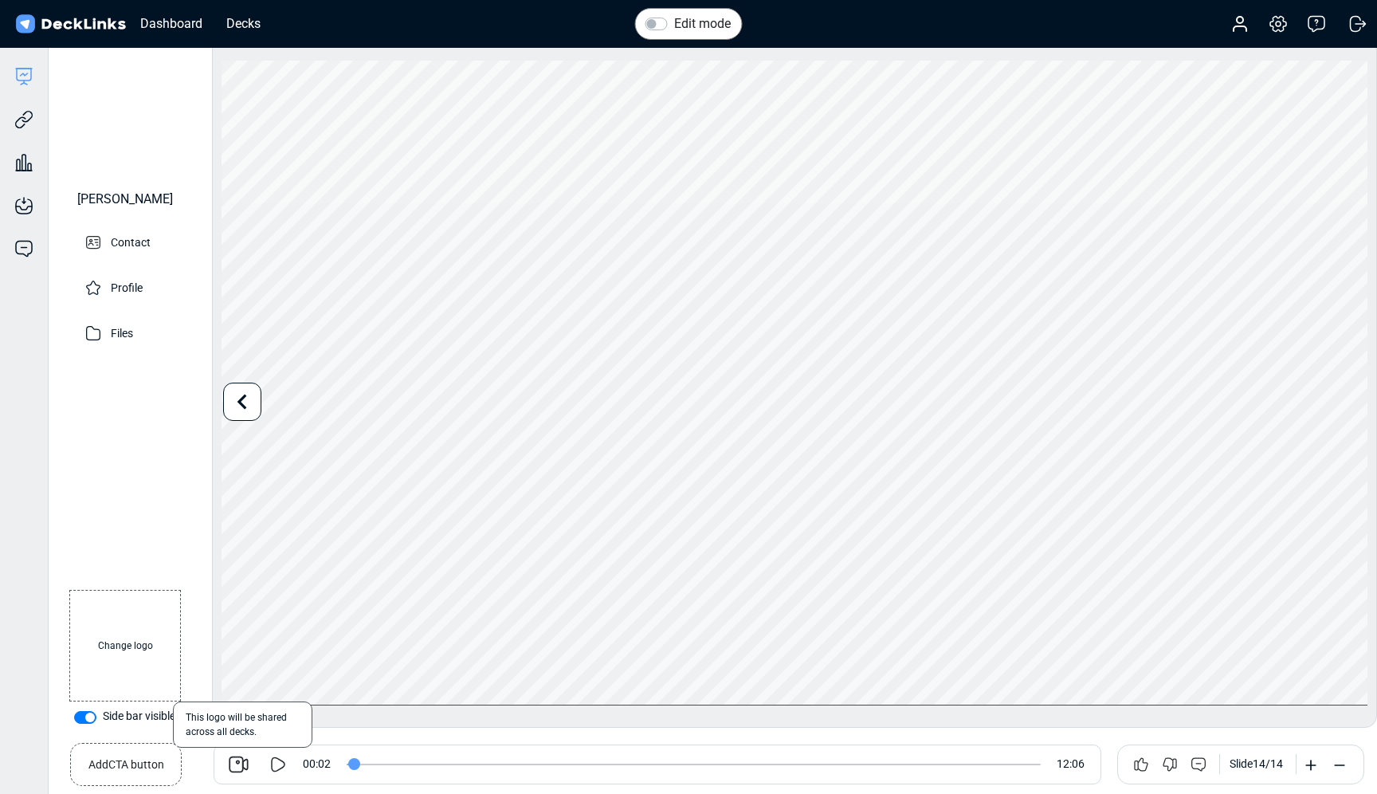
click at [255, 402] on icon at bounding box center [242, 402] width 30 height 30
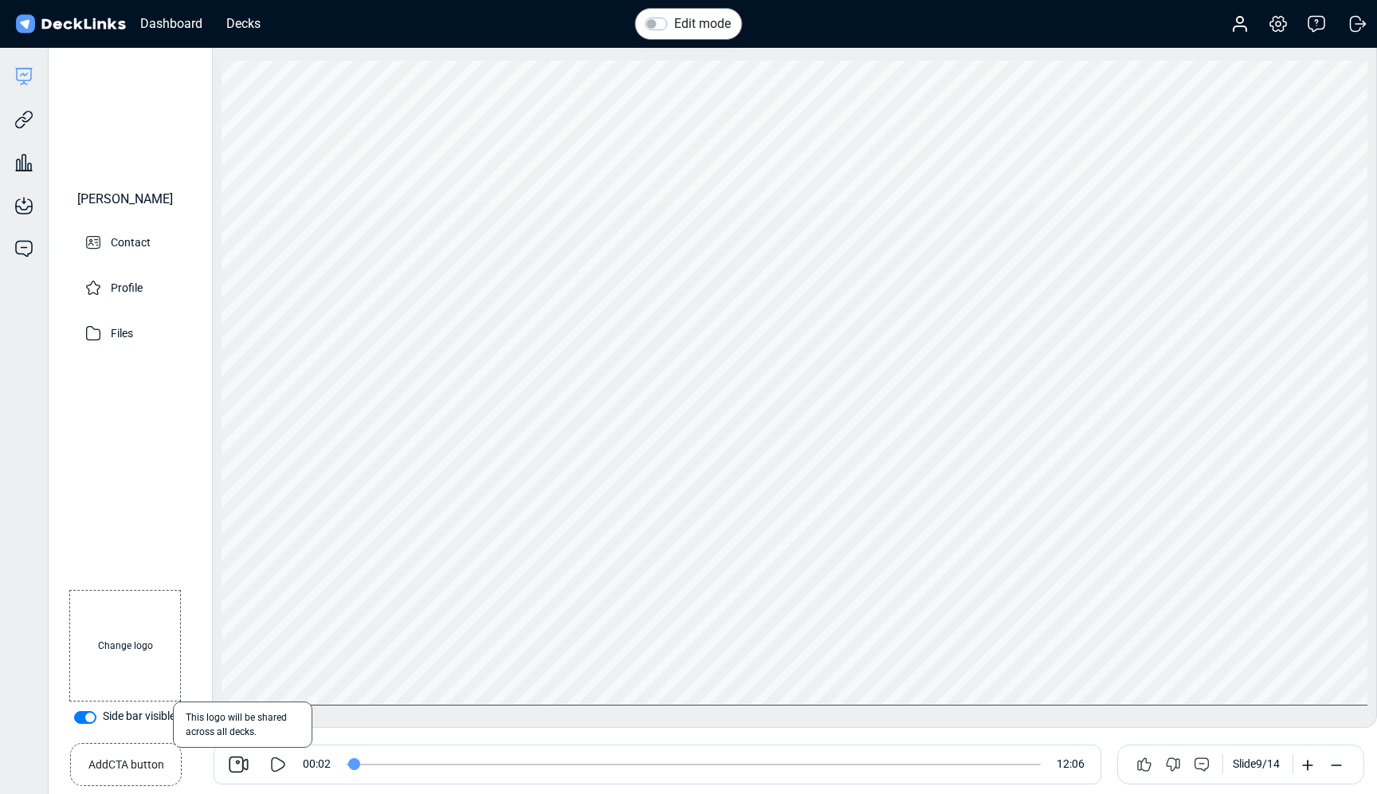
type input "2"
click at [103, 711] on label "Side bar visible" at bounding box center [139, 716] width 73 height 17
click at [87, 711] on input "Side bar visible" at bounding box center [80, 716] width 13 height 16
checkbox input "false"
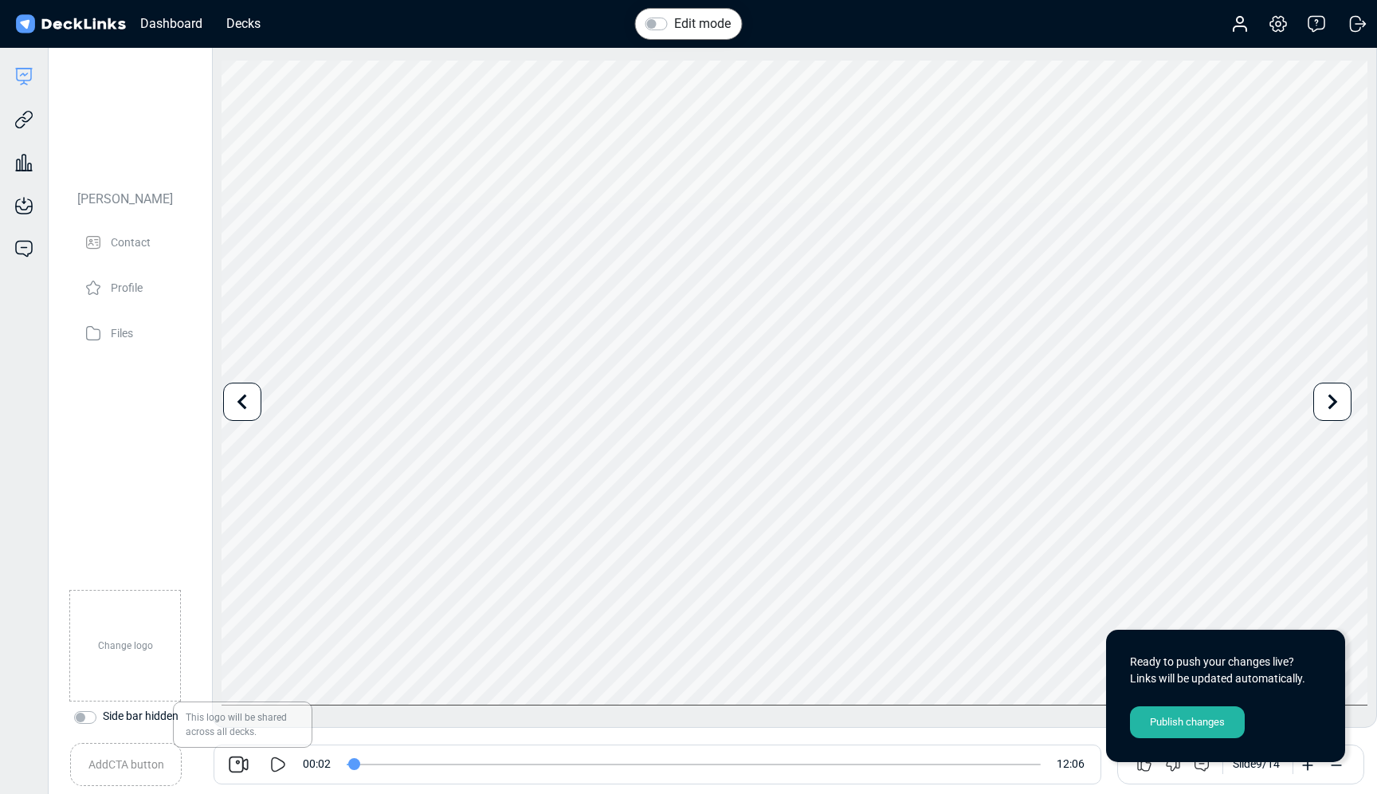
click at [1159, 729] on div "Publish changes" at bounding box center [1187, 722] width 115 height 32
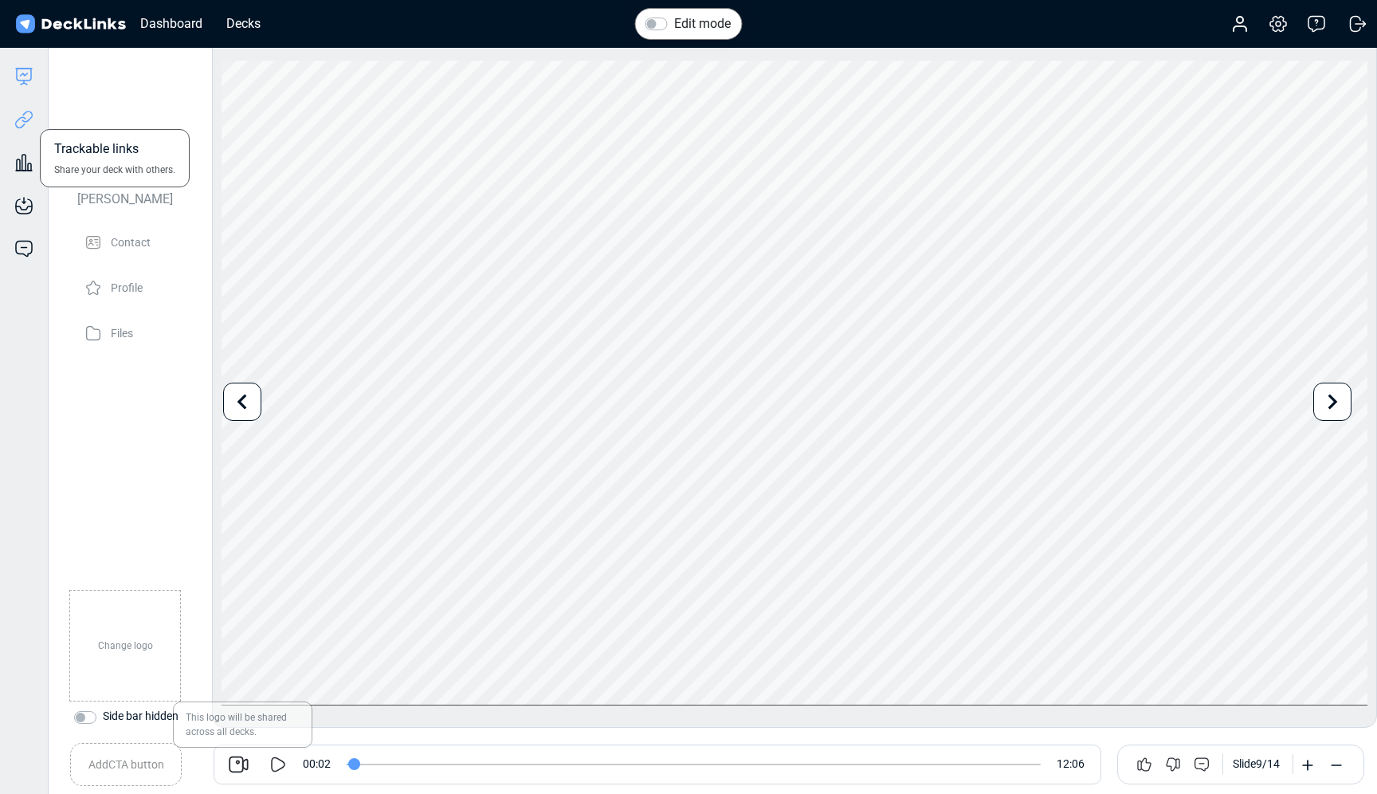
click at [21, 116] on icon at bounding box center [23, 119] width 19 height 19
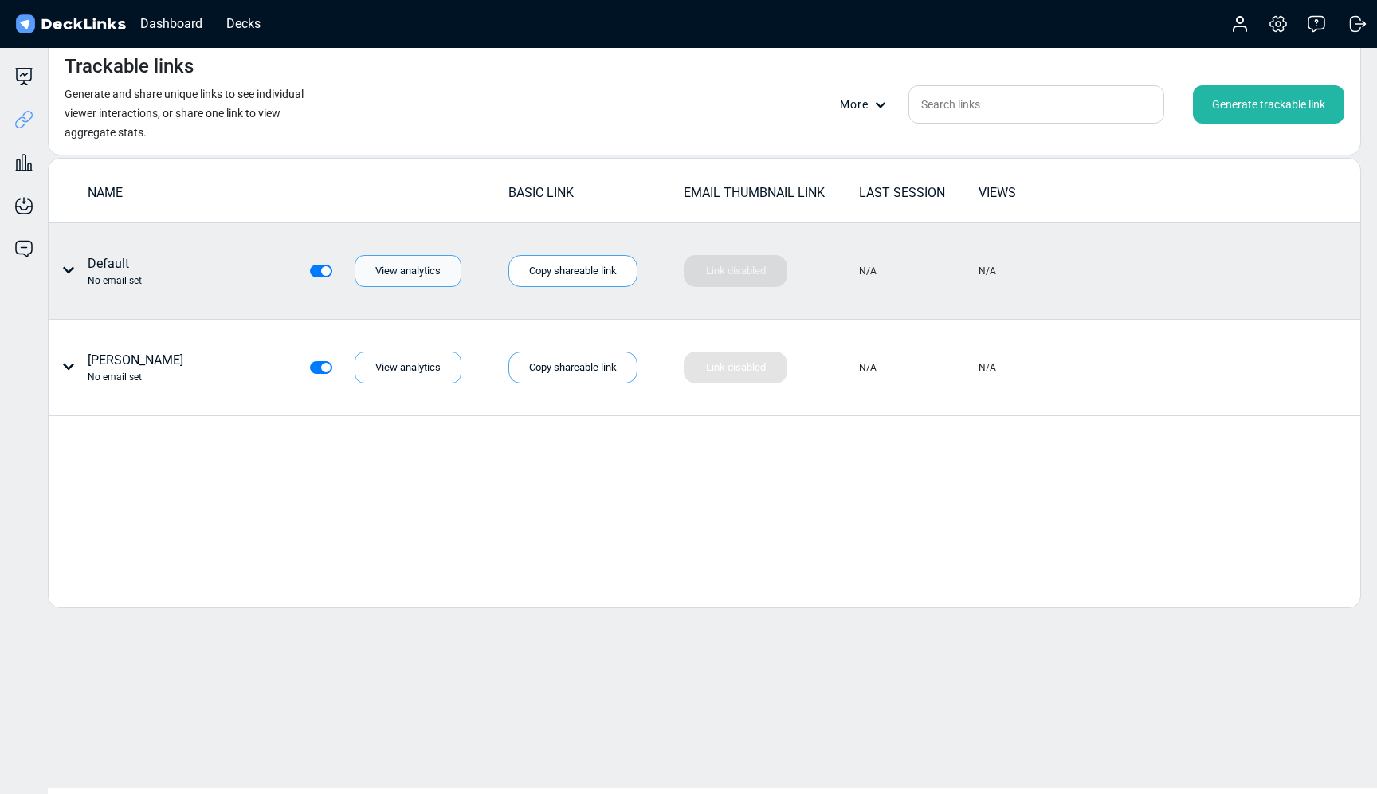
click at [416, 280] on div "View analytics" at bounding box center [408, 271] width 107 height 32
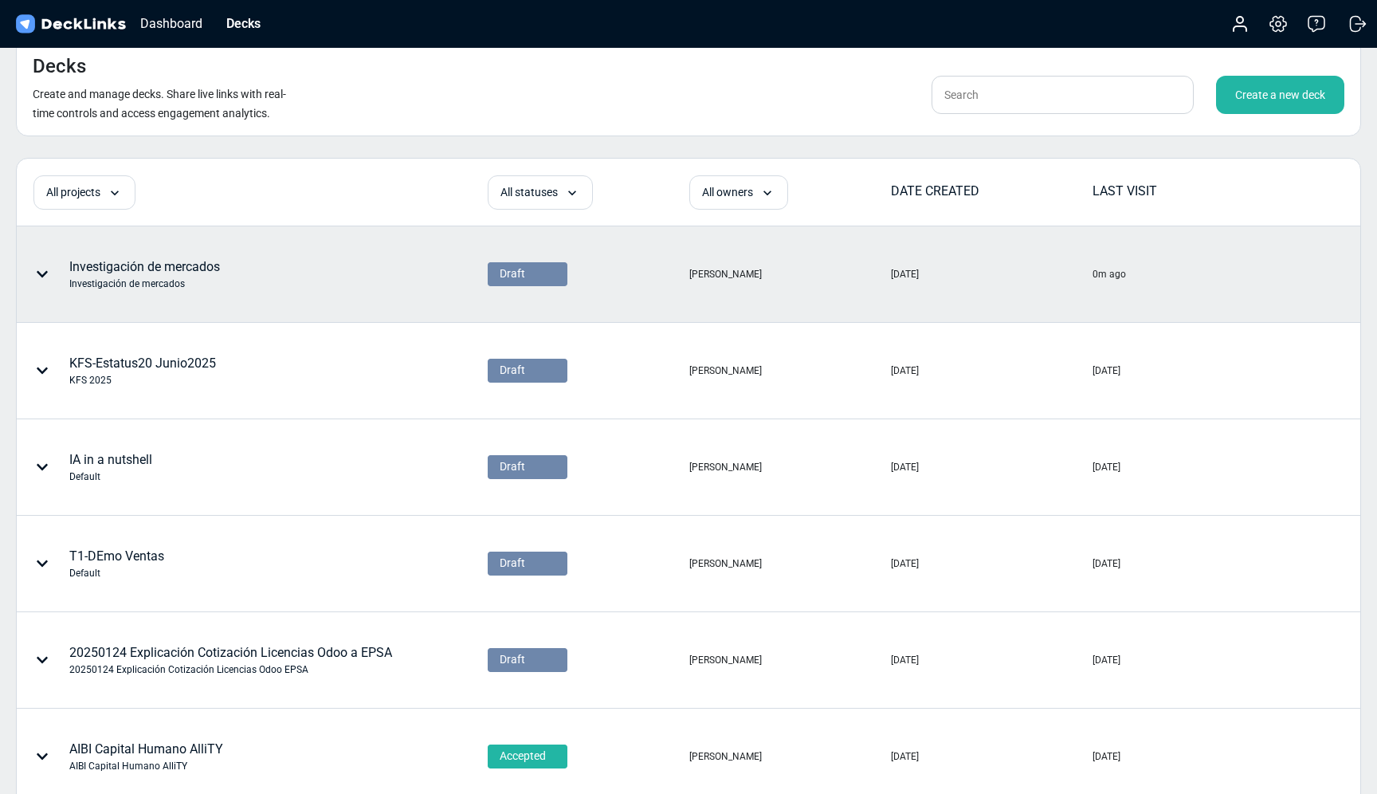
click at [249, 264] on div "Investigación de mercados Investigación de mercados" at bounding box center [193, 274] width 351 height 48
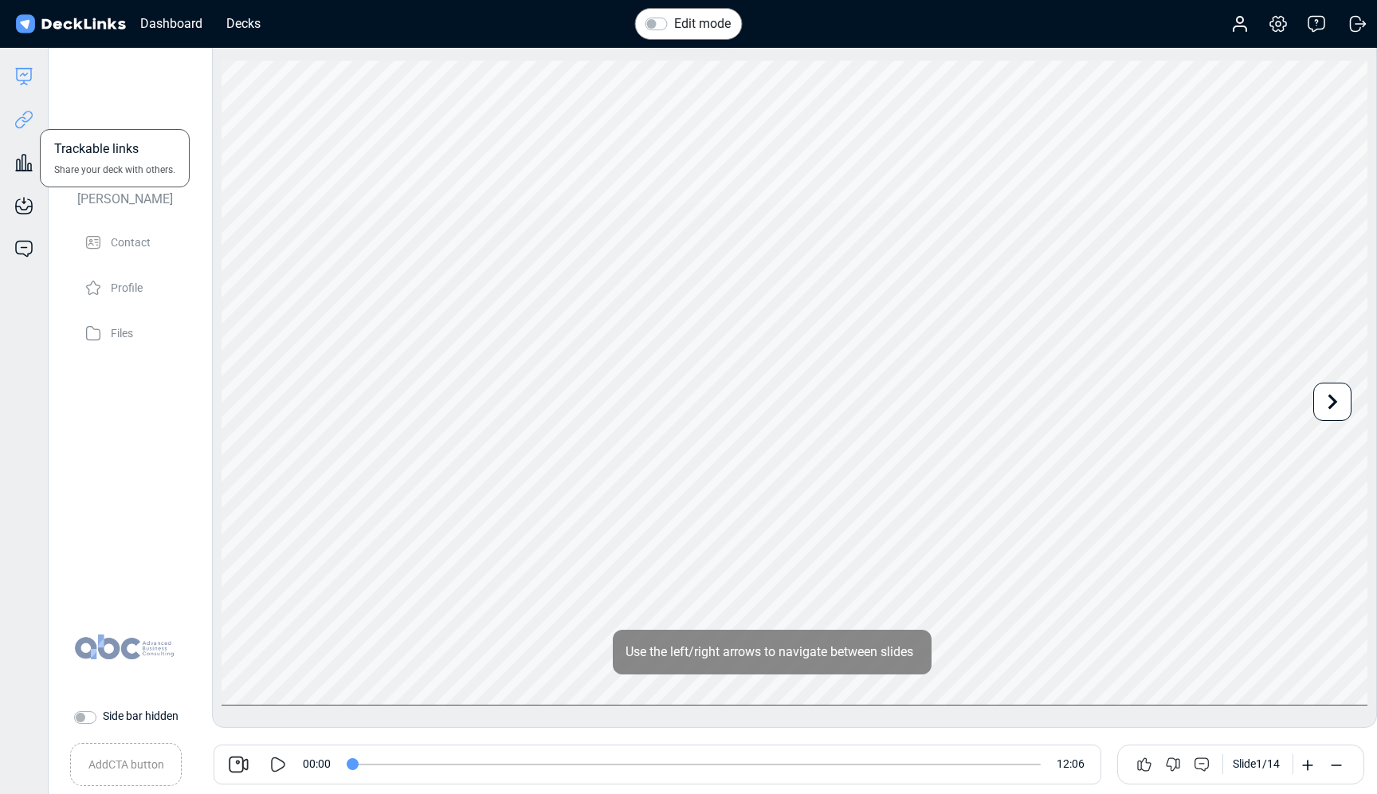
click at [26, 127] on icon at bounding box center [23, 119] width 19 height 19
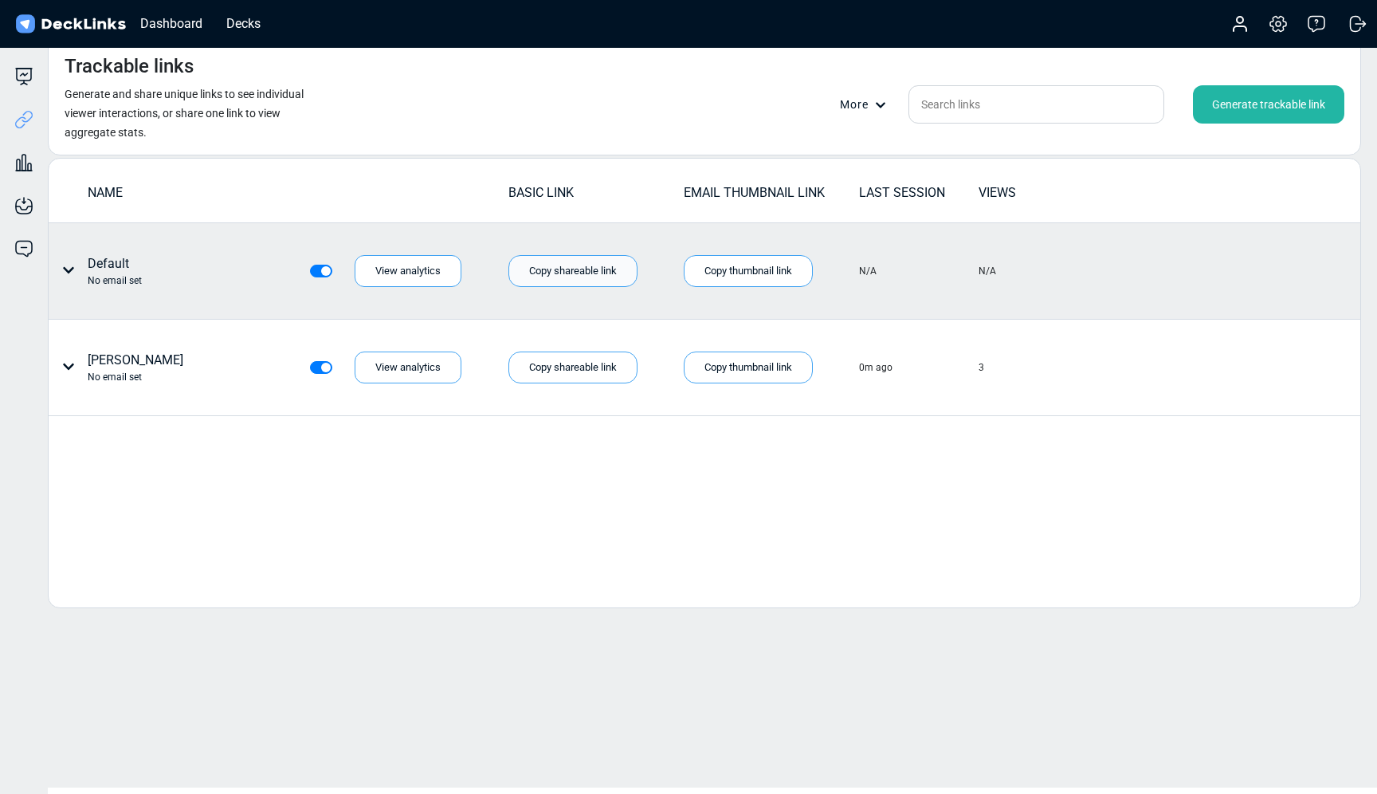
click at [601, 269] on div "Copy shareable link" at bounding box center [572, 271] width 129 height 32
